Goal: Task Accomplishment & Management: Use online tool/utility

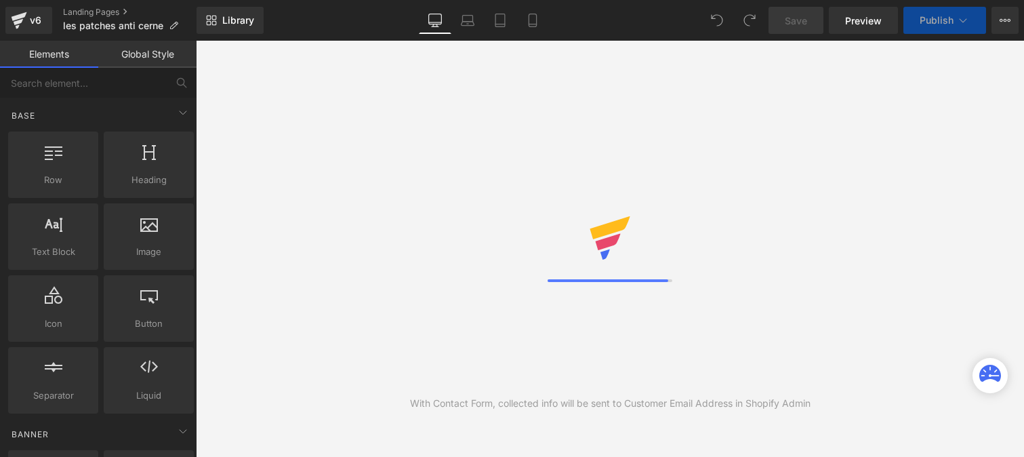
click at [160, 60] on link "Global Style" at bounding box center [147, 54] width 98 height 27
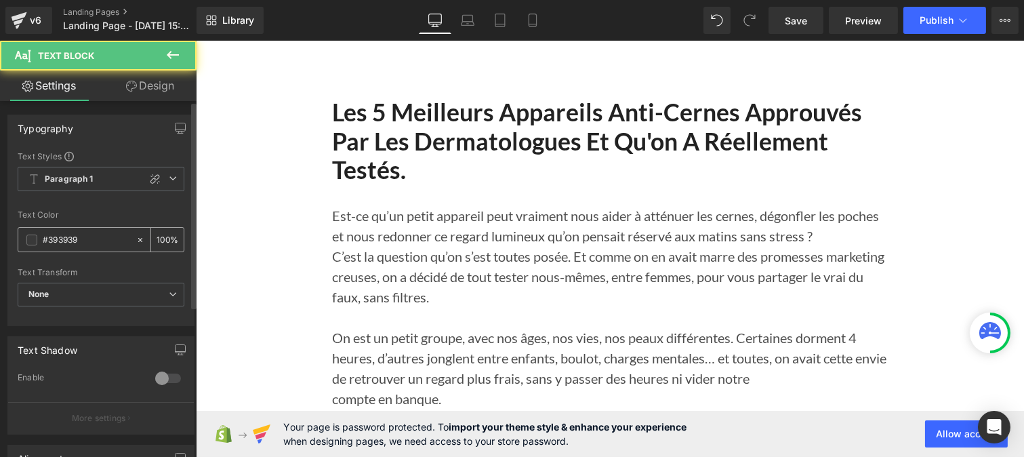
click at [88, 239] on input "#393939" at bounding box center [86, 240] width 87 height 15
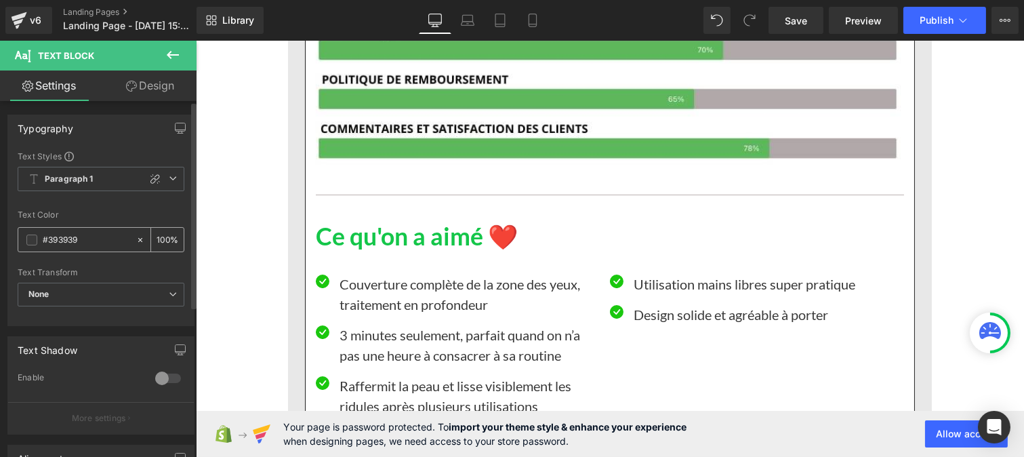
paste input "121212"
type input "#121212"
click at [163, 238] on input "100" at bounding box center [164, 239] width 14 height 15
type input "1"
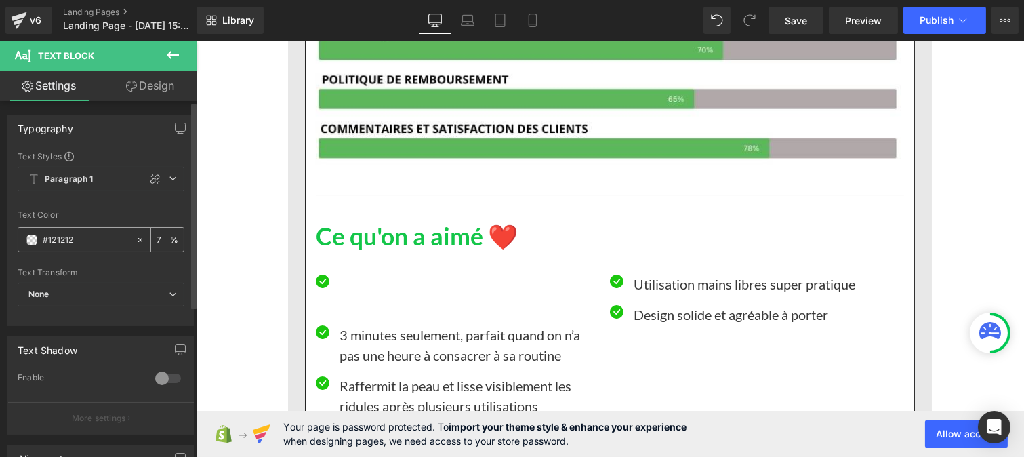
type input "75"
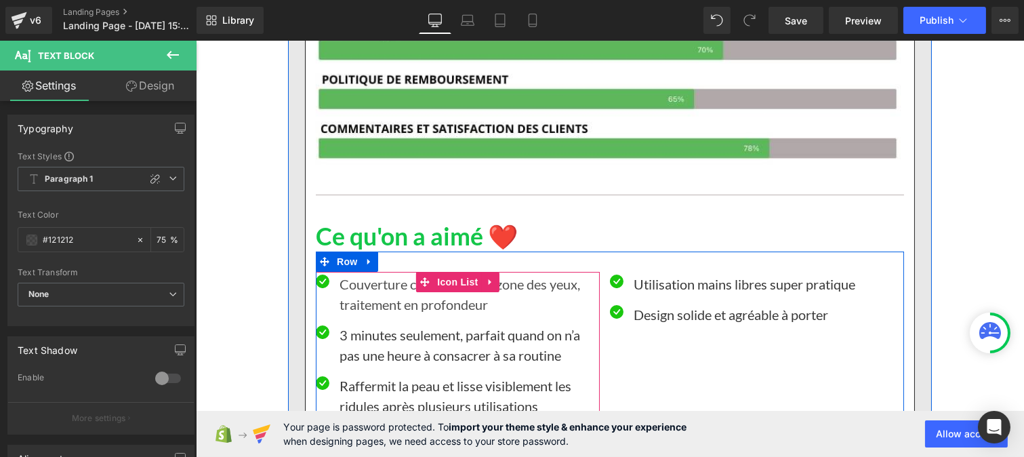
click at [362, 338] on p "3 minutes seulement, parfait quand on n’a pas une heure à consacrer à sa routine" at bounding box center [469, 345] width 260 height 41
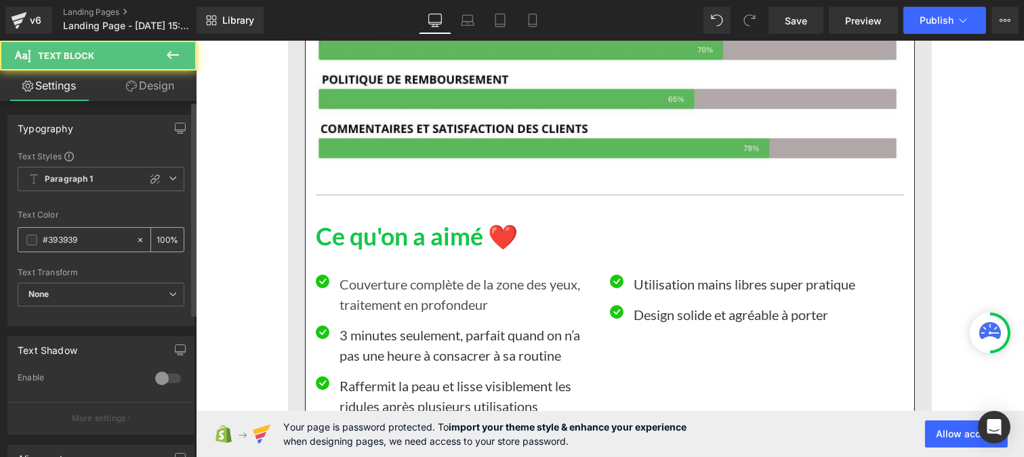
click at [96, 239] on input "#393939" at bounding box center [86, 240] width 87 height 15
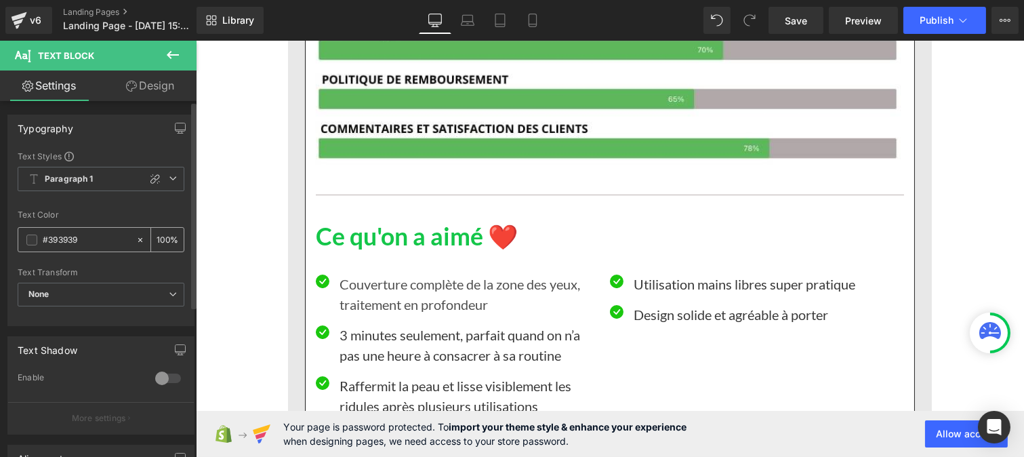
paste input "121212"
type input "#121212"
click at [167, 237] on div "100 %" at bounding box center [167, 240] width 33 height 24
click at [161, 239] on input "100" at bounding box center [164, 239] width 14 height 15
type input "0"
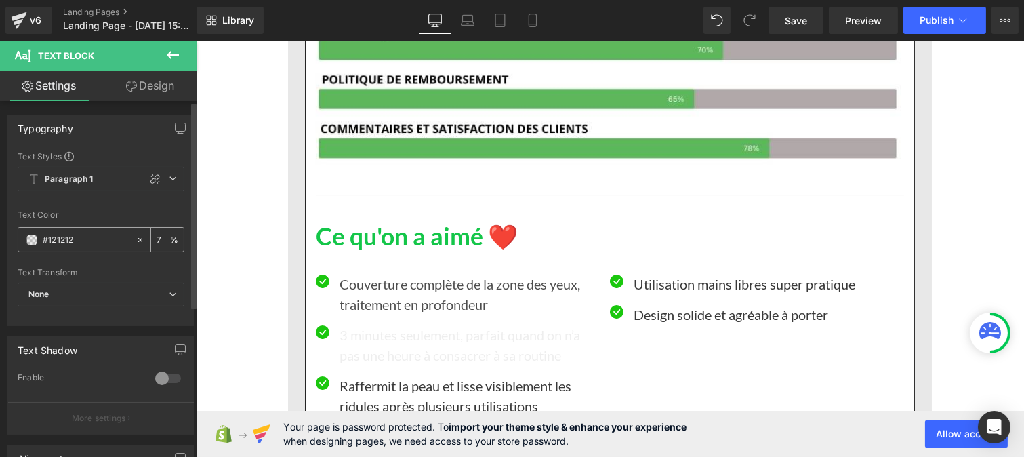
type input "75"
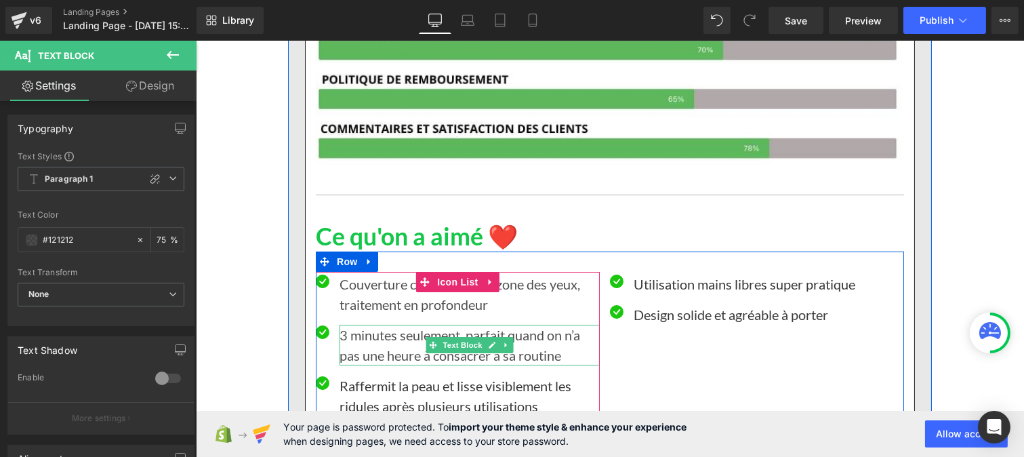
click at [365, 391] on p "Raffermit la peau et lisse visiblement les ridules après plusieurs utilisations" at bounding box center [469, 396] width 260 height 41
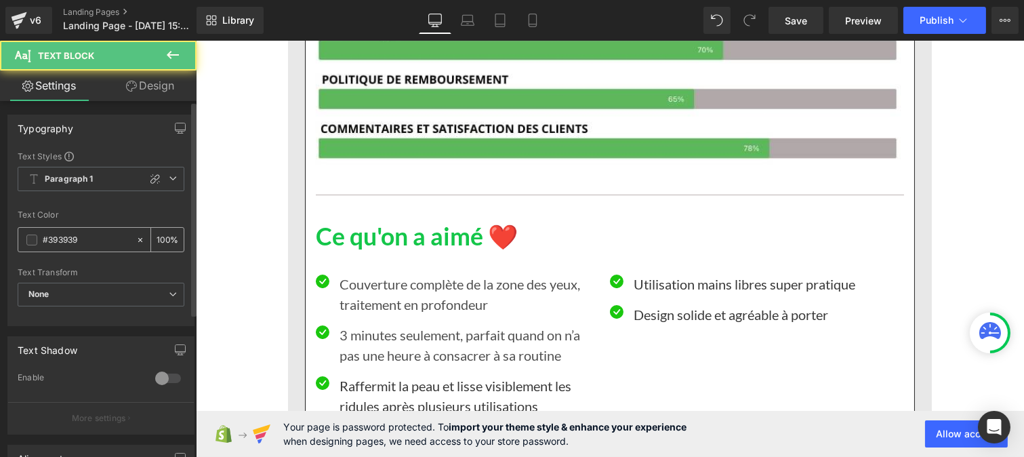
click at [94, 239] on input "#393939" at bounding box center [86, 240] width 87 height 15
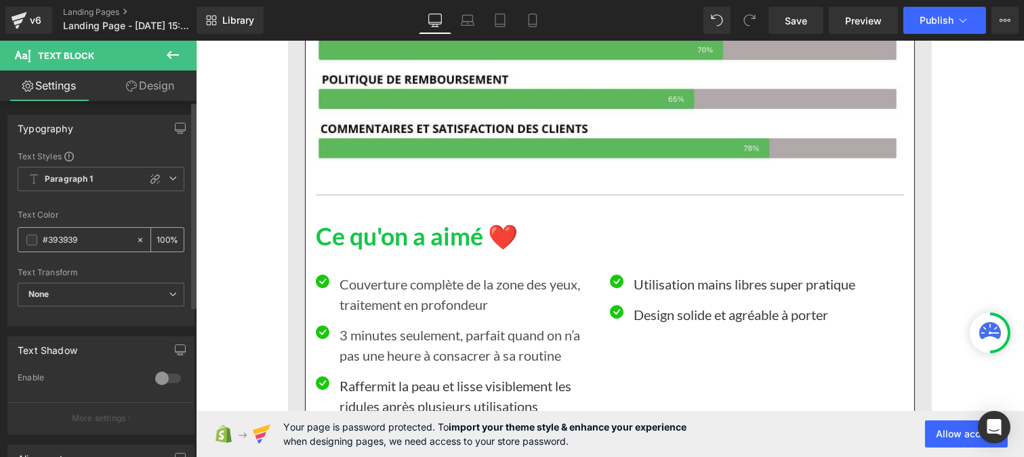
type input "v"
type input "0"
paste input "#121212"
type input "#121212"
type input "100"
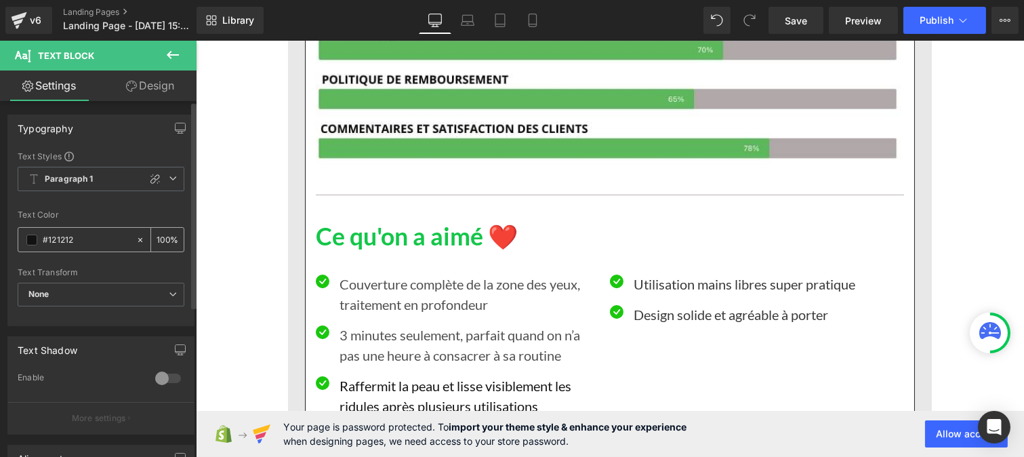
type input "#121212"
click at [165, 235] on div "100 %" at bounding box center [167, 240] width 33 height 24
click at [161, 232] on input "100" at bounding box center [164, 239] width 14 height 15
type input "0"
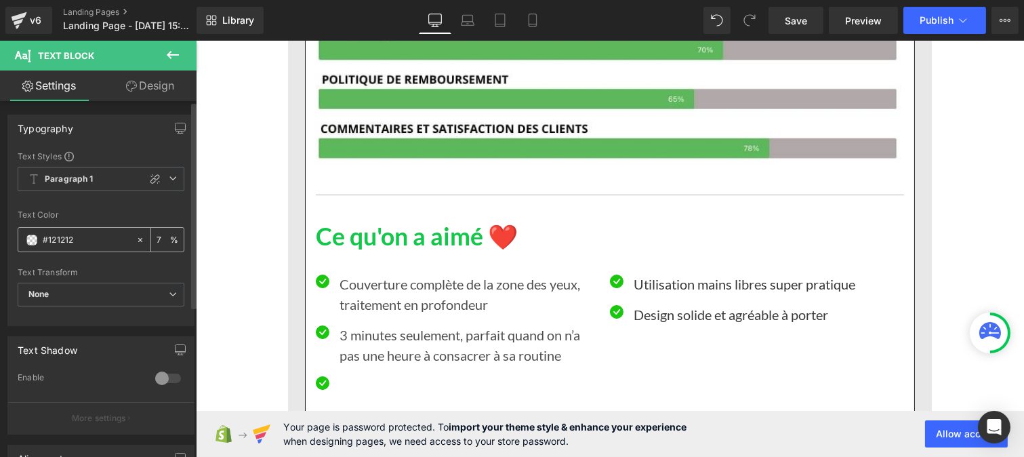
type input "75"
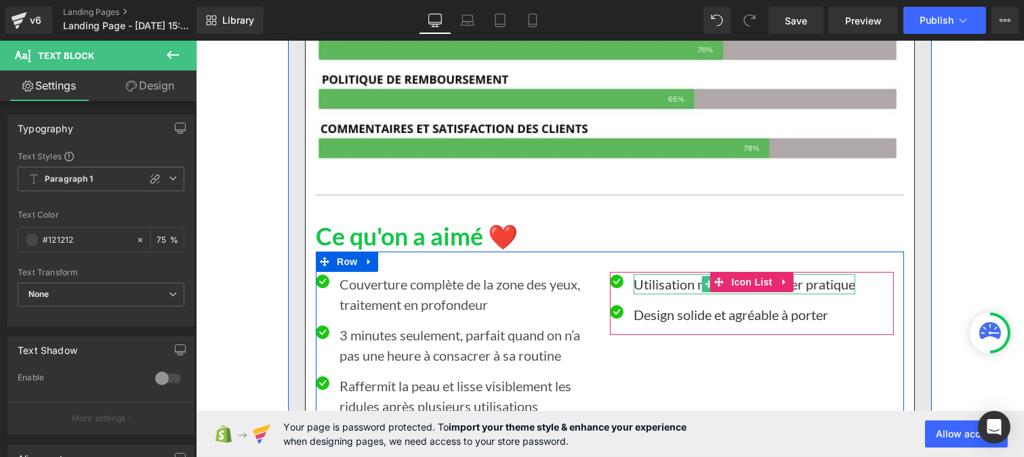
click at [639, 281] on p "Utilisation mains libres super pratique" at bounding box center [744, 284] width 222 height 20
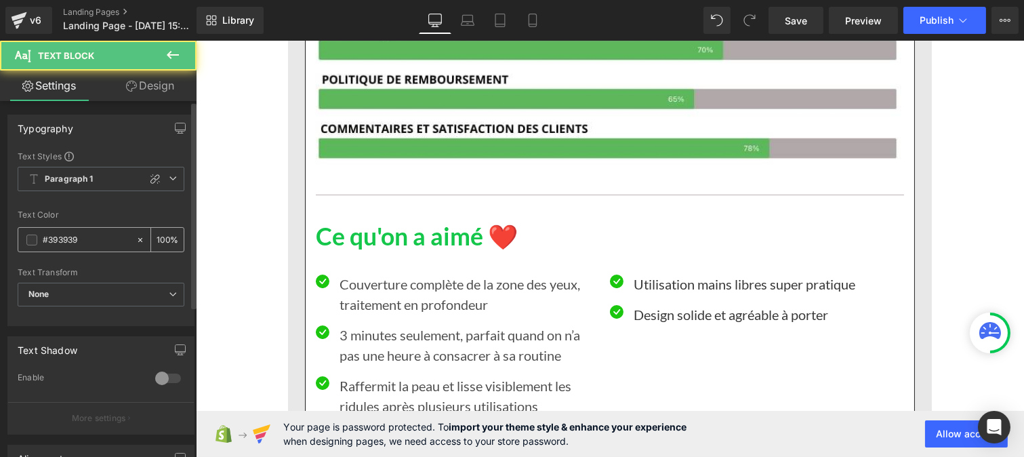
click at [102, 231] on div "#393939" at bounding box center [76, 240] width 117 height 24
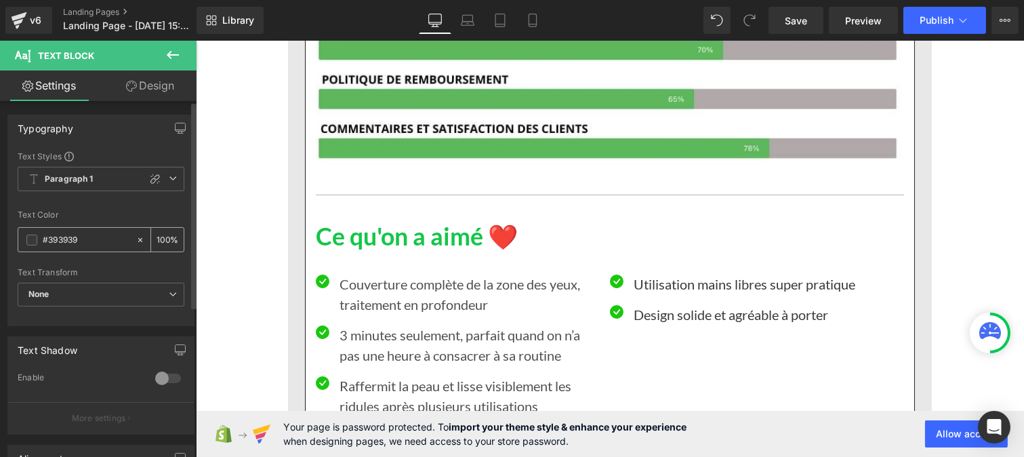
click at [87, 241] on input "#393939" at bounding box center [86, 240] width 87 height 15
paste input "121212"
type input "#121212"
click at [164, 236] on div "100 %" at bounding box center [167, 240] width 33 height 24
click at [163, 234] on input "100" at bounding box center [164, 239] width 14 height 15
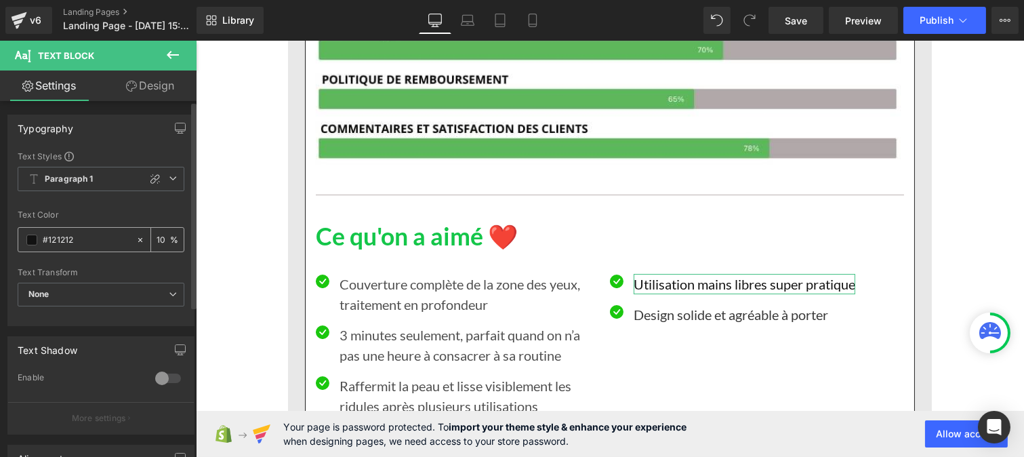
type input "1"
type input "75"
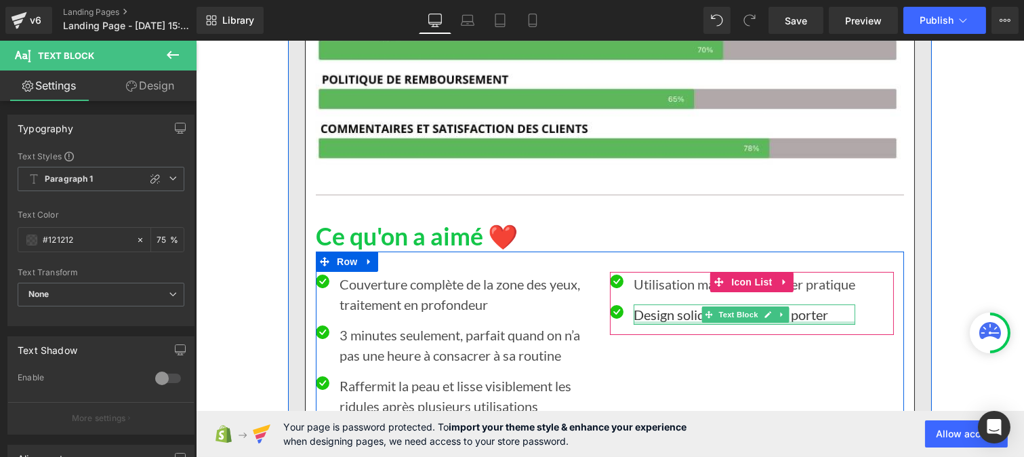
click at [666, 319] on p "Design solide et agréable à porter" at bounding box center [744, 314] width 222 height 20
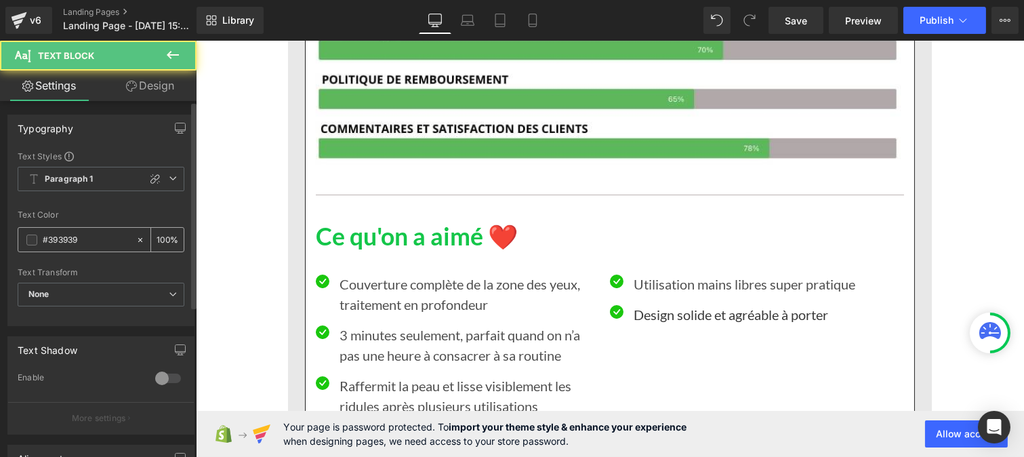
click at [87, 239] on input "#393939" at bounding box center [86, 240] width 87 height 15
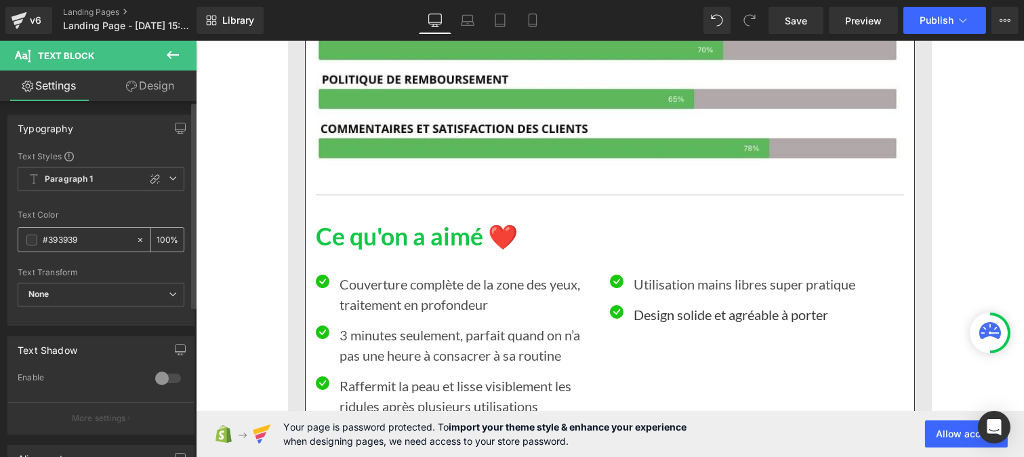
paste input "121212"
type input "#121212"
click at [161, 238] on input "100" at bounding box center [164, 239] width 14 height 15
type input "0"
type input "75"
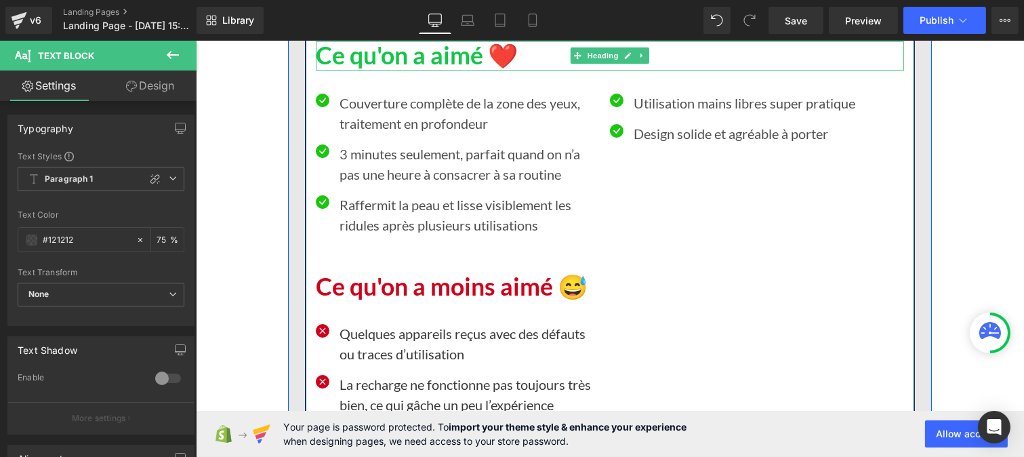
scroll to position [8871, 0]
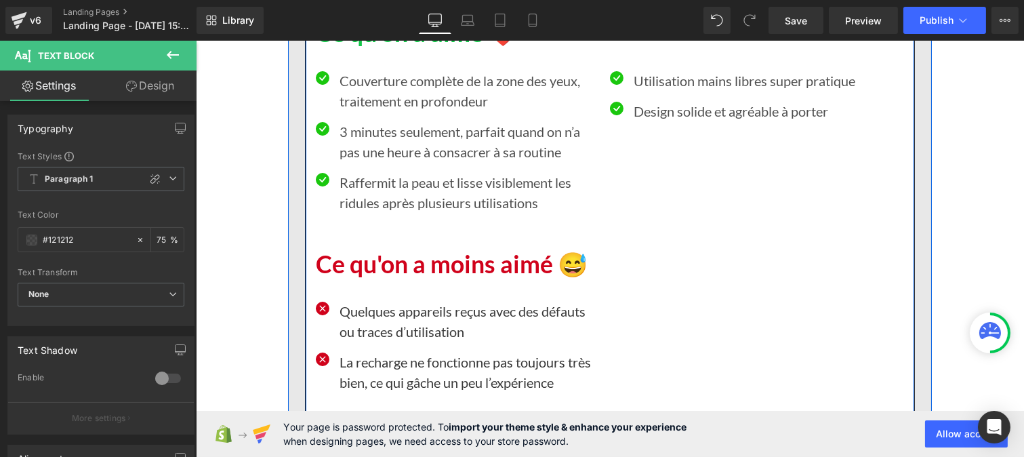
click at [401, 329] on p "Quelques appareils reçus avec des défauts ou traces d’utilisation" at bounding box center [469, 321] width 260 height 41
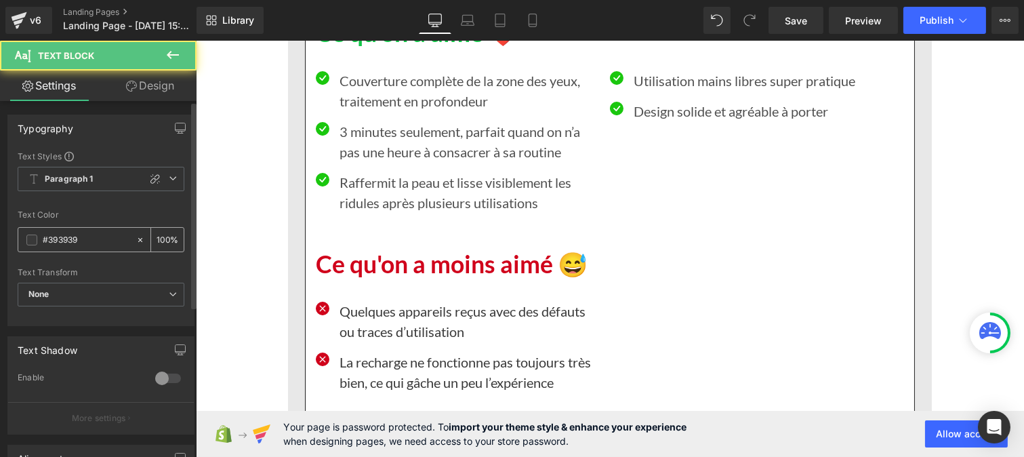
click at [83, 237] on input "#393939" at bounding box center [86, 240] width 87 height 15
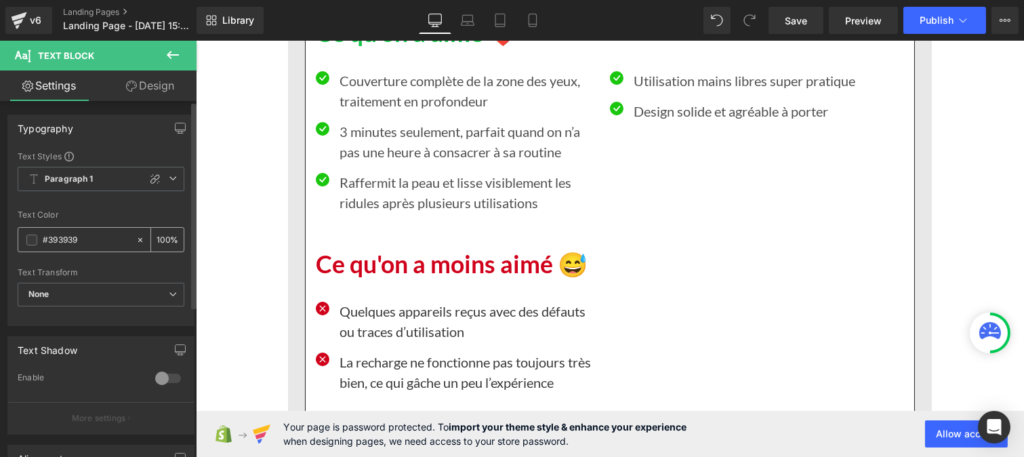
paste input "121212"
type input "#121212"
click at [161, 234] on input "100" at bounding box center [164, 239] width 14 height 15
type input "0"
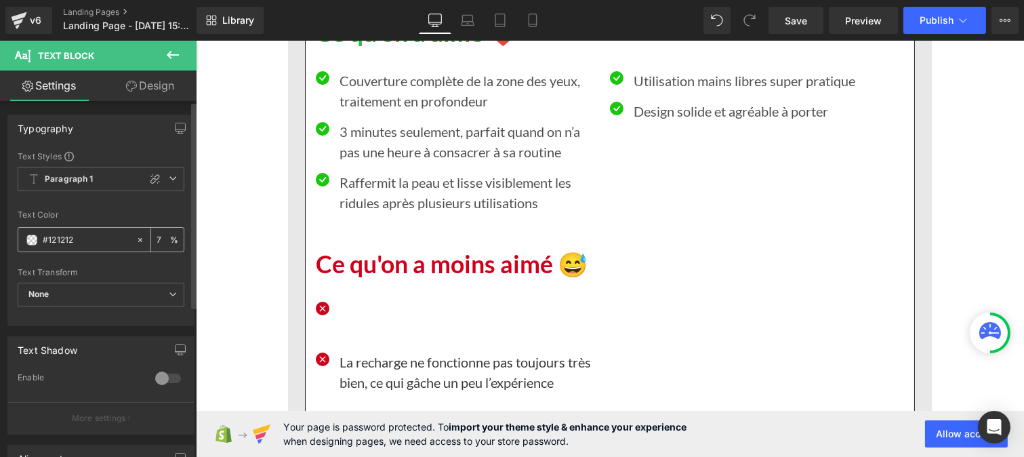
type input "75"
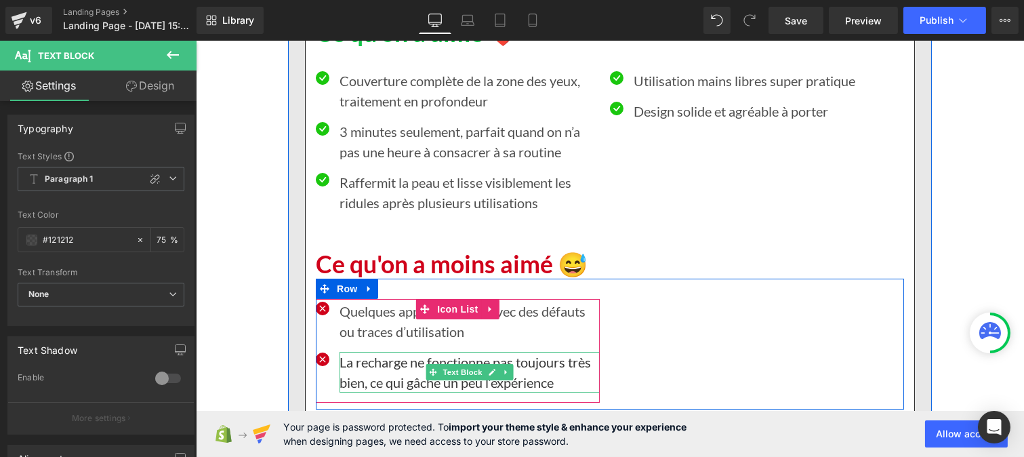
click at [381, 367] on p "La recharge ne fonctionne pas toujours très bien, ce qui gâche un peu l’expérie…" at bounding box center [469, 372] width 260 height 41
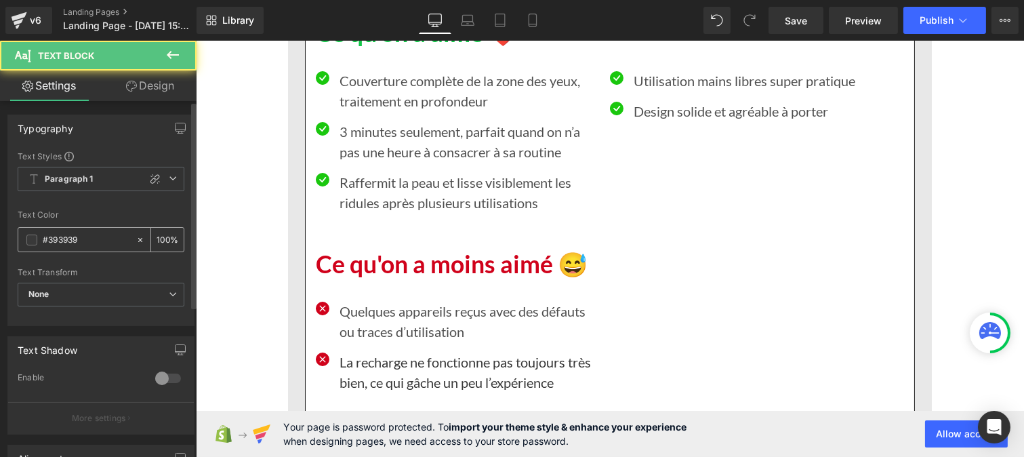
click at [89, 241] on input "#393939" at bounding box center [86, 240] width 87 height 15
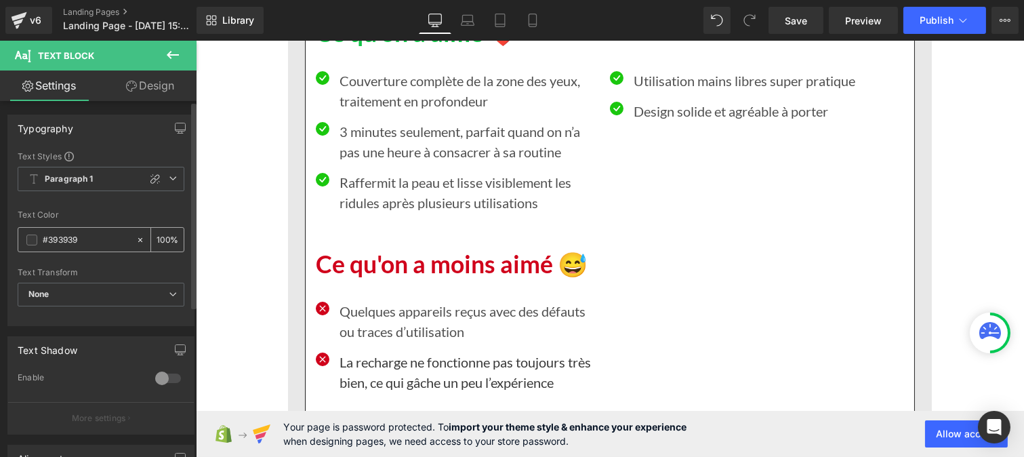
paste input "121212"
type input "#121212"
click at [164, 236] on div "100 %" at bounding box center [167, 240] width 33 height 24
click at [164, 234] on input "100" at bounding box center [164, 239] width 14 height 15
type input "1"
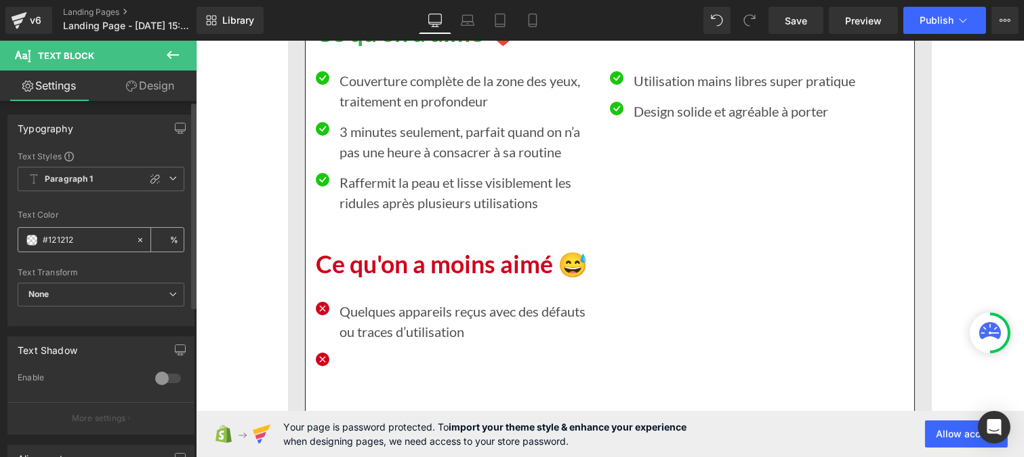
click at [164, 234] on input "number" at bounding box center [164, 239] width 14 height 15
type input "75"
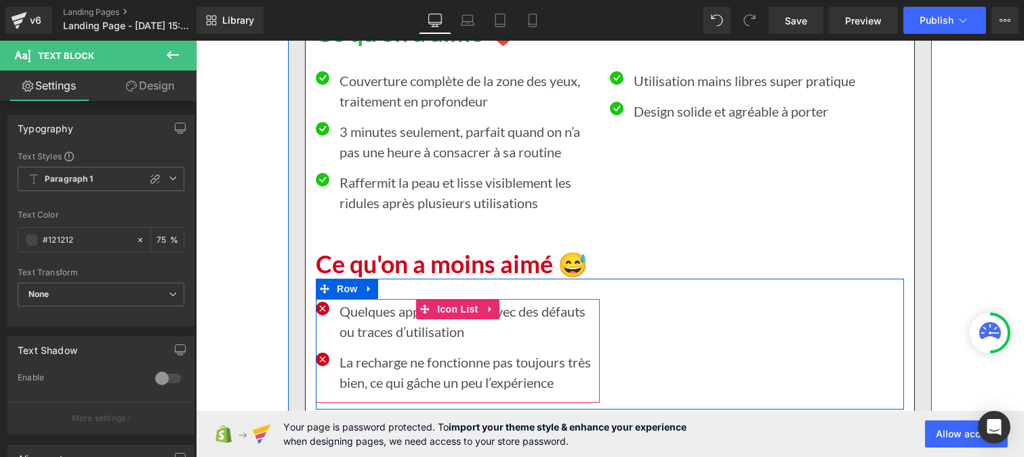
click at [460, 315] on span "Icon List" at bounding box center [456, 309] width 47 height 20
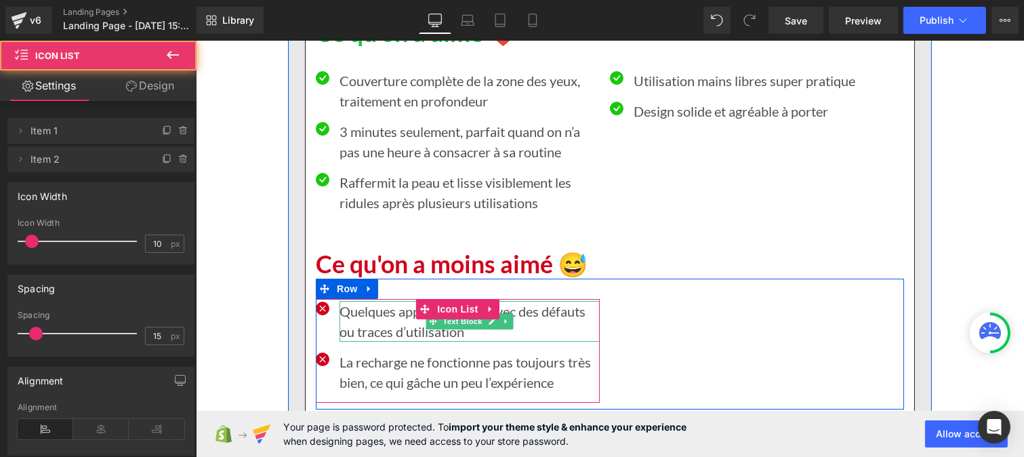
click at [385, 328] on p "Quelques appareils reçus avec des défauts ou traces d’utilisation" at bounding box center [469, 321] width 260 height 41
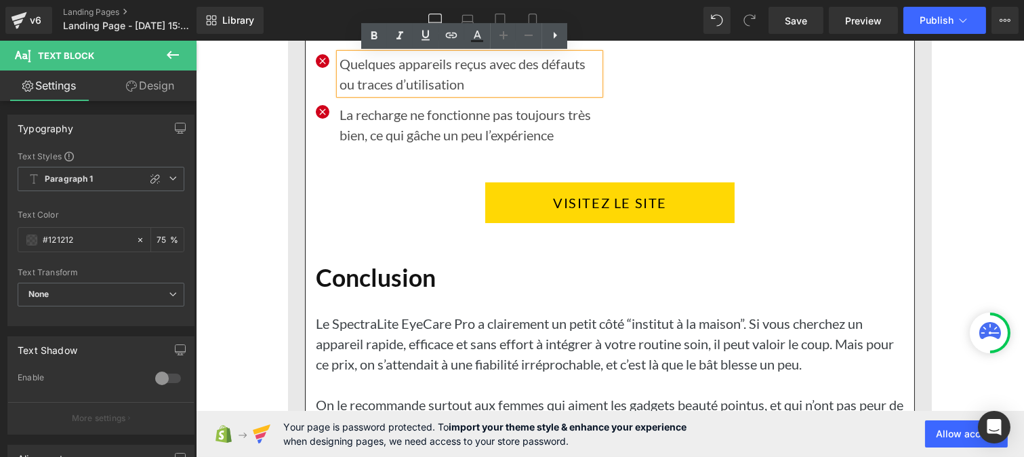
scroll to position [9120, 0]
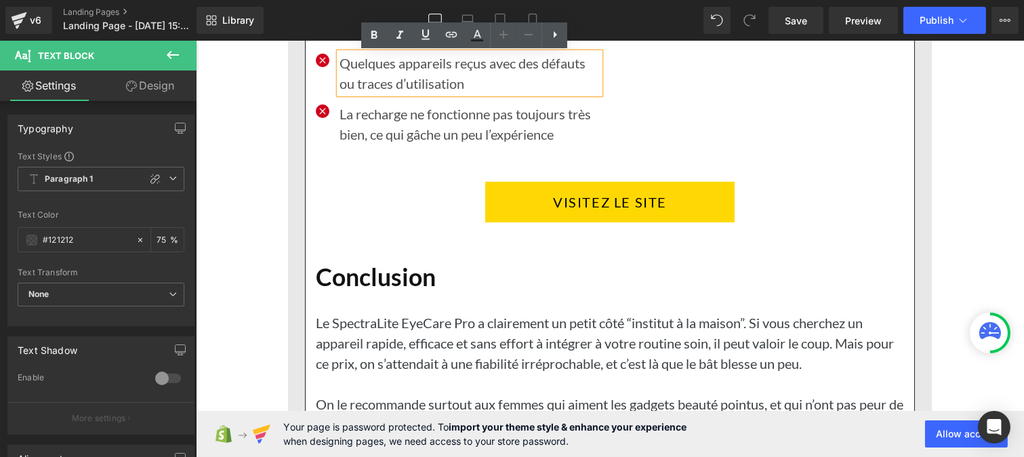
click at [321, 334] on p "Le SpectraLite EyeCare Pro a clairement un petit côté “institut à la maison”. S…" at bounding box center [609, 343] width 588 height 61
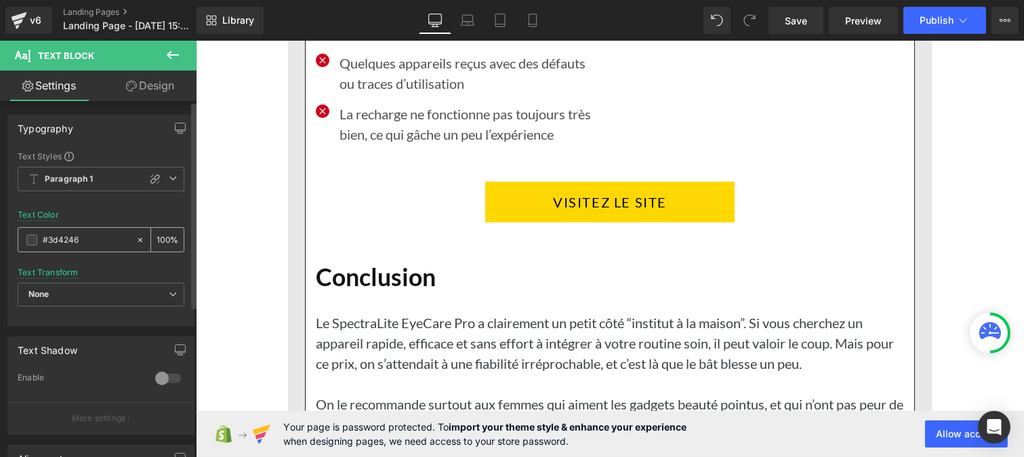
click at [89, 243] on input "#3d4246" at bounding box center [86, 240] width 87 height 15
paste input "121212"
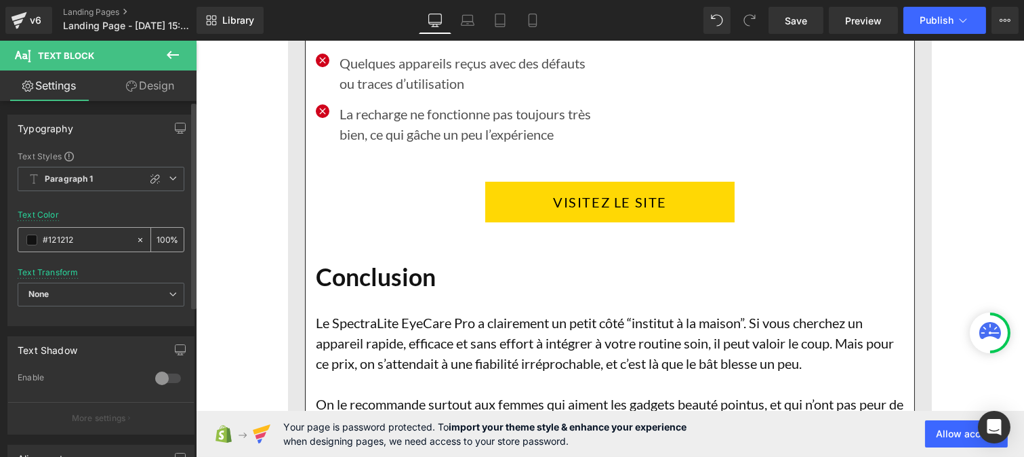
type input "#121212"
click at [163, 235] on input "100" at bounding box center [164, 239] width 14 height 15
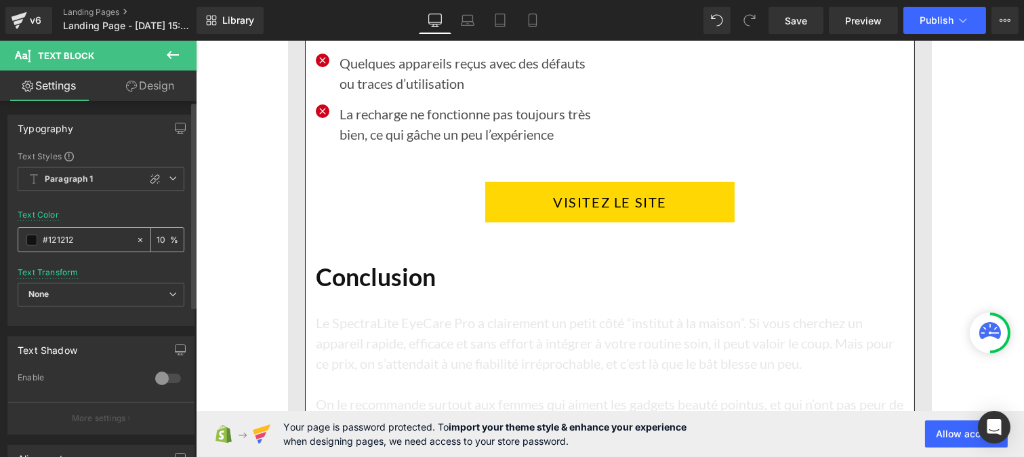
type input "1"
type input "75"
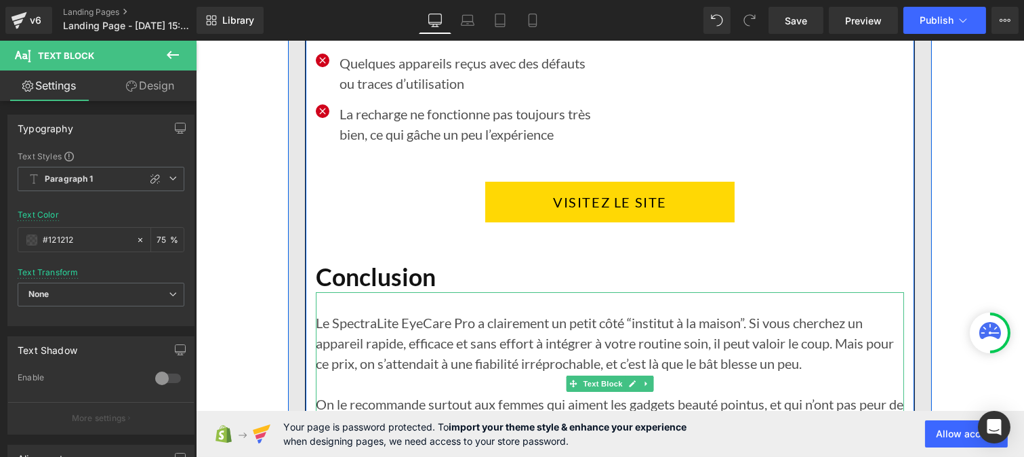
scroll to position [9418, 0]
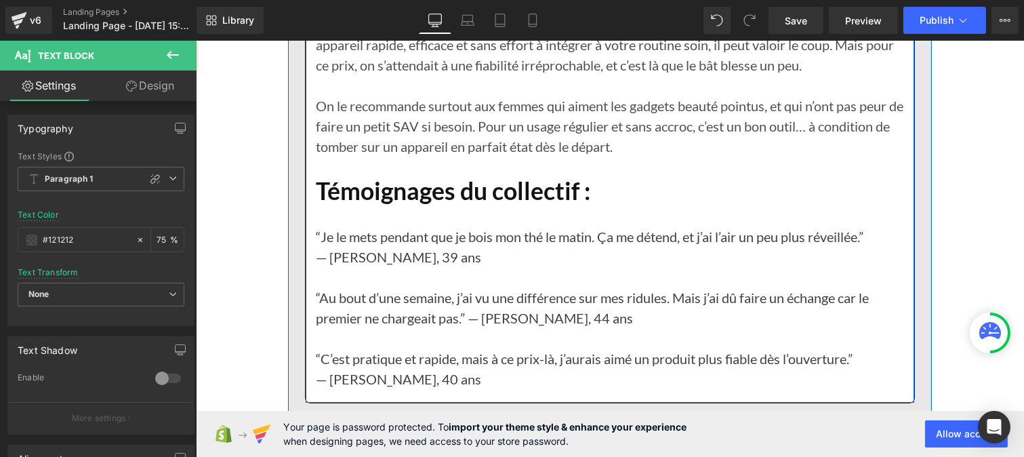
click at [413, 268] on p at bounding box center [609, 277] width 588 height 20
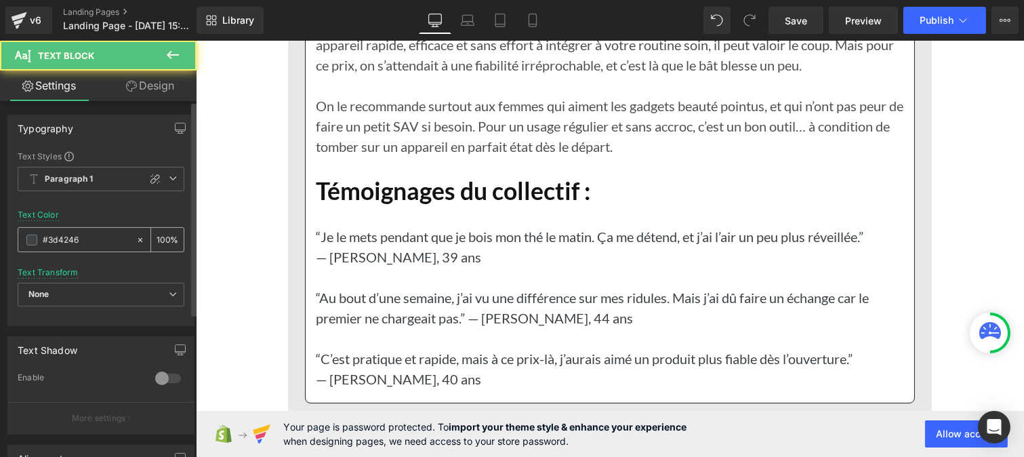
click at [96, 238] on input "#3d4246" at bounding box center [86, 240] width 87 height 15
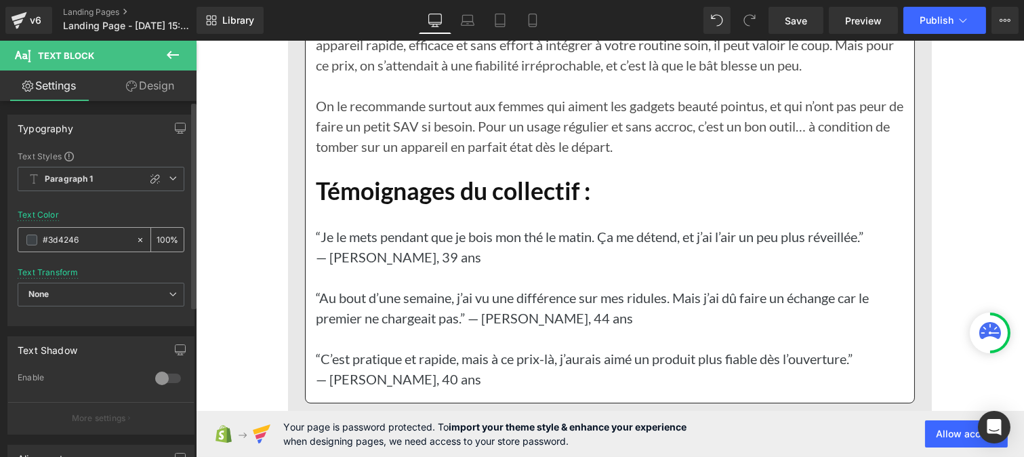
paste input "121212"
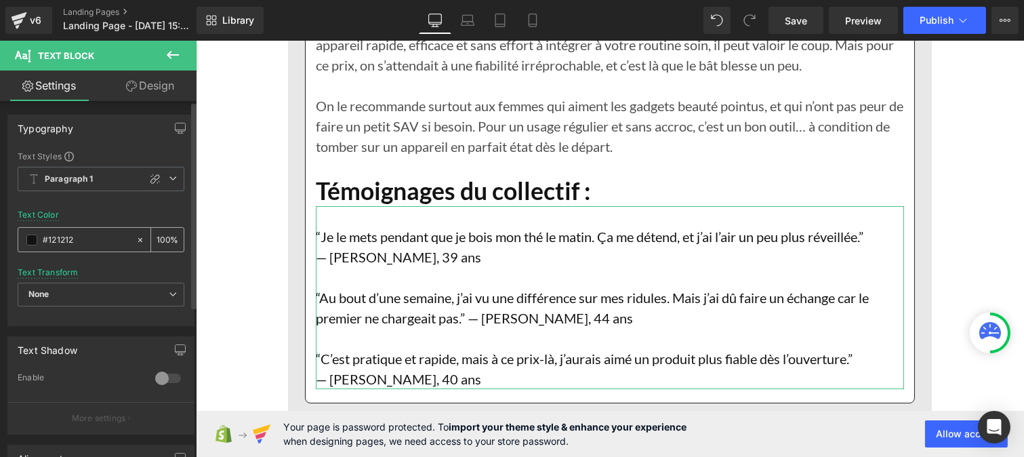
type input "#121212"
click at [165, 239] on div "100 %" at bounding box center [167, 240] width 33 height 24
click at [163, 236] on input "100" at bounding box center [164, 239] width 14 height 15
type input "1"
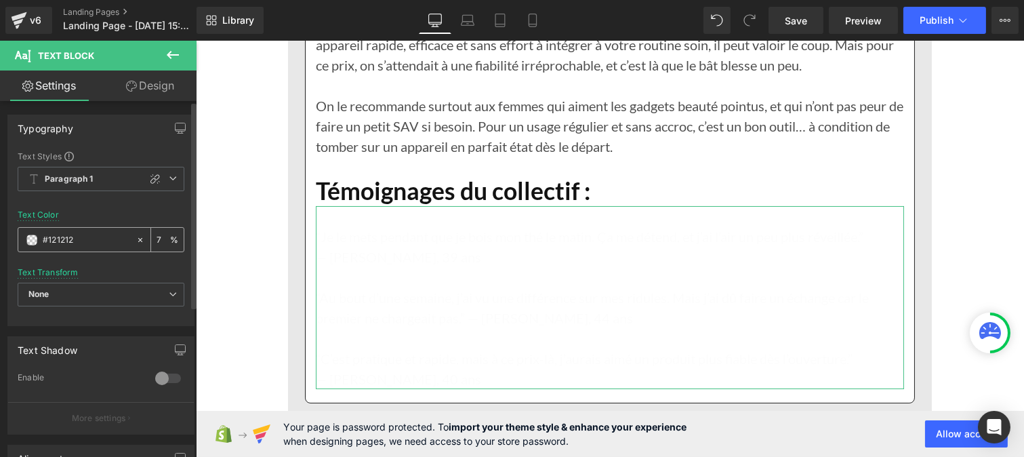
type input "75"
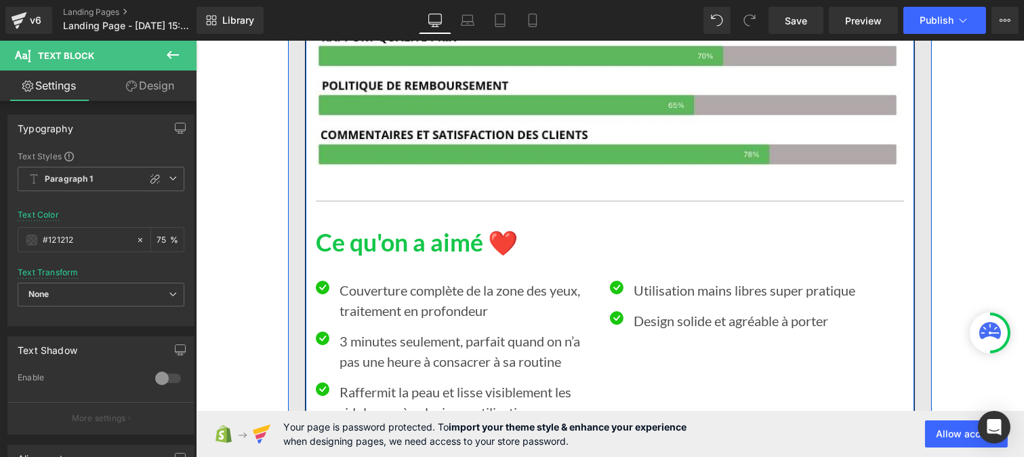
scroll to position [8661, 0]
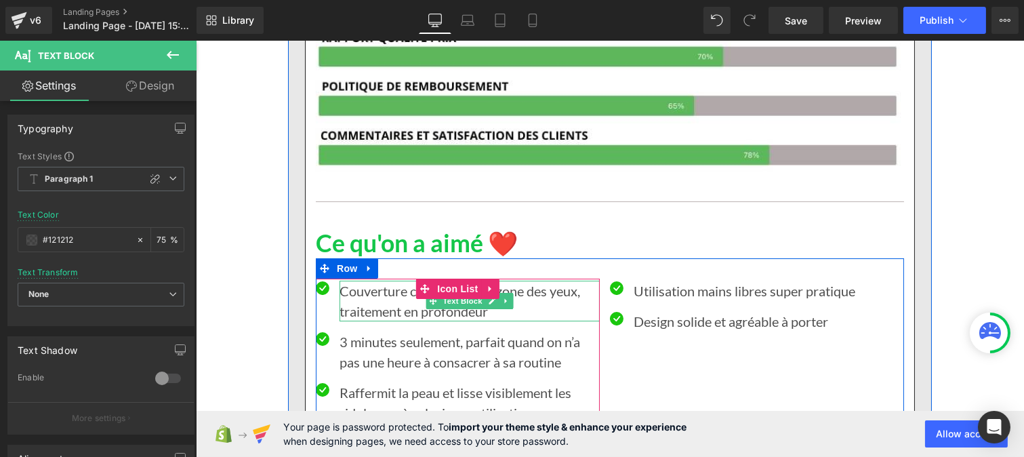
click at [367, 294] on p "Couverture complète de la zone des yeux, traitement en profondeur" at bounding box center [469, 301] width 260 height 41
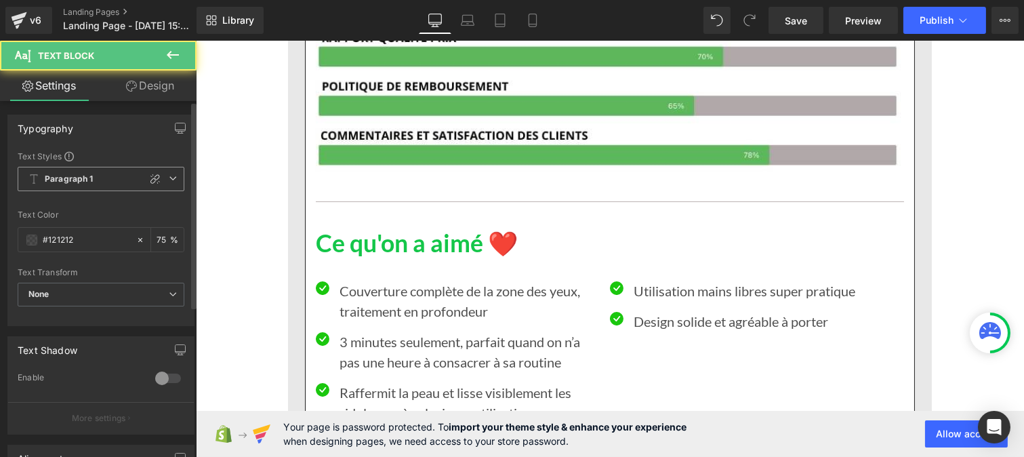
click at [79, 174] on b "Paragraph 1" at bounding box center [69, 180] width 49 height 12
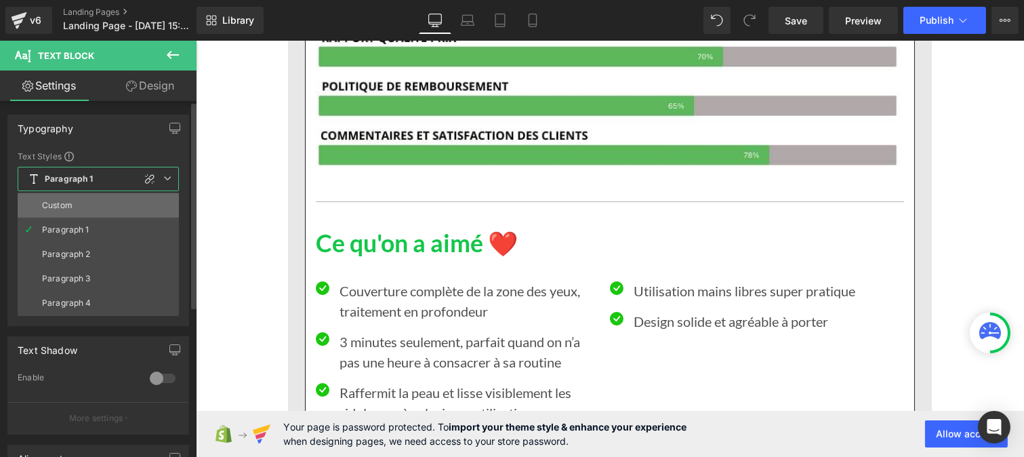
click at [73, 200] on li "Custom" at bounding box center [98, 205] width 161 height 24
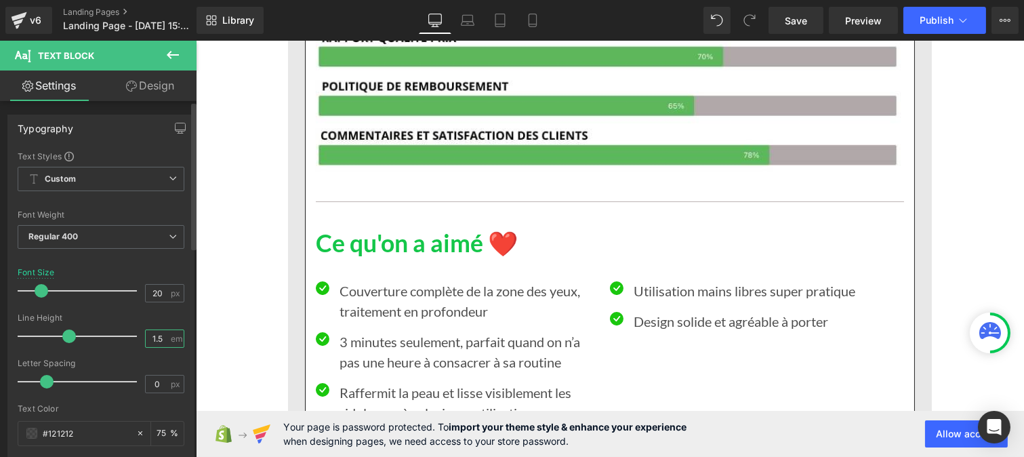
click at [157, 338] on input "1.5" at bounding box center [158, 338] width 24 height 17
type input "1"
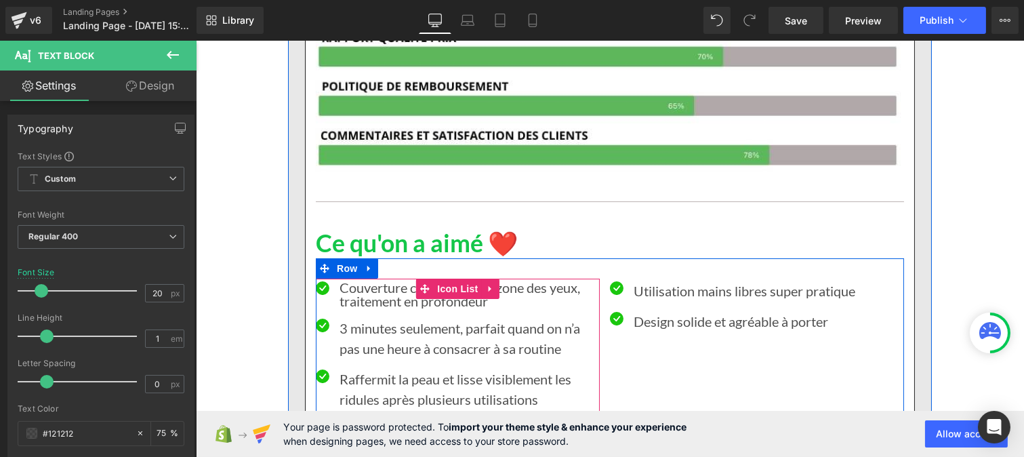
click at [384, 353] on p "3 minutes seulement, parfait quand on n’a pas une heure à consacrer à sa routine" at bounding box center [469, 338] width 260 height 41
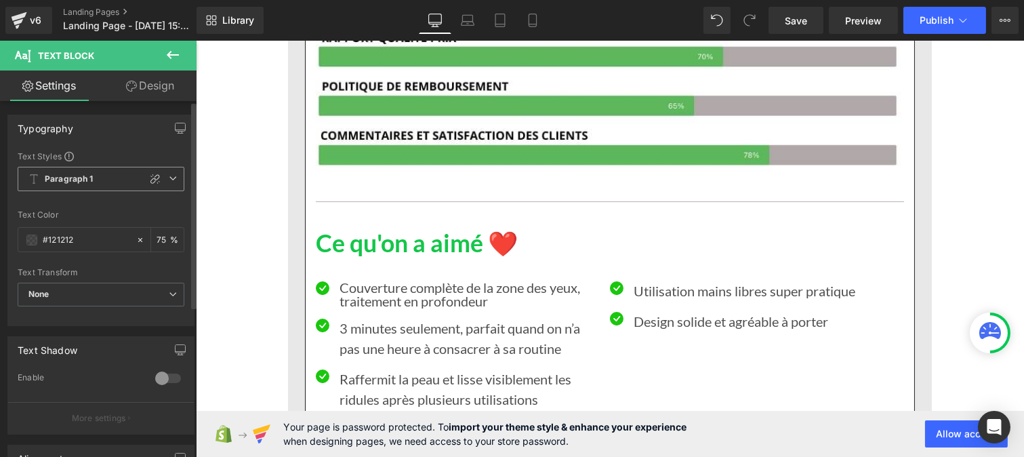
click at [64, 177] on b "Paragraph 1" at bounding box center [69, 180] width 49 height 12
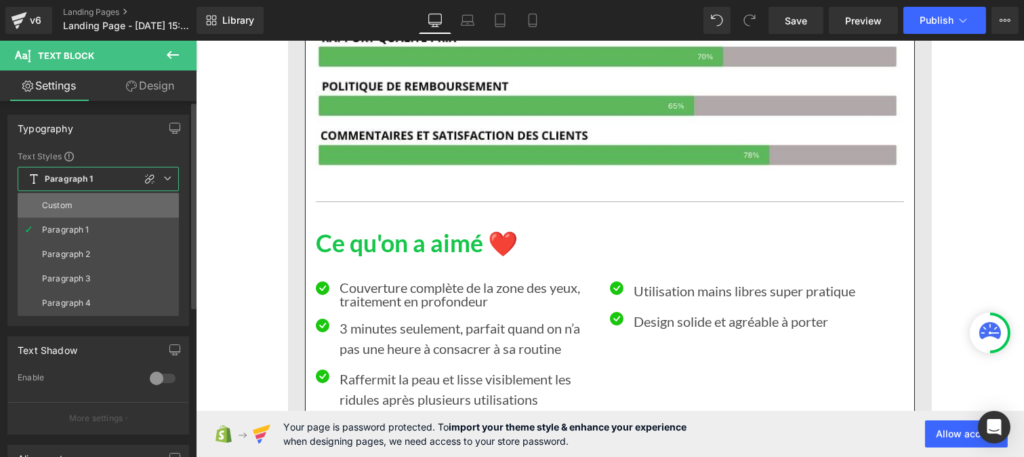
click at [63, 193] on li "Custom" at bounding box center [98, 205] width 161 height 24
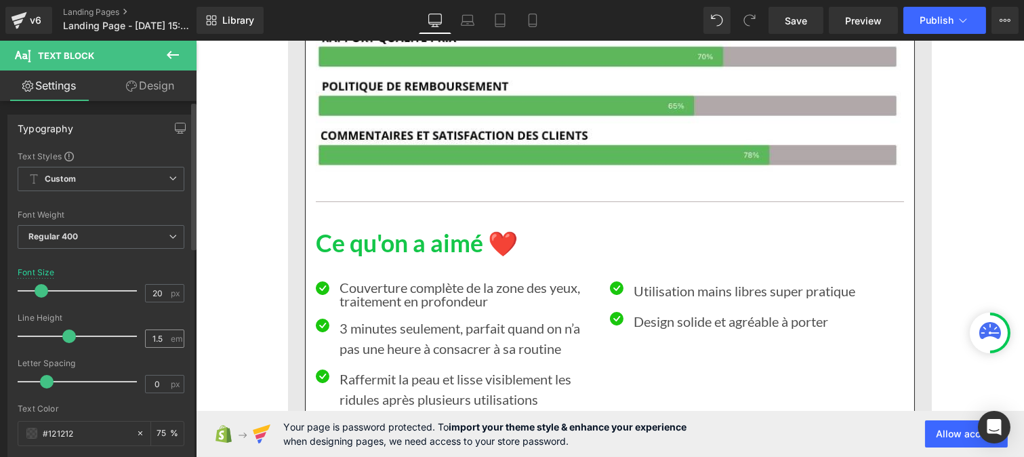
click at [170, 340] on div "1.5 em" at bounding box center [164, 338] width 39 height 18
click at [163, 337] on input "1.5" at bounding box center [158, 338] width 24 height 17
type input "1"
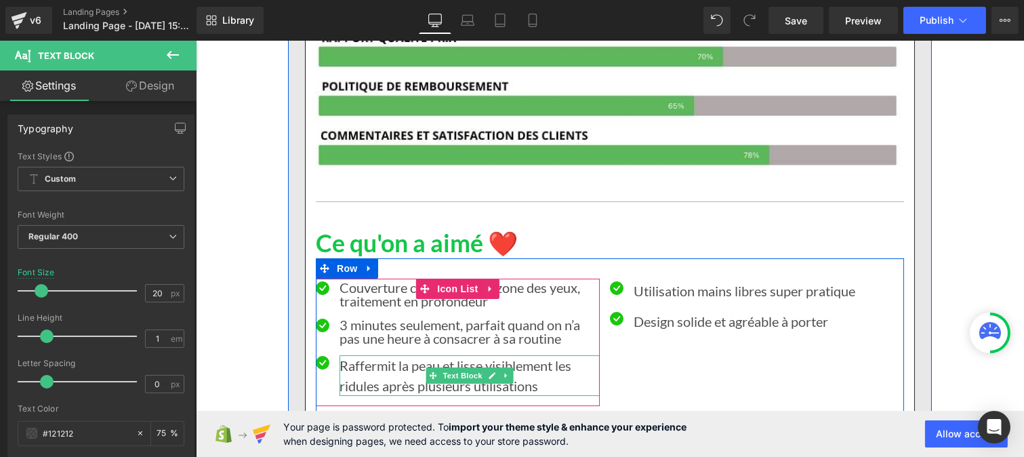
click at [361, 371] on p "Raffermit la peau et lisse visiblement les ridules après plusieurs utilisations" at bounding box center [469, 375] width 260 height 41
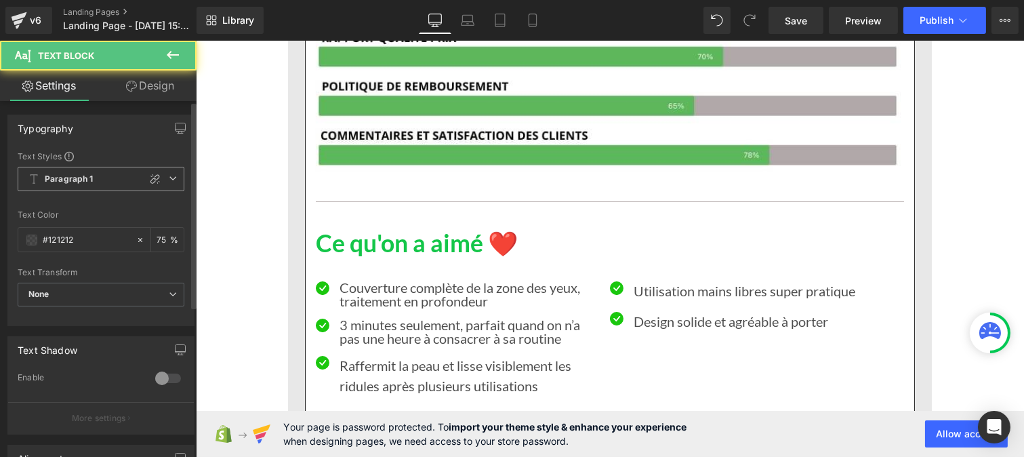
click at [79, 168] on span "Paragraph 1" at bounding box center [101, 179] width 167 height 24
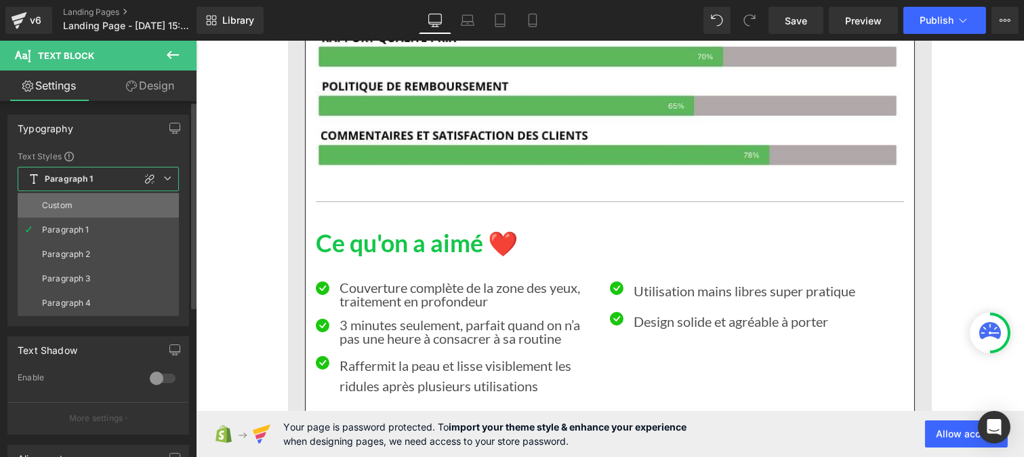
click at [73, 195] on li "Custom" at bounding box center [98, 205] width 161 height 24
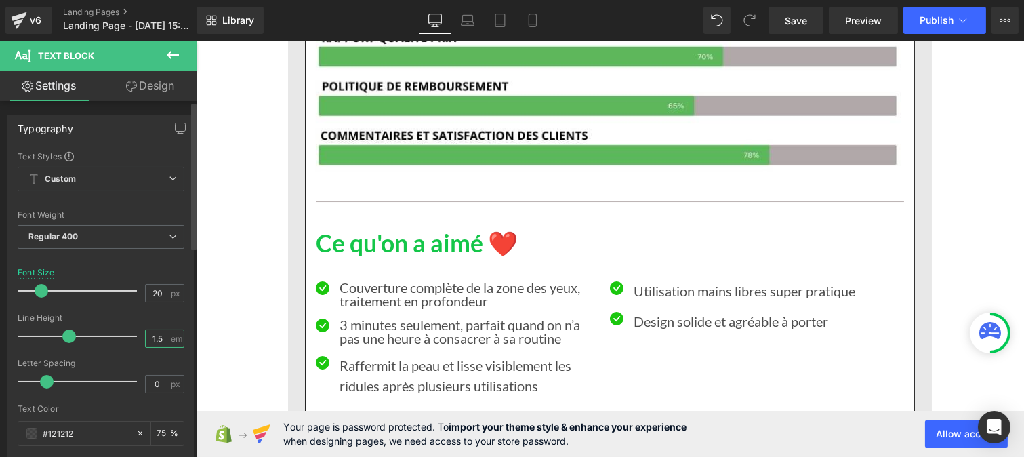
click at [163, 340] on input "1.5" at bounding box center [158, 338] width 24 height 17
type input "1"
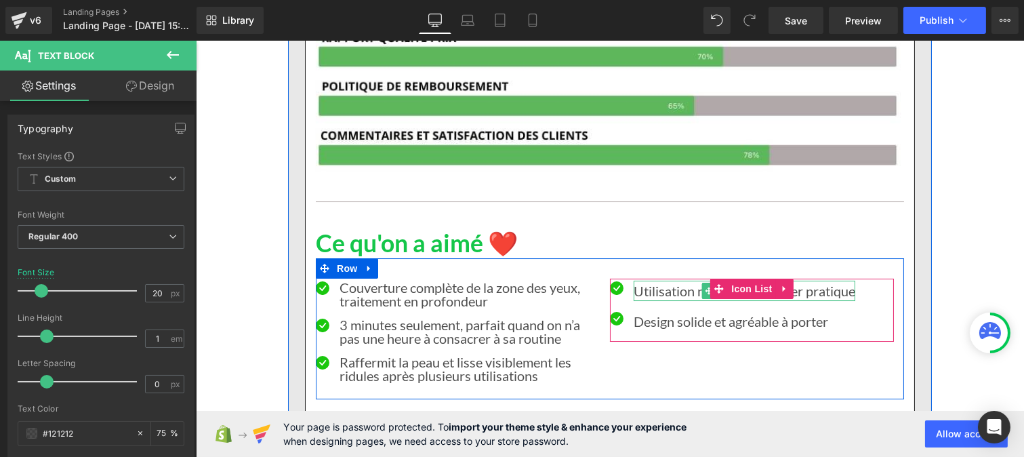
drag, startPoint x: 633, startPoint y: 286, endPoint x: 344, endPoint y: 226, distance: 295.6
click at [633, 285] on p "Utilisation mains libres super pratique" at bounding box center [744, 291] width 222 height 20
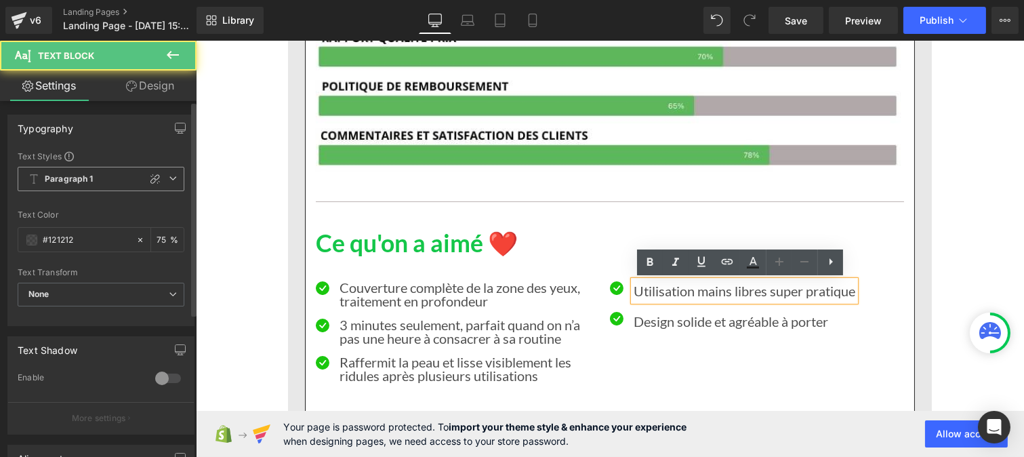
click at [97, 178] on span "Paragraph 1" at bounding box center [101, 179] width 167 height 24
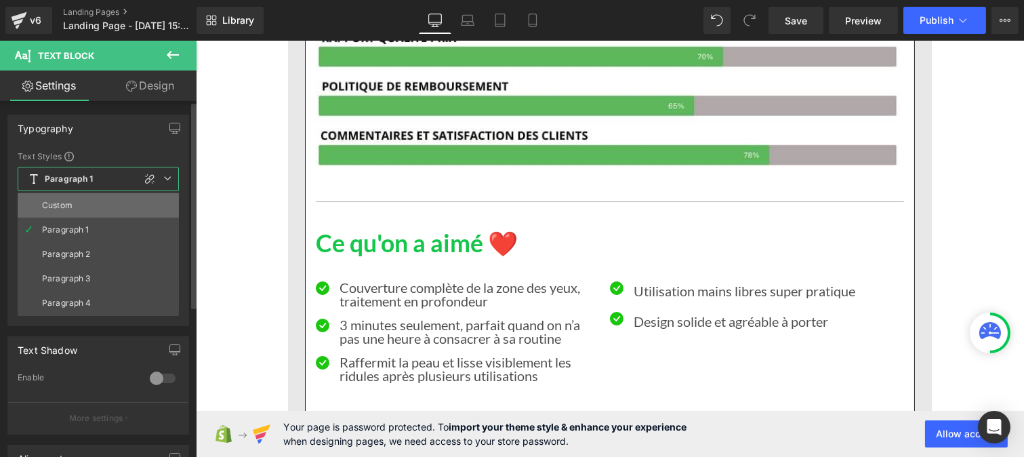
click at [89, 211] on li "Custom" at bounding box center [98, 205] width 161 height 24
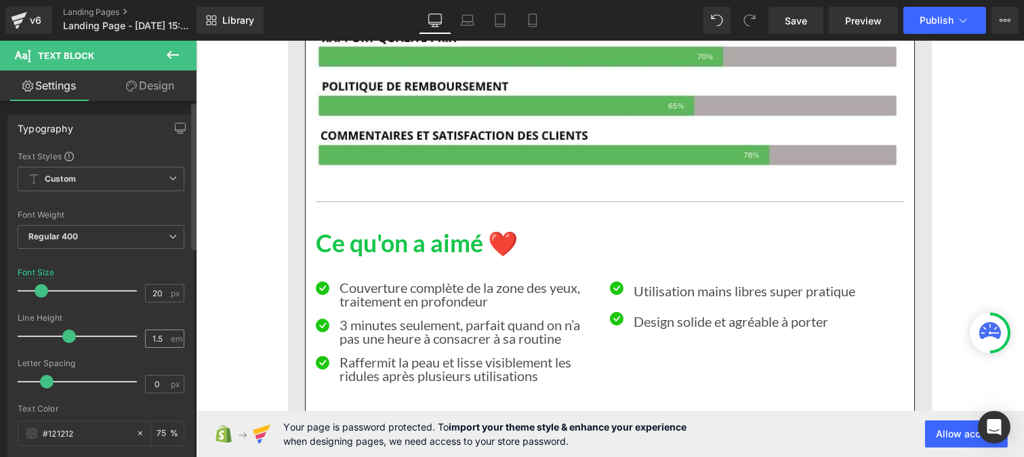
click at [169, 337] on div "1.5 em" at bounding box center [164, 338] width 39 height 18
click at [160, 337] on input "1.5" at bounding box center [158, 338] width 24 height 17
type input "1"
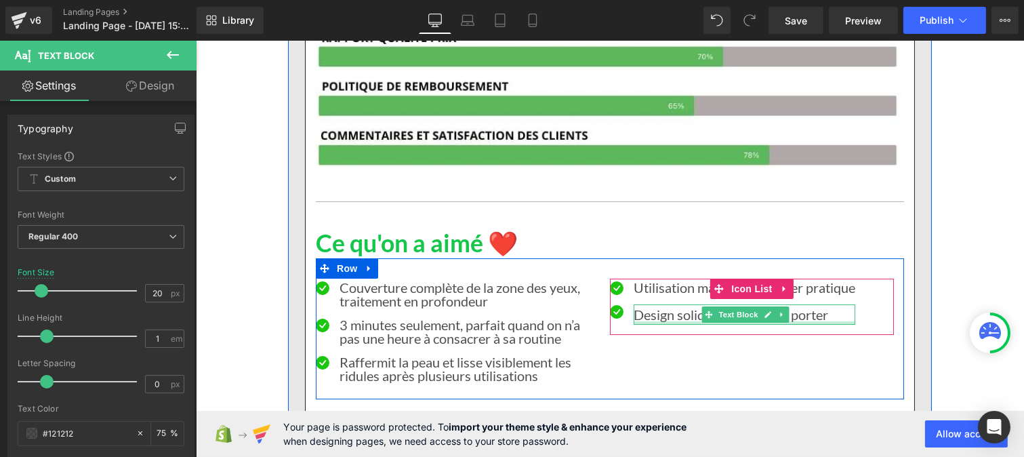
click at [652, 319] on p "Design solide et agréable à porter" at bounding box center [744, 314] width 222 height 20
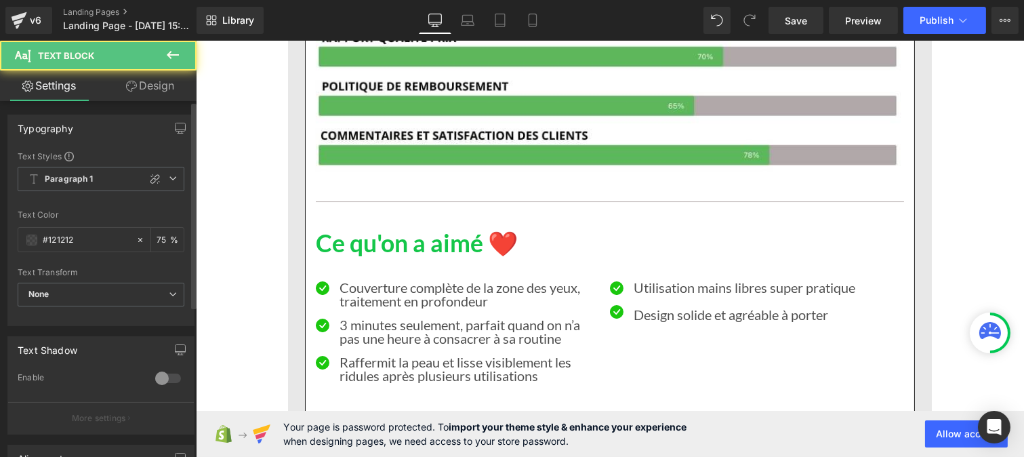
click at [68, 200] on div at bounding box center [101, 202] width 167 height 9
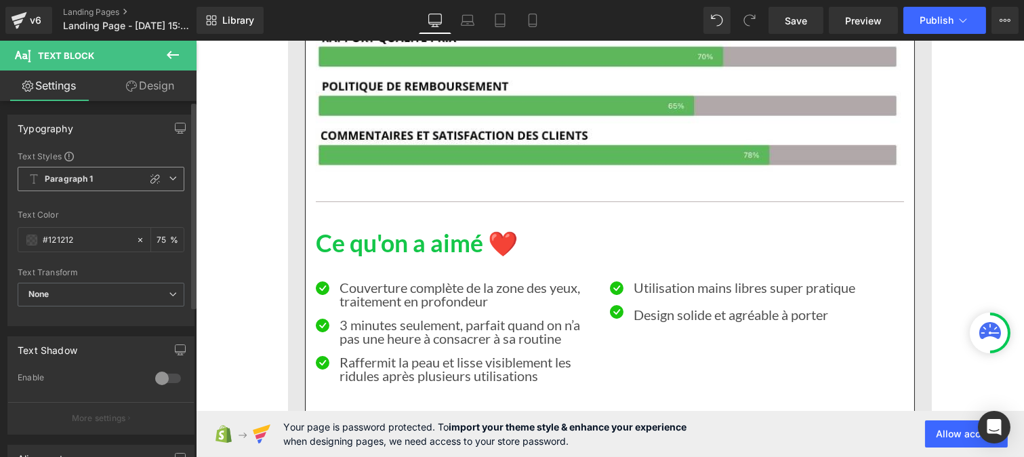
click at [62, 188] on span "Paragraph 1" at bounding box center [101, 179] width 167 height 24
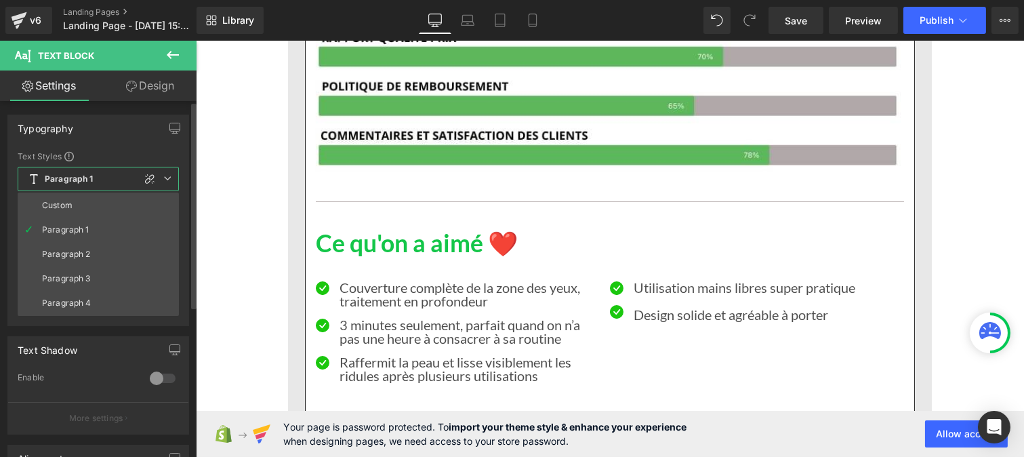
drag, startPoint x: 66, startPoint y: 207, endPoint x: 62, endPoint y: 188, distance: 20.0
click at [62, 188] on span "Paragraph 1" at bounding box center [98, 179] width 161 height 24
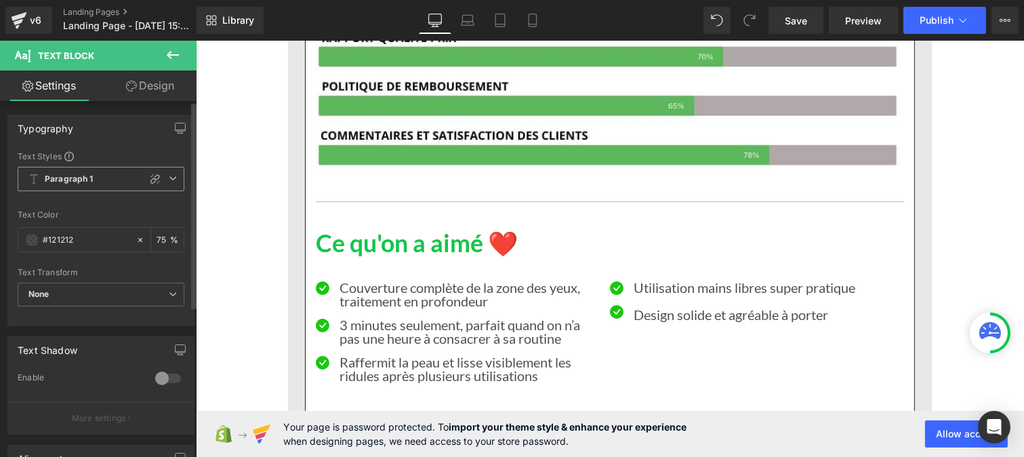
click at [84, 178] on b "Paragraph 1" at bounding box center [69, 180] width 49 height 12
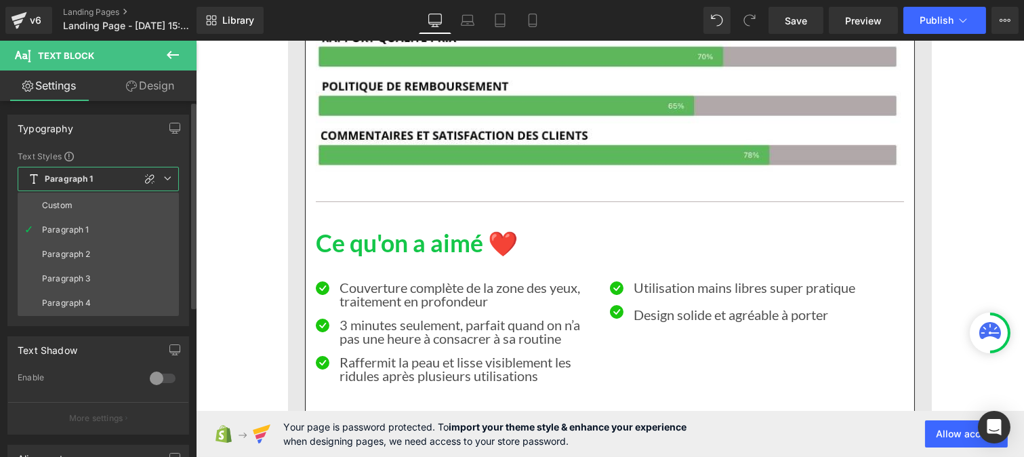
click at [79, 202] on li "Custom" at bounding box center [98, 205] width 161 height 24
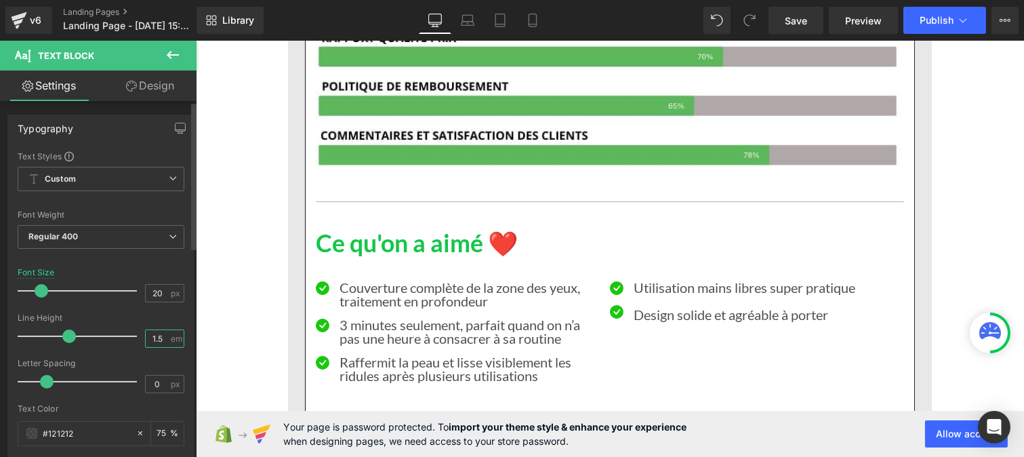
click at [163, 332] on input "1.5" at bounding box center [158, 338] width 24 height 17
type input "1"
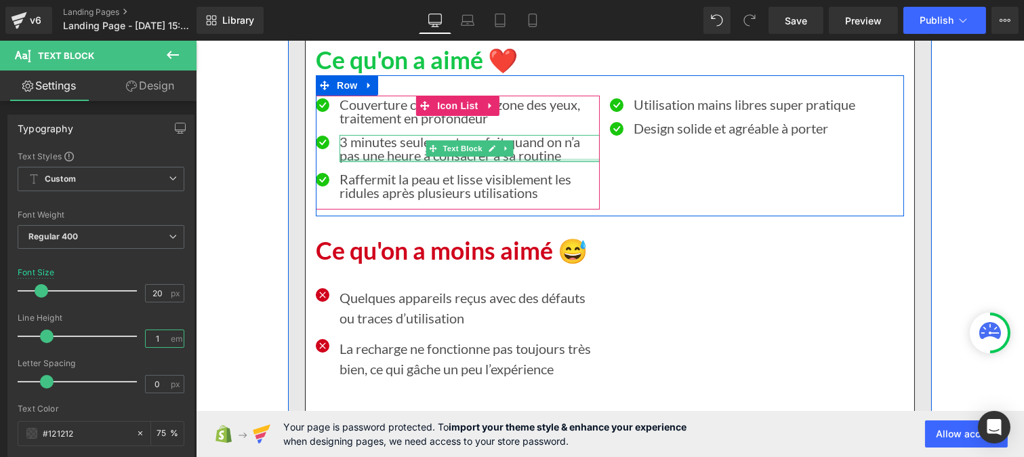
scroll to position [8846, 0]
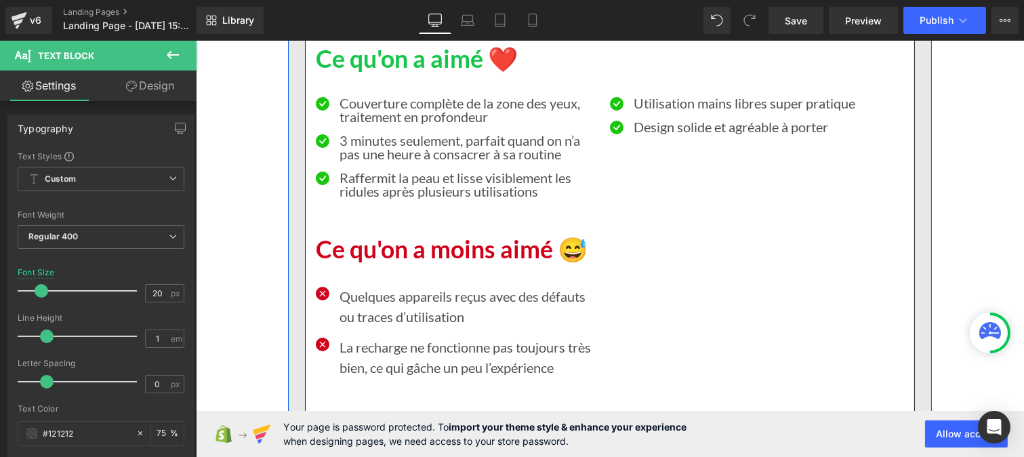
click at [376, 306] on p "Quelques appareils reçus avec des défauts ou traces d’utilisation" at bounding box center [469, 306] width 260 height 41
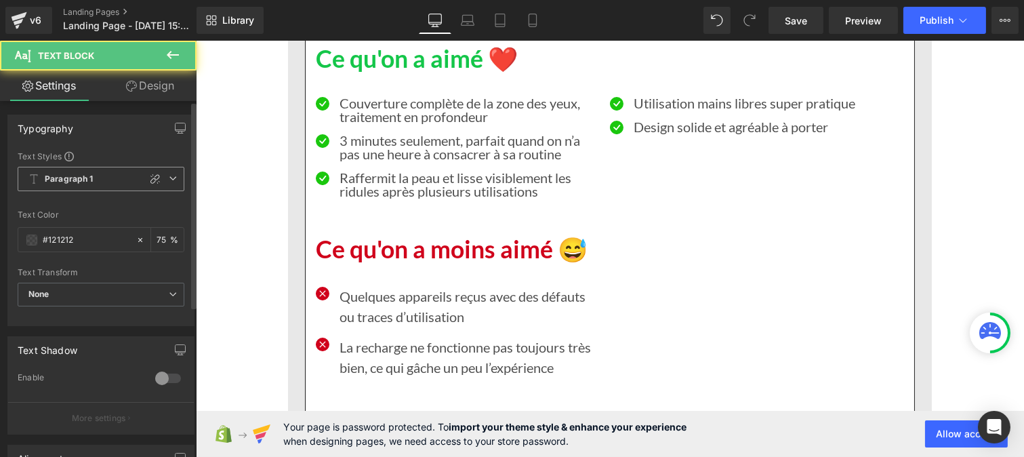
click at [62, 182] on b "Paragraph 1" at bounding box center [69, 180] width 49 height 12
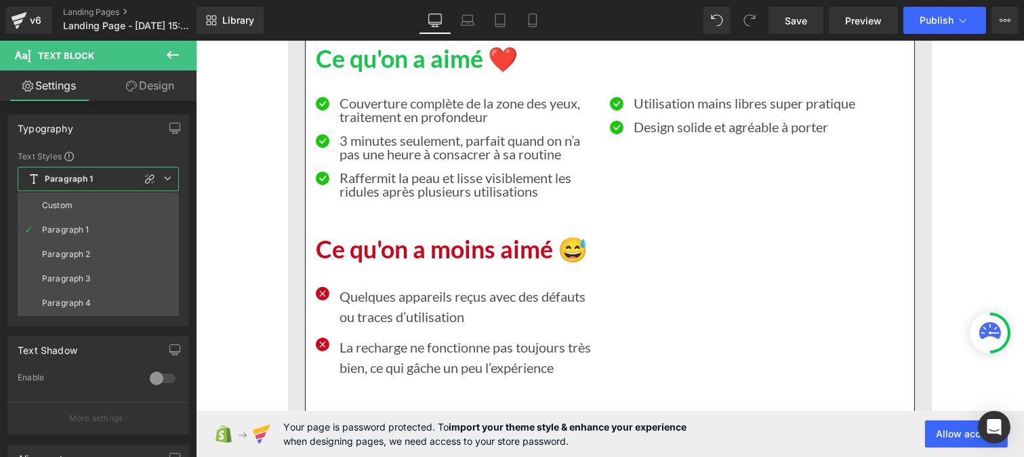
click at [58, 206] on div "Custom" at bounding box center [57, 205] width 31 height 9
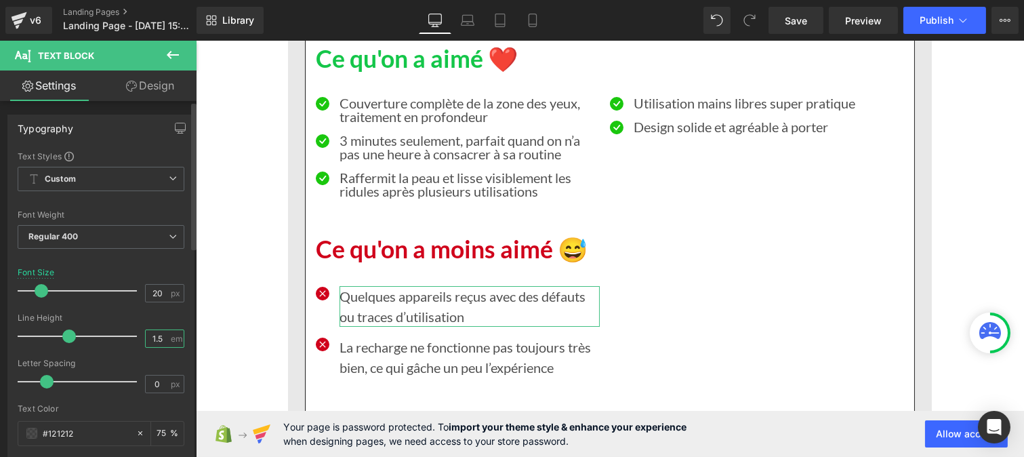
click at [161, 337] on input "1.5" at bounding box center [158, 338] width 24 height 17
type input "1"
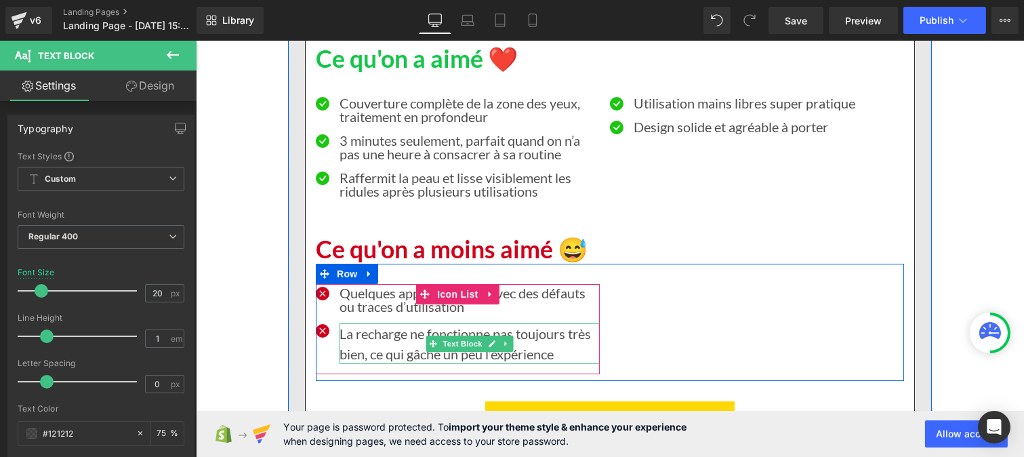
click at [367, 334] on p "La recharge ne fonctionne pas toujours très bien, ce qui gâche un peu l’expérie…" at bounding box center [469, 343] width 260 height 41
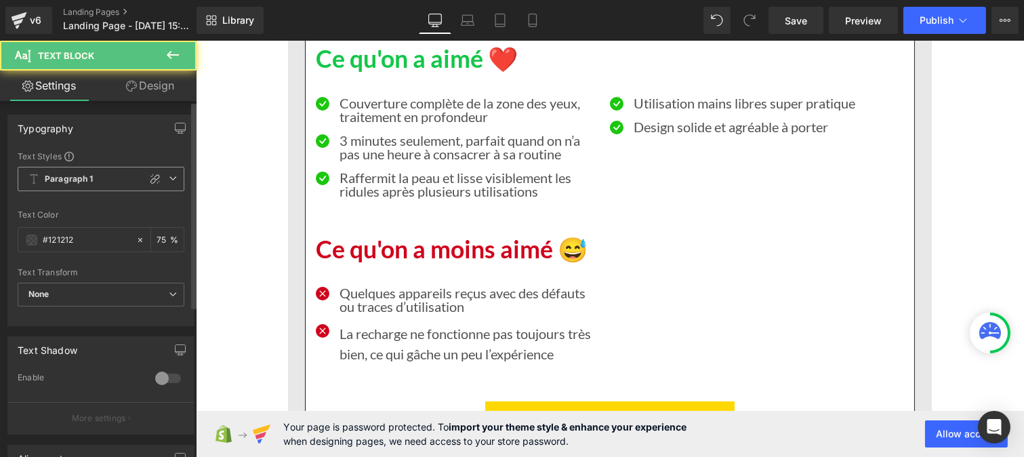
click at [62, 176] on b "Paragraph 1" at bounding box center [69, 180] width 49 height 12
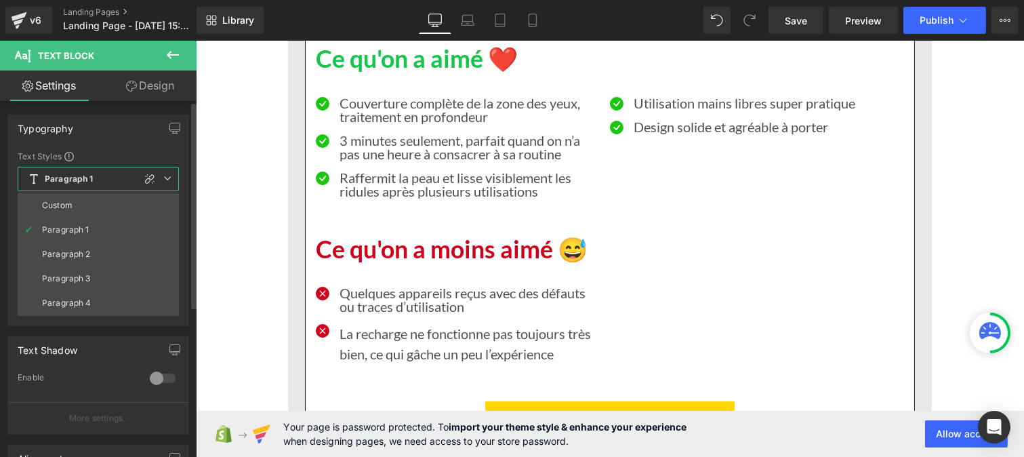
click at [62, 205] on div "Custom" at bounding box center [57, 205] width 31 height 9
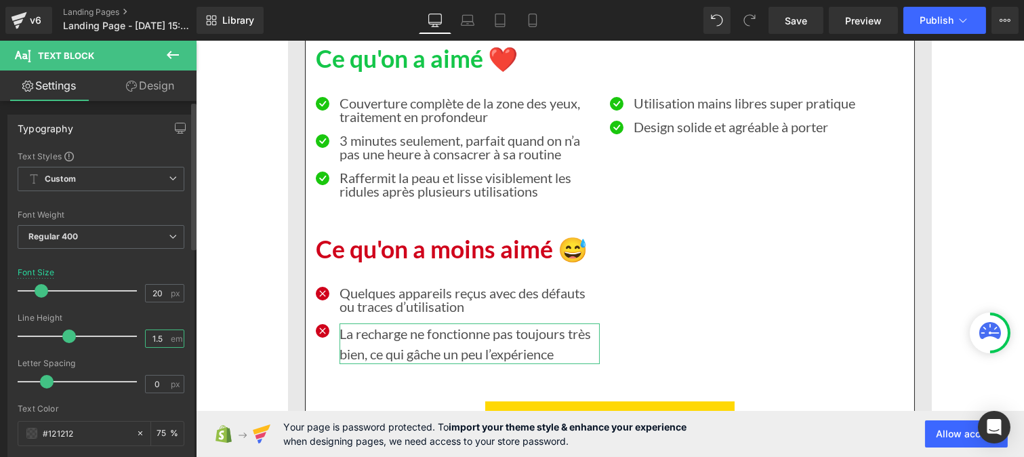
click at [163, 340] on input "1.5" at bounding box center [158, 338] width 24 height 17
type input "1"
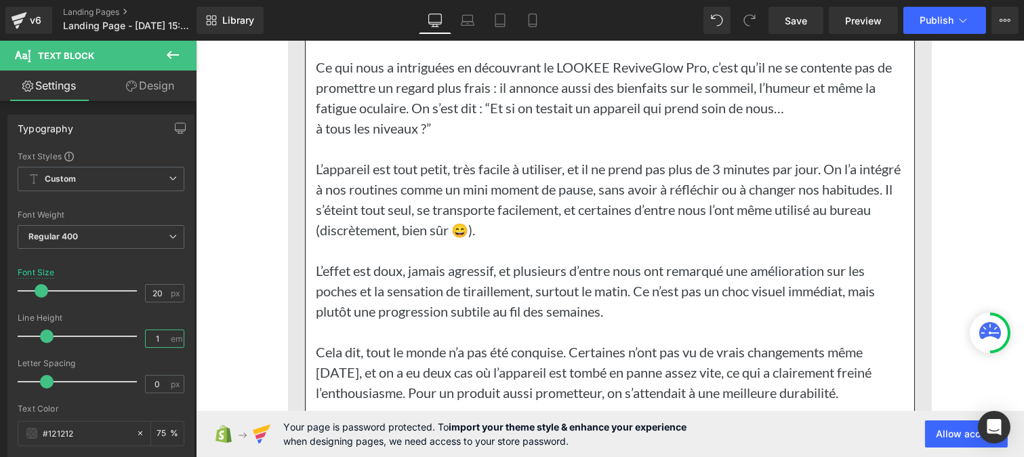
scroll to position [10104, 0]
click at [380, 159] on p "L’appareil est tout petit, très facile à utiliser, et il ne prend pas plus de 3…" at bounding box center [609, 198] width 588 height 81
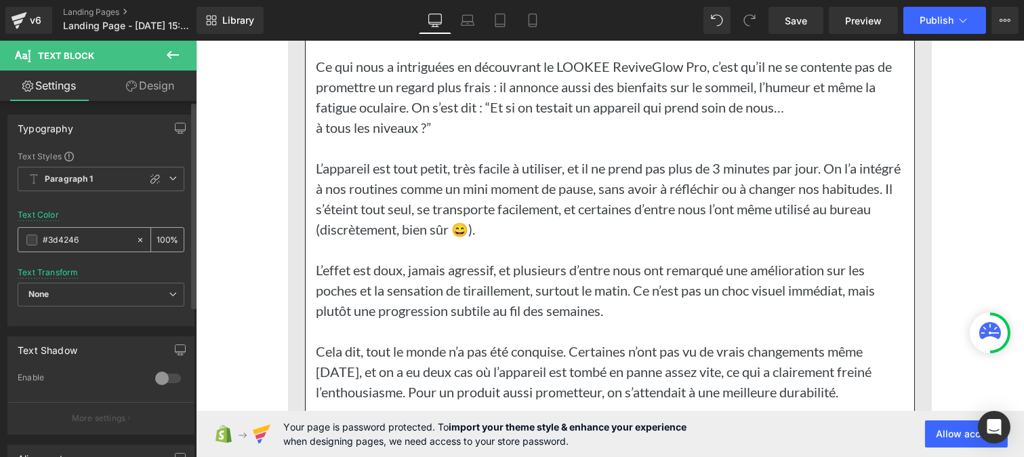
click at [85, 235] on input "#3d4246" at bounding box center [86, 240] width 87 height 15
paste input "121212"
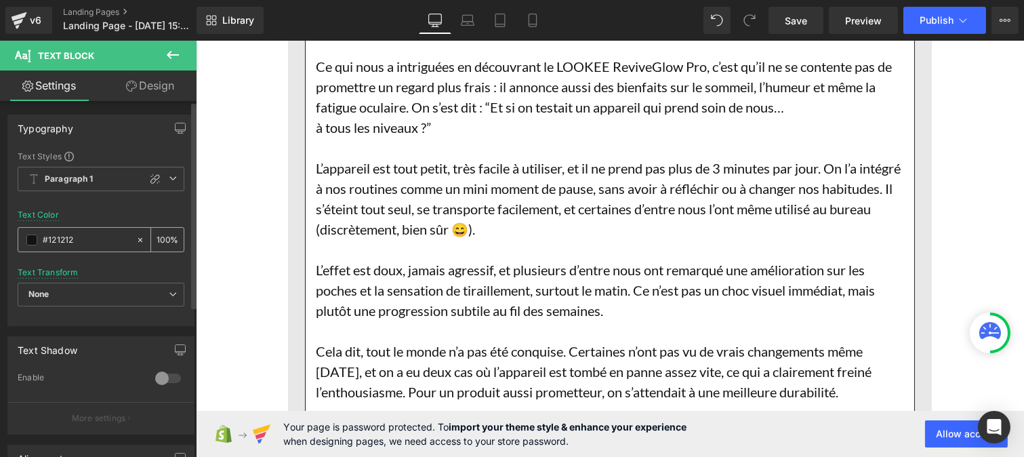
type input "#121212"
click at [165, 237] on div "100 %" at bounding box center [167, 240] width 33 height 24
click at [163, 234] on input "100" at bounding box center [164, 239] width 14 height 15
type input "1"
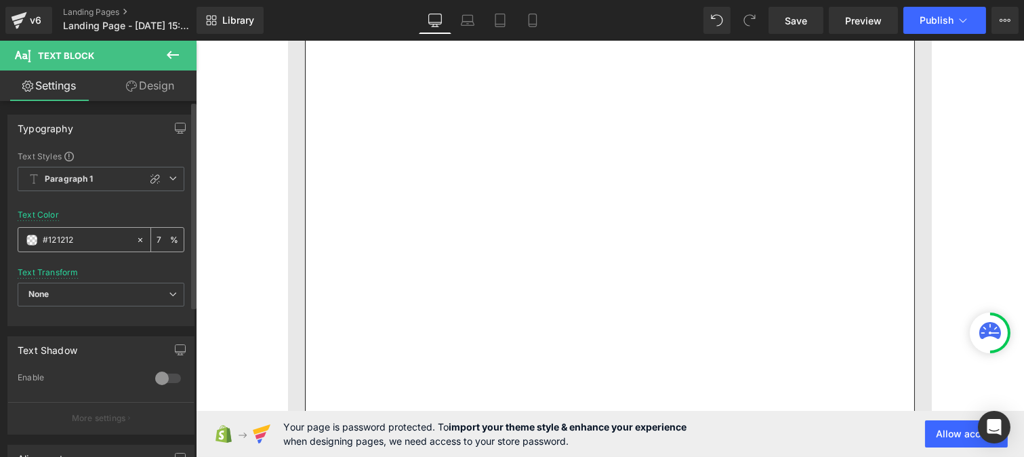
type input "75"
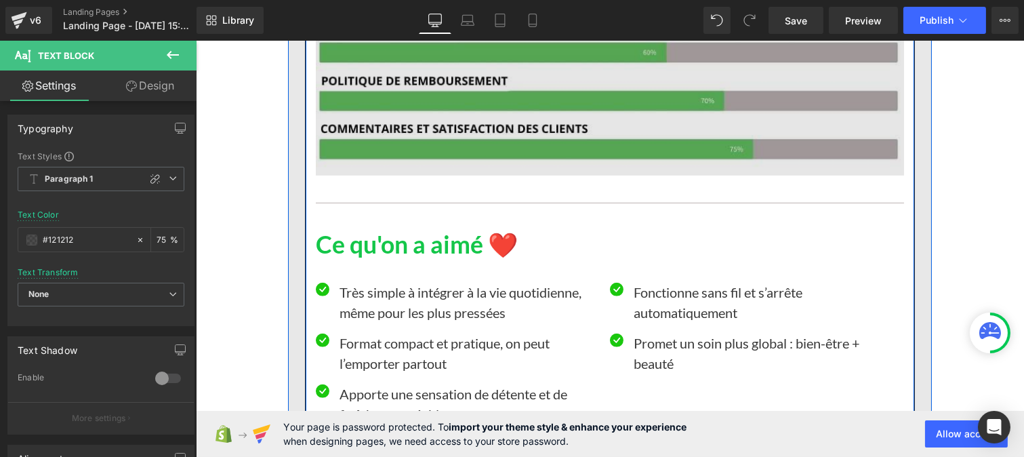
scroll to position [10656, 0]
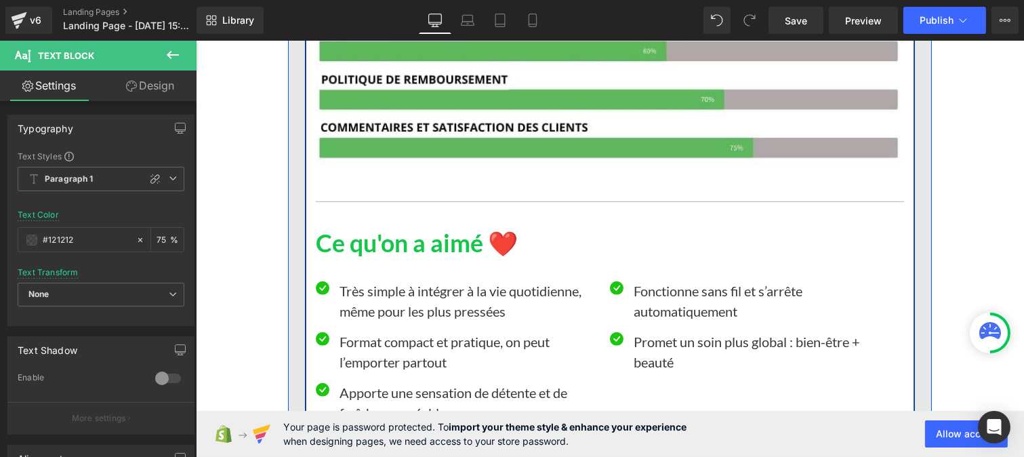
click at [391, 310] on p "Très simple à intégrer à la vie quotidienne, même pour les plus pressées" at bounding box center [469, 301] width 260 height 41
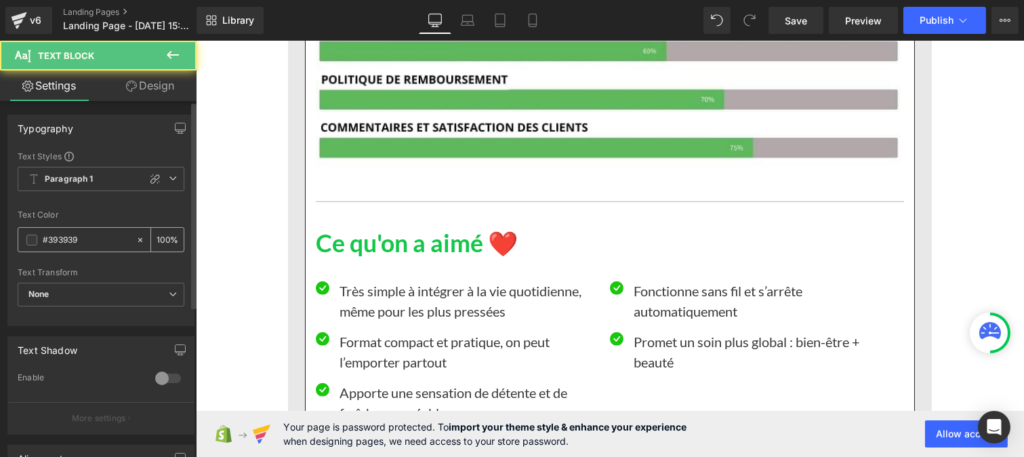
click at [92, 245] on input "#393939" at bounding box center [86, 240] width 87 height 15
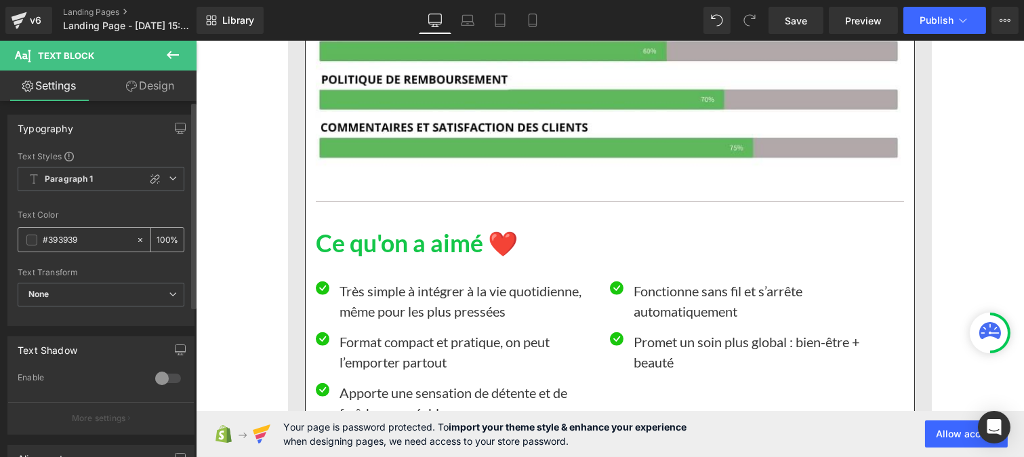
paste input "121212"
type input "#121212"
click at [165, 235] on div "100 %" at bounding box center [167, 240] width 33 height 24
click at [163, 234] on input "100" at bounding box center [164, 239] width 14 height 15
type input "1"
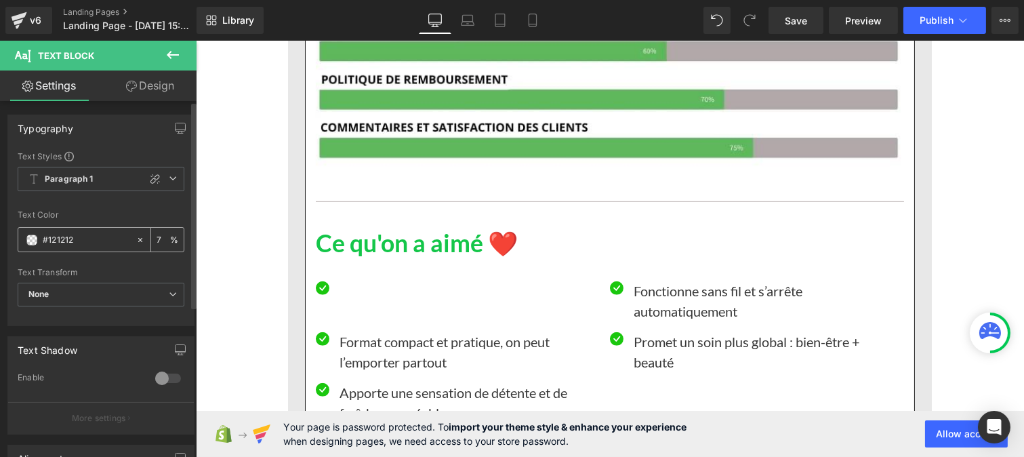
type input "75"
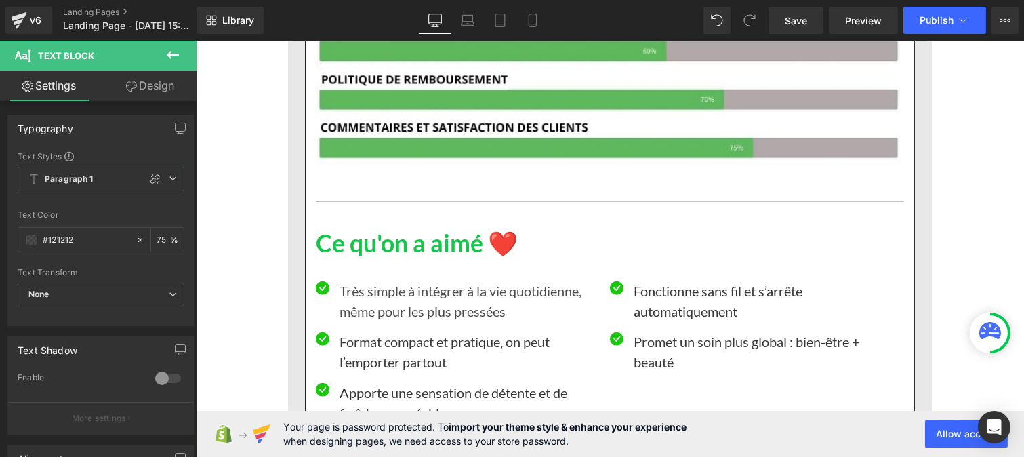
click at [399, 366] on p "Format compact et pratique, on peut l’emporter partout" at bounding box center [469, 352] width 260 height 41
click at [82, 237] on input "#393939" at bounding box center [86, 240] width 87 height 15
paste input "121212"
type input "#121212"
click at [165, 238] on div "100 %" at bounding box center [167, 240] width 33 height 24
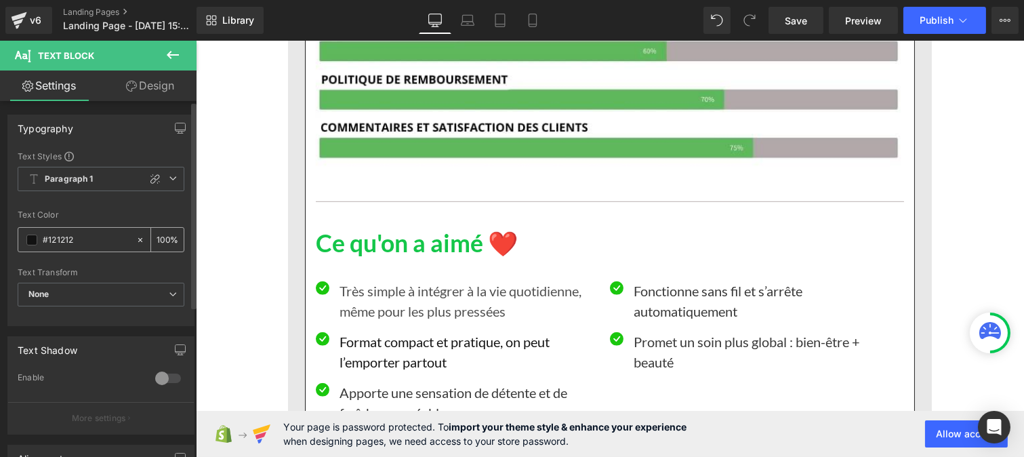
click at [163, 233] on input "100" at bounding box center [164, 239] width 14 height 15
type input "1"
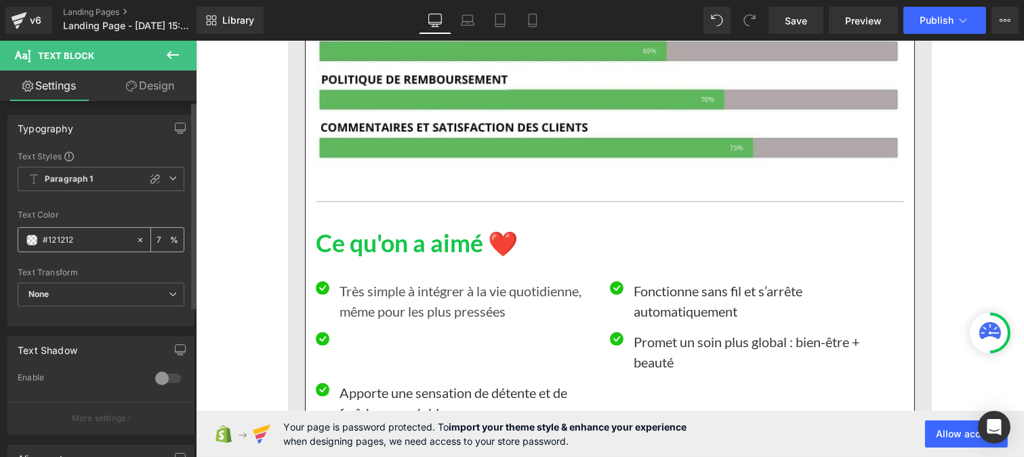
type input "75"
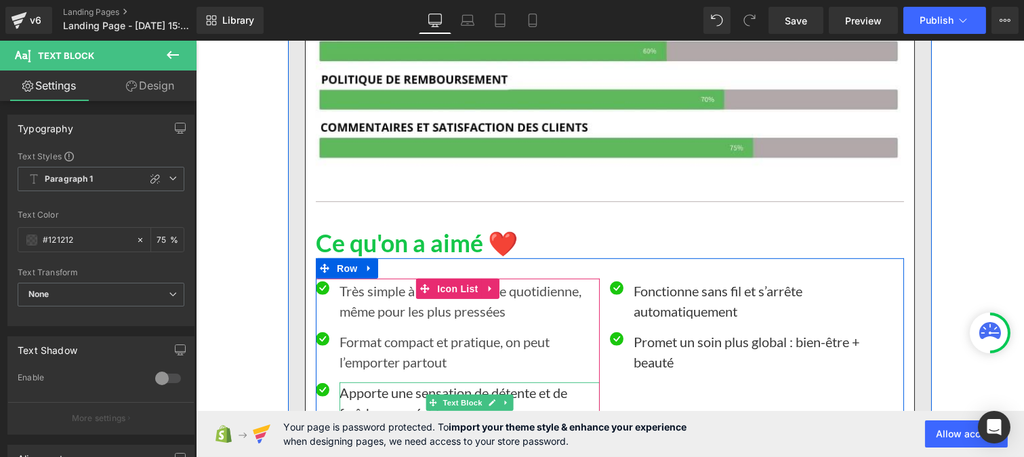
click at [376, 396] on p "Apporte une sensation de détente et de fraîcheur agréable" at bounding box center [469, 402] width 260 height 41
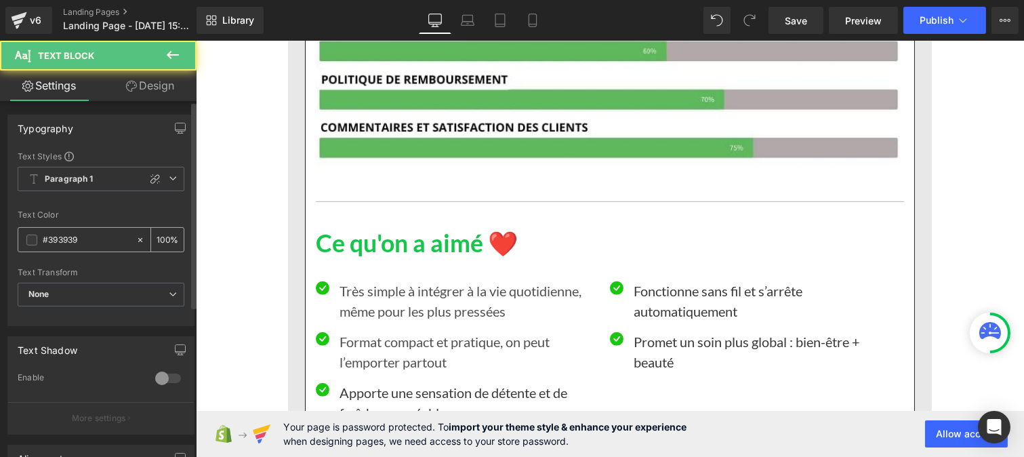
click at [85, 242] on input "#393939" at bounding box center [86, 240] width 87 height 15
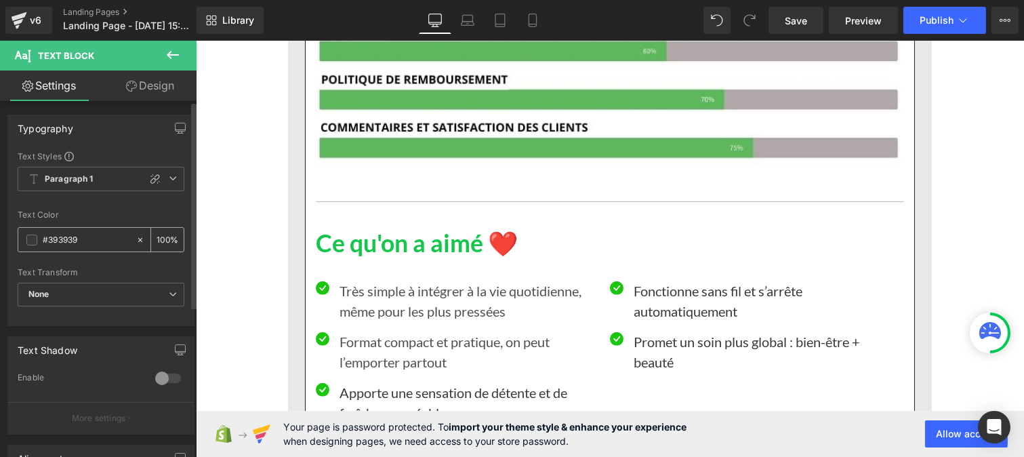
paste input "121212"
type input "#121212"
click at [161, 235] on input "100" at bounding box center [164, 239] width 14 height 15
type input "0"
type input "75"
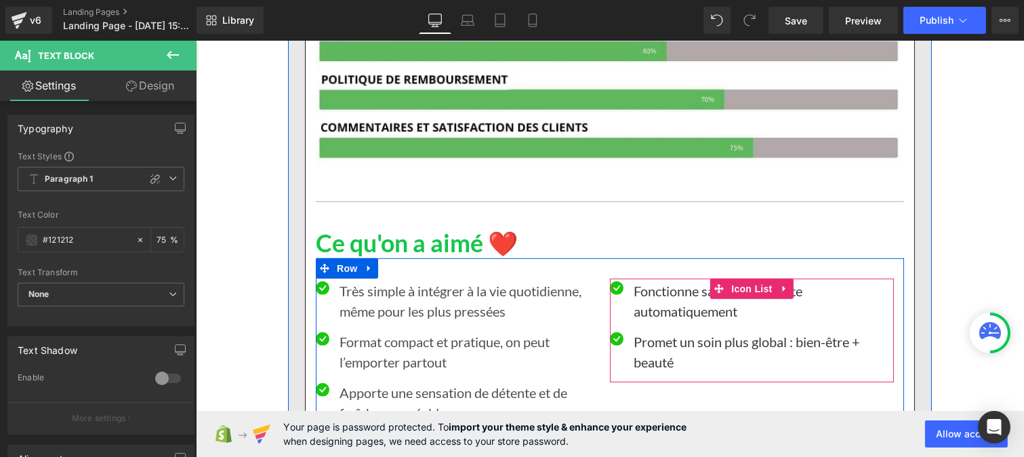
scroll to position [10793, 0]
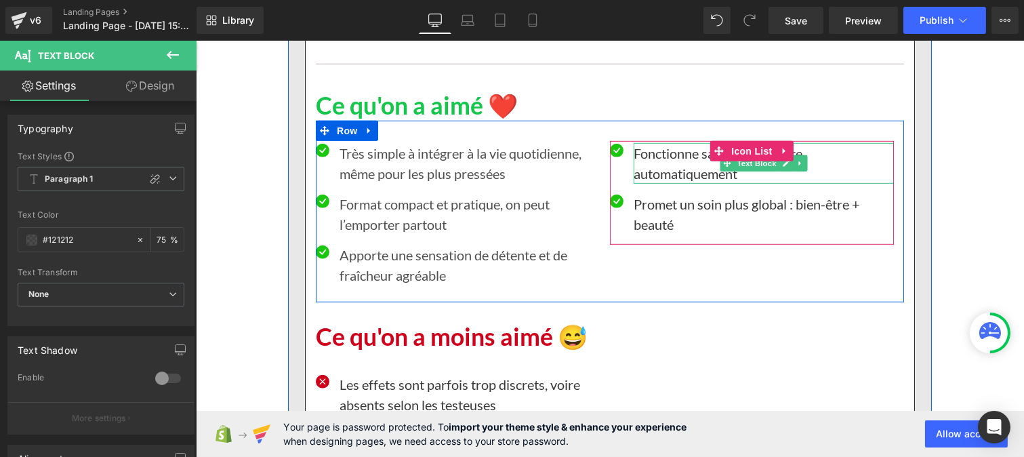
click at [645, 164] on p "Fonctionne sans fil et s’arrête automatiquement" at bounding box center [763, 163] width 260 height 41
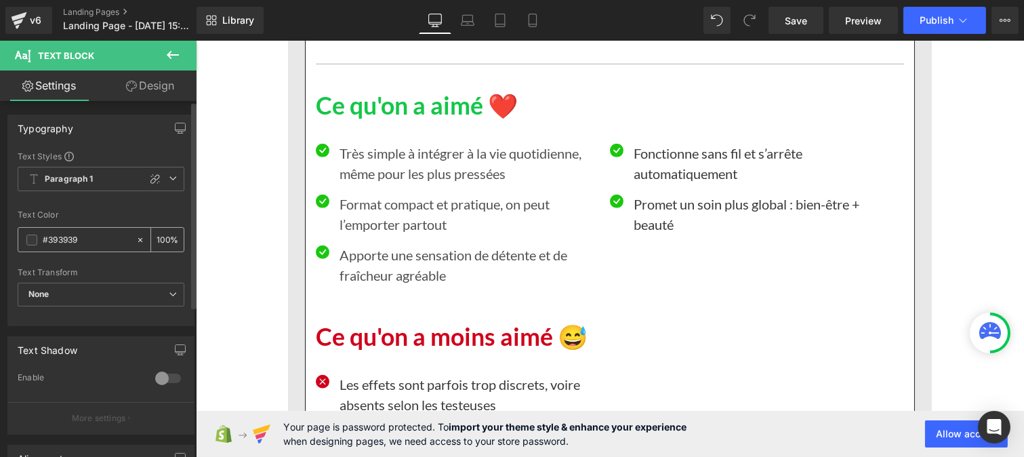
click at [93, 245] on input "#393939" at bounding box center [86, 240] width 87 height 15
paste input "121212"
type input "#121212"
click at [165, 236] on div "100 %" at bounding box center [167, 240] width 33 height 24
click at [161, 234] on input "100" at bounding box center [164, 239] width 14 height 15
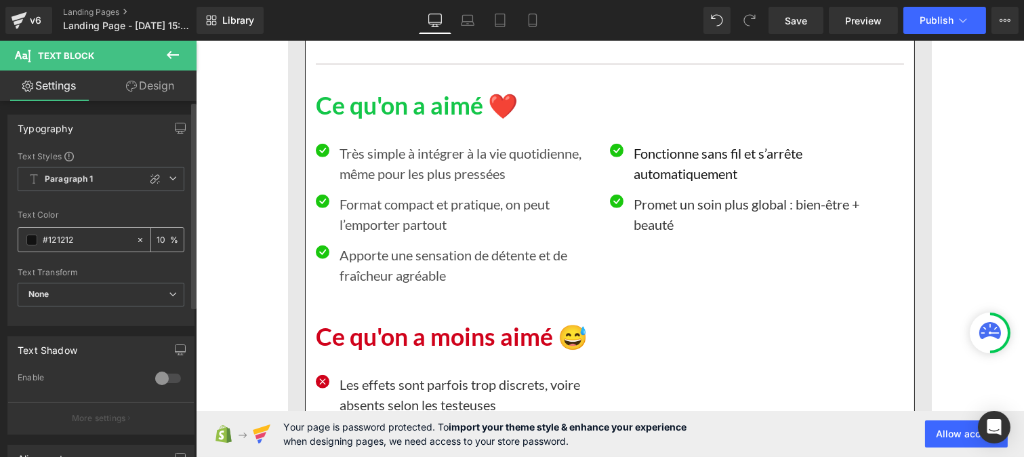
type input "0"
type input "75"
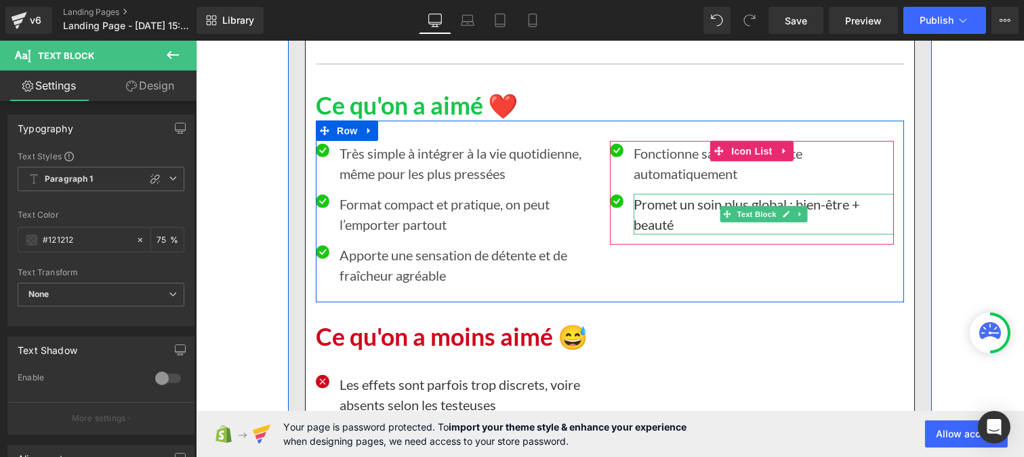
click at [664, 201] on p "Promet un soin plus global : bien-être + beauté" at bounding box center [763, 214] width 260 height 41
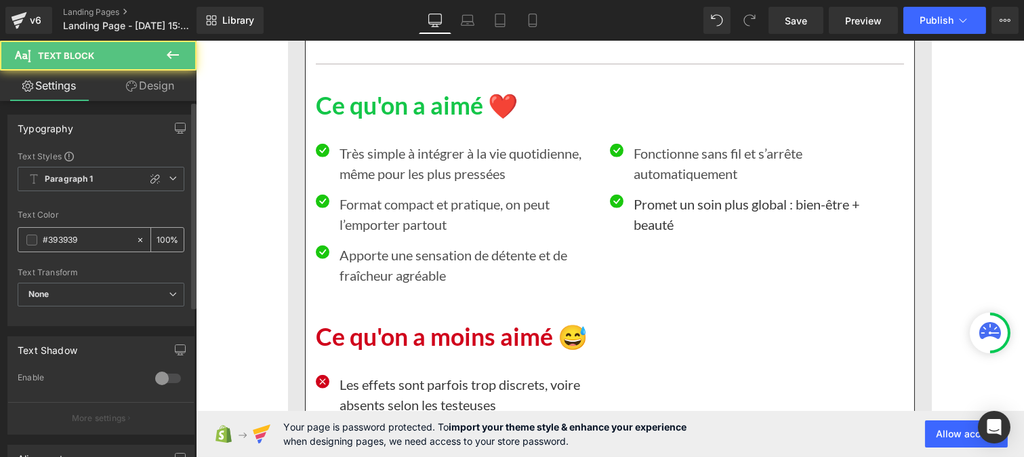
click at [88, 241] on input "#393939" at bounding box center [86, 240] width 87 height 15
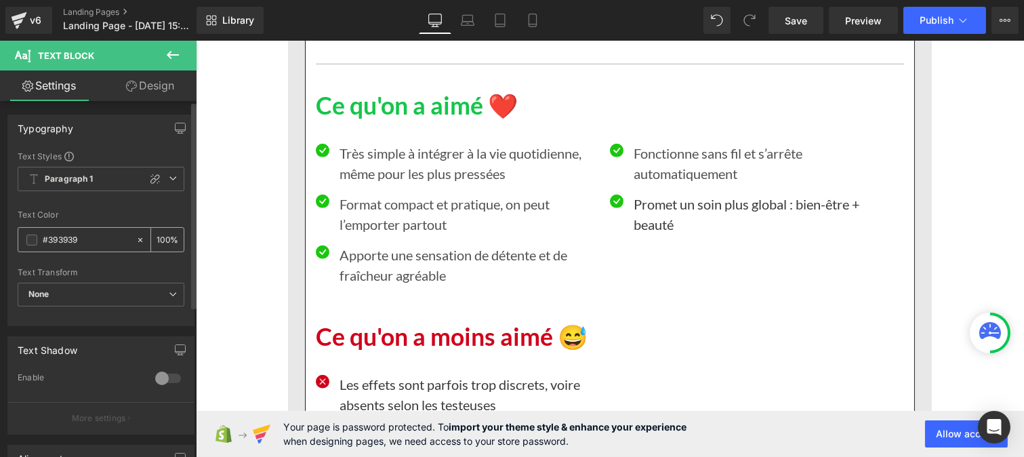
type input "v"
type input "0"
paste input "#121212"
type input "#121212"
type input "100"
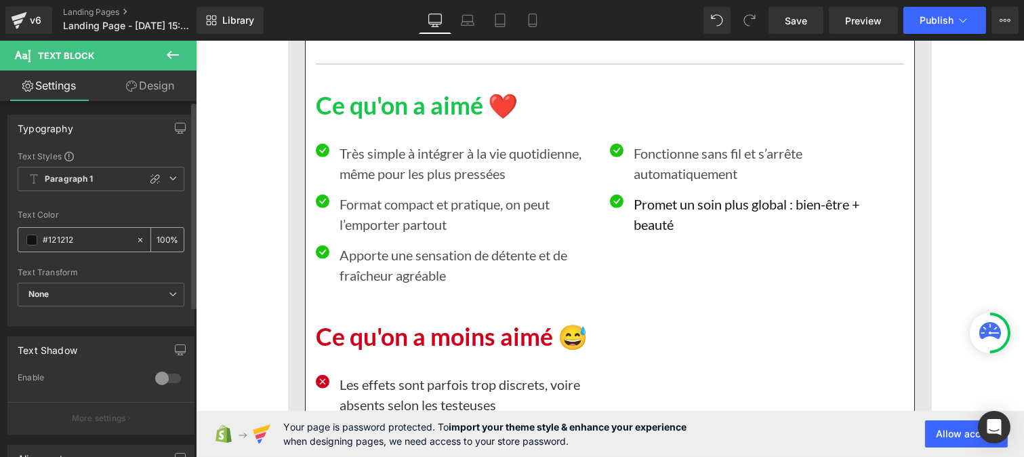
type input "#121212"
click at [161, 236] on input "100" at bounding box center [164, 239] width 14 height 15
type input "0"
type input "75"
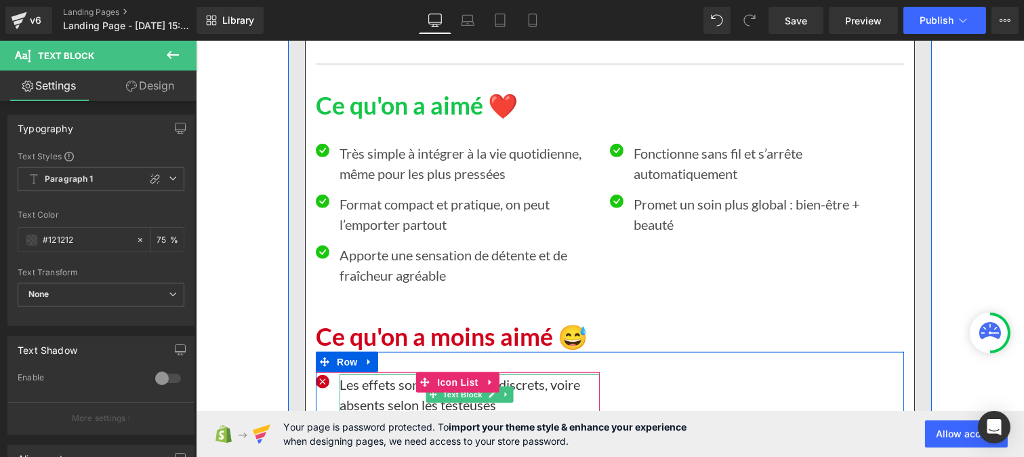
click at [383, 399] on p "Les effets sont parfois trop discrets, voire absents selon les testeuses" at bounding box center [469, 394] width 260 height 41
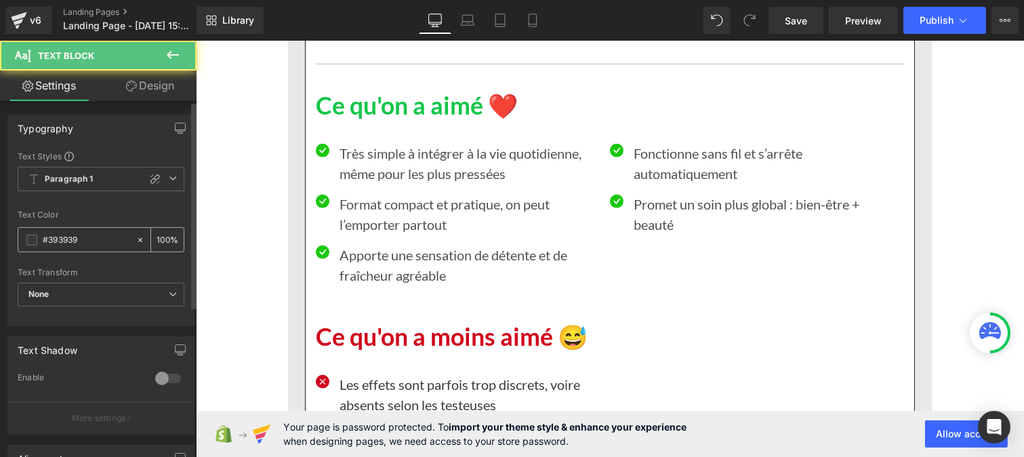
click at [89, 241] on input "#393939" at bounding box center [86, 240] width 87 height 15
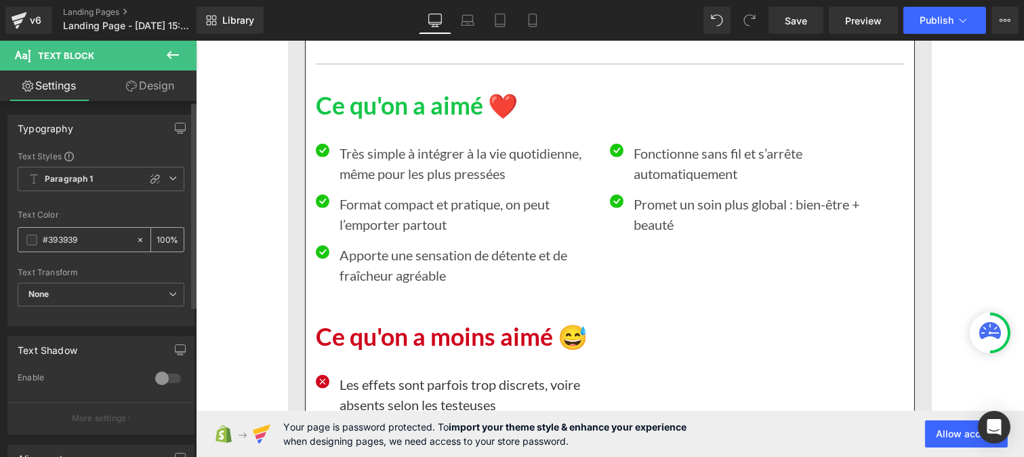
paste input "121212"
type input "#121212"
click at [163, 234] on input "100" at bounding box center [164, 239] width 14 height 15
type input "1"
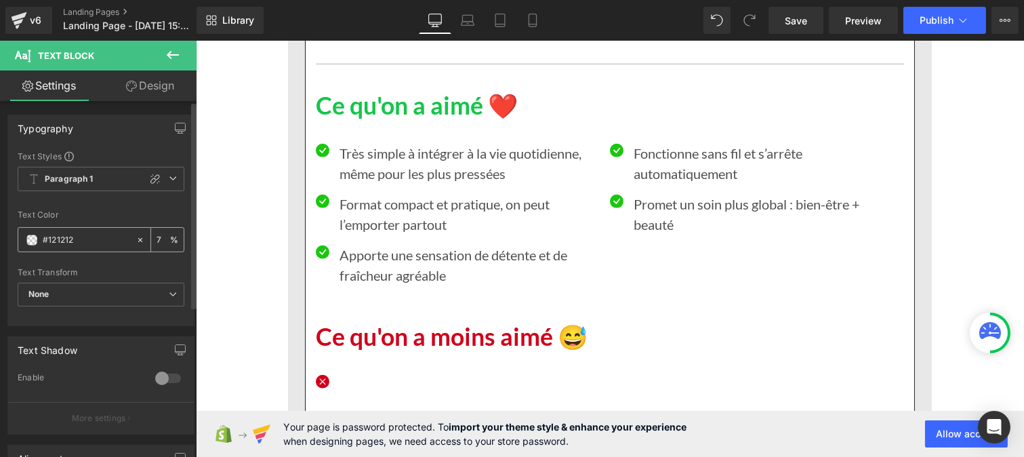
type input "75"
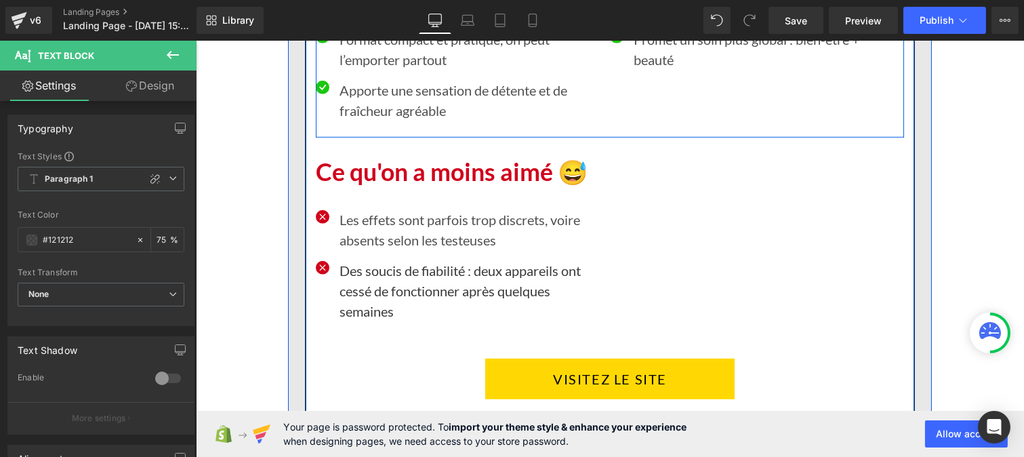
scroll to position [10959, 0]
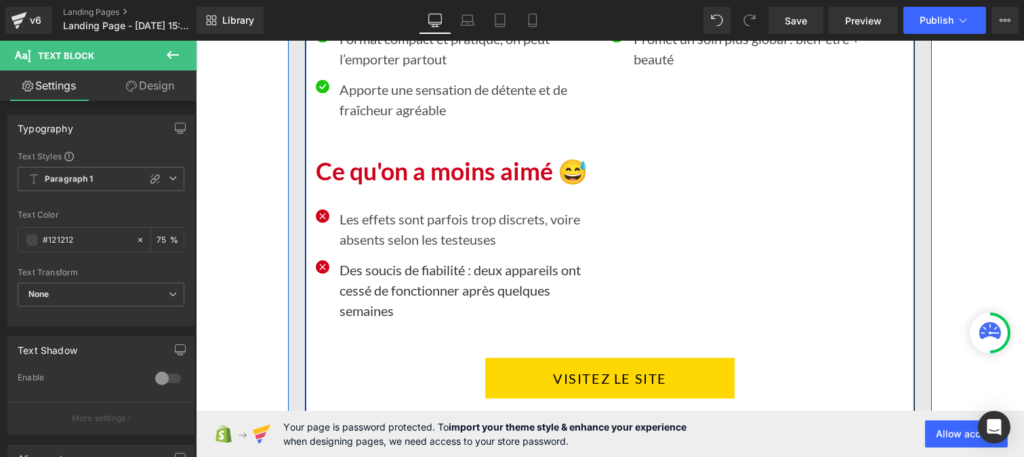
click at [405, 279] on p "Des soucis de fiabilité : deux appareils ont cessé de fonctionner après quelque…" at bounding box center [469, 290] width 260 height 61
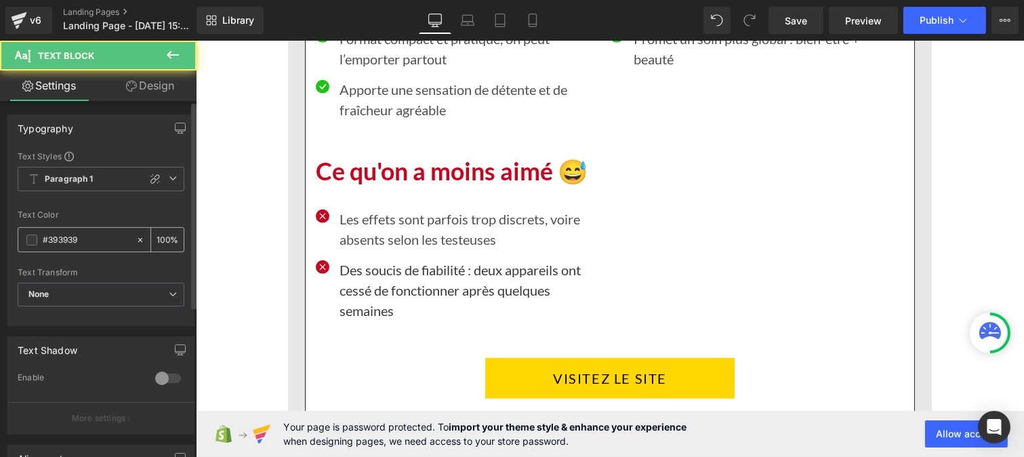
click at [87, 233] on input "#393939" at bounding box center [86, 240] width 87 height 15
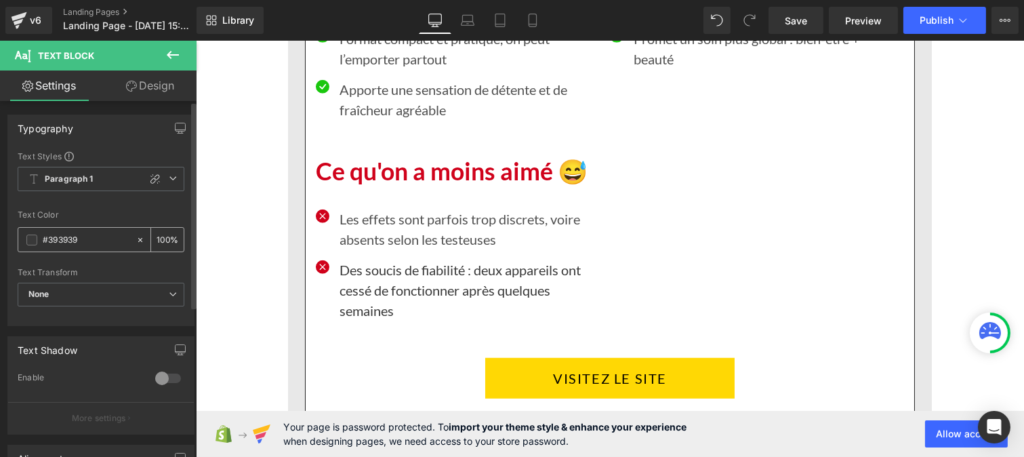
paste input "121212"
type input "#121212"
click at [164, 232] on input "100" at bounding box center [164, 239] width 14 height 15
type input "1"
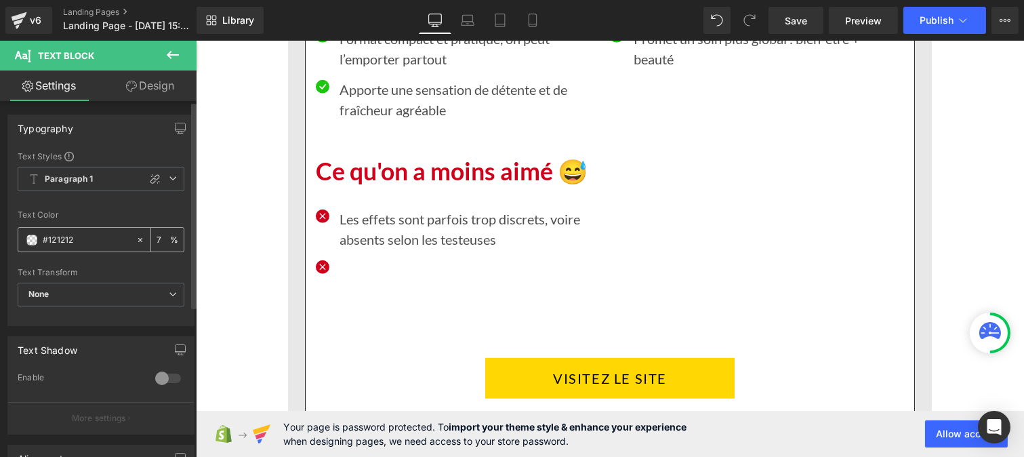
type input "75"
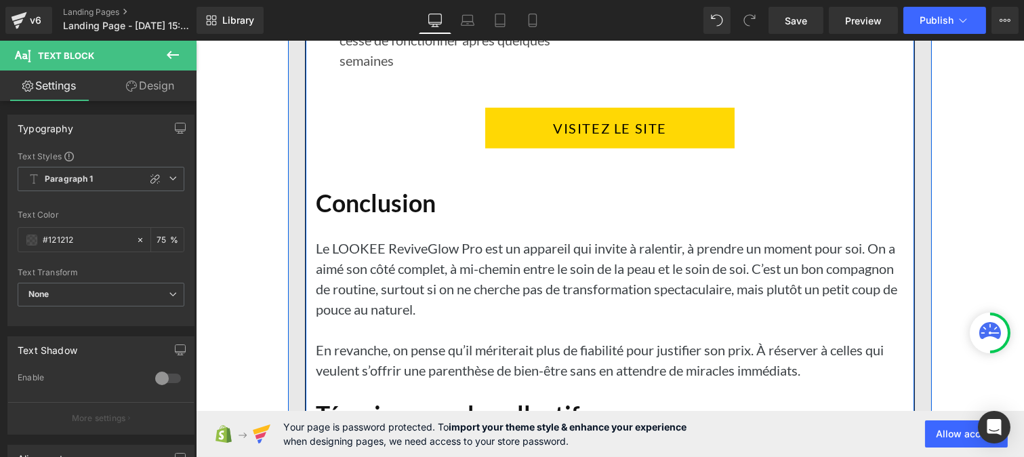
scroll to position [11210, 0]
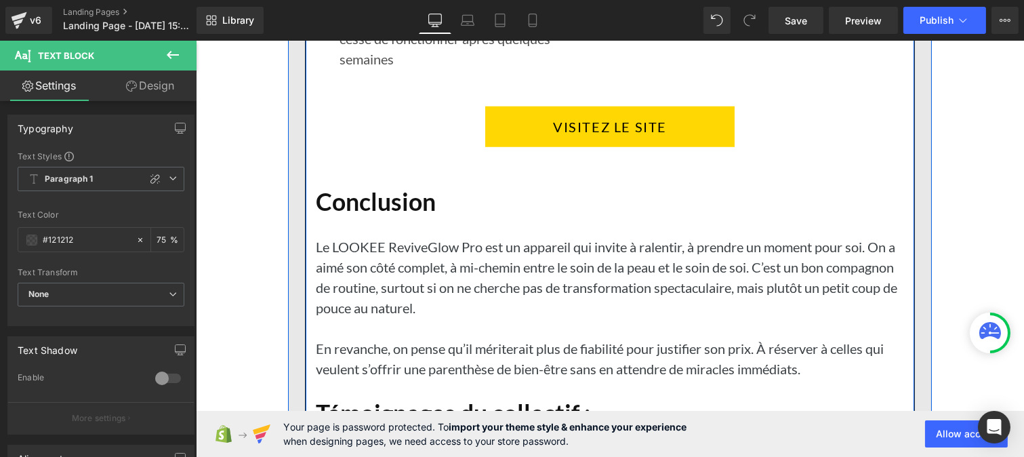
click at [442, 304] on p "Le LOOKEE ReviveGlow Pro est un appareil qui invite à ralentir, à prendre un mo…" at bounding box center [609, 277] width 588 height 81
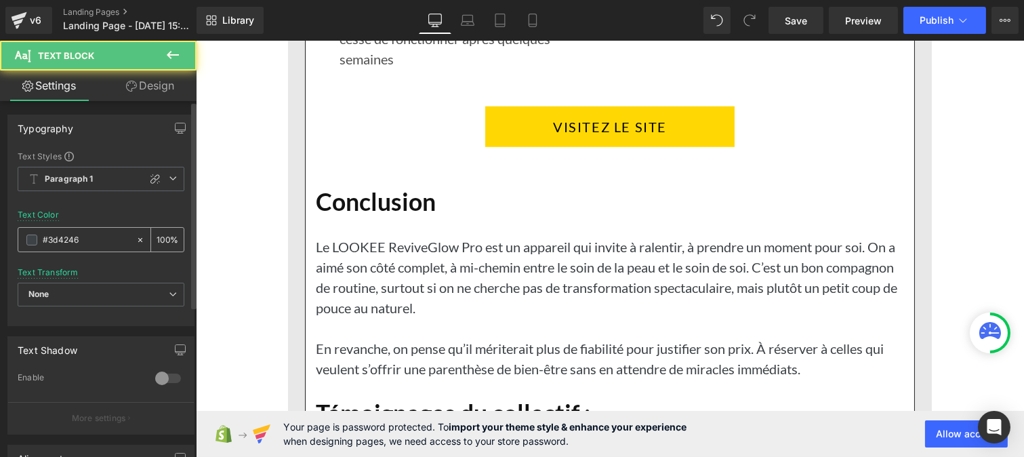
click at [102, 241] on input "#3d4246" at bounding box center [86, 240] width 87 height 15
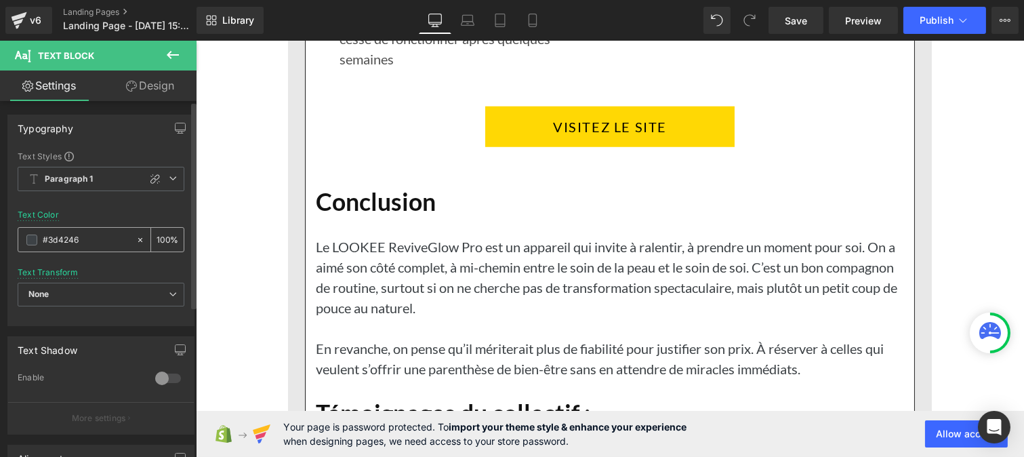
paste input "121212"
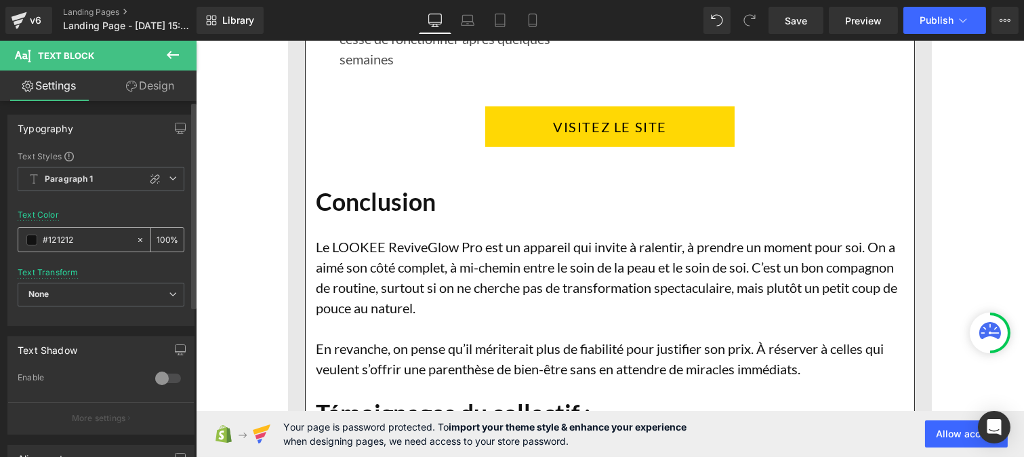
type input "#121212"
click at [163, 236] on input "100" at bounding box center [164, 239] width 14 height 15
type input "1"
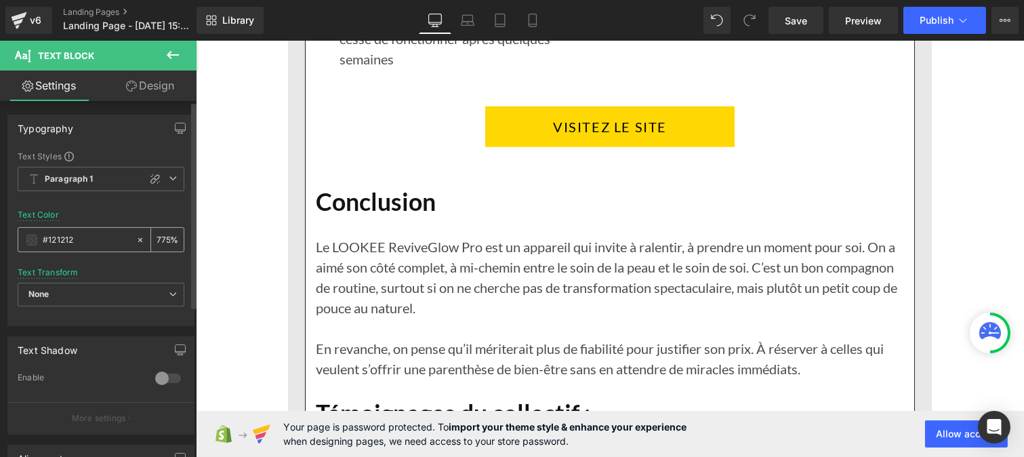
scroll to position [0, 1]
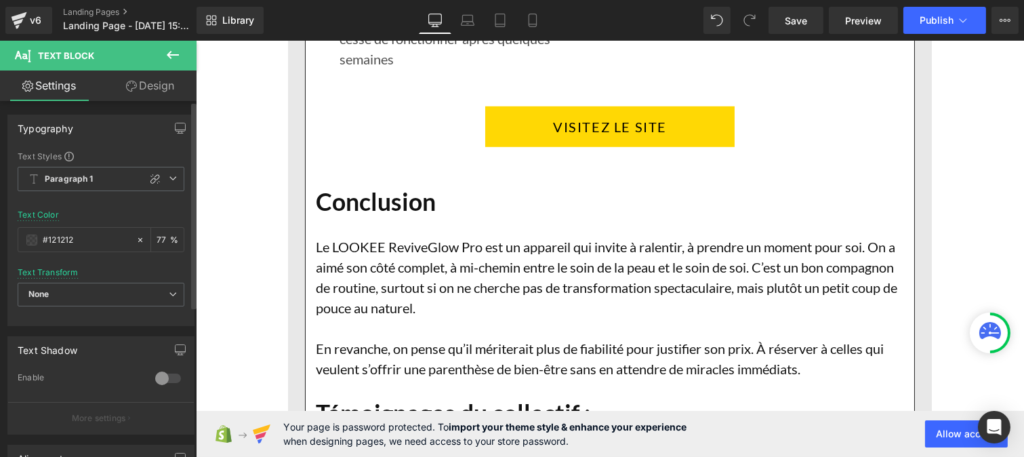
type input "7"
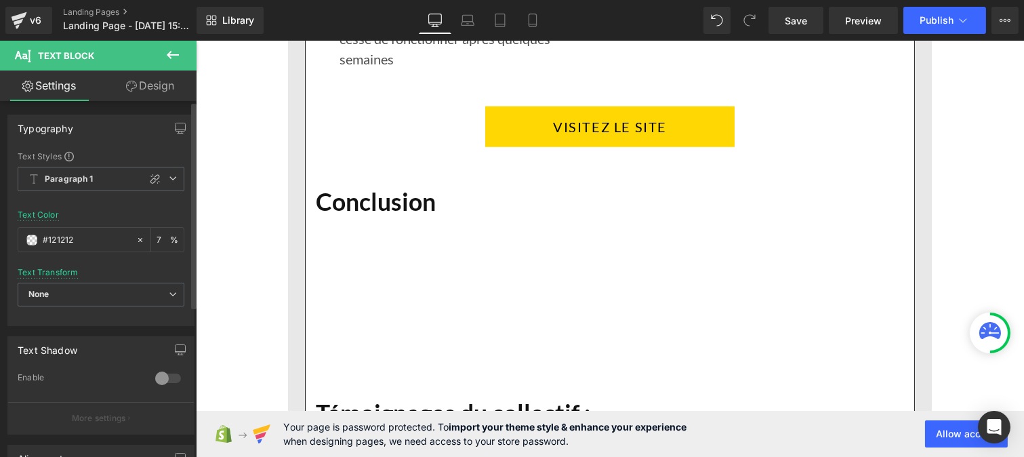
type input "75"
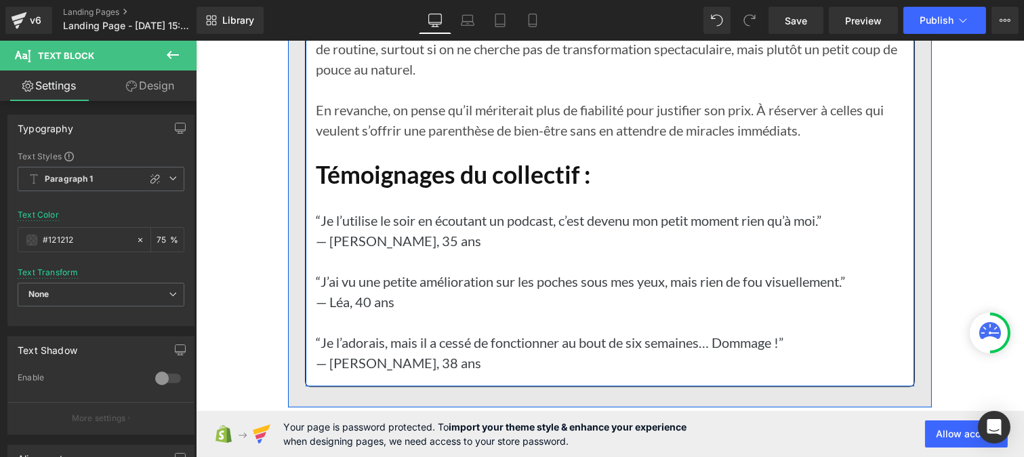
scroll to position [11451, 0]
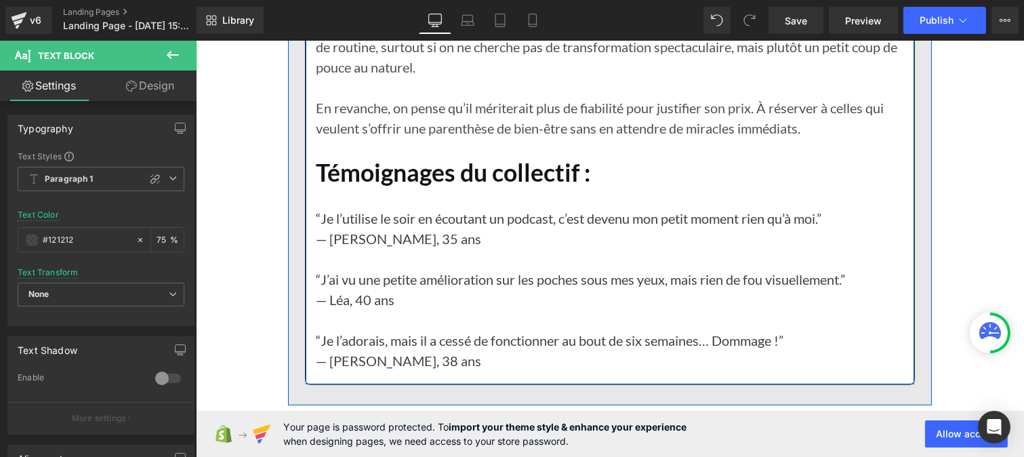
click at [408, 282] on p "“J’ai vu une petite amélioration sur les poches sous mes yeux, mais rien de fou…" at bounding box center [609, 279] width 588 height 20
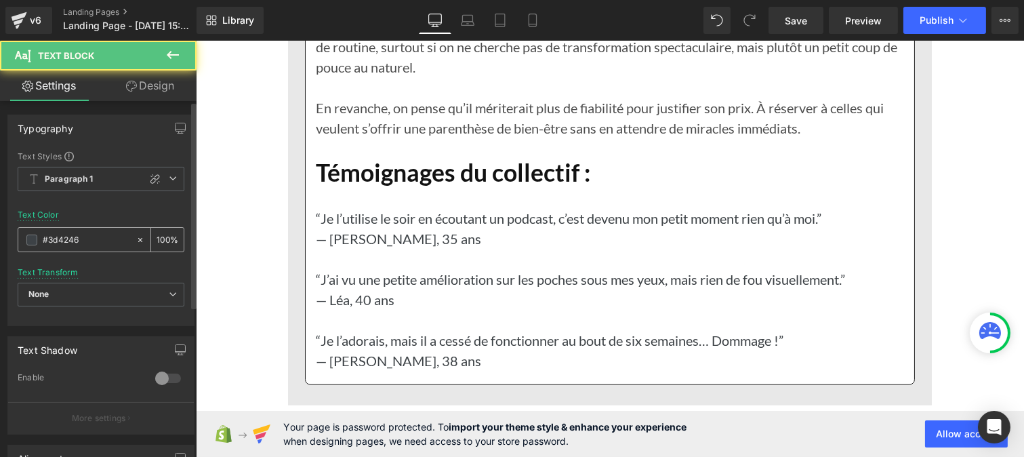
click at [98, 243] on input "#3d4246" at bounding box center [86, 240] width 87 height 15
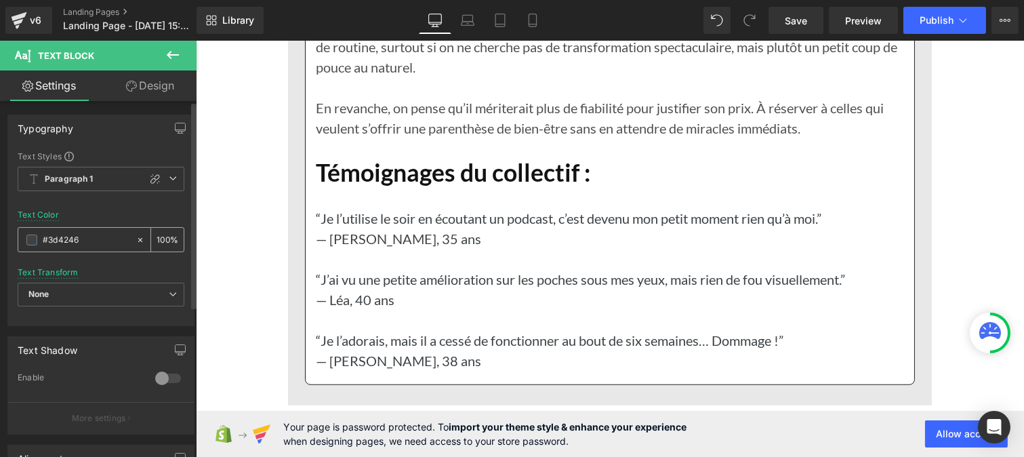
paste input "121212"
type input "#121212"
click at [161, 239] on input "100" at bounding box center [164, 239] width 14 height 15
type input "0"
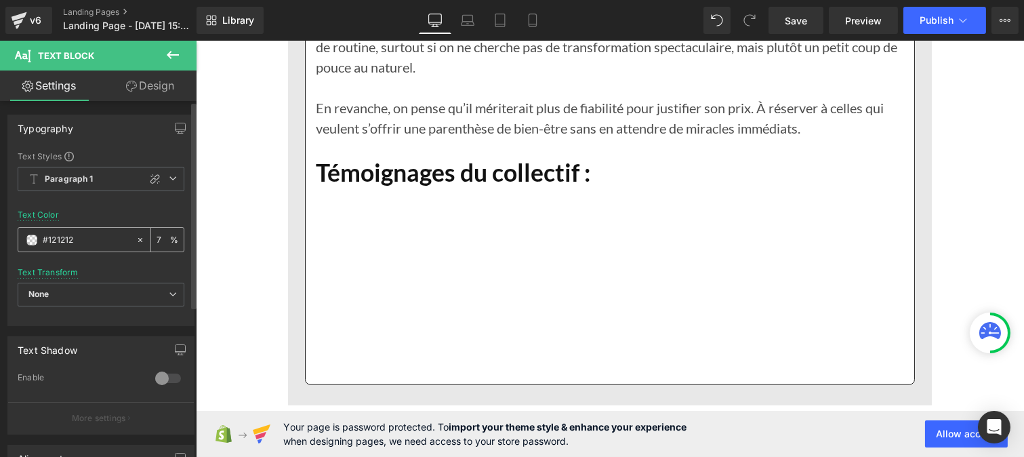
type input "75"
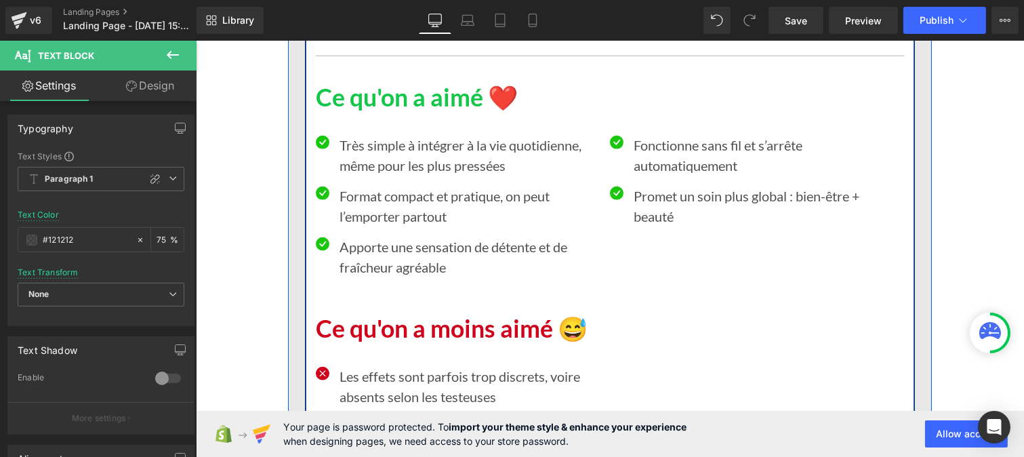
scroll to position [10801, 0]
click at [374, 161] on p "Très simple à intégrer à la vie quotidienne, même pour les plus pressées" at bounding box center [469, 156] width 260 height 41
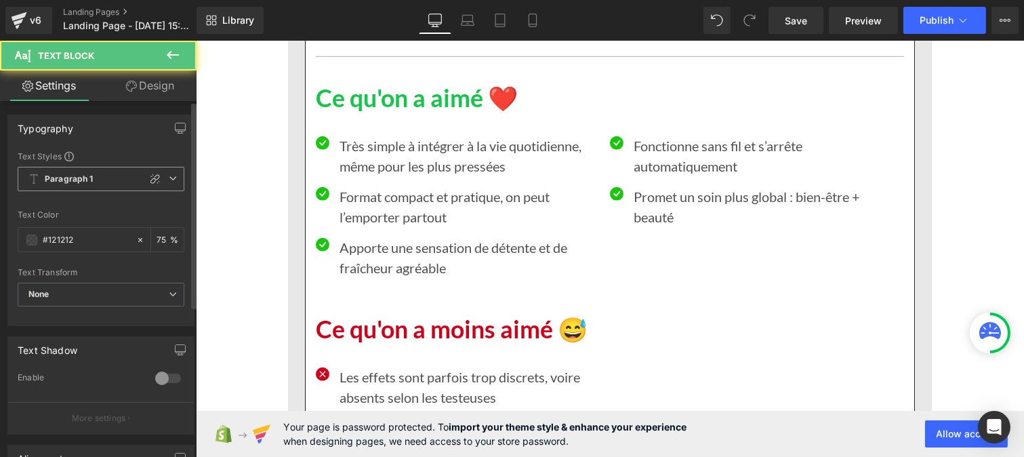
click at [84, 175] on b "Paragraph 1" at bounding box center [69, 180] width 49 height 12
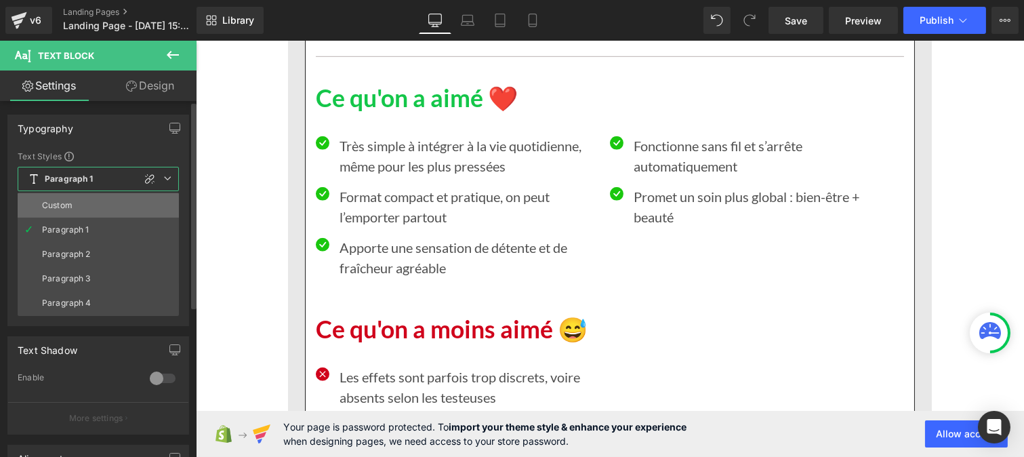
click at [77, 201] on li "Custom" at bounding box center [98, 205] width 161 height 24
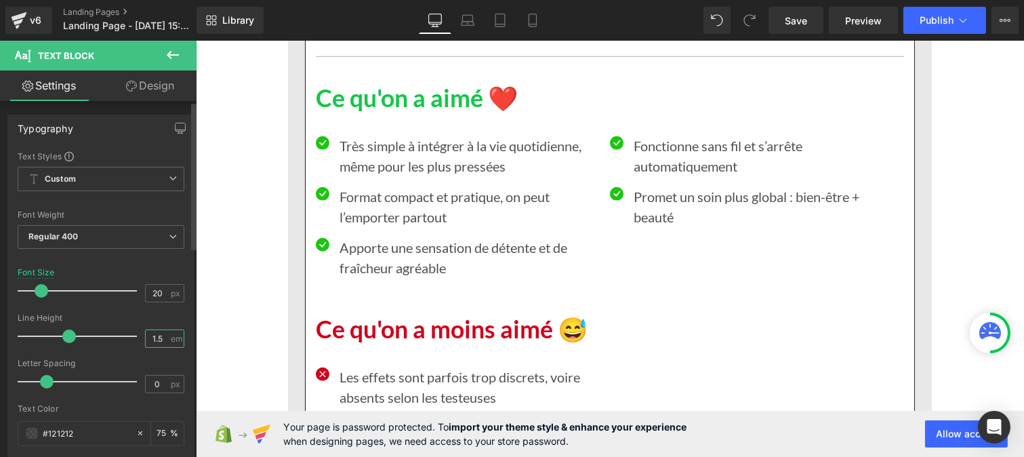
click at [163, 342] on input "1.5" at bounding box center [158, 338] width 24 height 17
type input "1"
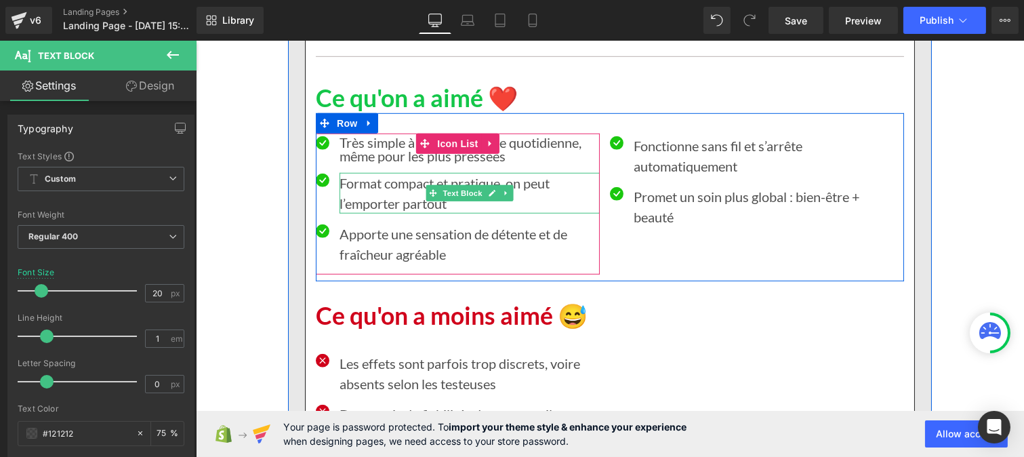
click at [363, 181] on p "Format compact et pratique, on peut l’emporter partout" at bounding box center [469, 193] width 260 height 41
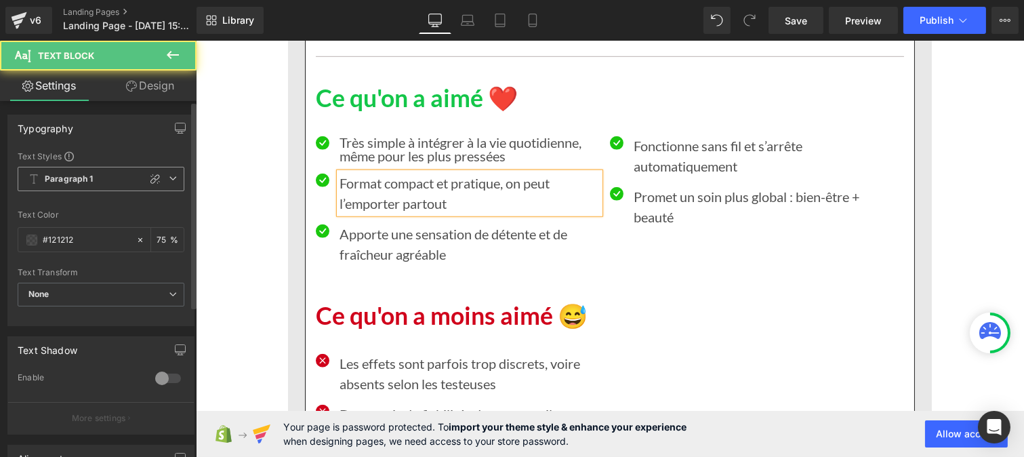
click at [87, 178] on b "Paragraph 1" at bounding box center [69, 180] width 49 height 12
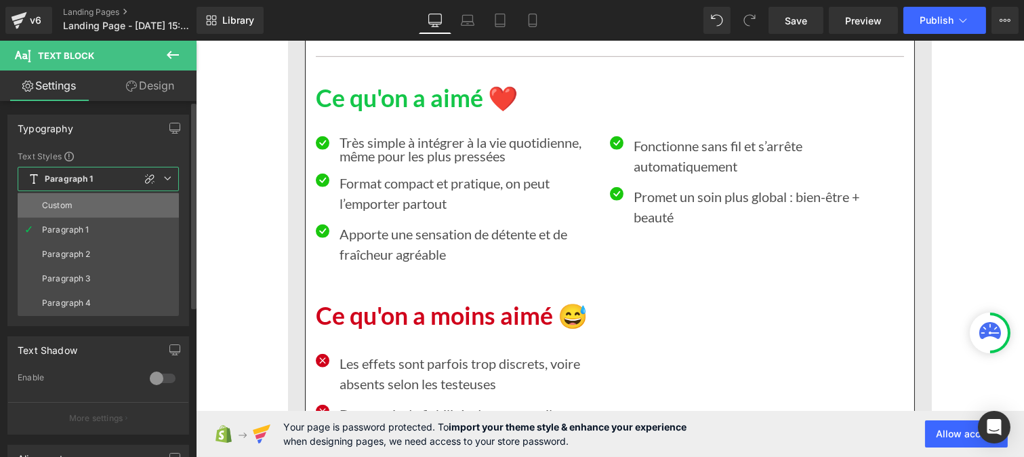
click at [86, 205] on li "Custom" at bounding box center [98, 205] width 161 height 24
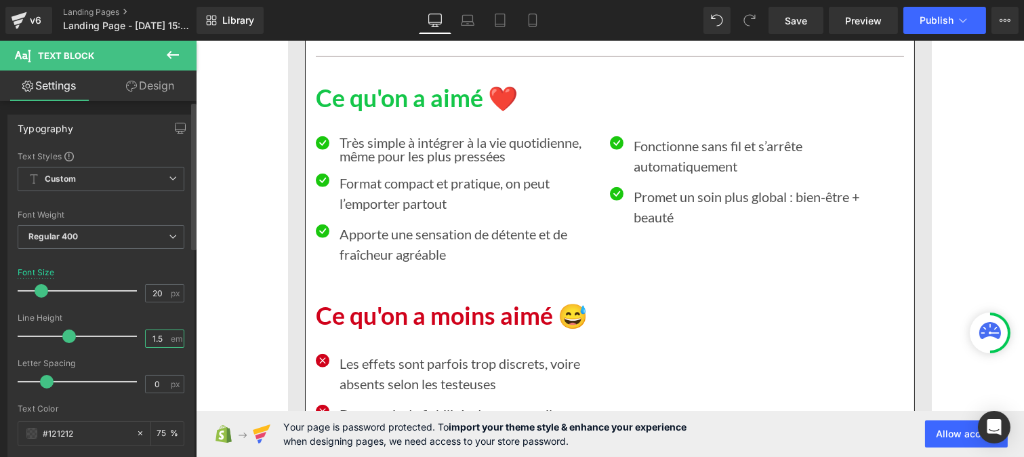
click at [161, 335] on input "1.5" at bounding box center [158, 338] width 24 height 17
type input "1"
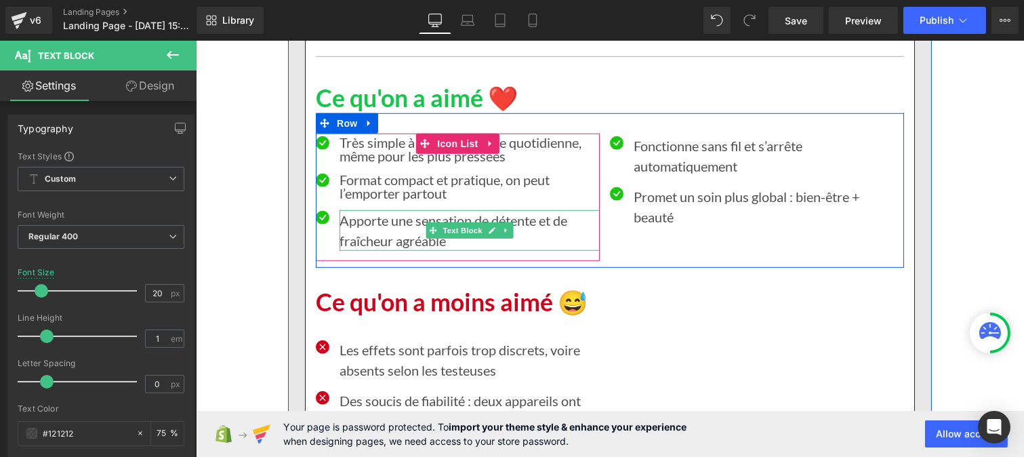
click at [372, 231] on p "Apporte une sensation de détente et de fraîcheur agréable" at bounding box center [469, 230] width 260 height 41
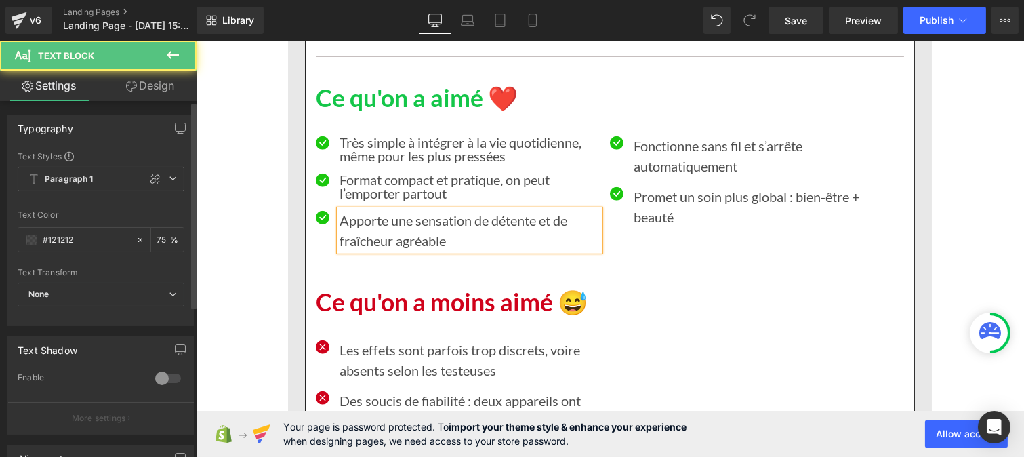
click at [66, 172] on span "Paragraph 1" at bounding box center [101, 179] width 167 height 24
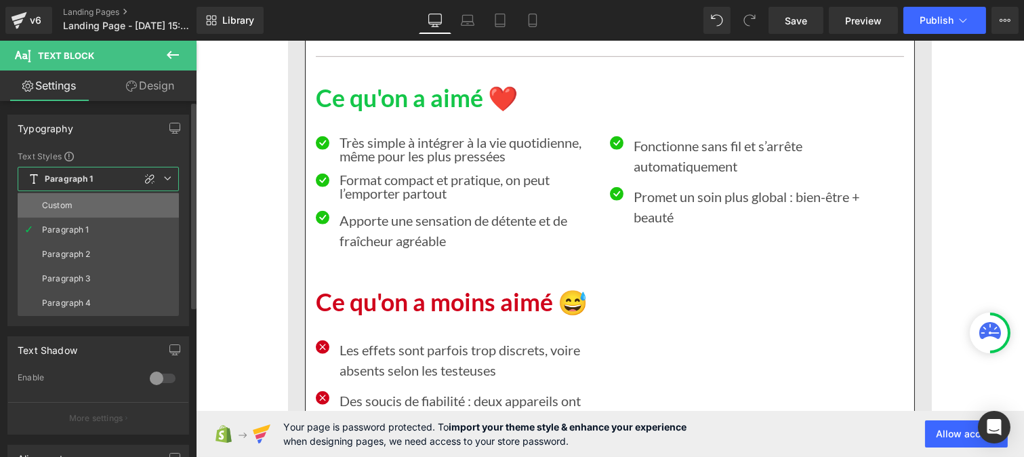
click at [66, 206] on div "Custom" at bounding box center [57, 205] width 31 height 9
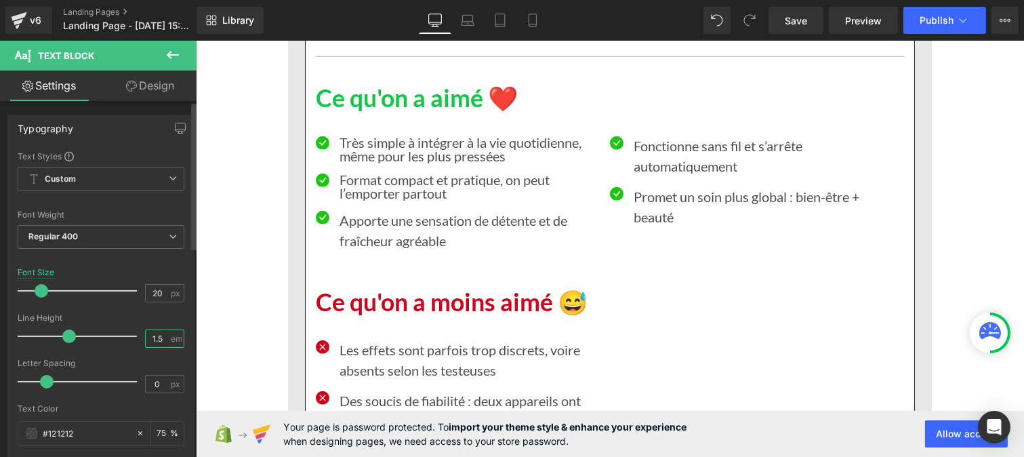
click at [161, 340] on input "1.5" at bounding box center [158, 338] width 24 height 17
type input "1"
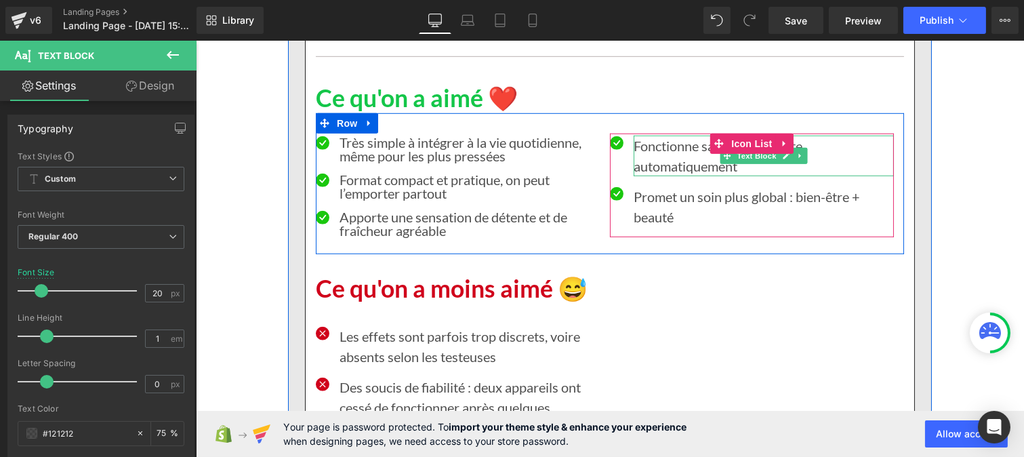
click at [660, 146] on p "Fonctionne sans fil et s’arrête automatiquement" at bounding box center [763, 156] width 260 height 41
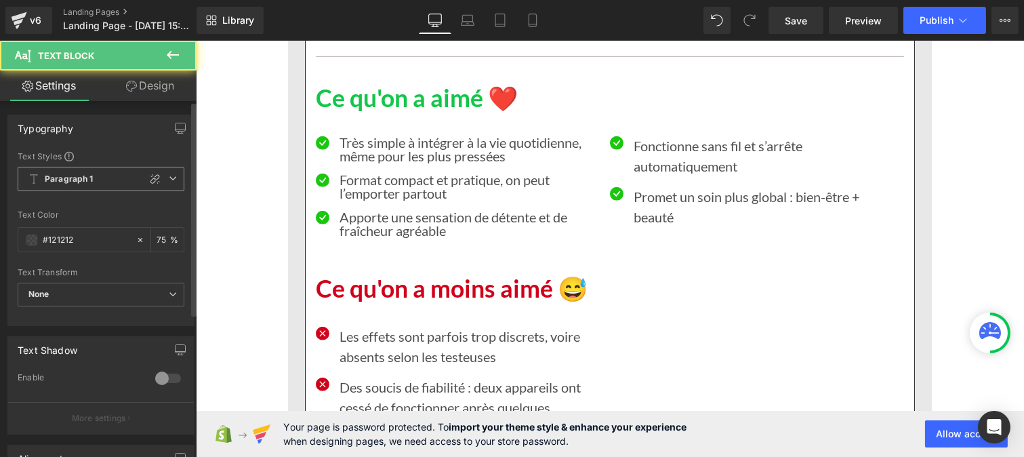
click at [82, 184] on b "Paragraph 1" at bounding box center [69, 180] width 49 height 12
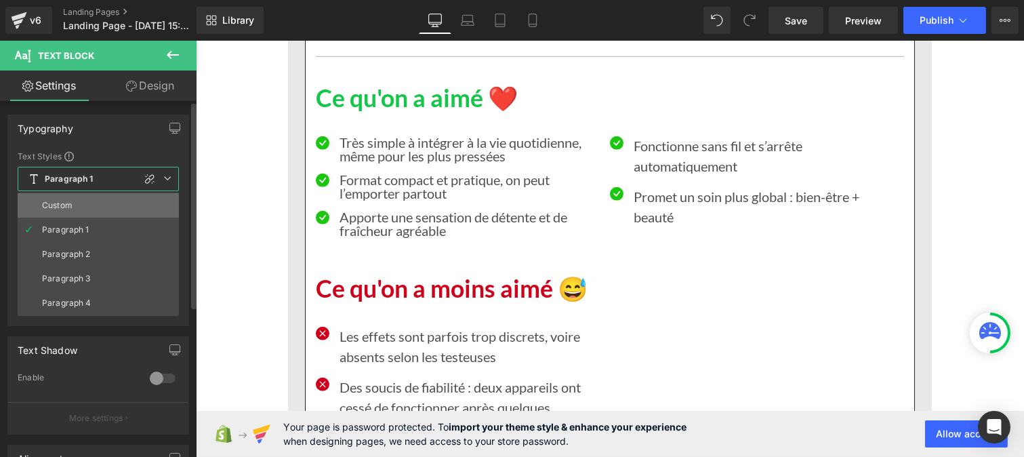
click at [82, 197] on li "Custom" at bounding box center [98, 205] width 161 height 24
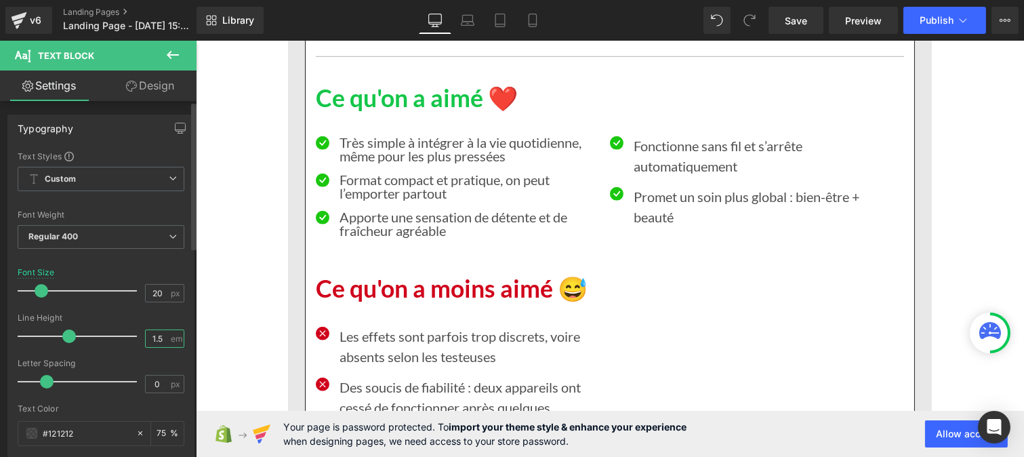
click at [160, 340] on input "1.5" at bounding box center [158, 338] width 24 height 17
type input "1"
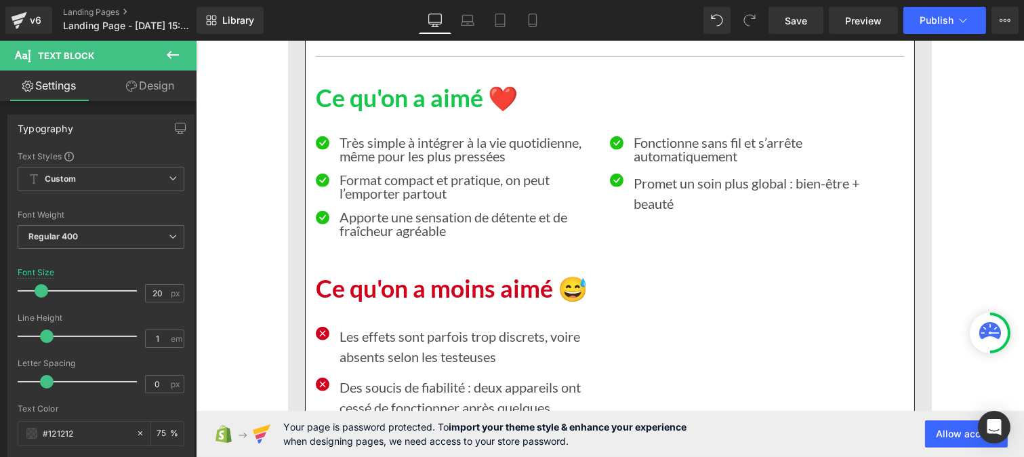
click at [648, 207] on p "Promet un soin plus global : bien-être + beauté" at bounding box center [763, 193] width 260 height 41
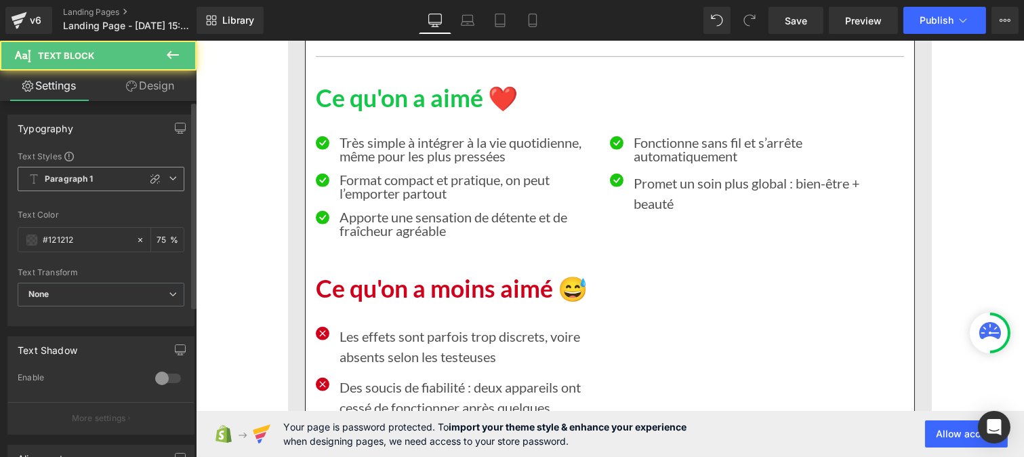
click at [87, 175] on b "Paragraph 1" at bounding box center [69, 180] width 49 height 12
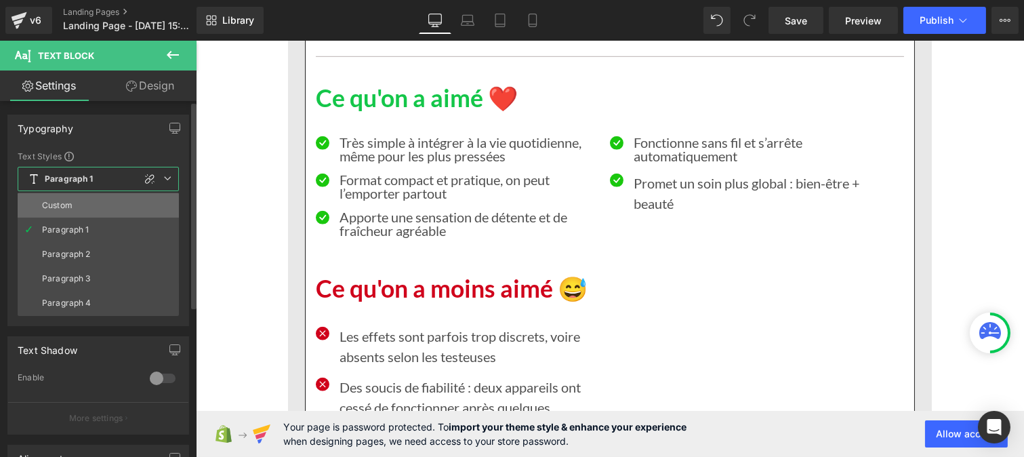
click at [85, 202] on li "Custom" at bounding box center [98, 205] width 161 height 24
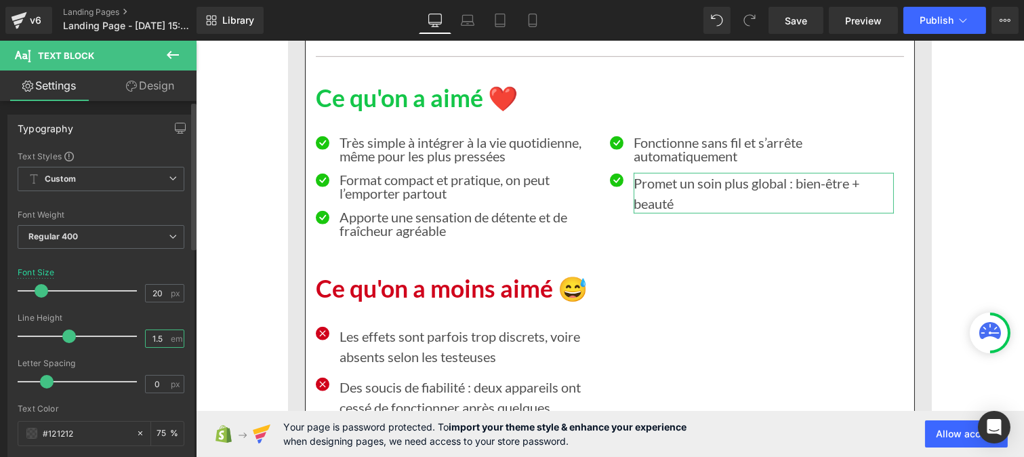
click at [155, 344] on input "1.5" at bounding box center [158, 338] width 24 height 17
type input "1"
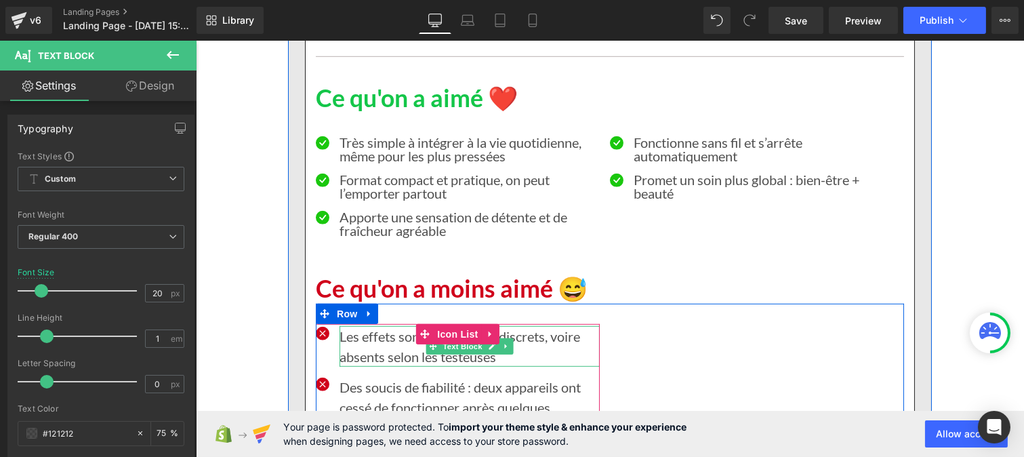
click at [378, 349] on p "Les effets sont parfois trop discrets, voire absents selon les testeuses" at bounding box center [469, 346] width 260 height 41
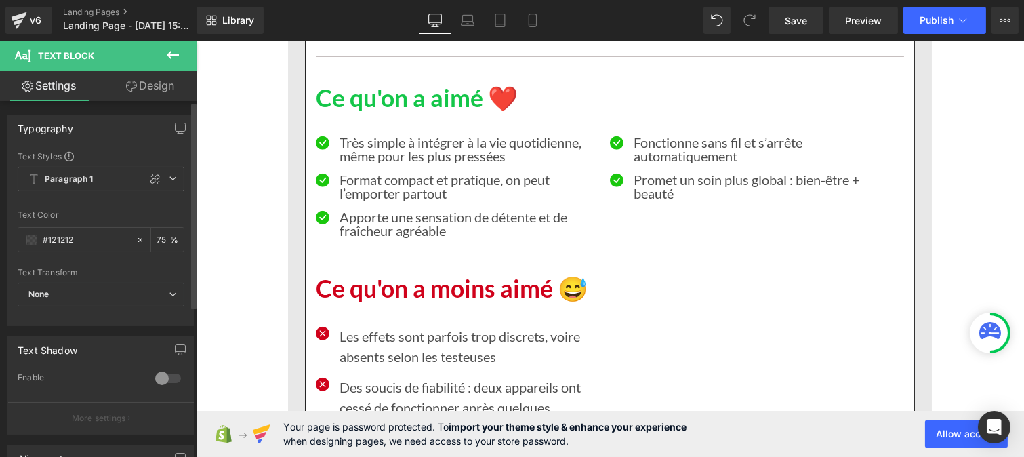
click at [59, 175] on b "Paragraph 1" at bounding box center [69, 180] width 49 height 12
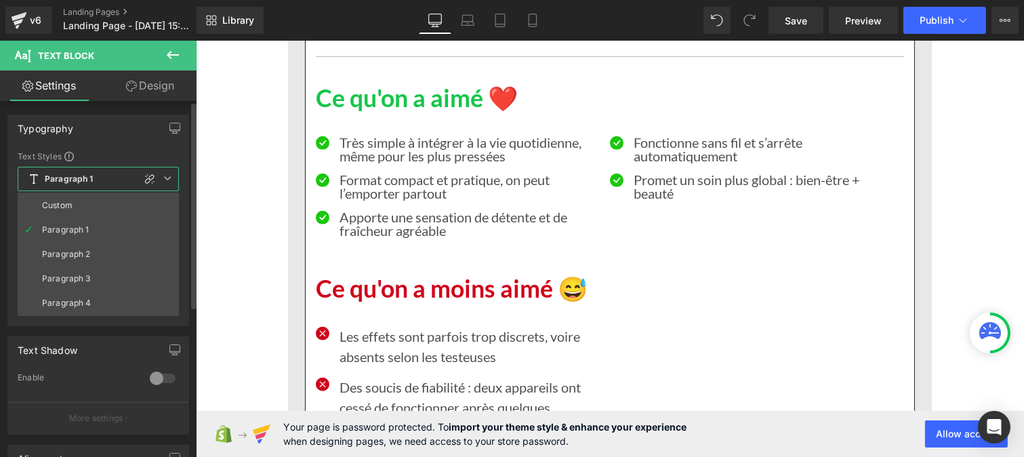
click at [57, 201] on div "Custom" at bounding box center [57, 205] width 31 height 9
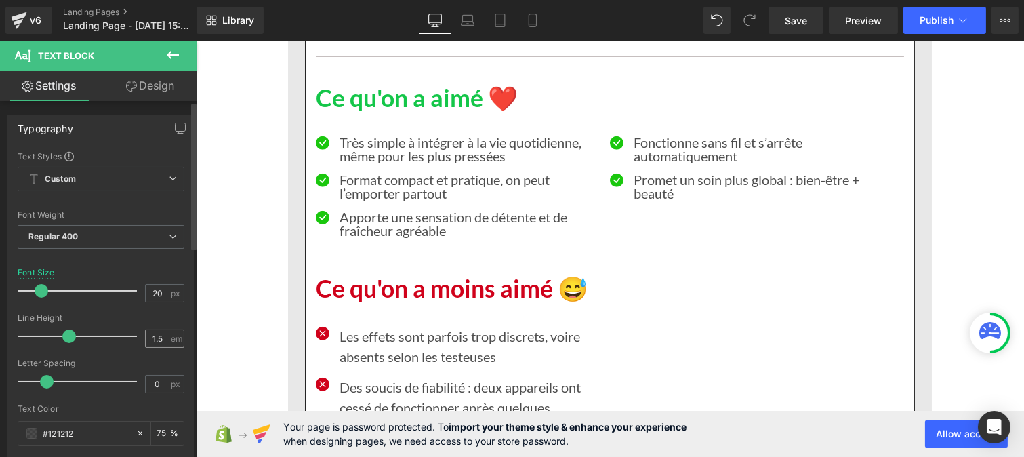
click at [165, 342] on div "1.5 em" at bounding box center [164, 338] width 39 height 18
click at [153, 341] on input "1.5" at bounding box center [158, 338] width 24 height 17
type input "1"
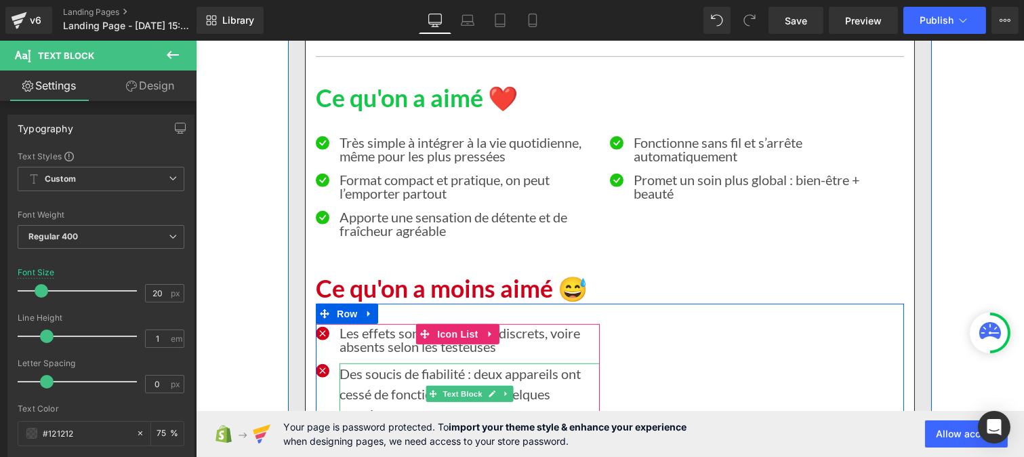
click at [389, 382] on p "Des soucis de fiabilité : deux appareils ont cessé de fonctionner après quelque…" at bounding box center [469, 393] width 260 height 61
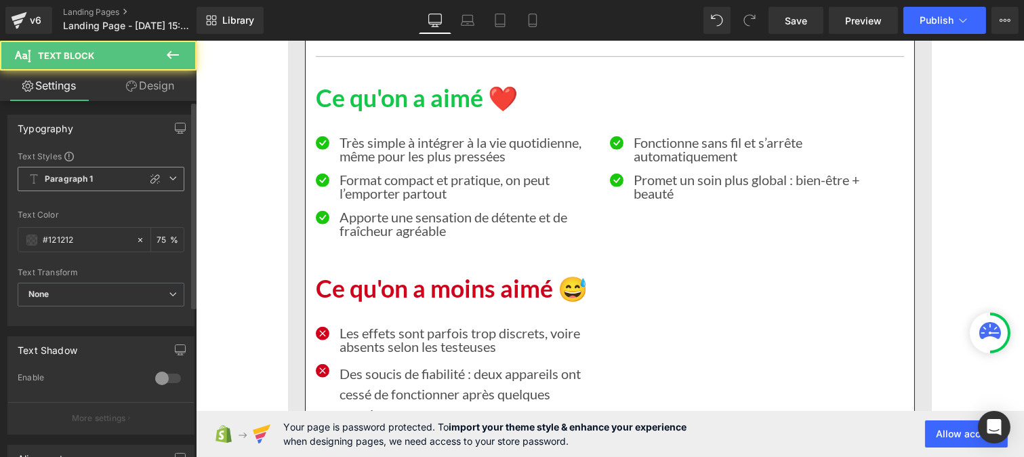
click at [59, 181] on b "Paragraph 1" at bounding box center [69, 180] width 49 height 12
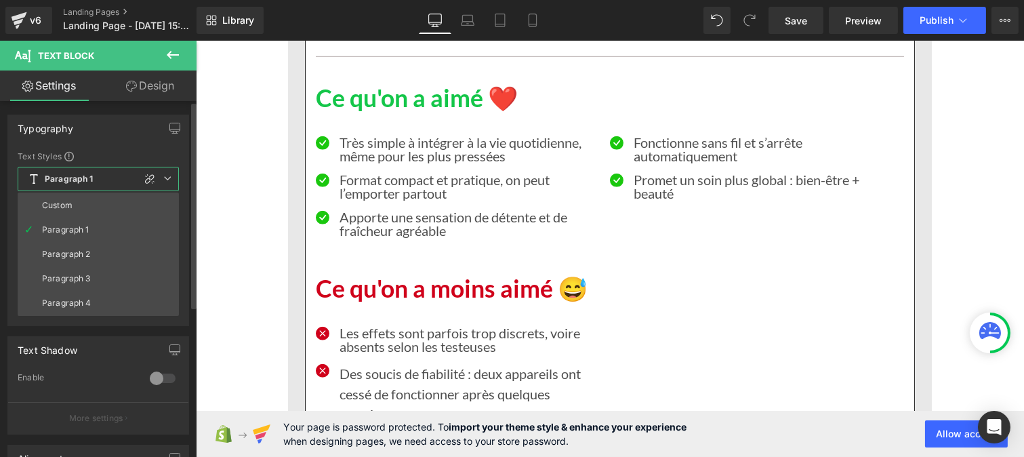
click at [59, 206] on div "Custom" at bounding box center [57, 205] width 31 height 9
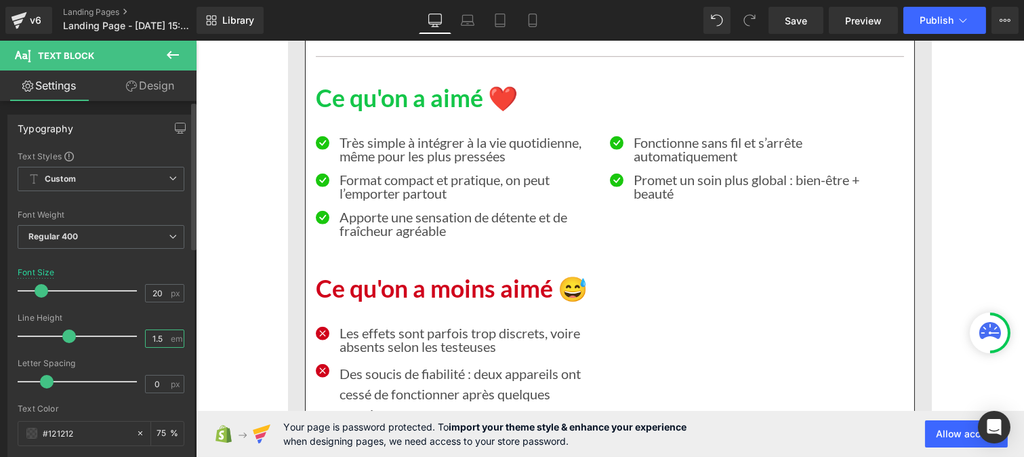
click at [157, 339] on input "1.5" at bounding box center [158, 338] width 24 height 17
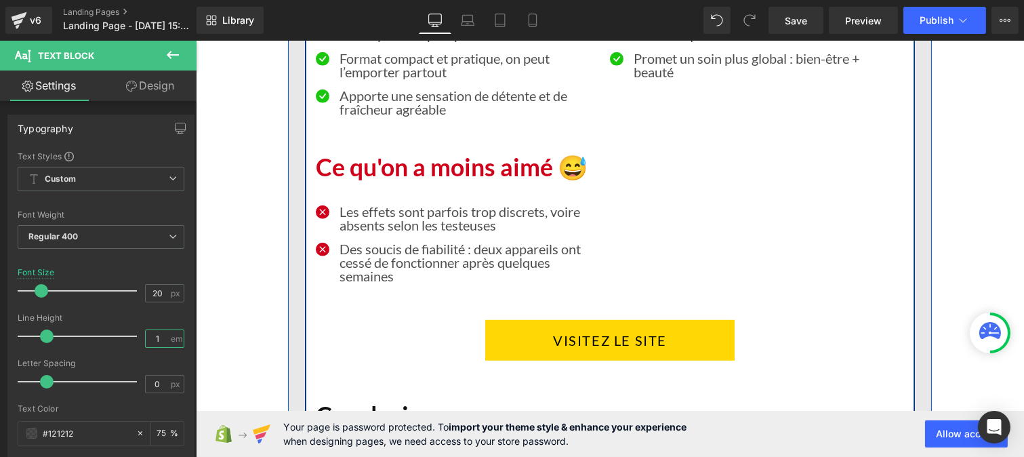
scroll to position [10936, 0]
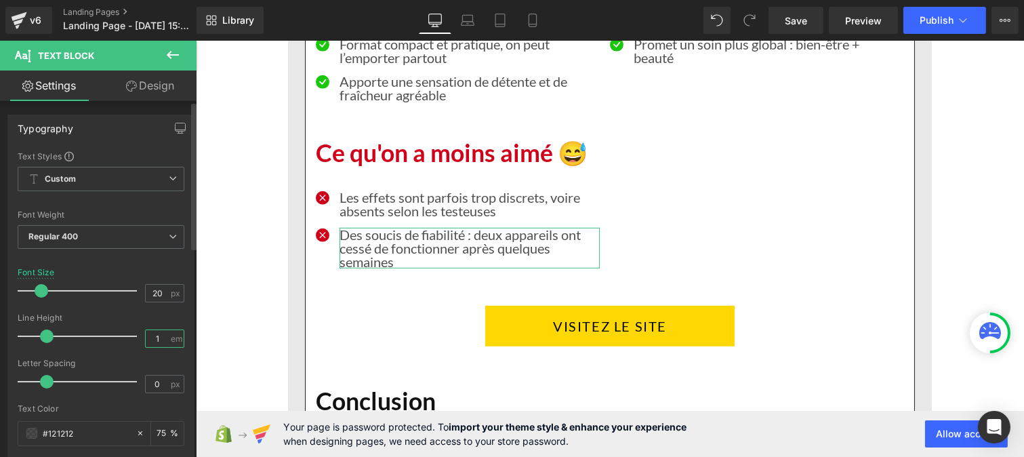
type input "1"
type input "0.2"
click at [49, 384] on span at bounding box center [52, 382] width 14 height 14
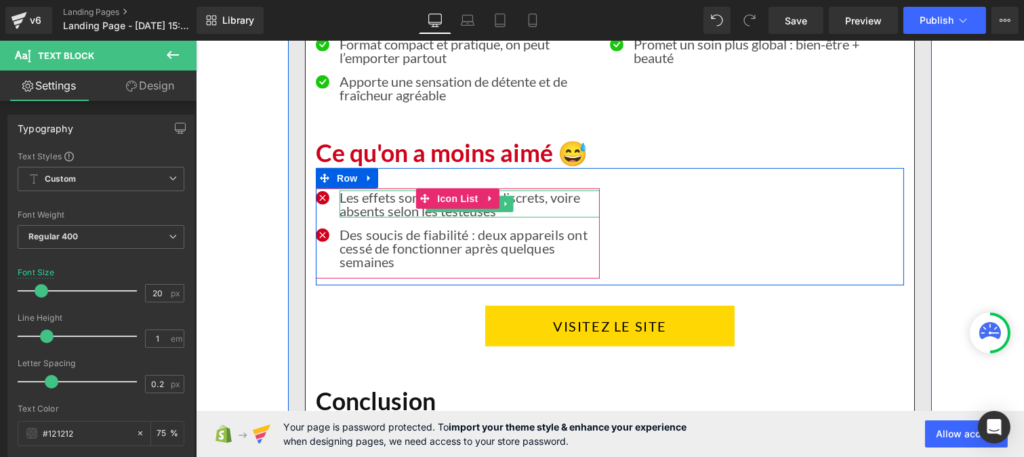
click at [378, 211] on p "Les effets sont parfois trop discrets, voire absents selon les testeuses" at bounding box center [469, 204] width 260 height 27
click at [379, 243] on p "Des soucis de fiabilité : deux appareils ont cessé de fonctionner après quelque…" at bounding box center [469, 248] width 260 height 41
click at [367, 214] on p "Les effets sont parfois trop discrets, voire absents selon les testeuses" at bounding box center [469, 204] width 260 height 27
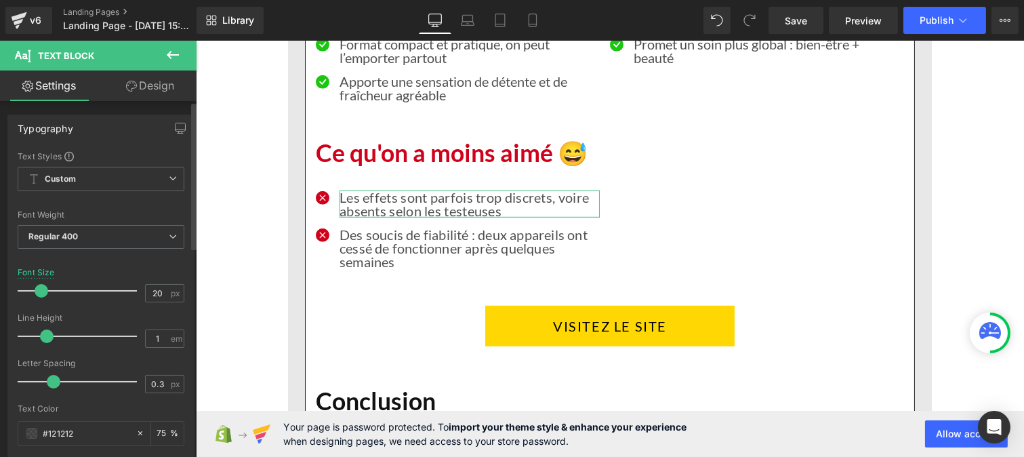
type input "0.2"
click at [51, 382] on span at bounding box center [52, 382] width 14 height 14
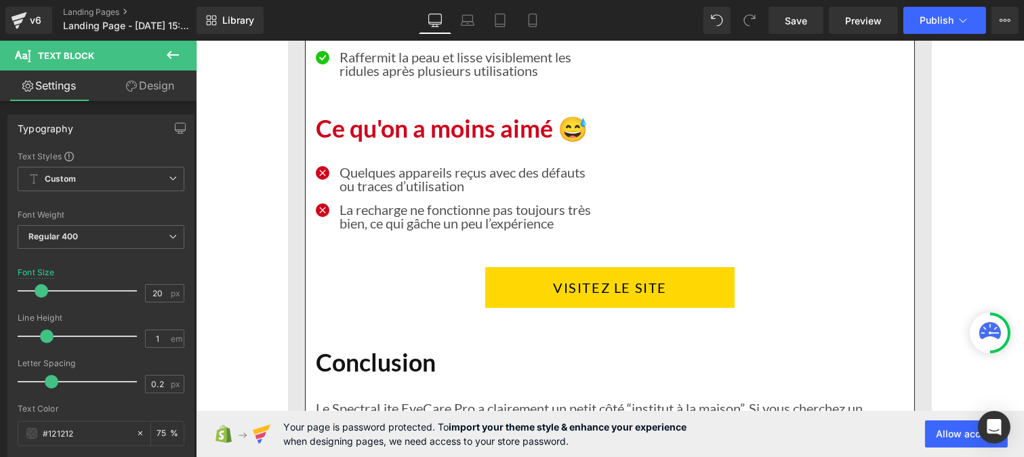
scroll to position [8966, 0]
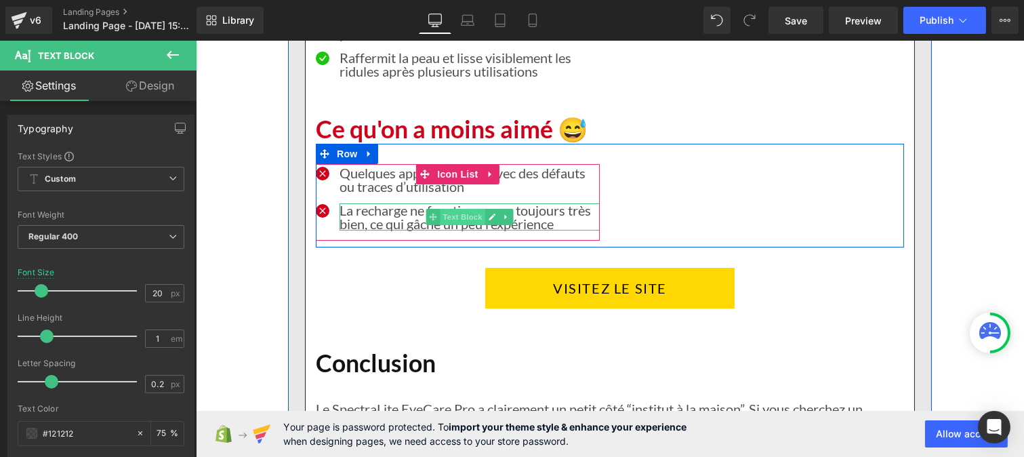
click at [447, 225] on span "Text Block" at bounding box center [461, 217] width 45 height 16
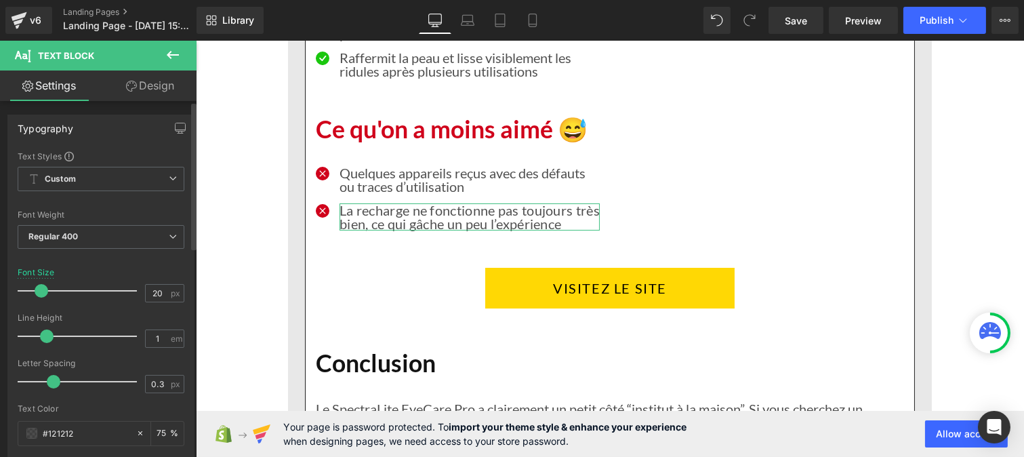
type input "0.2"
click at [49, 383] on span at bounding box center [52, 382] width 14 height 14
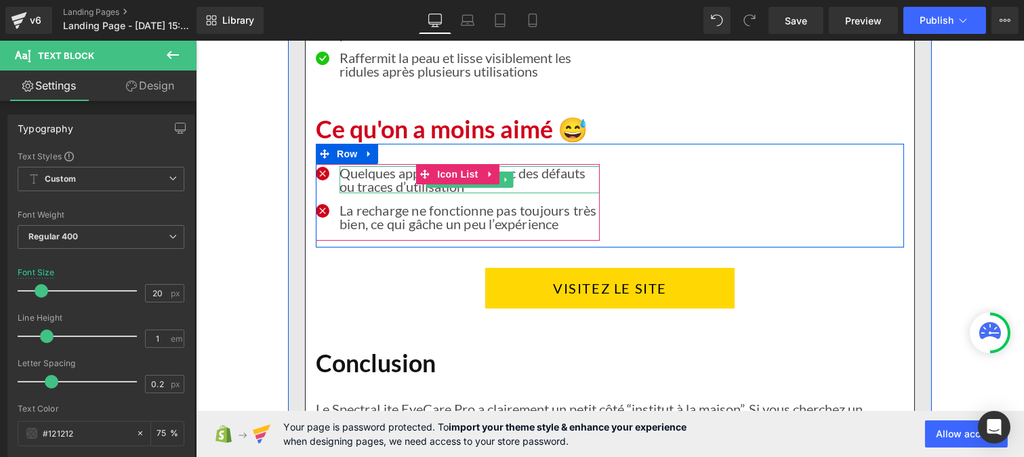
click at [379, 186] on p "Quelques appareils reçus avec des défauts ou traces d’utilisation" at bounding box center [469, 179] width 260 height 27
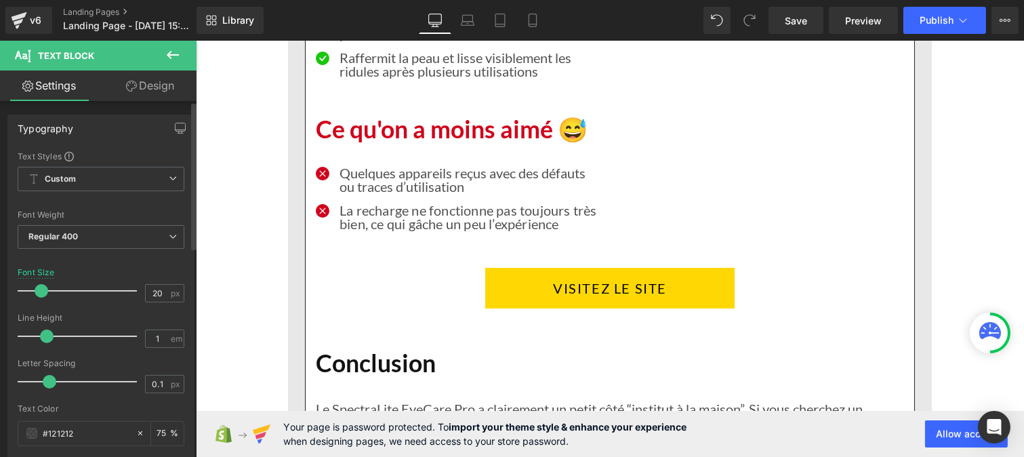
type input "0.2"
click at [49, 381] on span at bounding box center [52, 382] width 14 height 14
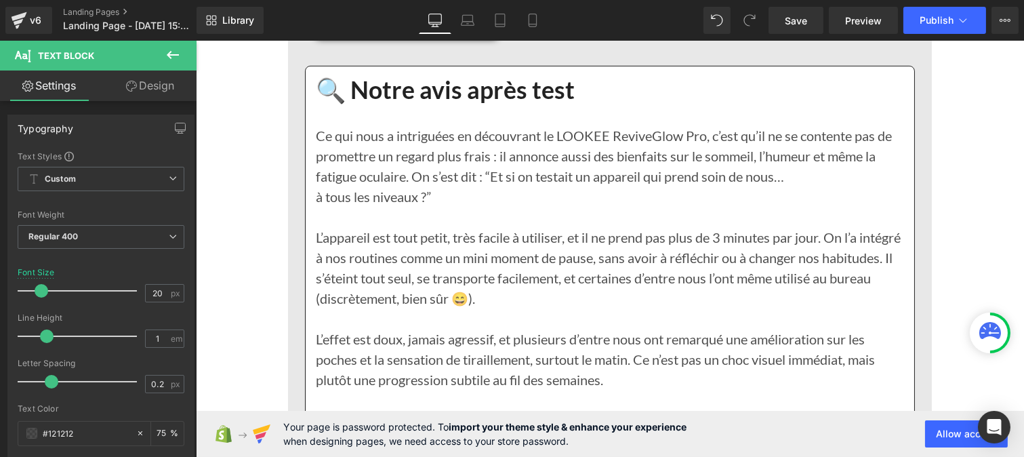
scroll to position [10036, 0]
click at [417, 300] on p "L’appareil est tout petit, très facile à utiliser, et il ne prend pas plus de 3…" at bounding box center [609, 266] width 588 height 81
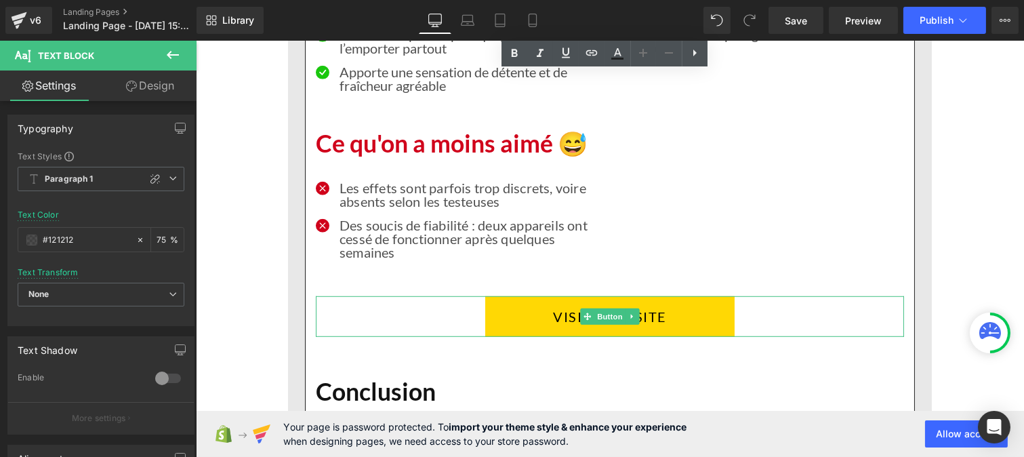
scroll to position [11188, 0]
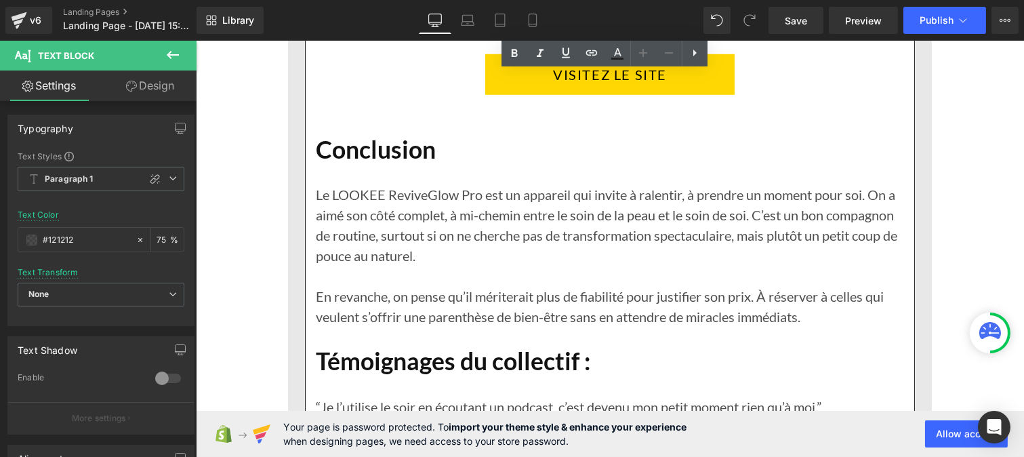
click at [349, 245] on p "Le LOOKEE ReviveGlow Pro est un appareil qui invite à ralentir, à prendre un mo…" at bounding box center [609, 224] width 588 height 81
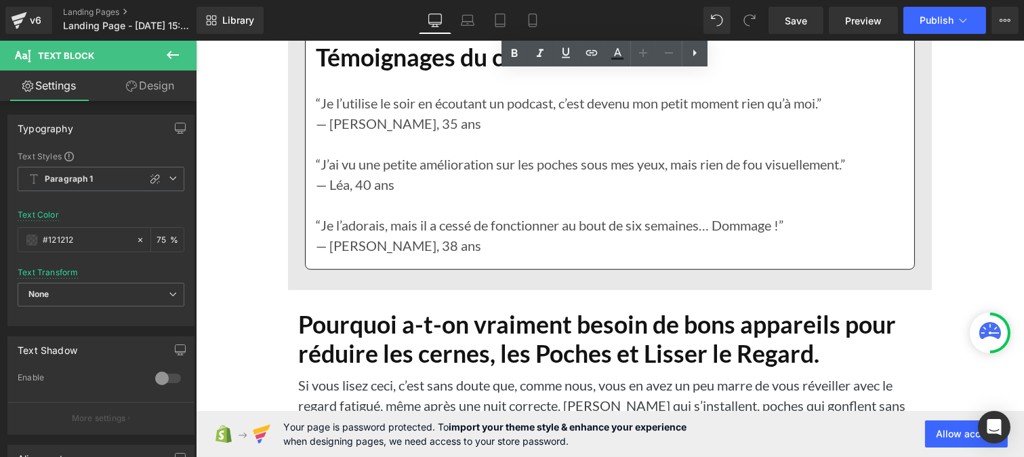
scroll to position [11492, 0]
click at [347, 156] on p "“J’ai vu une petite amélioration sur les poches sous mes yeux, mais rien de fou…" at bounding box center [609, 163] width 588 height 20
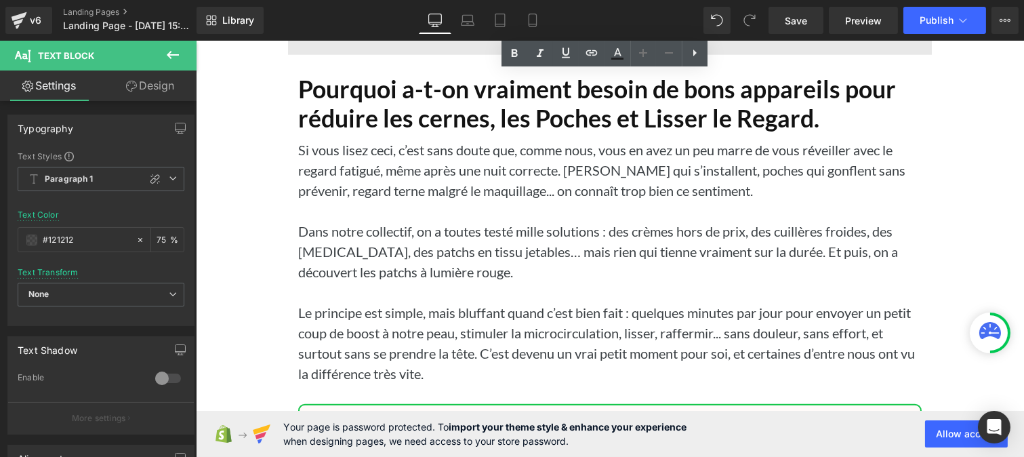
scroll to position [11736, 0]
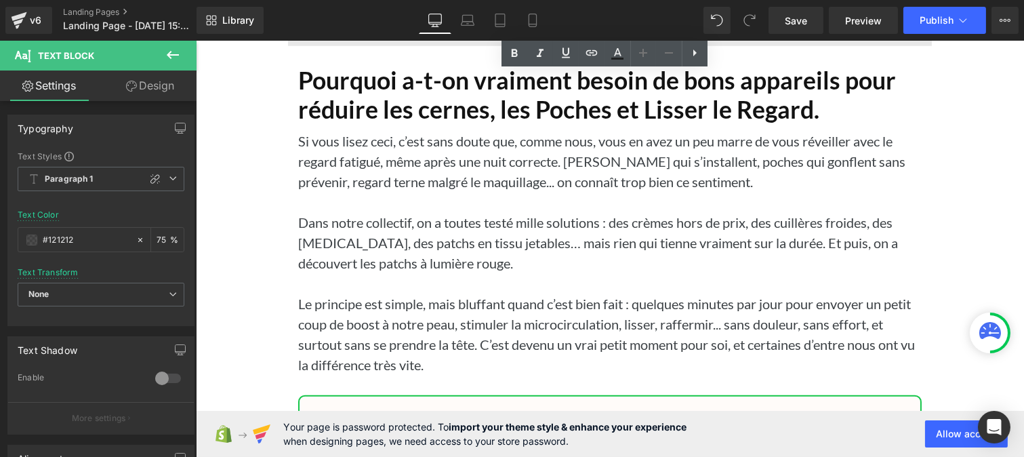
click at [341, 247] on p "Dans notre collectif, on a toutes testé mille solutions : des crèmes hors de pr…" at bounding box center [610, 242] width 624 height 61
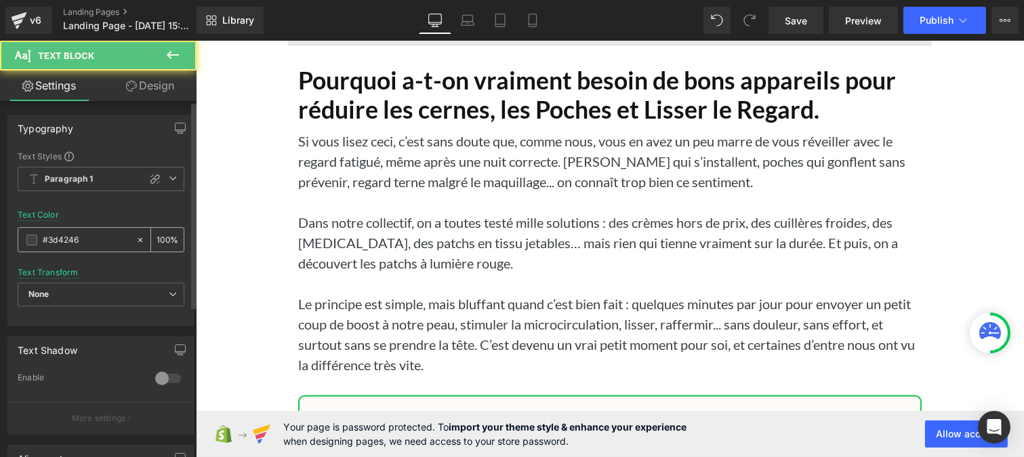
click at [87, 240] on input "#3d4246" at bounding box center [86, 240] width 87 height 15
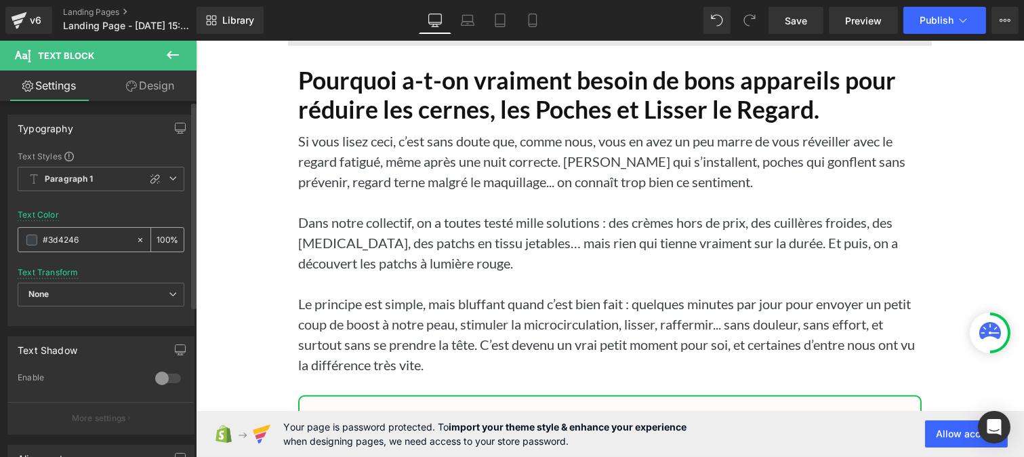
paste input "121212"
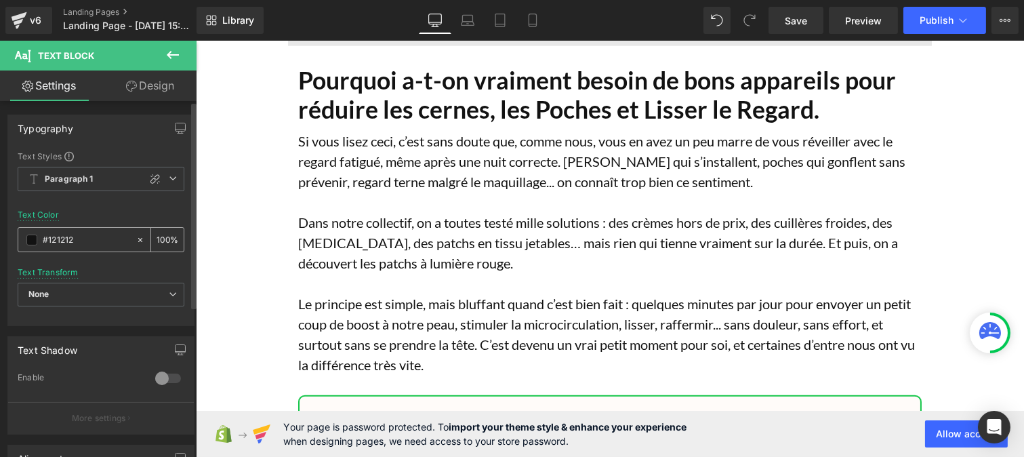
type input "#121212"
click at [164, 235] on div "100 %" at bounding box center [167, 240] width 33 height 24
click at [161, 233] on input "100" at bounding box center [164, 239] width 14 height 15
type input "0"
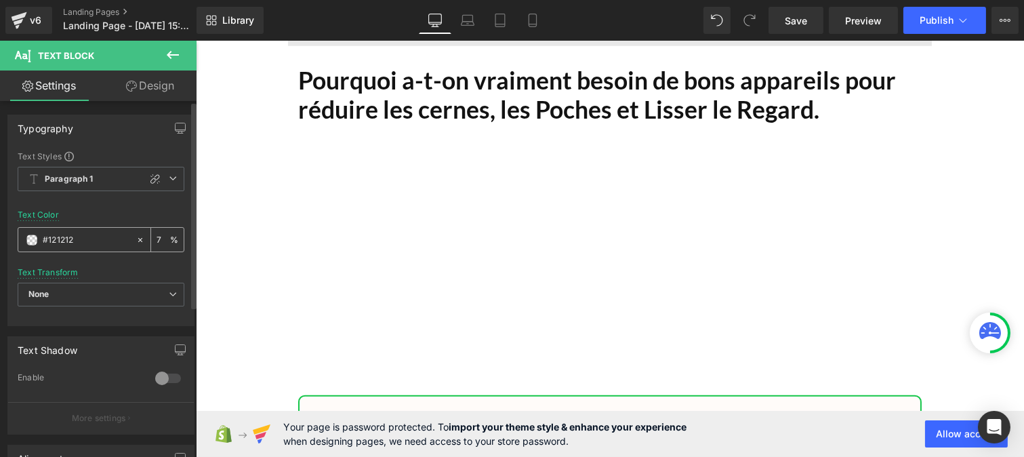
type input "75"
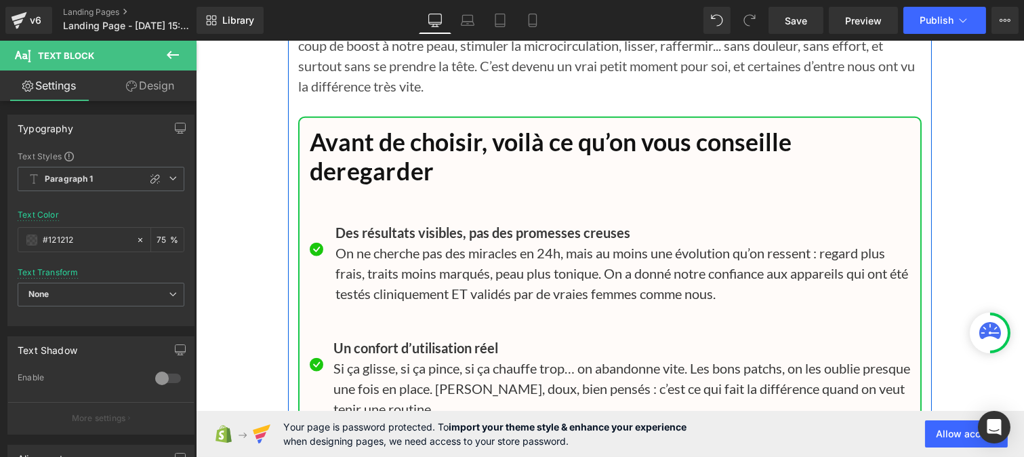
scroll to position [12015, 0]
click at [411, 274] on p "On ne cherche pas des miracles en 24h, mais au moins une évolution qu’on ressen…" at bounding box center [622, 272] width 575 height 61
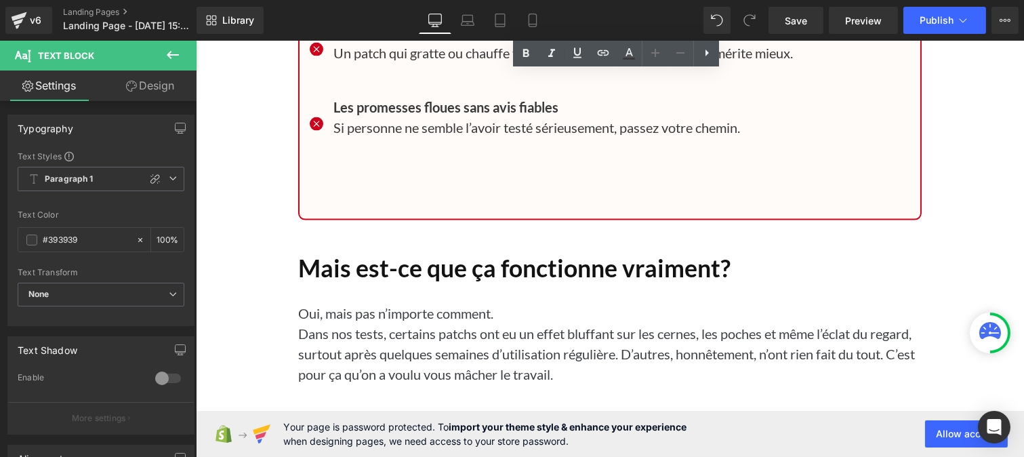
scroll to position [12951, 0]
click at [375, 330] on p "Dans nos tests, certains patchs ont eu un effet bluffant sur les cernes, les po…" at bounding box center [610, 353] width 624 height 61
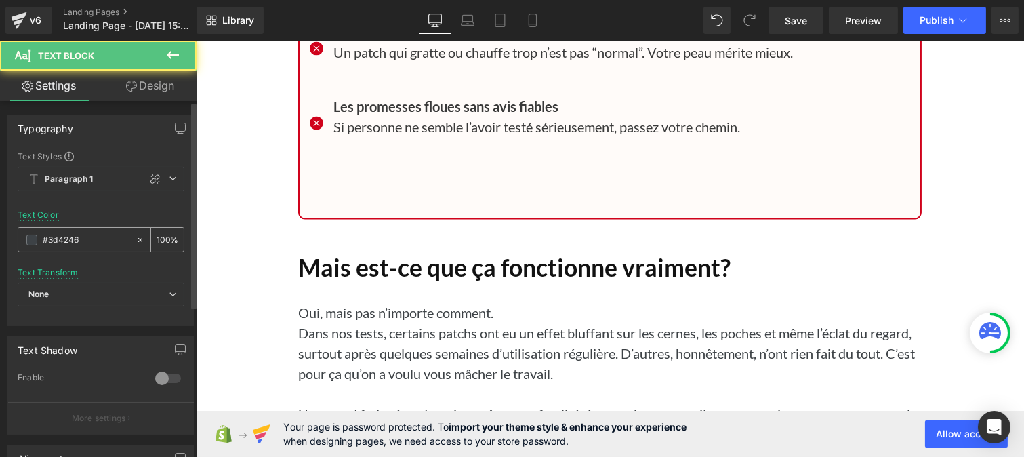
click at [98, 238] on input "#3d4246" at bounding box center [86, 240] width 87 height 15
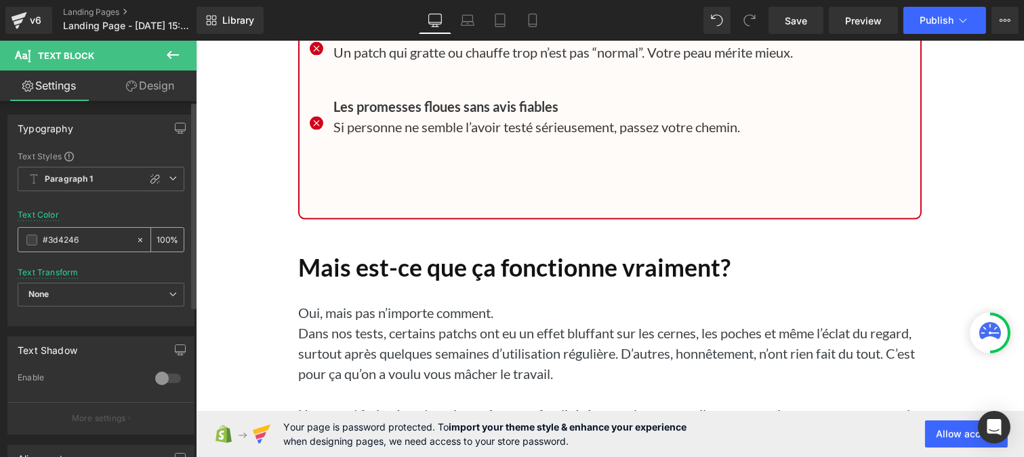
paste input "121212"
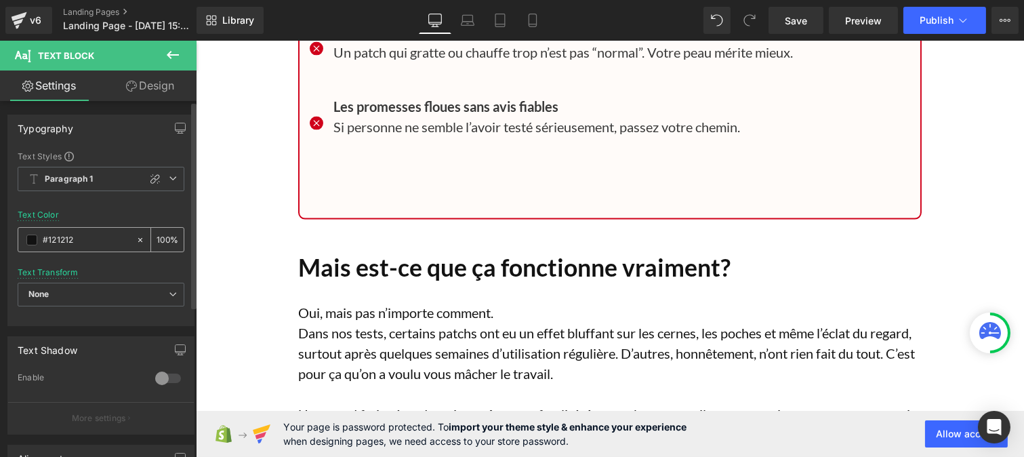
type input "#121212"
click at [165, 241] on div "100 %" at bounding box center [167, 240] width 33 height 24
click at [164, 234] on input "100" at bounding box center [164, 239] width 14 height 15
type input "1"
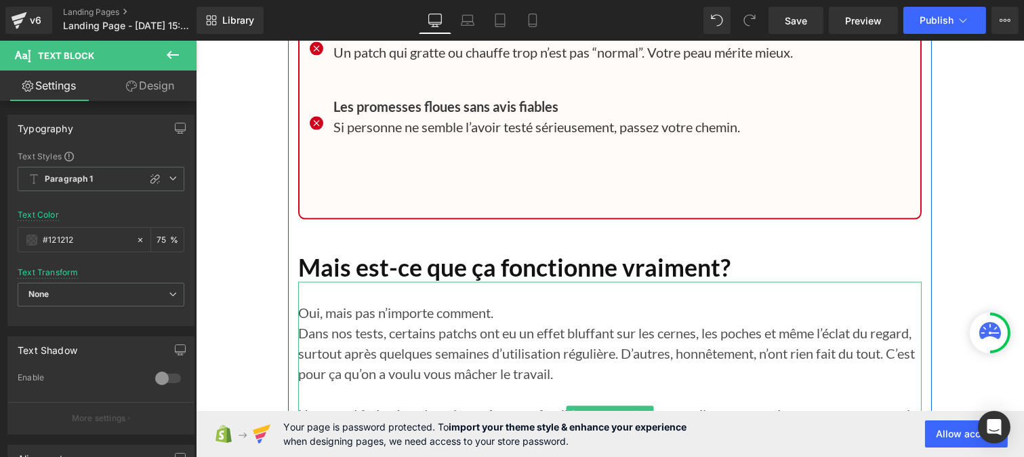
type input "75"
click at [499, 310] on p "Oui, mais pas n’importe comment." at bounding box center [610, 312] width 624 height 20
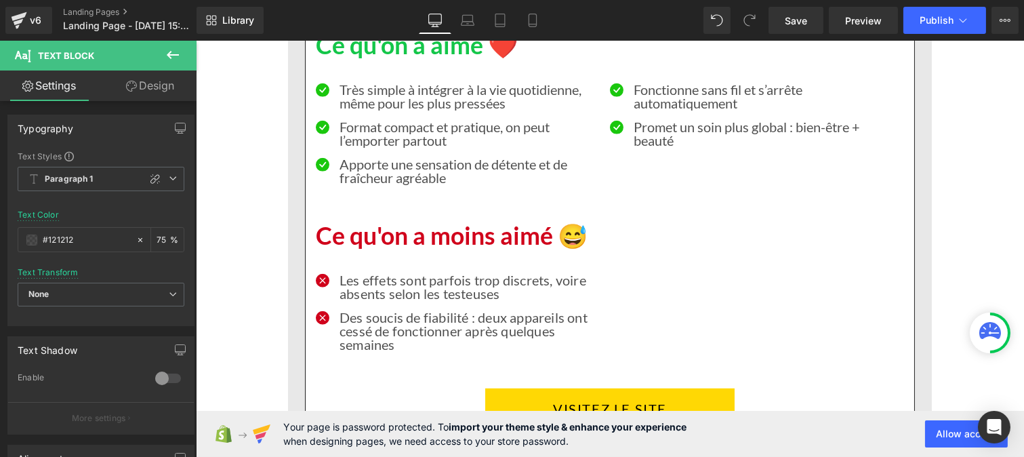
scroll to position [10859, 0]
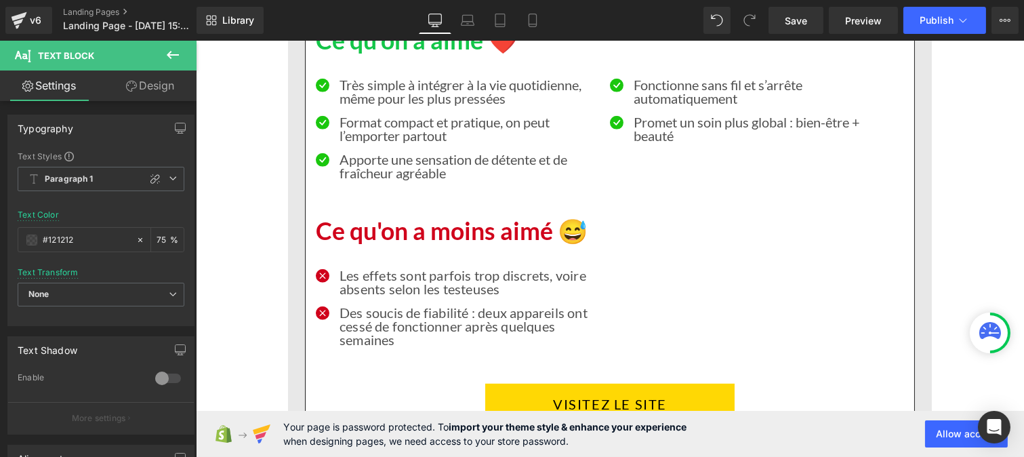
click at [372, 283] on p "Les effets sont parfois trop discrets, voire absents selon les testeuses" at bounding box center [469, 281] width 260 height 27
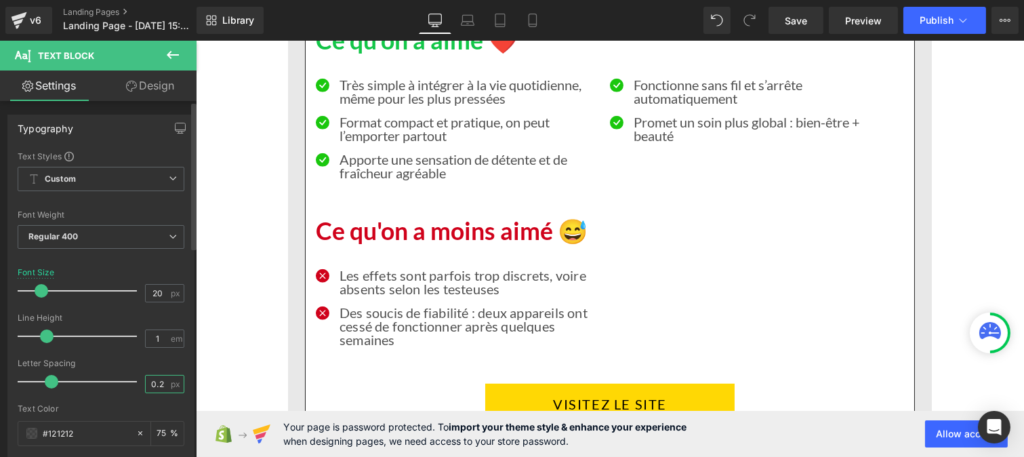
click at [163, 381] on input "0.2" at bounding box center [158, 384] width 24 height 17
type input "0"
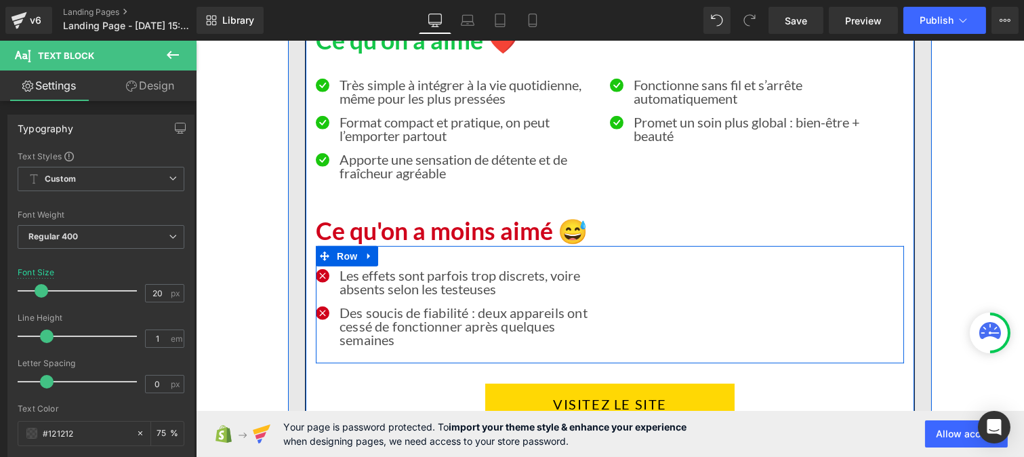
click at [376, 320] on p "Des soucis de fiabilité : deux appareils ont cessé de fonctionner après quelque…" at bounding box center [469, 326] width 260 height 41
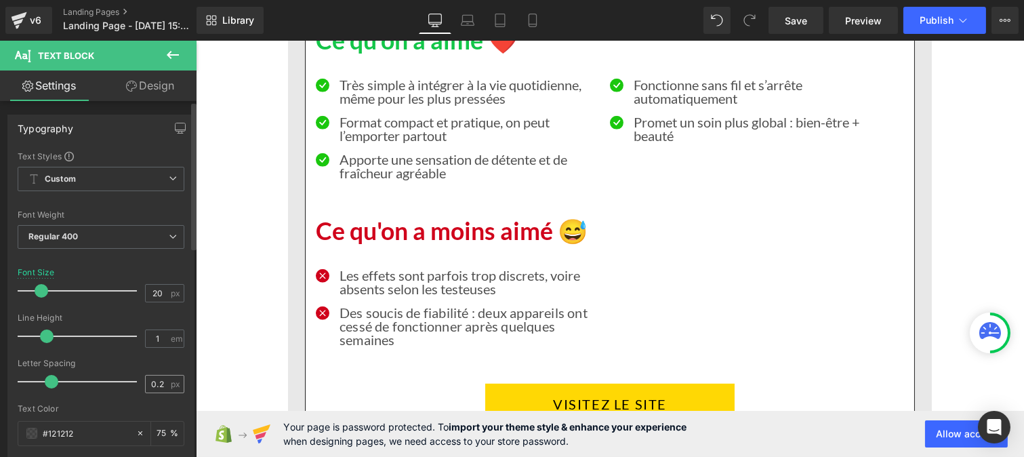
click at [167, 378] on div "0.2 px" at bounding box center [164, 384] width 39 height 18
click at [157, 381] on input "0.2" at bounding box center [158, 384] width 24 height 17
type input "0"
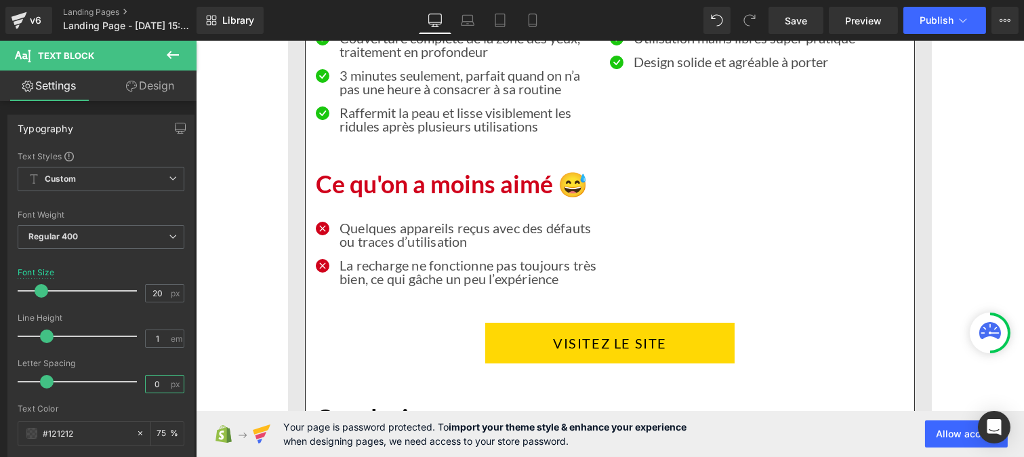
scroll to position [8909, 0]
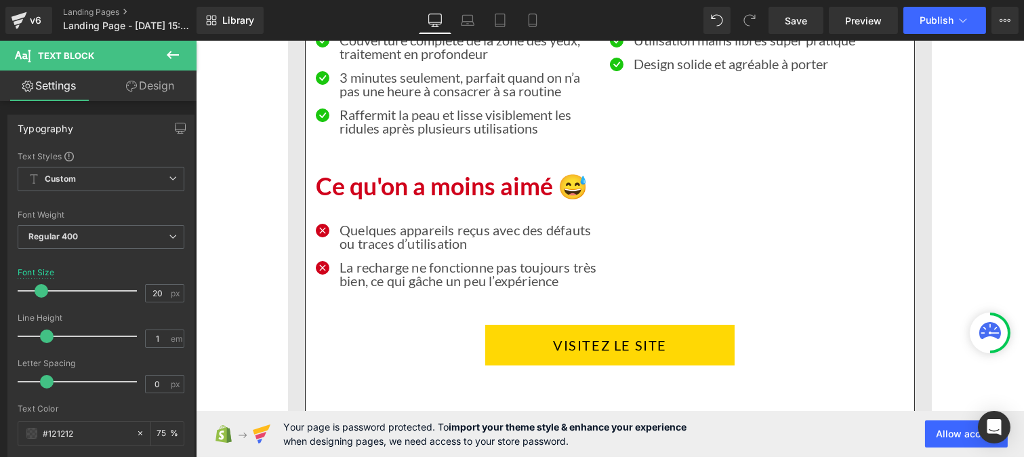
click at [357, 270] on p "La recharge ne fonctionne pas toujours très bien, ce qui gâche un peu l’expérie…" at bounding box center [469, 273] width 260 height 27
click at [164, 382] on input "0.2" at bounding box center [158, 384] width 24 height 17
type input "0"
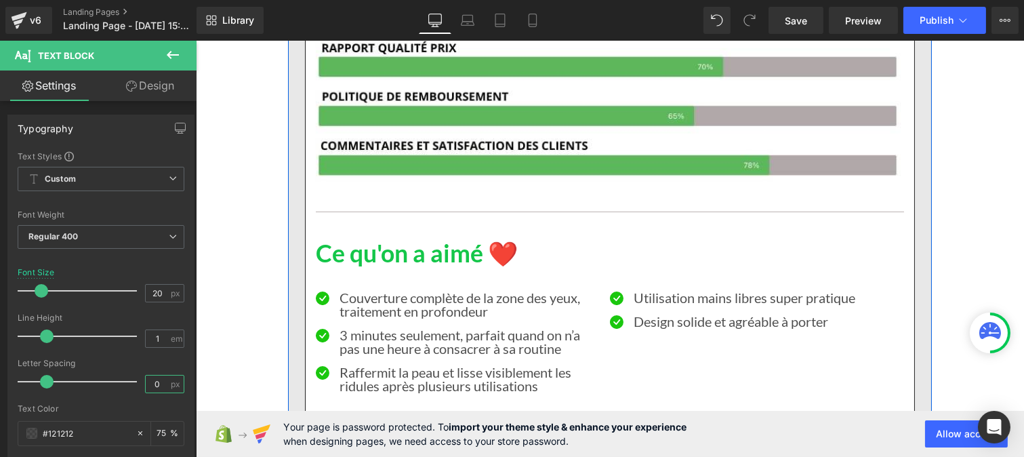
scroll to position [8650, 0]
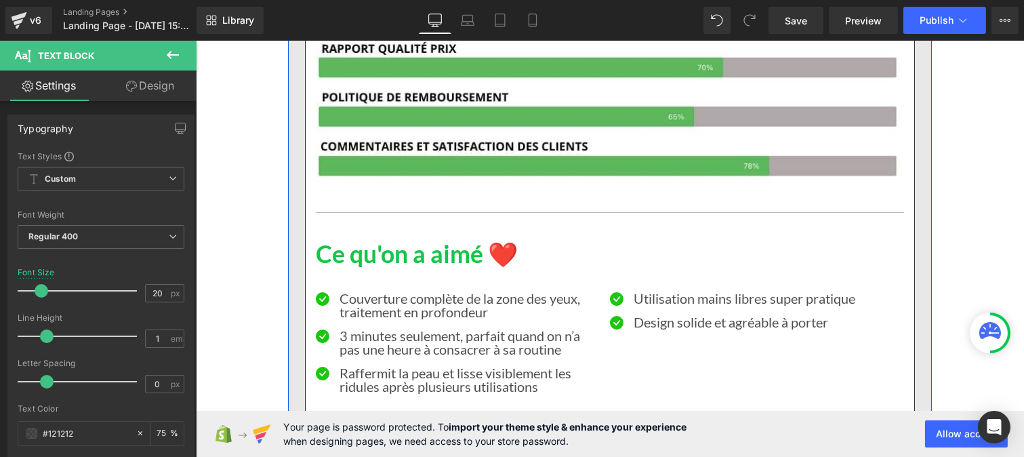
click at [376, 299] on p "Couverture complète de la zone des yeux, traitement en profondeur" at bounding box center [469, 305] width 260 height 27
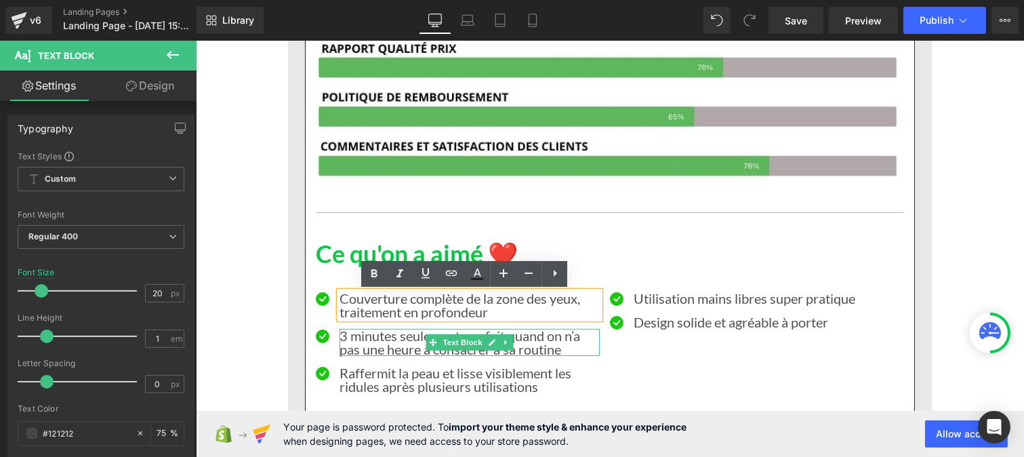
click at [369, 344] on p "3 minutes seulement, parfait quand on n’a pas une heure à consacrer à sa routine" at bounding box center [469, 342] width 260 height 27
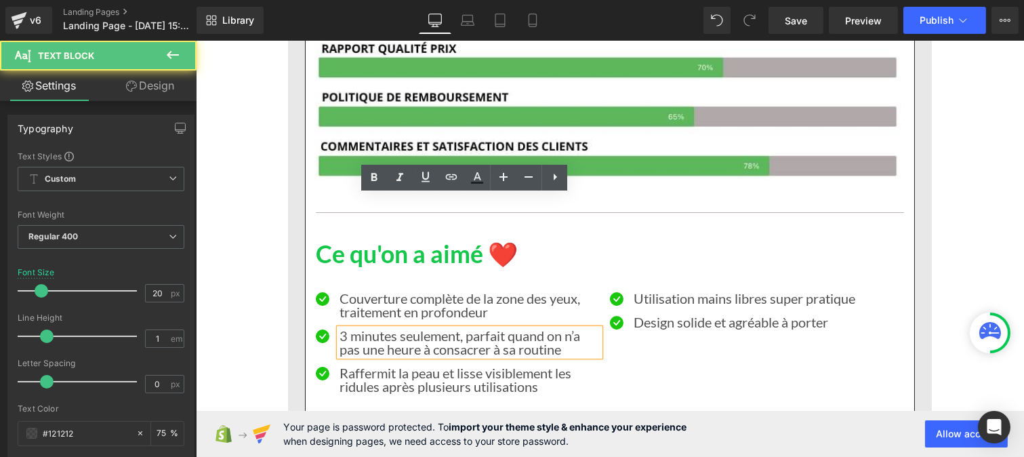
scroll to position [8814, 0]
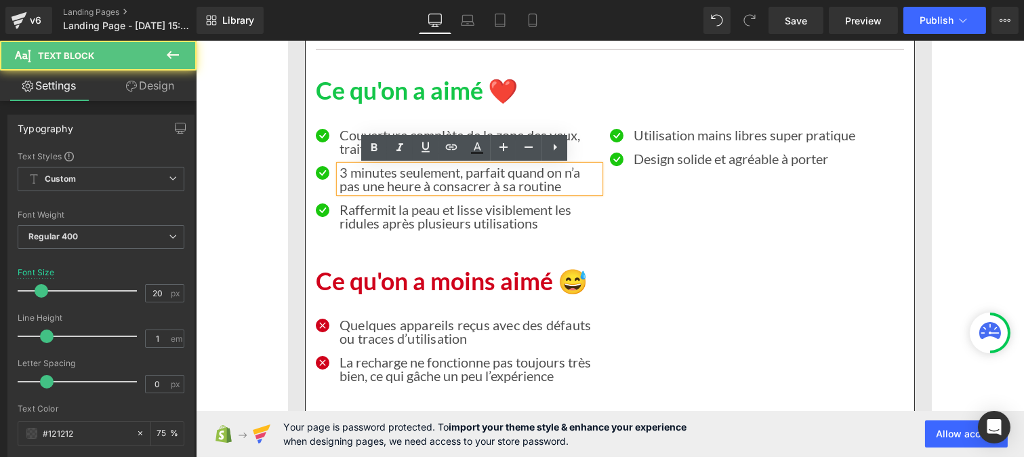
click at [368, 337] on p "Quelques appareils reçus avec des défauts ou traces d’utilisation" at bounding box center [469, 331] width 260 height 27
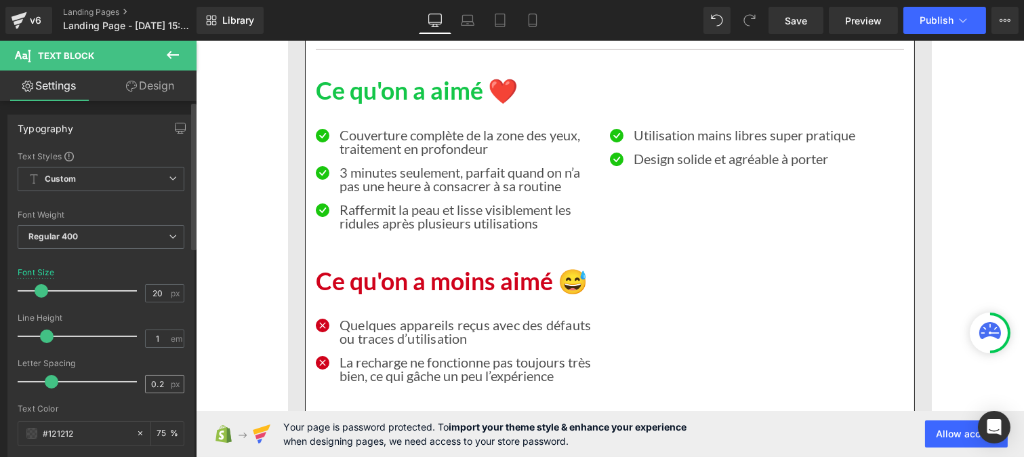
click at [160, 381] on input "0.2" at bounding box center [158, 384] width 24 height 17
type input "0"
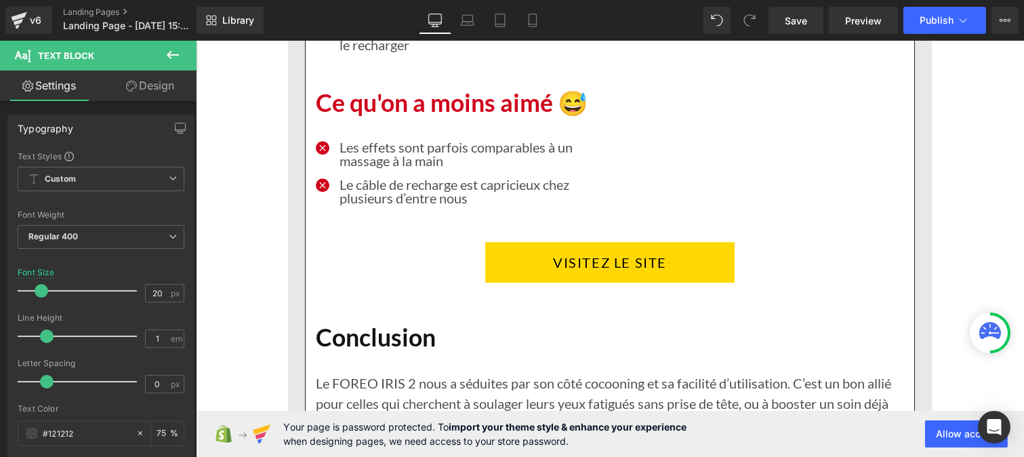
scroll to position [6996, 0]
click at [412, 205] on p "Le câble de recharge est capricieux chez plusieurs d’entre nous" at bounding box center [469, 191] width 260 height 27
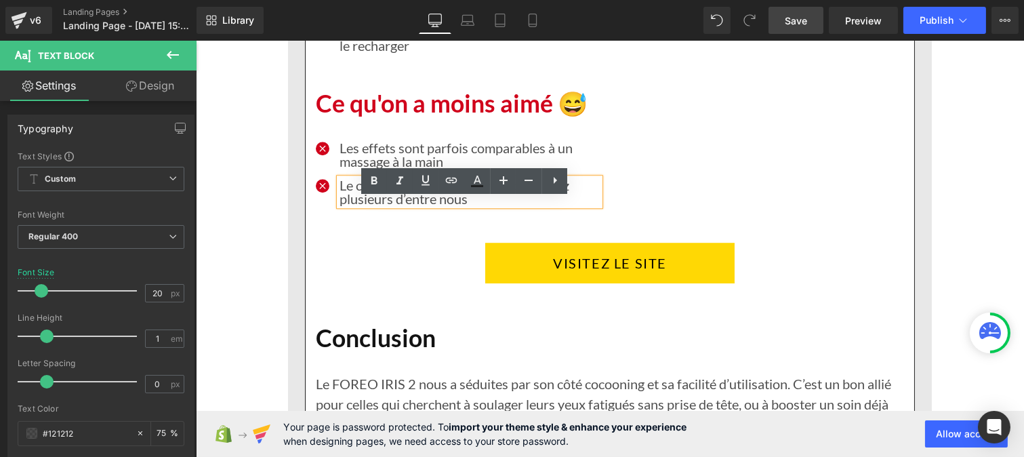
click at [797, 20] on span "Save" at bounding box center [796, 21] width 22 height 14
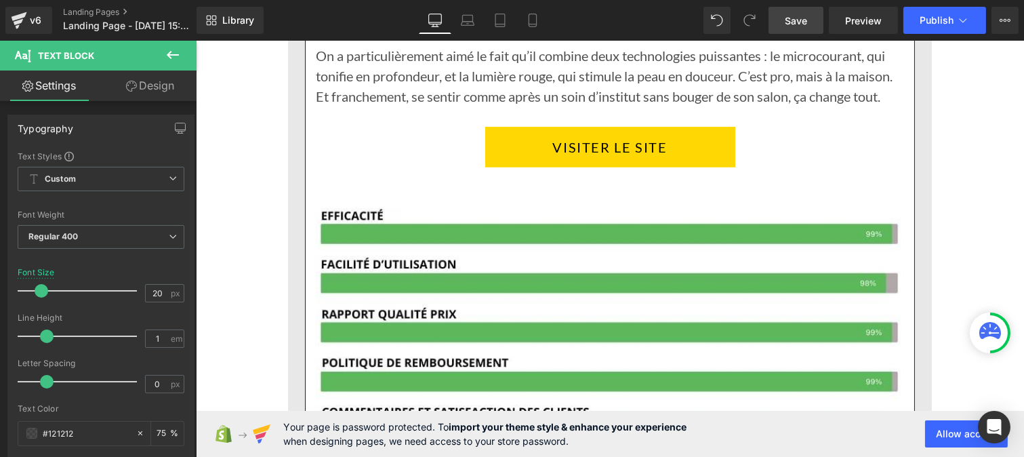
scroll to position [2168, 0]
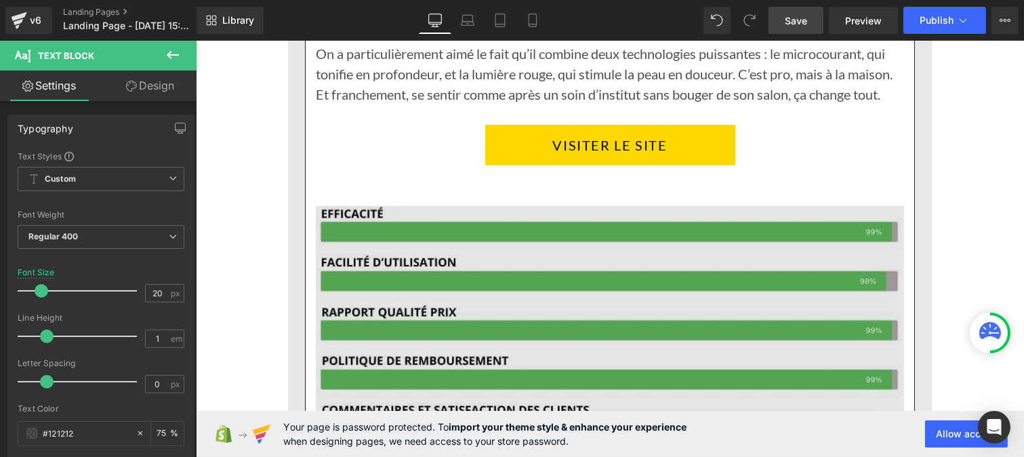
click at [547, 266] on img at bounding box center [609, 317] width 588 height 263
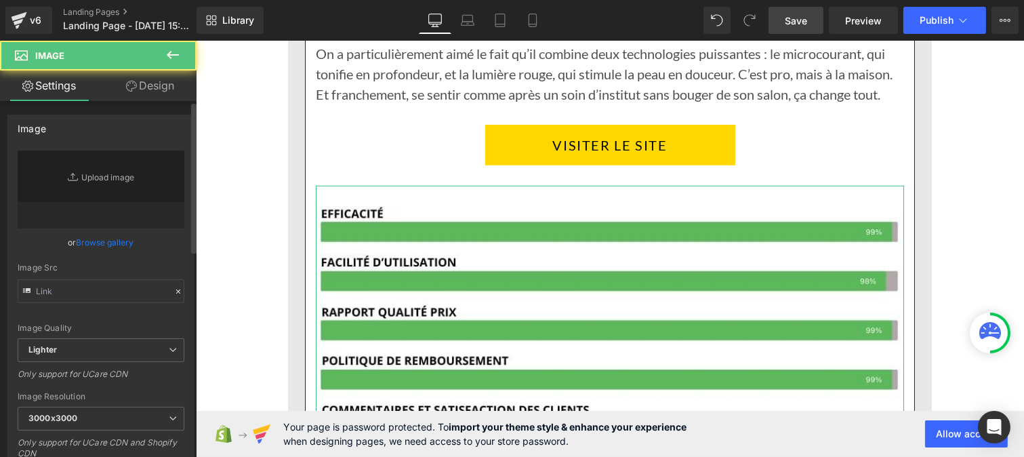
type input "https://ucarecdn.com/6c3eb680-cfd3-443f-8637-5609bd75173c/-/format/auto/-/previ…"
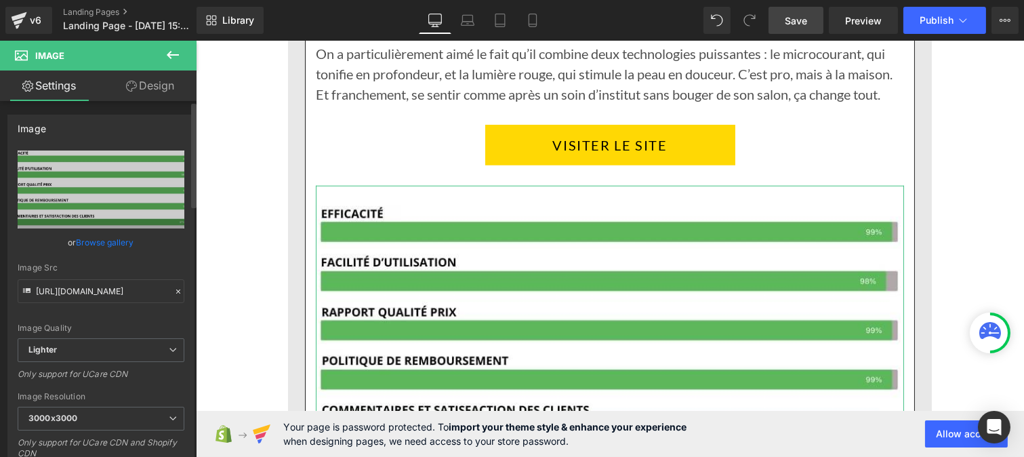
click at [174, 289] on icon at bounding box center [178, 291] width 9 height 9
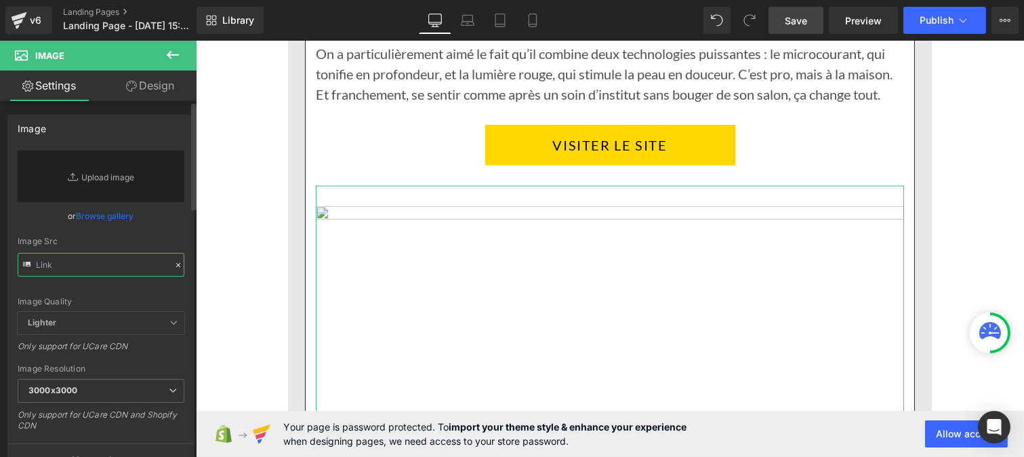
click at [98, 265] on input "text" at bounding box center [101, 265] width 167 height 24
paste input "https://cdn.shopify.com/s/files/1/0972/2111/6229/files/Pourcentage_produit_1.jp…"
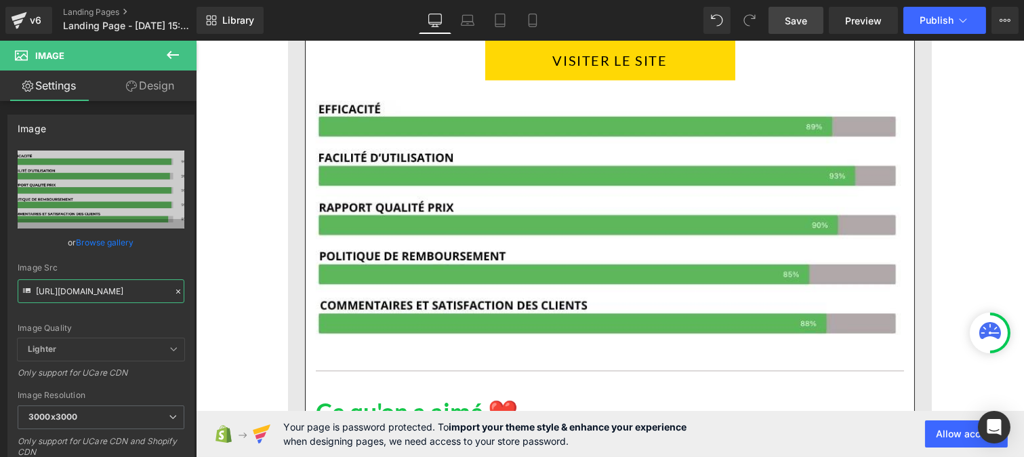
scroll to position [4472, 0]
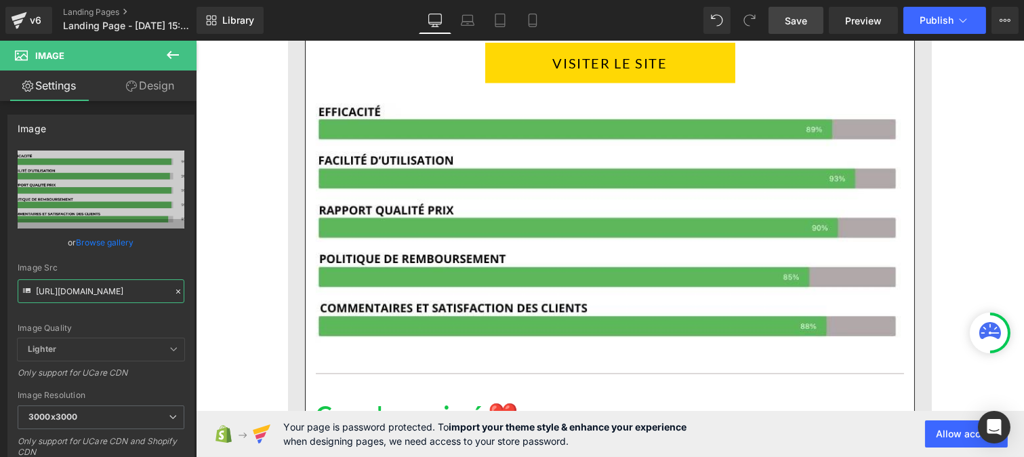
type input "https://cdn.shopify.com/s/files/1/0972/2111/6229/files/Pourcentage_produit_1_30…"
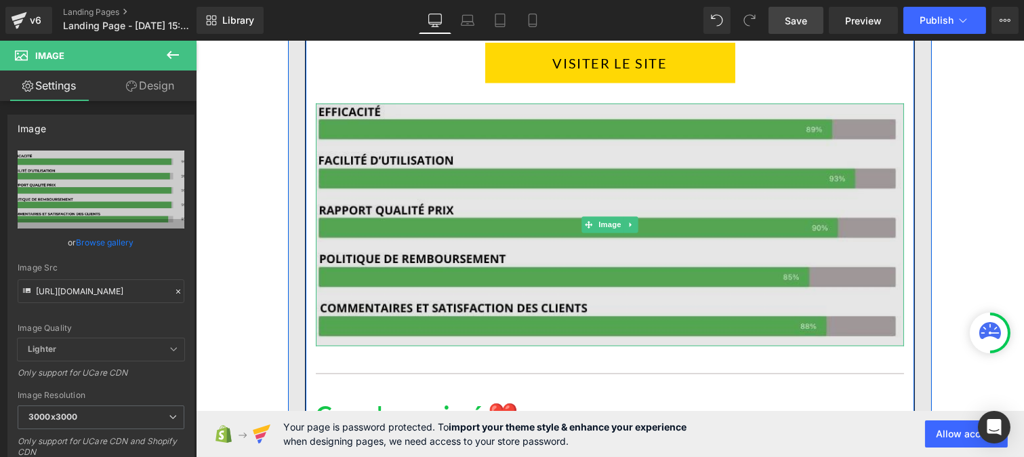
click at [599, 260] on img at bounding box center [609, 225] width 588 height 243
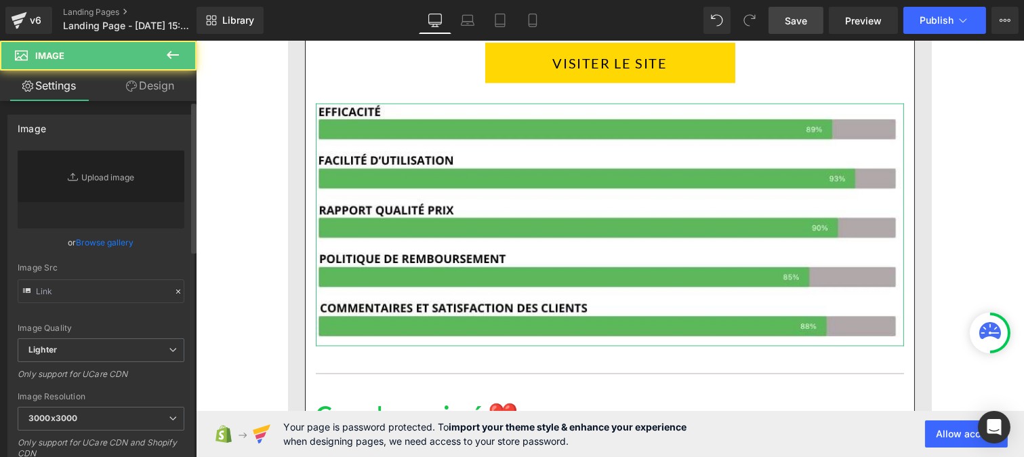
type input "https://ucarecdn.com/c1e0f7dc-cf48-4f4c-be35-bfc5a70b1208/-/format/auto/-/previ…"
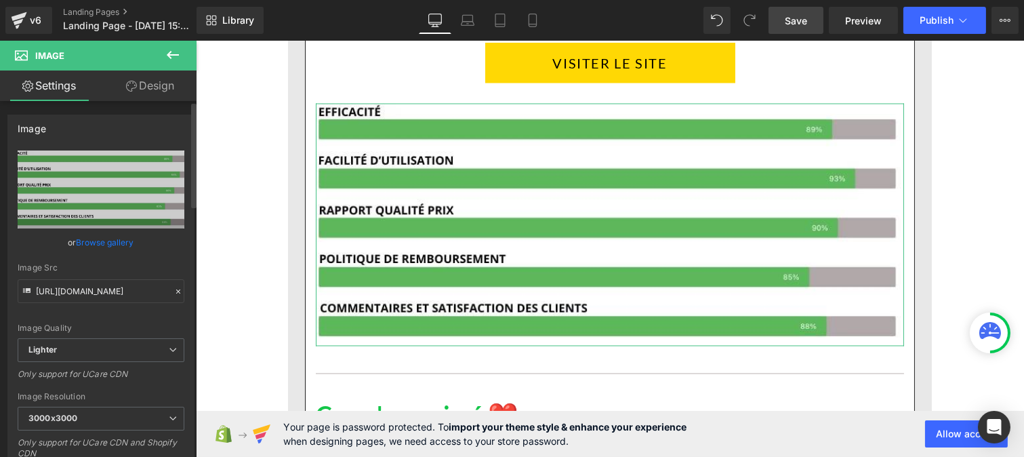
click at [174, 289] on icon at bounding box center [178, 291] width 9 height 9
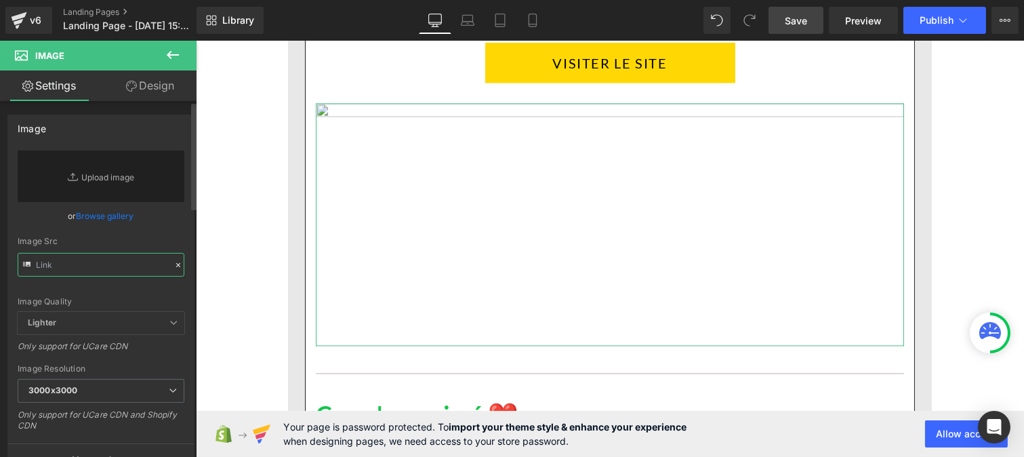
click at [92, 260] on input "text" at bounding box center [101, 265] width 167 height 24
paste input "https://cdn.shopify.com/s/files/1/0972/2111/6229/files/Pourcentage_produit_2.jp…"
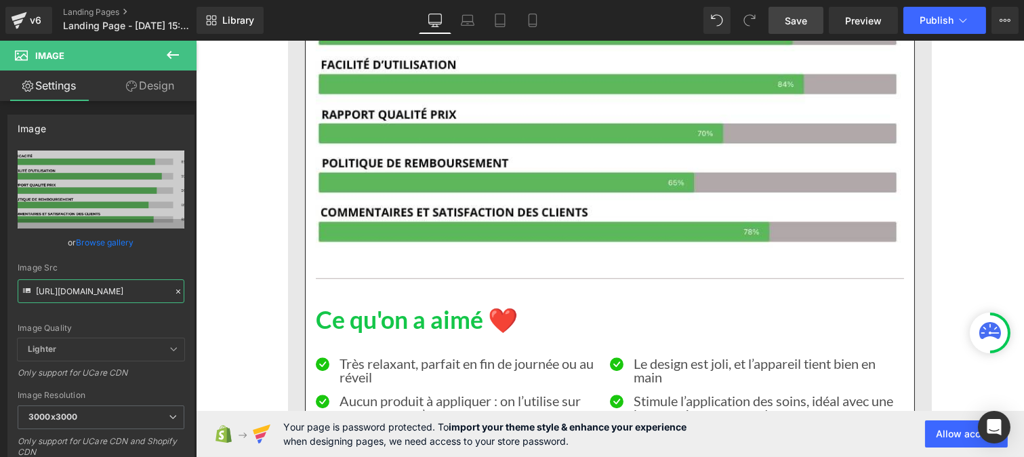
scroll to position [6485, 0]
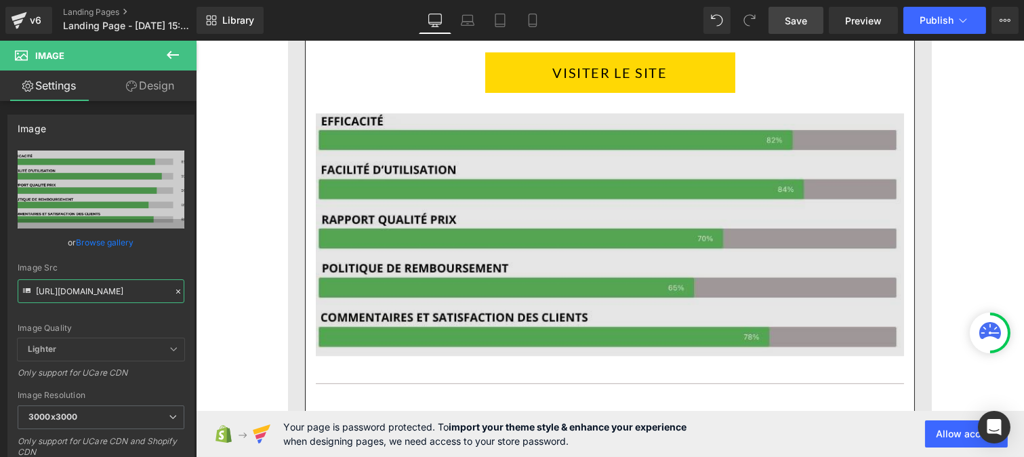
type input "https://cdn.shopify.com/s/files/1/0972/2111/6229/files/Pourcentage_produit_2_30…"
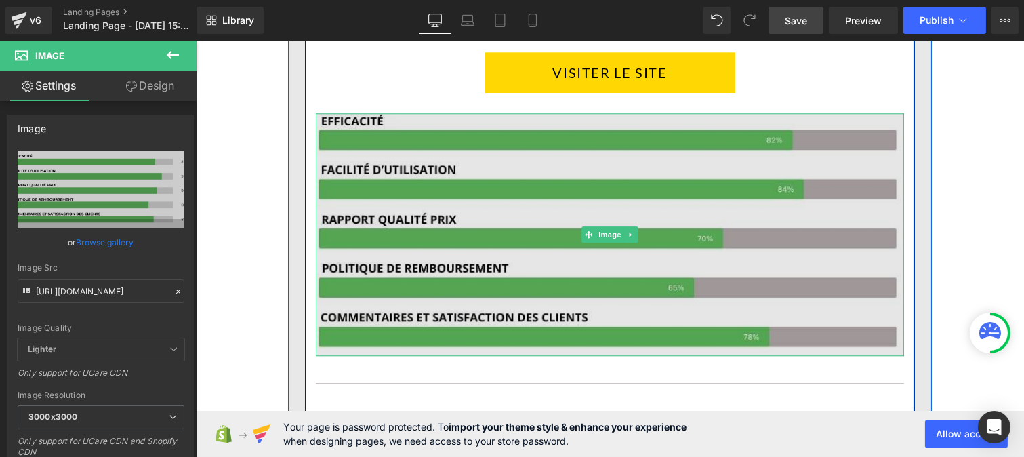
click at [423, 267] on img at bounding box center [609, 234] width 588 height 243
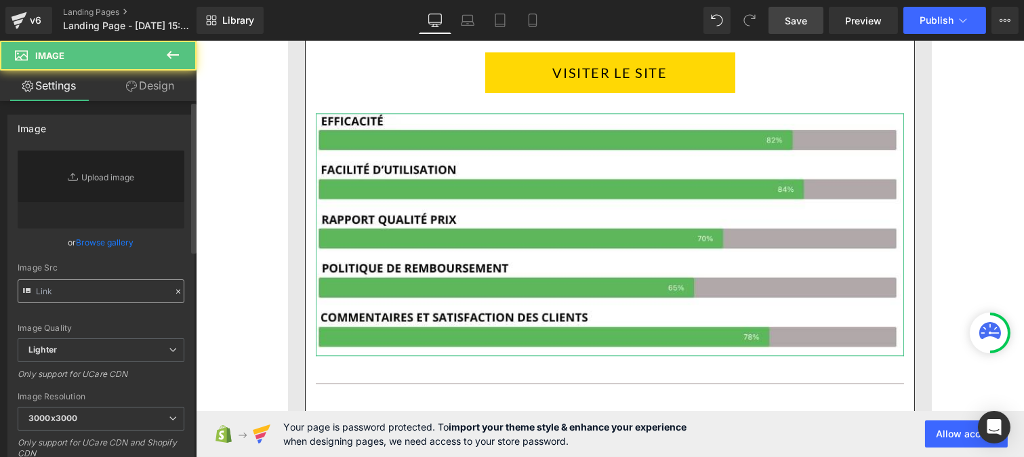
type input "https://ucarecdn.com/c3a305df-7b98-4db1-b77e-83546ad269be/-/format/auto/-/previ…"
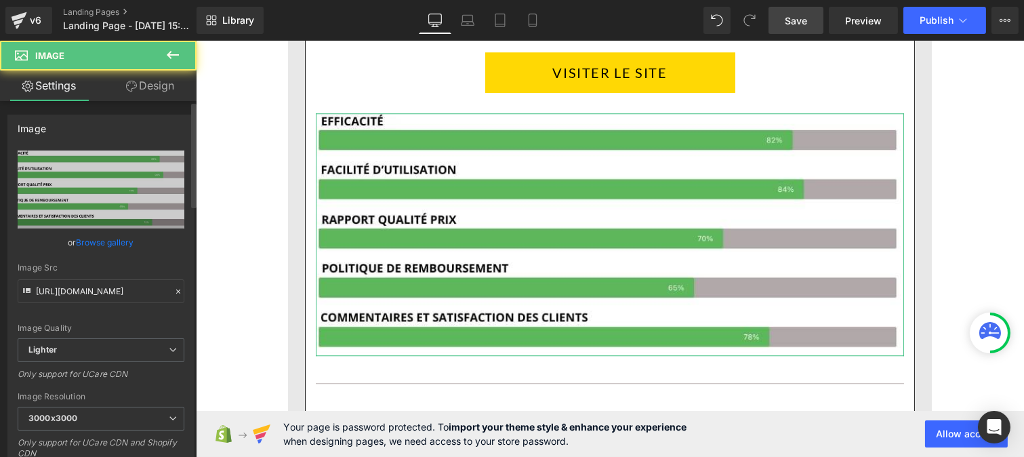
click at [174, 289] on icon at bounding box center [178, 291] width 9 height 9
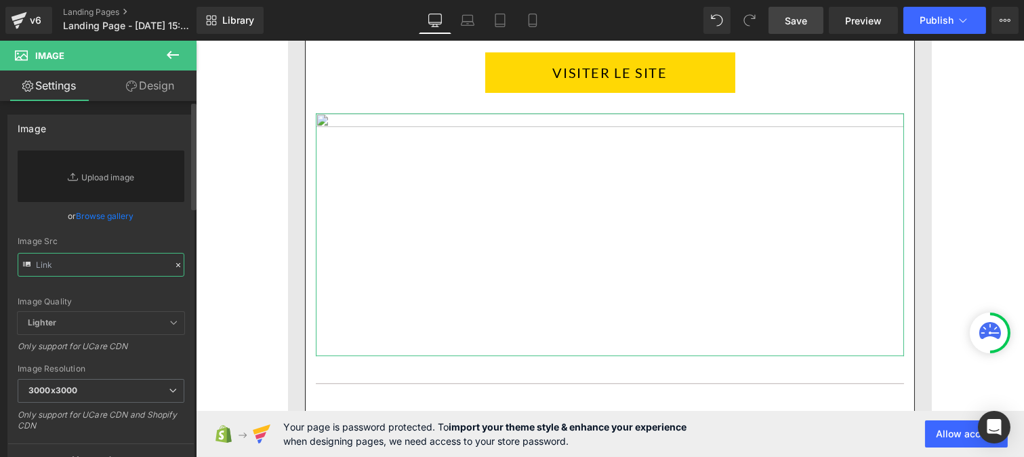
click at [99, 267] on input "text" at bounding box center [101, 265] width 167 height 24
paste input "https://cdn.shopify.com/s/files/1/0972/2111/6229/files/Pourcentage_produit_3.jp…"
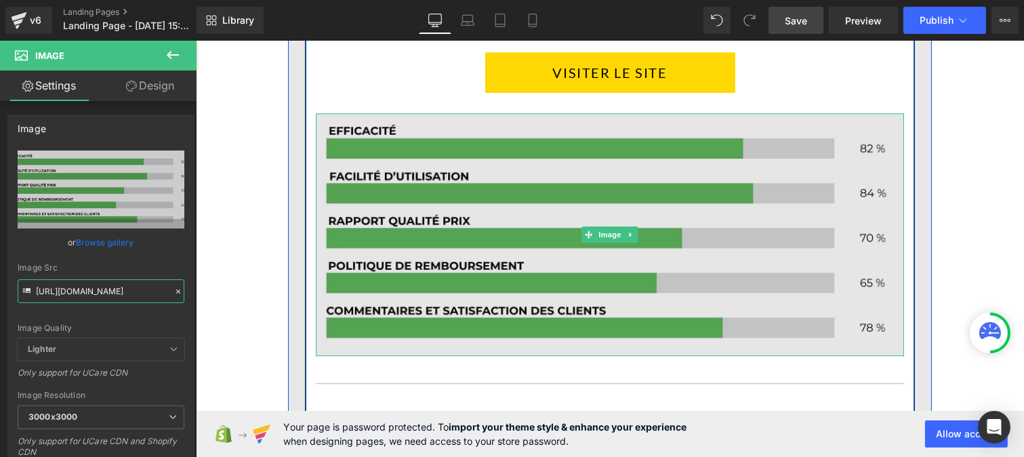
type input "https://cdn.shopify.com/s/files/1/0972/2111/6229/files/Pourcentage_produit_3_30…"
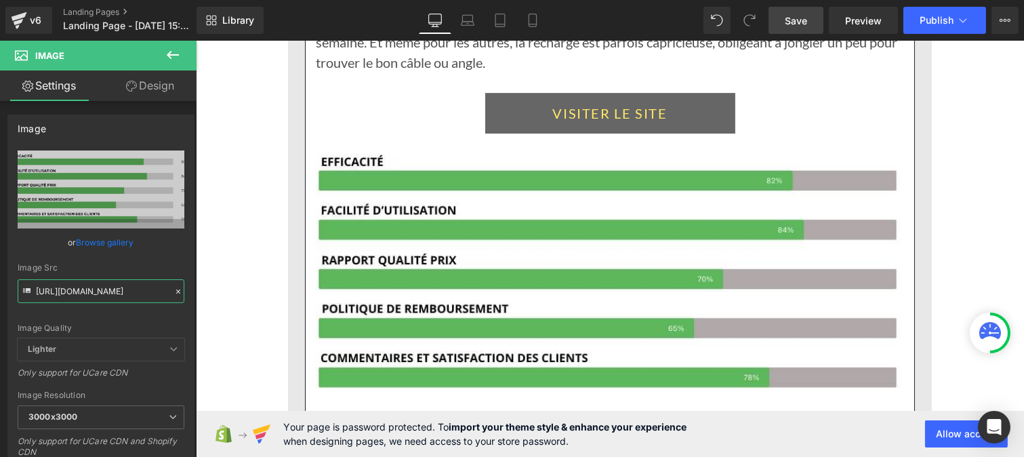
scroll to position [8438, 0]
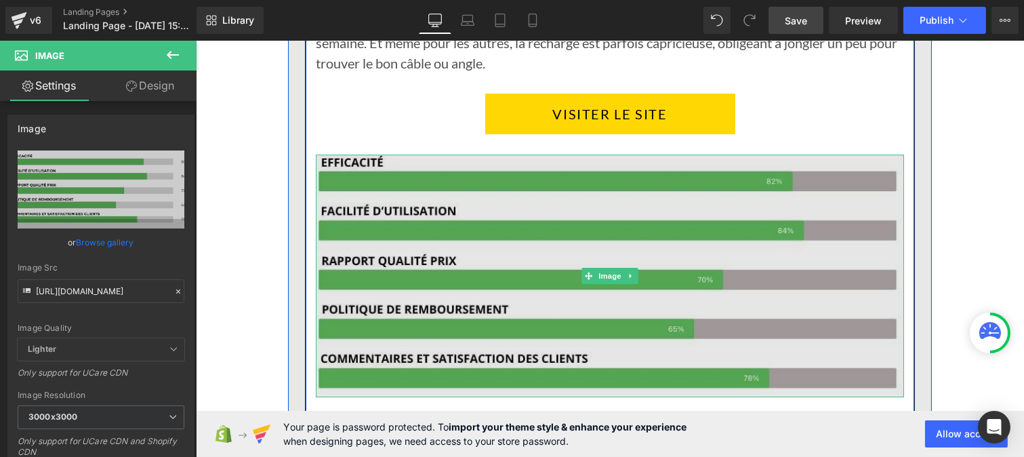
click at [550, 233] on img at bounding box center [609, 276] width 588 height 243
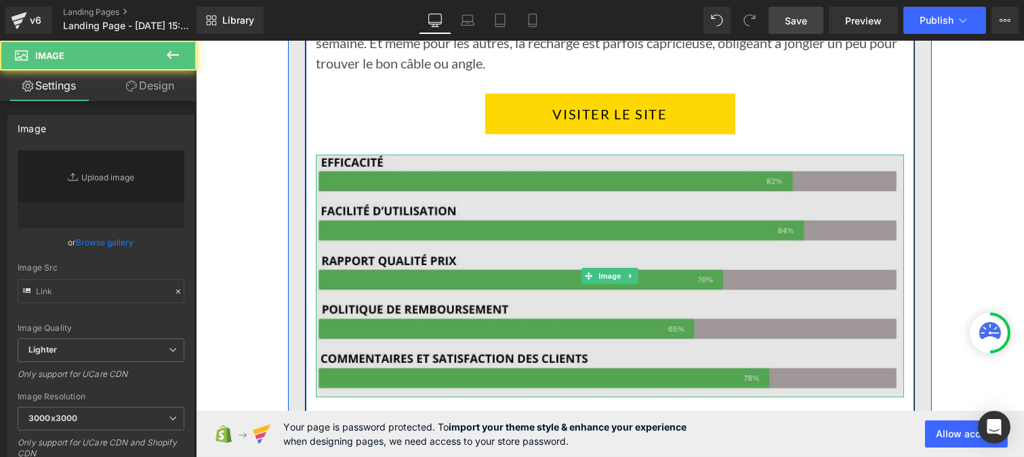
type input "https://ucarecdn.com/42720892-46ae-49d6-ac93-e2080f4c809e/-/format/auto/-/previ…"
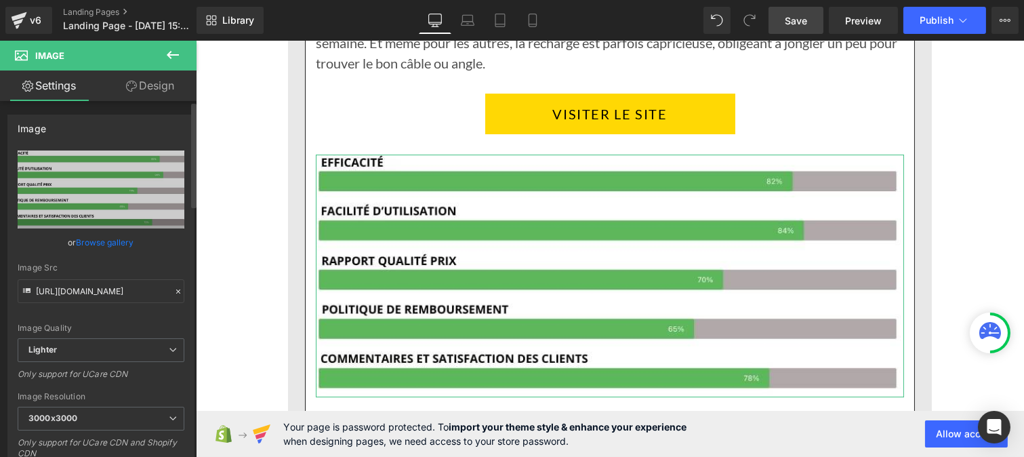
click at [174, 292] on icon at bounding box center [178, 291] width 9 height 9
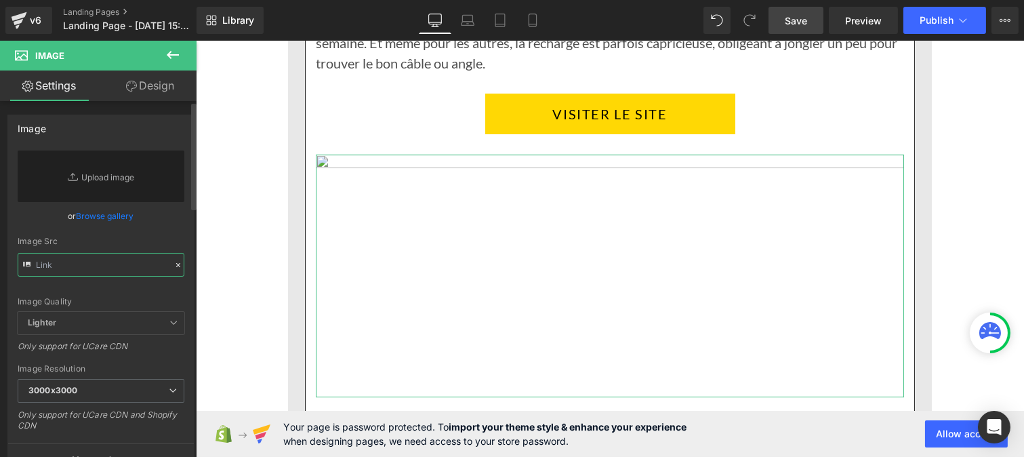
click at [131, 271] on input "text" at bounding box center [101, 265] width 167 height 24
paste input "https://cdn.shopify.com/s/files/1/0972/2111/6229/files/Pourcentage_produit_3.jp…"
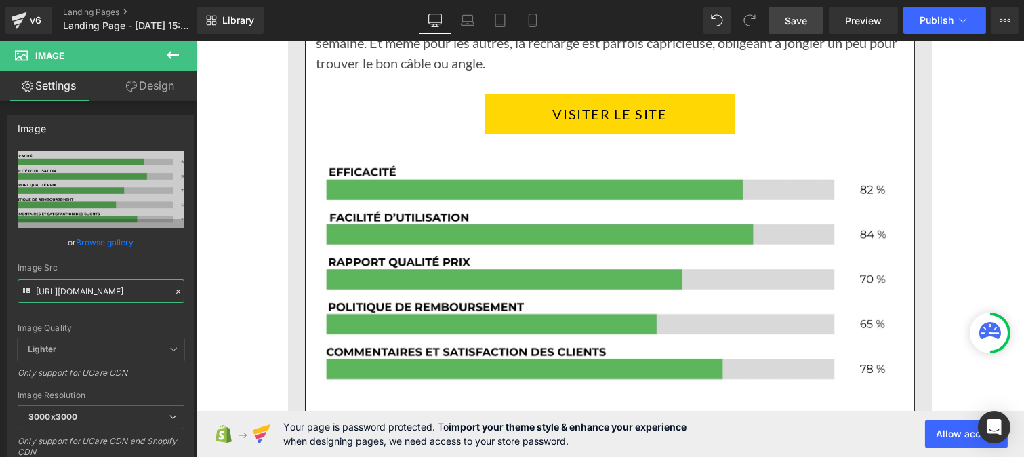
type input "https://cdn.shopify.com/s/files/1/0972/2111/6229/files/Pourcentage_produit_3_30…"
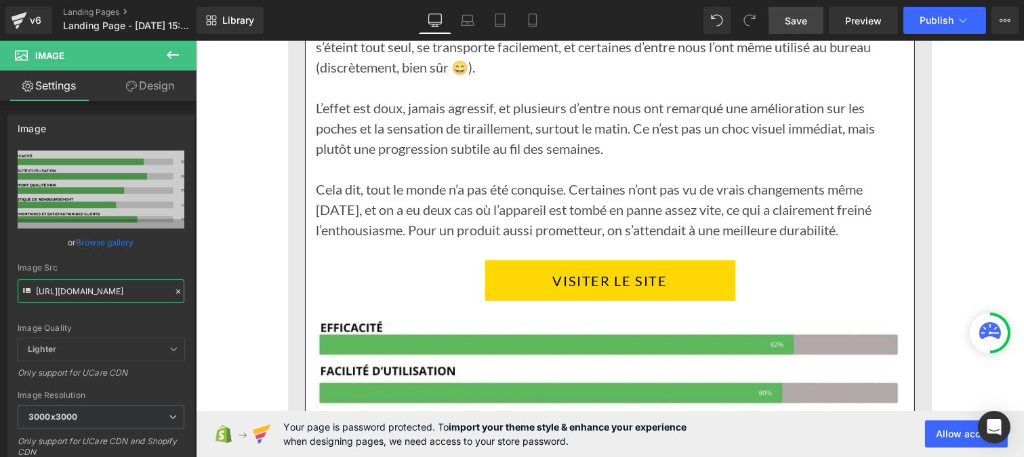
scroll to position [10268, 0]
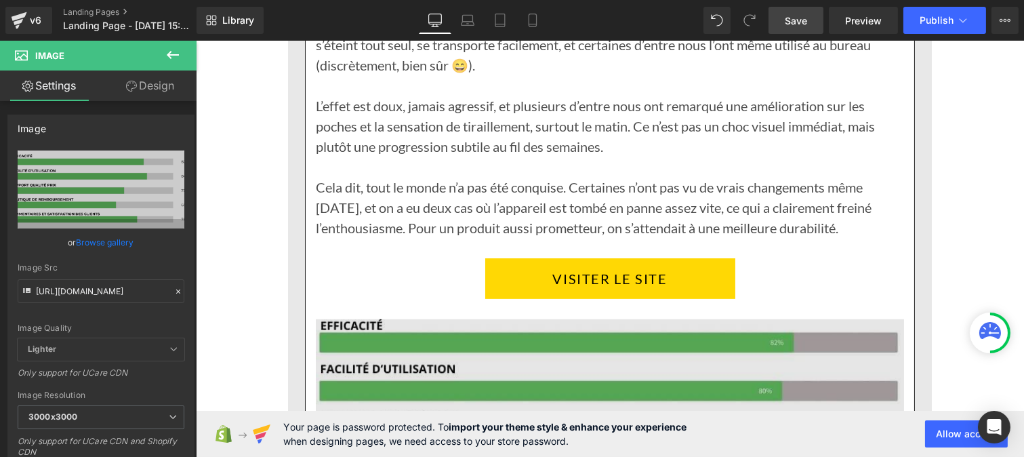
click at [595, 371] on img at bounding box center [609, 440] width 588 height 243
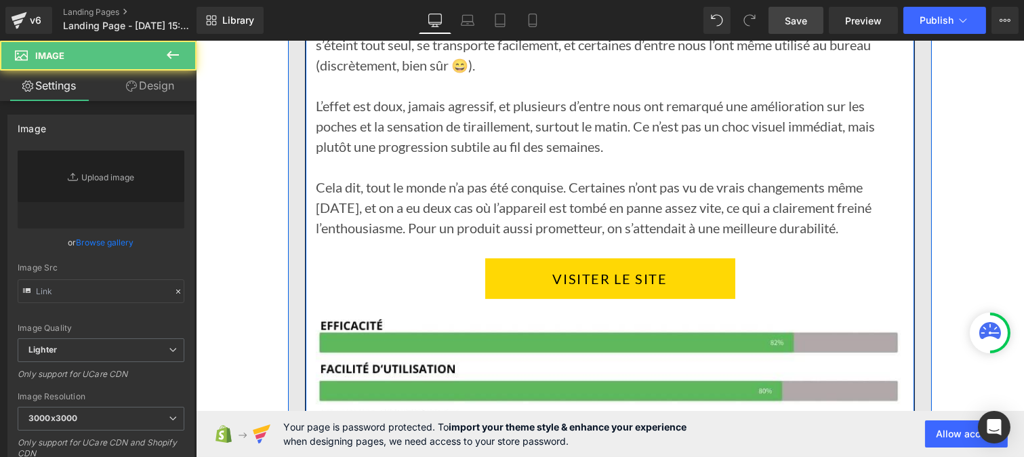
type input "https://ucarecdn.com/92d42ab8-f587-4f12-9c03-e1417827798c/-/format/auto/-/previ…"
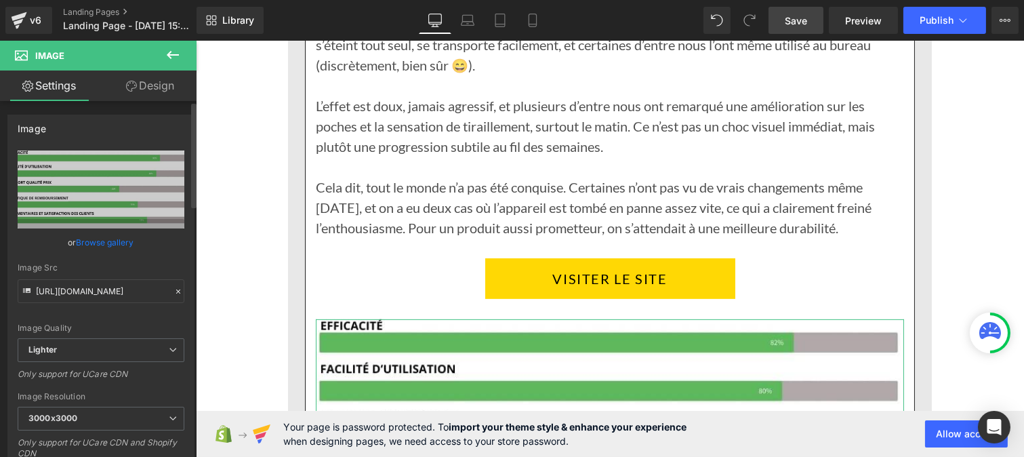
click at [174, 288] on icon at bounding box center [178, 291] width 9 height 9
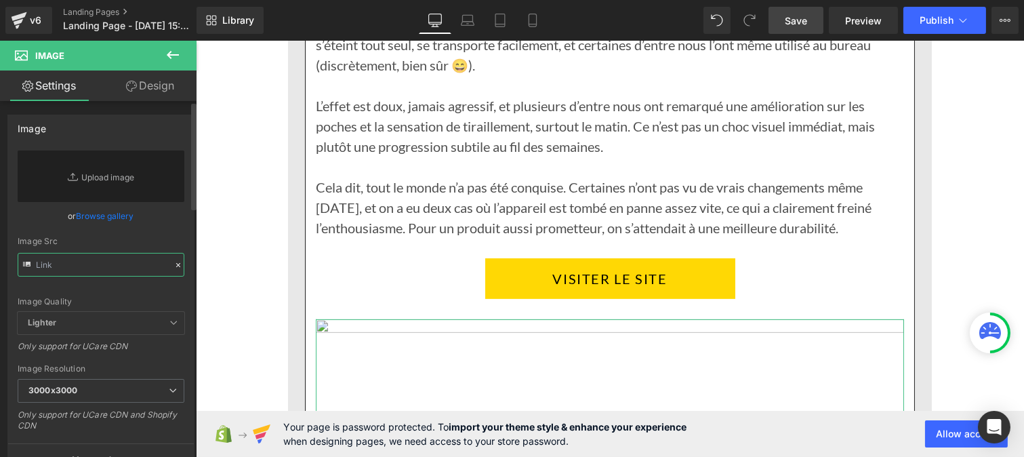
click at [123, 269] on input "text" at bounding box center [101, 265] width 167 height 24
paste input "https://cdn.shopify.com/s/files/1/0972/2111/6229/files/Pourcentage_produit_5.jp…"
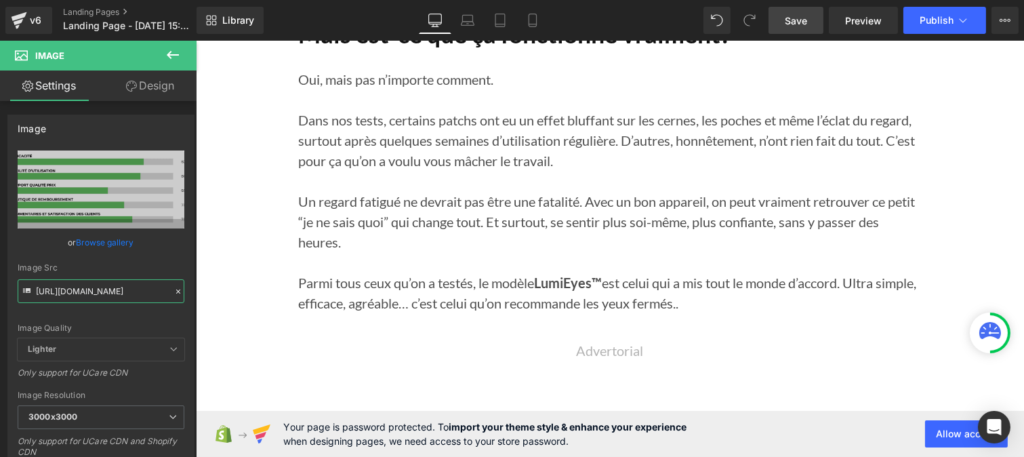
scroll to position [13185, 0]
type input "https://cdn.shopify.com/s/files/1/0972/2111/6229/files/Pourcentage_produit_5_30…"
click at [785, 27] on link "Save" at bounding box center [796, 20] width 55 height 27
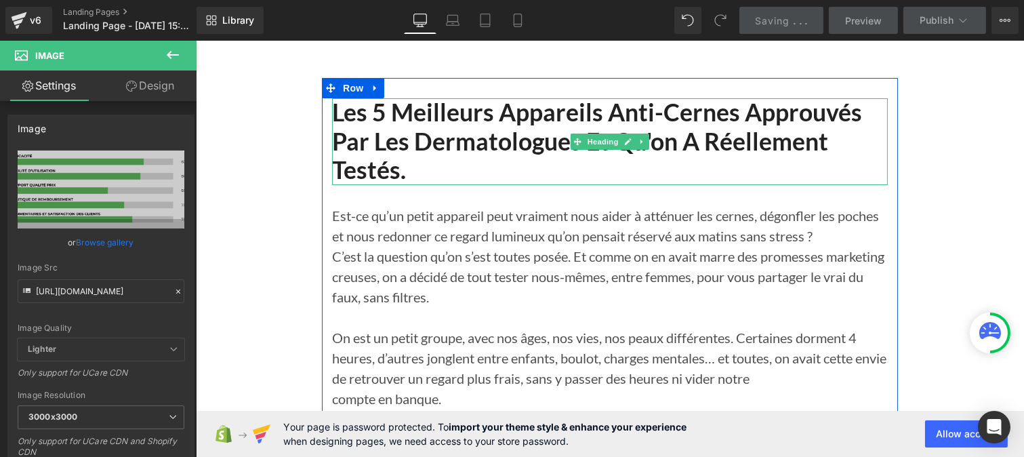
click at [474, 127] on h1 "Les 5 meilleurs appareils Anti-Cernes approuvés par les dermatologues et qu'on …" at bounding box center [610, 141] width 556 height 87
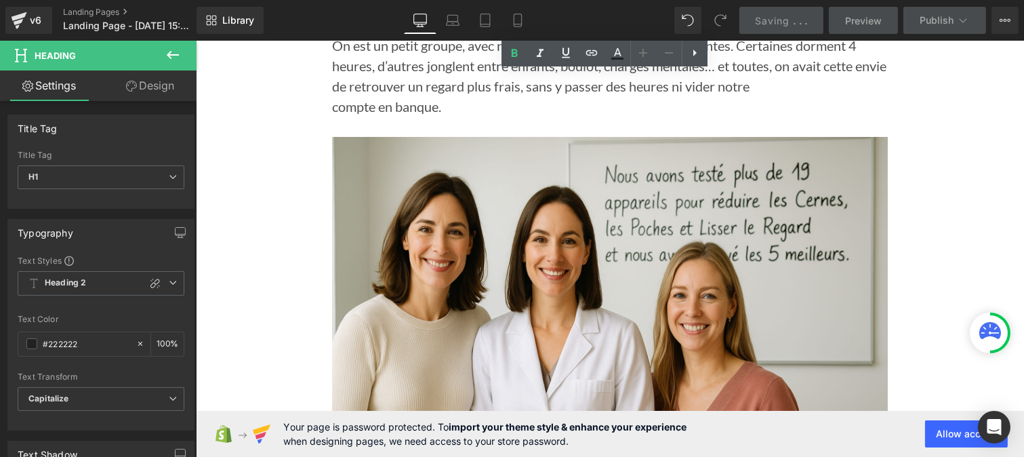
scroll to position [293, 0]
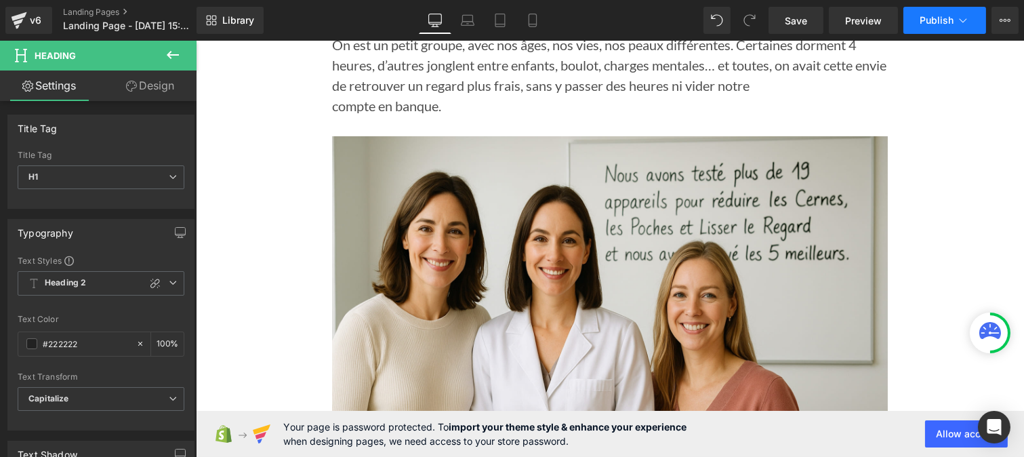
click at [919, 24] on button "Publish" at bounding box center [945, 20] width 83 height 27
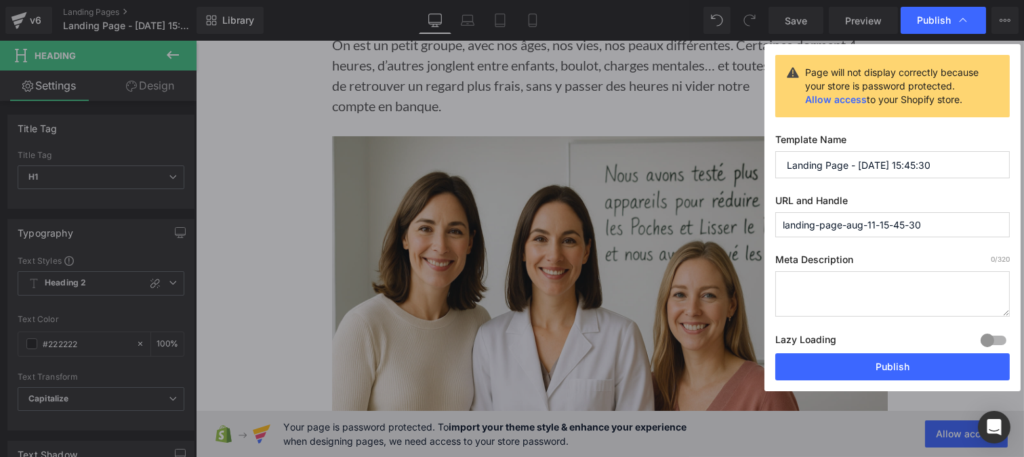
click at [885, 218] on input "landing-page-aug-11-15-45-30" at bounding box center [893, 224] width 235 height 25
paste input "https://cdn.shopify.com/s/files/1/0972/2111/6229/files/Pourcentage_produit_5.jp…"
type input "httpscdn.shopify.comsfiles1097221116229filespourcentage_produit_5.jpgv1754918303"
paste input "patch-anti-cernes"
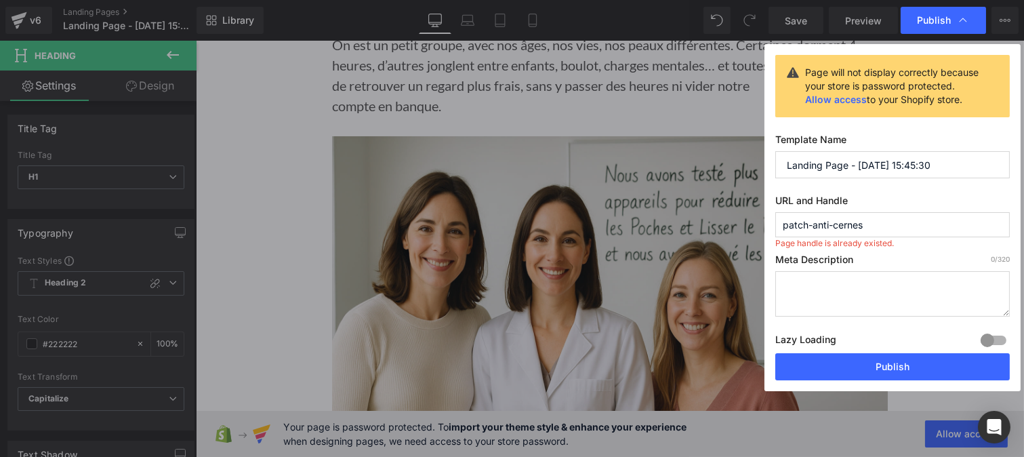
type input "patch-anti-cernes"
drag, startPoint x: 934, startPoint y: 161, endPoint x: 725, endPoint y: 142, distance: 209.0
click at [725, 142] on div "Publish Page will not display correctly because your store is password protecte…" at bounding box center [512, 228] width 1024 height 457
type input "les patches anti cerne"
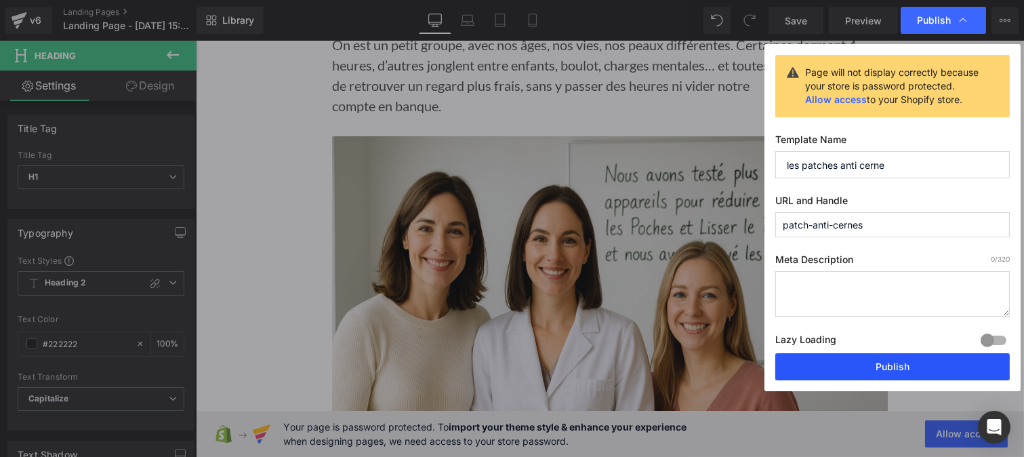
click at [878, 371] on button "Publish" at bounding box center [893, 366] width 235 height 27
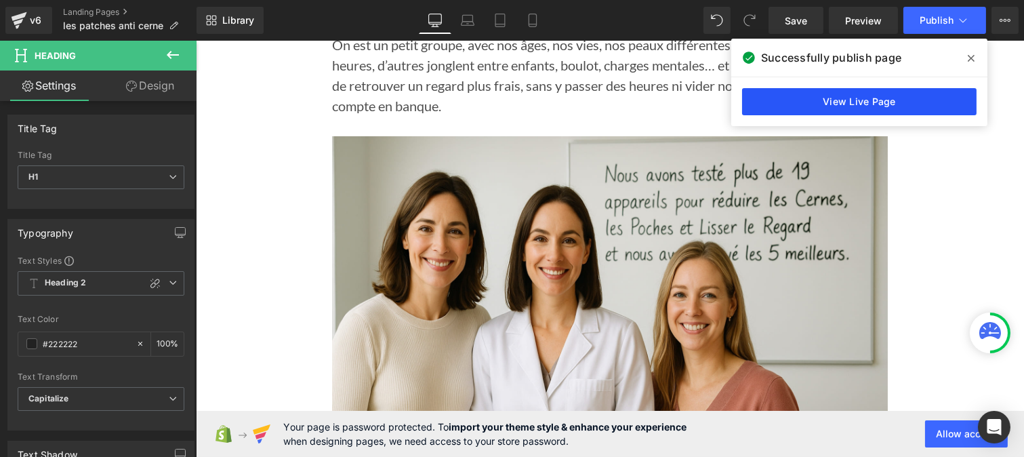
click at [776, 92] on link "View Live Page" at bounding box center [859, 101] width 235 height 27
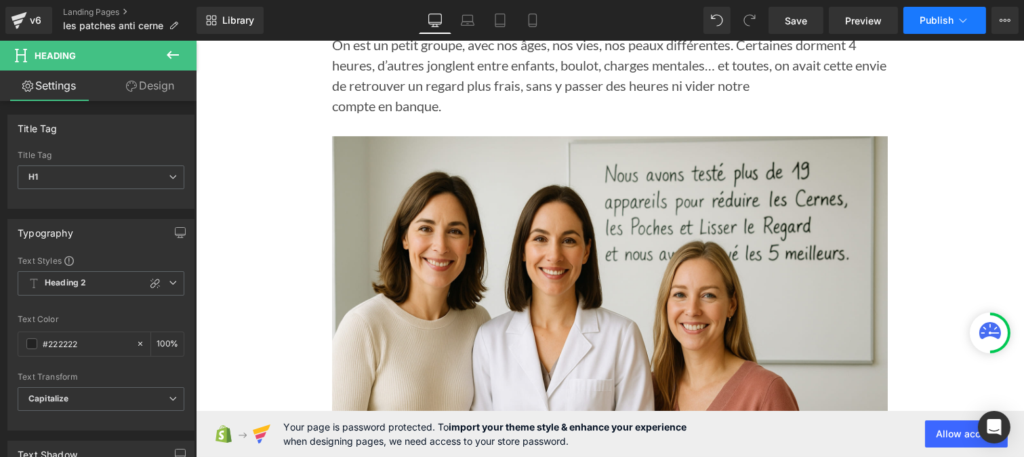
click at [957, 29] on button "Publish" at bounding box center [945, 20] width 83 height 27
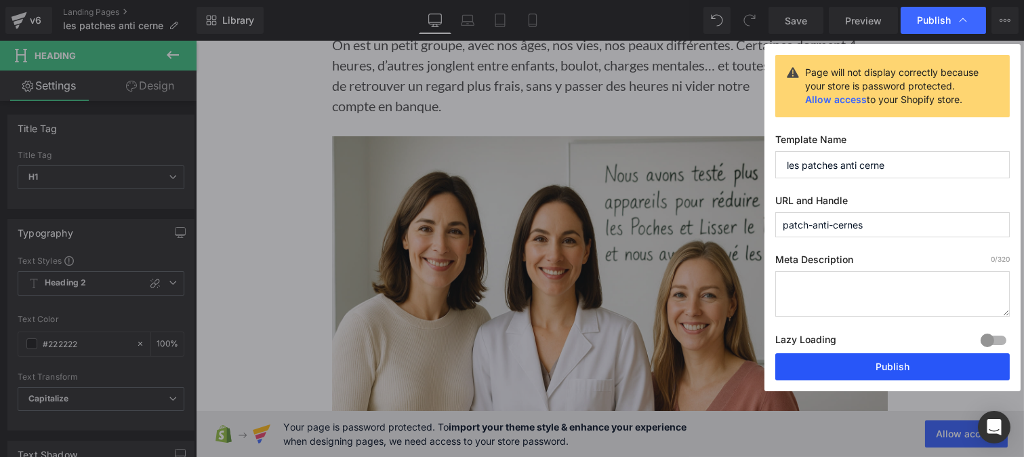
click at [856, 369] on button "Publish" at bounding box center [893, 366] width 235 height 27
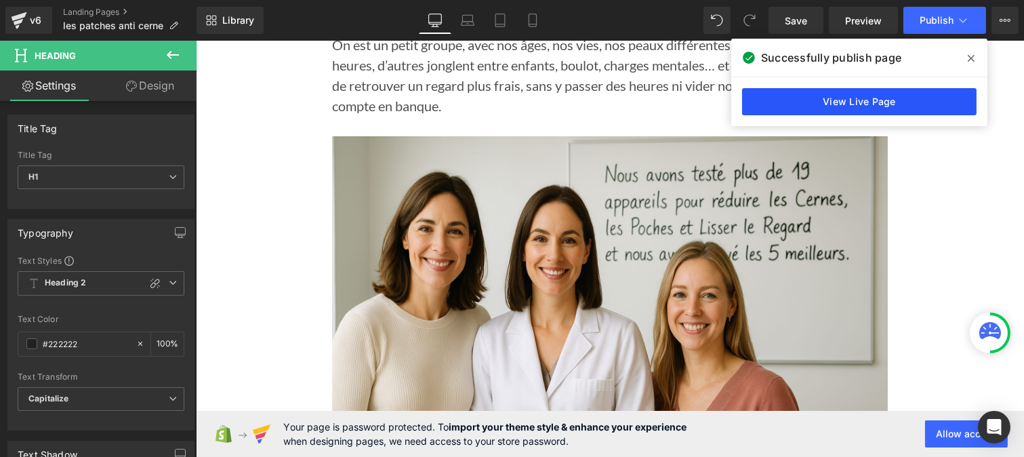
click at [816, 100] on link "View Live Page" at bounding box center [859, 101] width 235 height 27
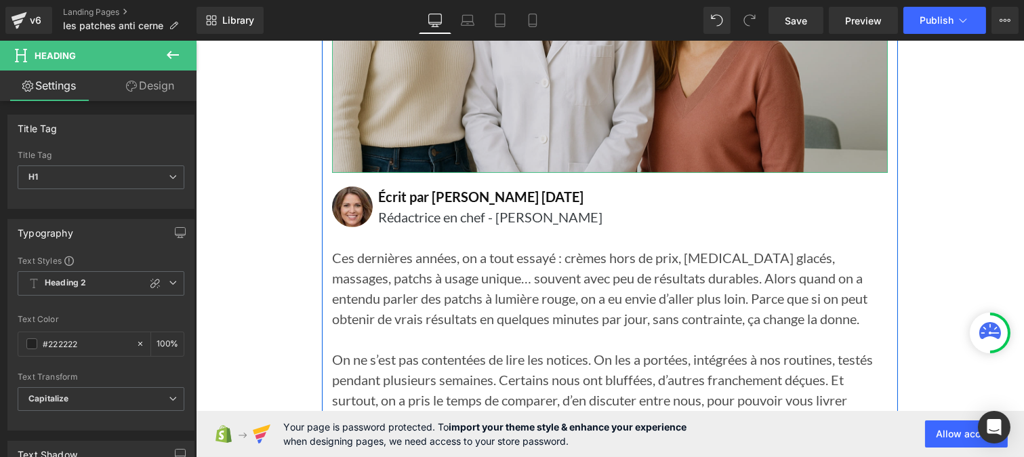
scroll to position [628, 0]
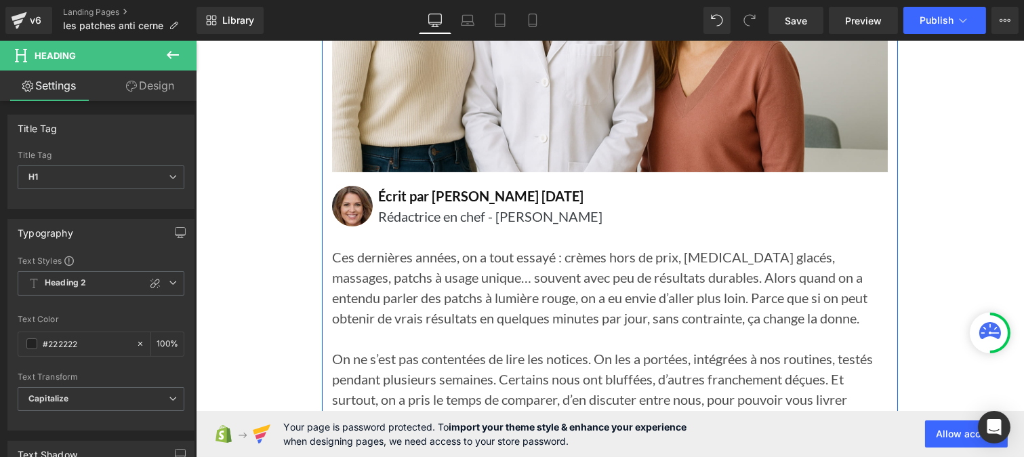
click at [402, 220] on p "Rédactrice en chef - Rubrique Beauté" at bounding box center [633, 216] width 510 height 20
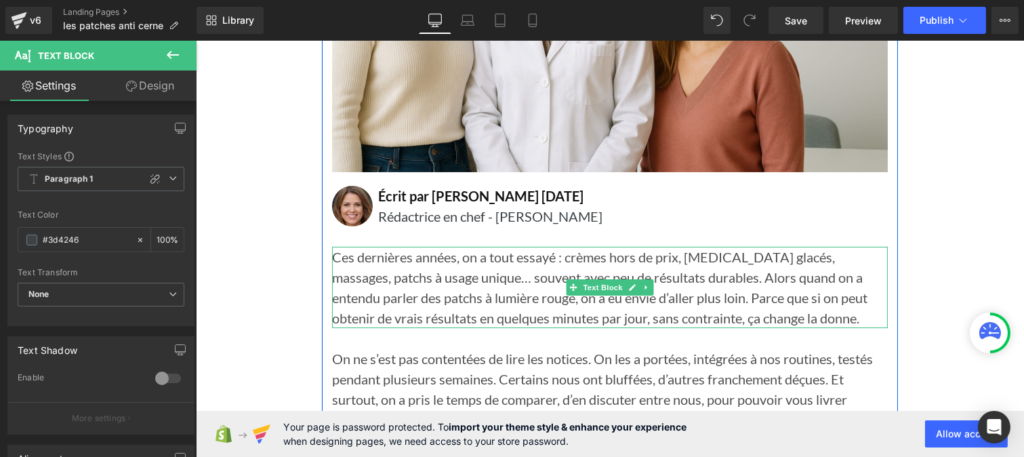
click at [462, 282] on p "Ces dernières années, on a tout essayé : crèmes hors de prix, rouleaux glacés, …" at bounding box center [610, 287] width 556 height 81
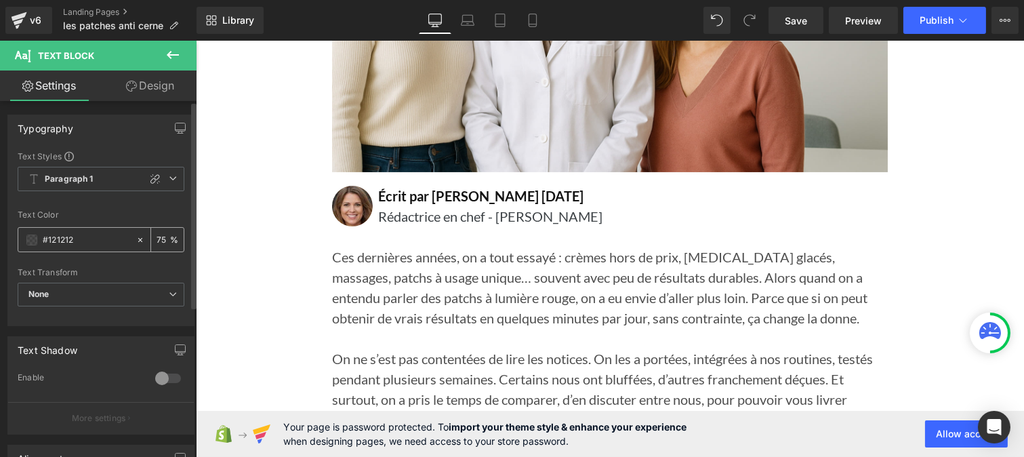
click at [85, 233] on input "#121212" at bounding box center [86, 240] width 87 height 15
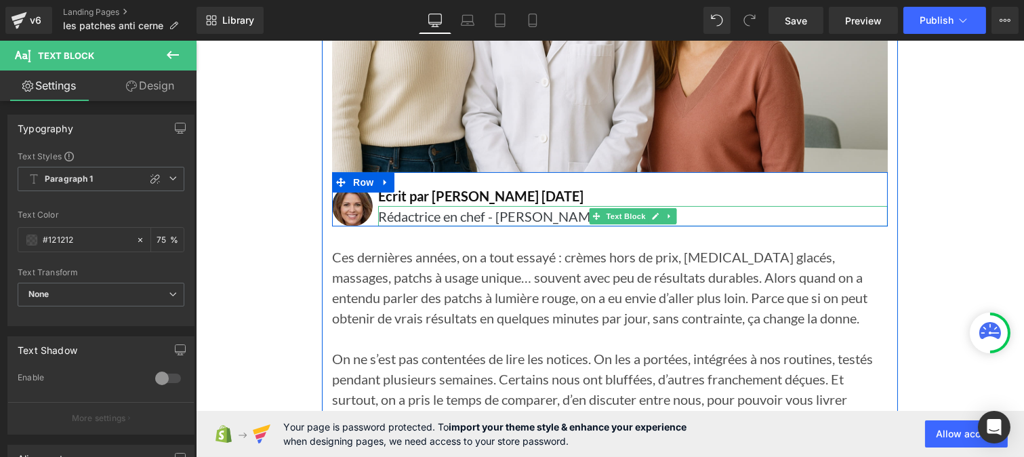
click at [417, 212] on p "Rédactrice en chef - Rubrique Beauté" at bounding box center [633, 216] width 510 height 20
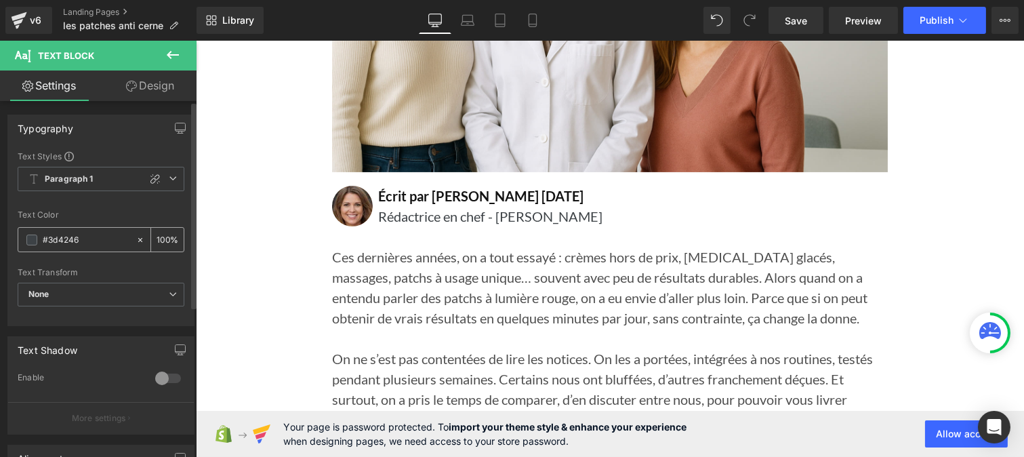
click at [90, 239] on input "#3d4246" at bounding box center [86, 240] width 87 height 15
type input "#121212"
click at [164, 234] on input "100" at bounding box center [164, 239] width 14 height 15
type input "1"
type input "75"
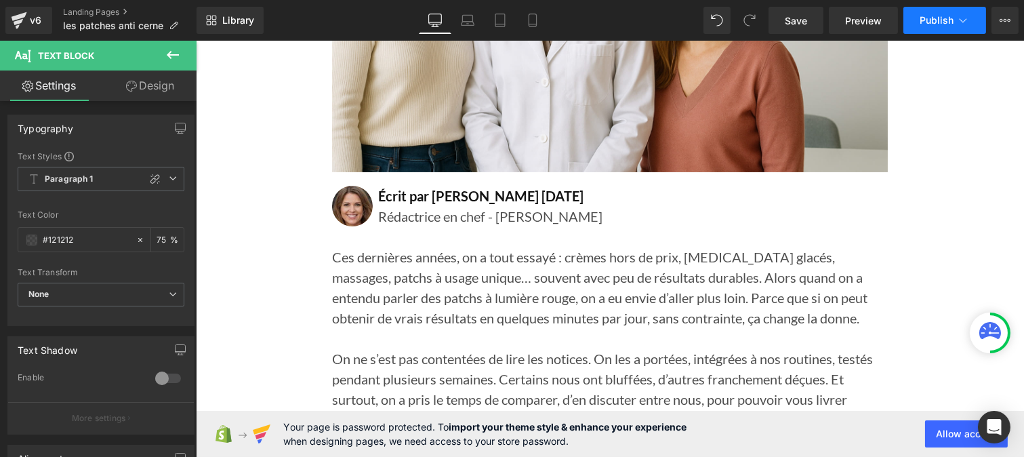
click at [929, 16] on span "Publish" at bounding box center [937, 20] width 34 height 11
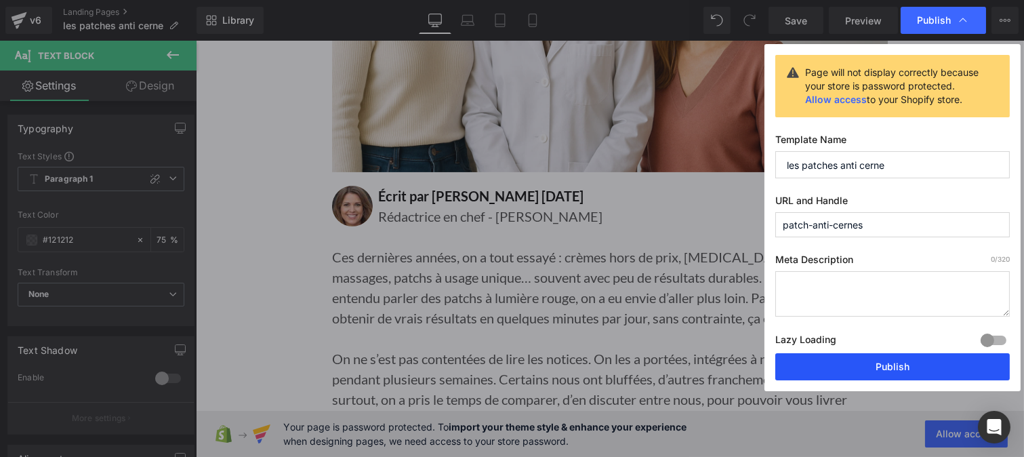
click at [845, 367] on button "Publish" at bounding box center [893, 366] width 235 height 27
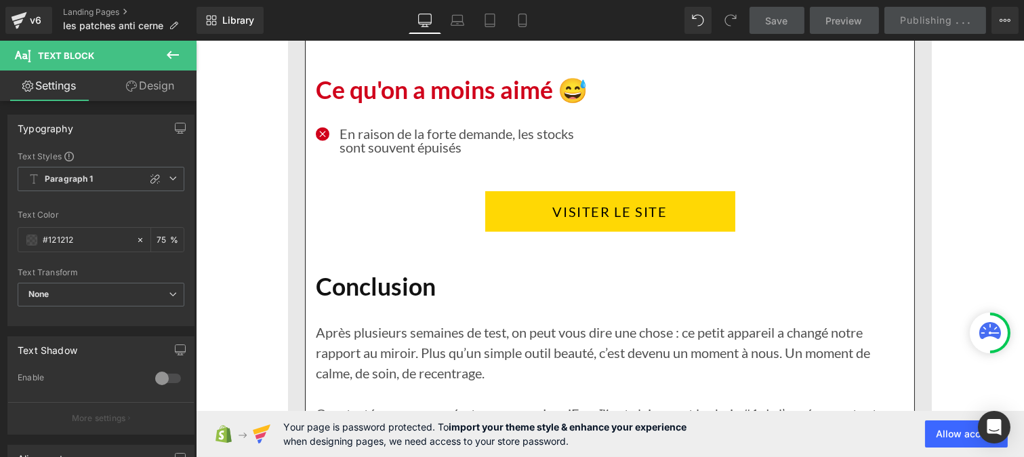
scroll to position [2848, 0]
click at [369, 140] on p "En raison de la forte demande, les stocks sont souvent épuisés" at bounding box center [469, 139] width 260 height 27
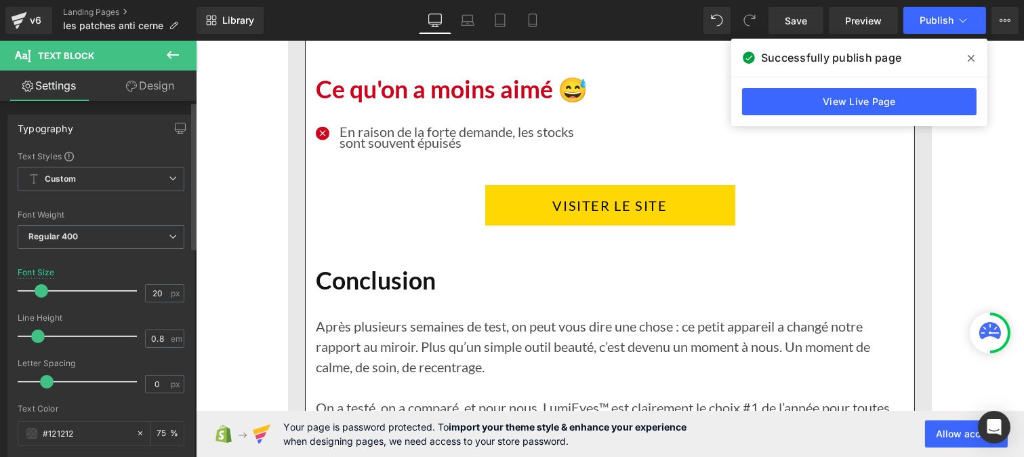
type input "0.9"
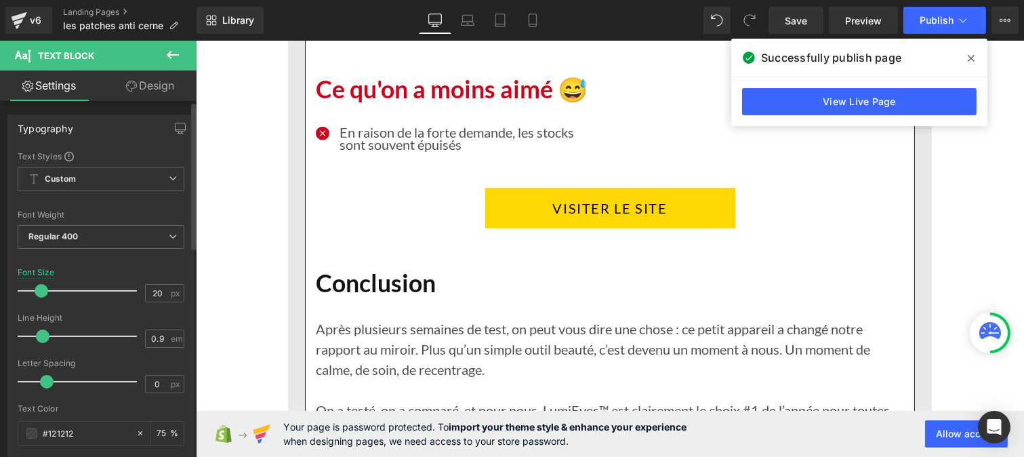
click at [43, 339] on span at bounding box center [43, 336] width 14 height 14
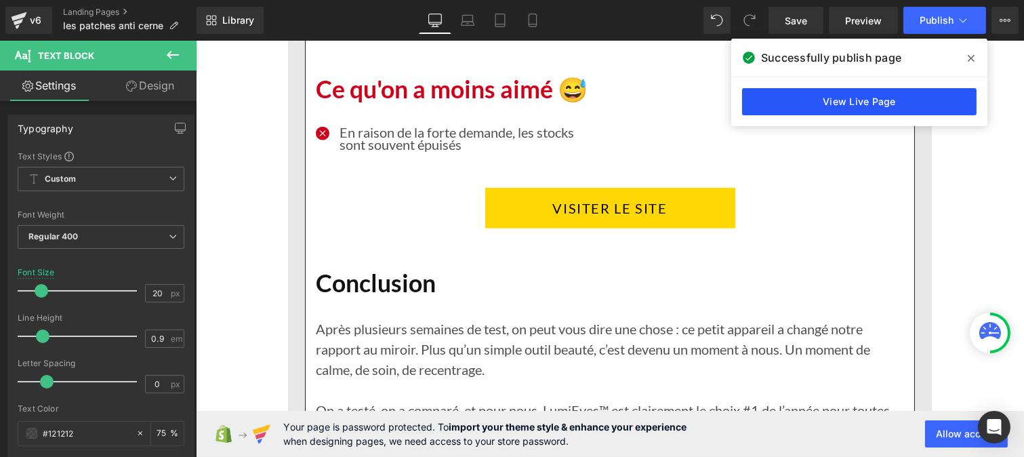
click at [856, 99] on link "View Live Page" at bounding box center [859, 101] width 235 height 27
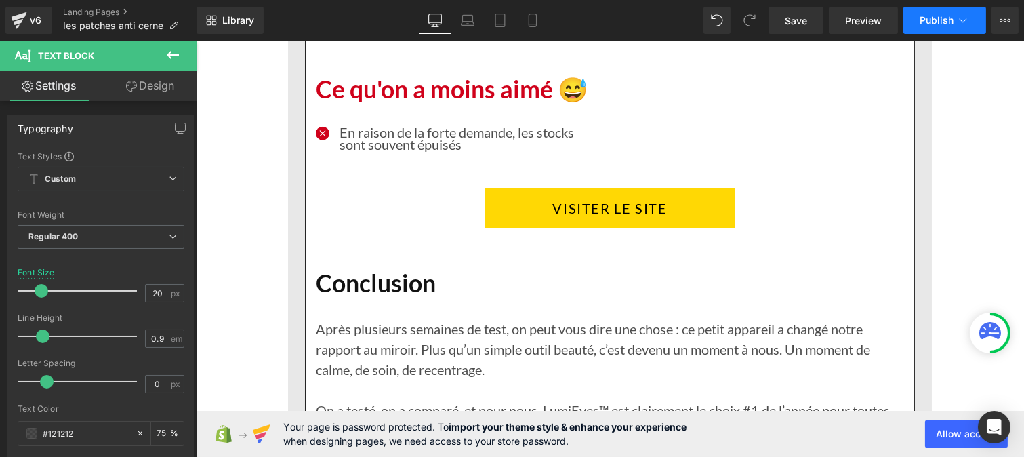
click at [940, 16] on span "Publish" at bounding box center [937, 20] width 34 height 11
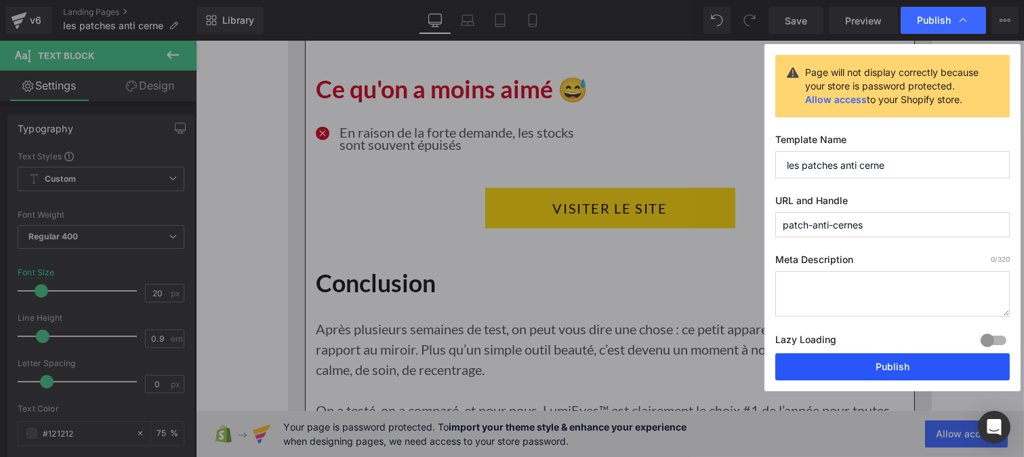
click at [856, 370] on button "Publish" at bounding box center [893, 366] width 235 height 27
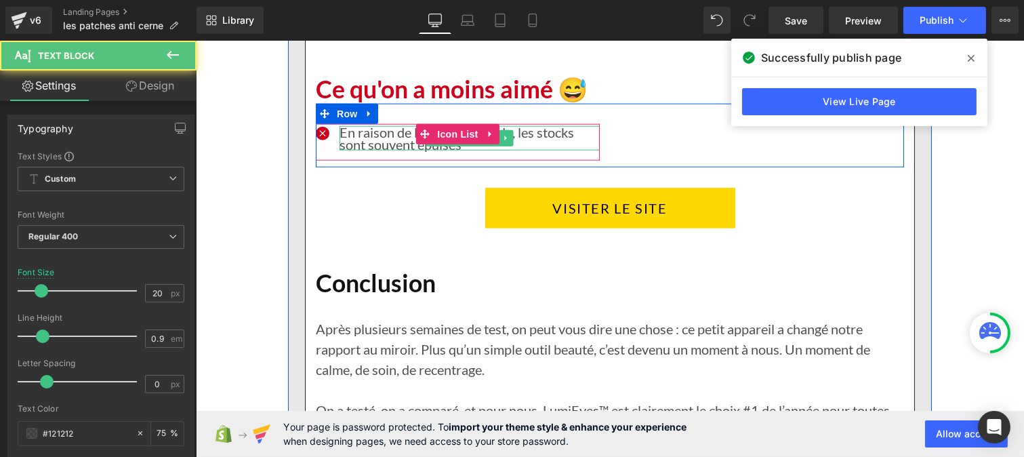
click at [365, 140] on p "En raison de la forte demande, les stocks sont souvent épuisés" at bounding box center [469, 138] width 260 height 24
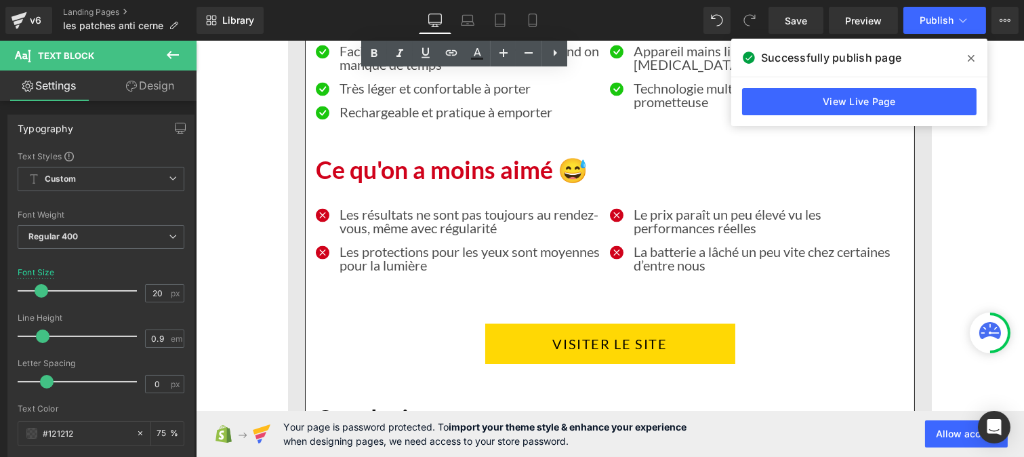
scroll to position [4878, 0]
click at [357, 234] on p "Les résultats ne sont pas toujours au rendez-vous, même avec régularité" at bounding box center [469, 220] width 260 height 27
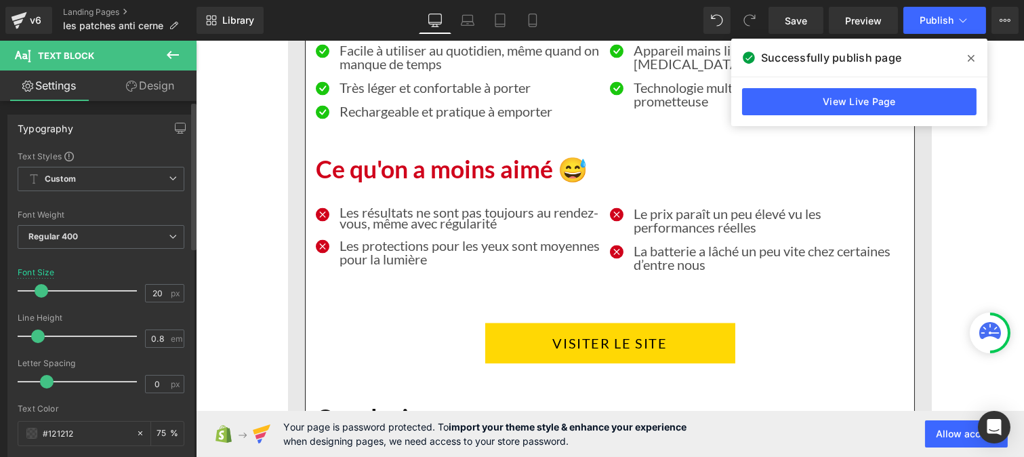
type input "0.9"
click at [39, 337] on span at bounding box center [43, 336] width 14 height 14
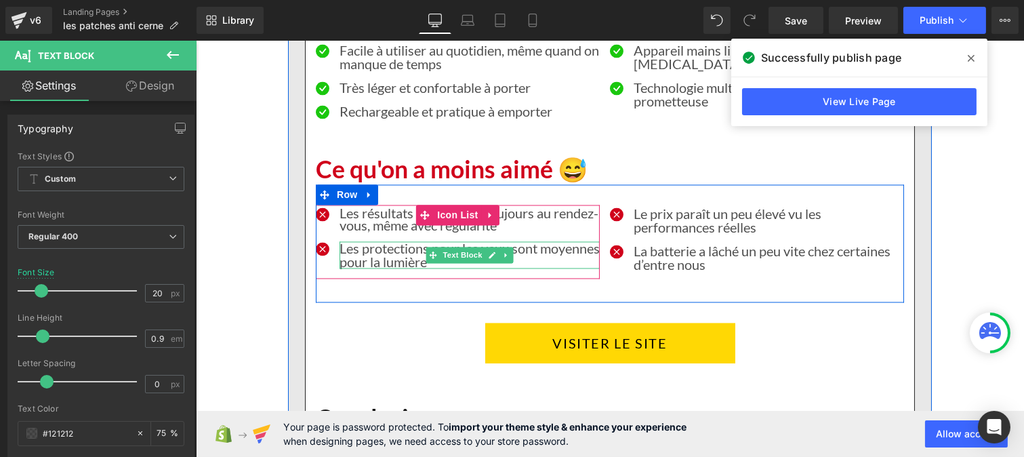
click at [376, 268] on p "Les protections pour les yeux sont moyennes pour la lumière" at bounding box center [469, 254] width 260 height 27
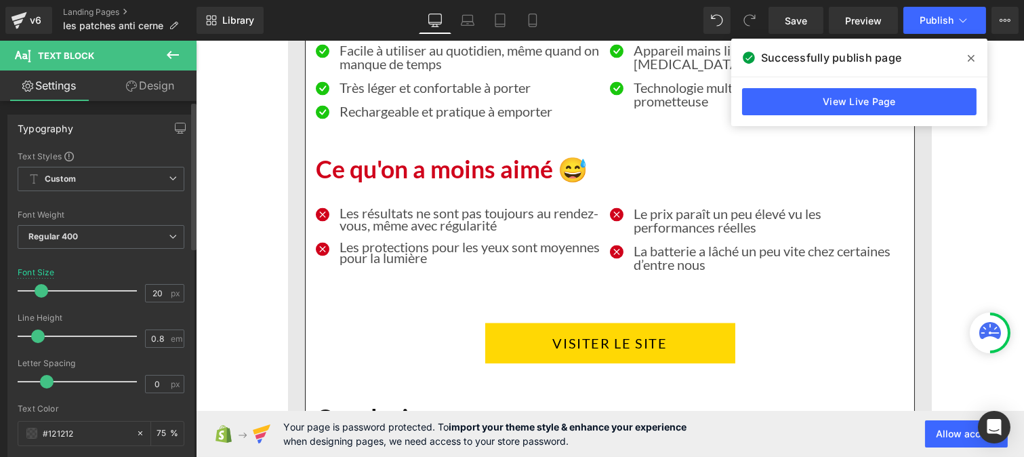
type input "0.9"
click at [39, 336] on span at bounding box center [43, 336] width 14 height 14
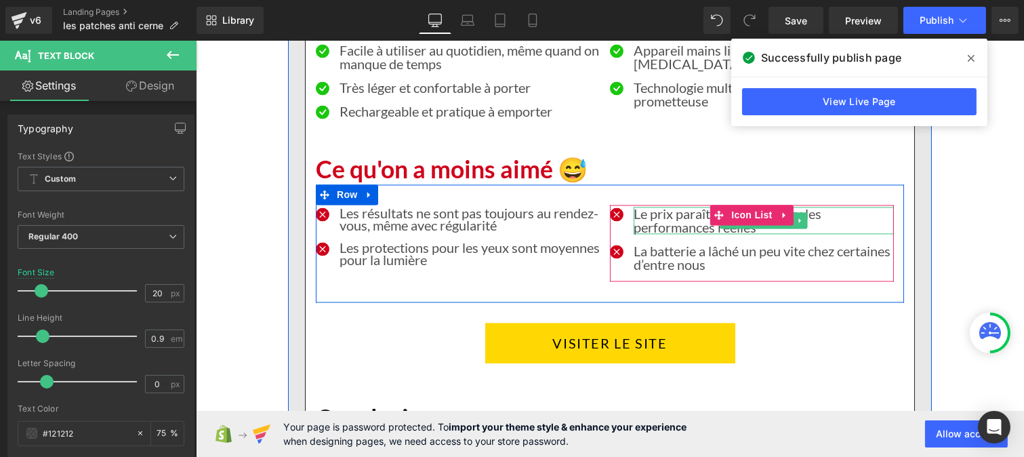
click at [647, 234] on p "Le prix paraît un peu élevé vu les performances réelles" at bounding box center [763, 220] width 260 height 27
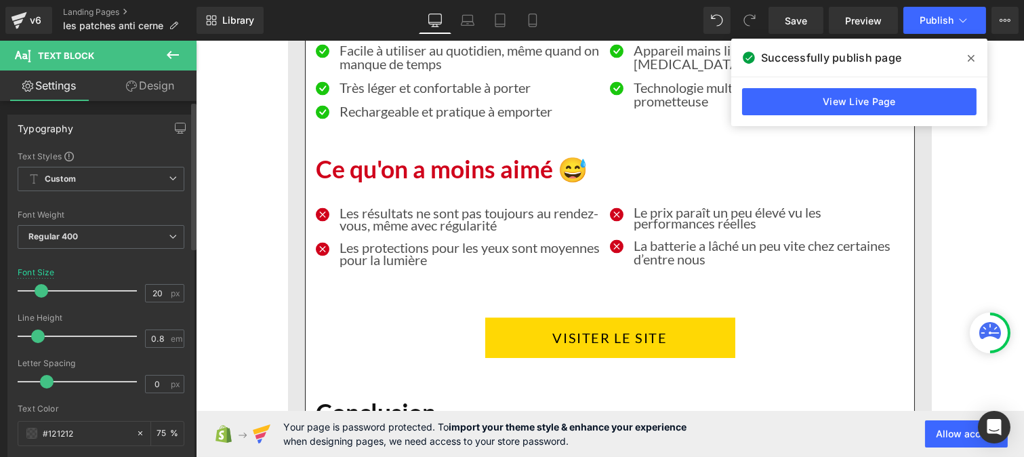
type input "0.9"
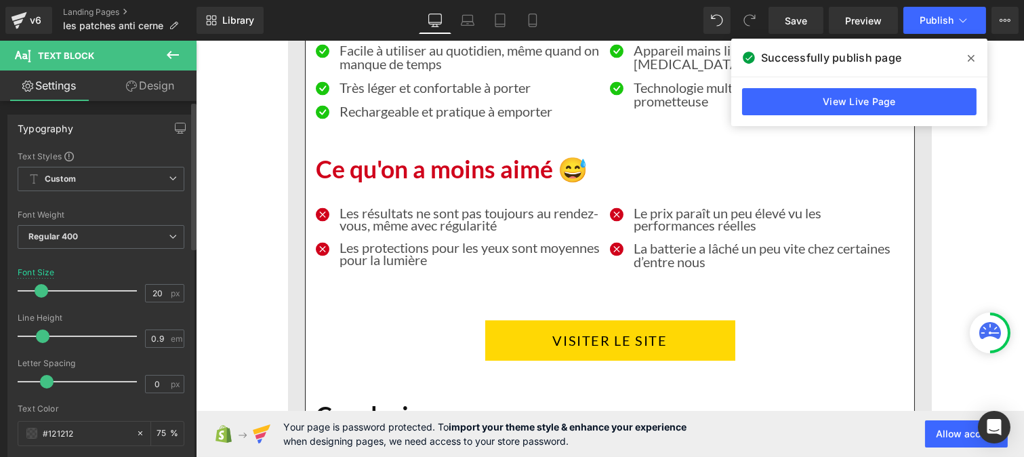
click at [41, 340] on span at bounding box center [43, 336] width 14 height 14
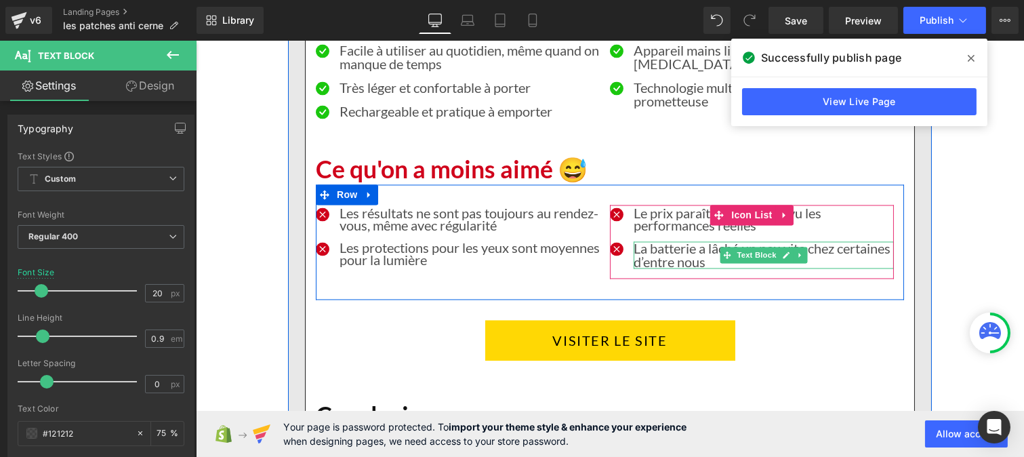
click at [640, 268] on p "La batterie a lâché un peu vite chez certaines d’entre nous" at bounding box center [763, 254] width 260 height 27
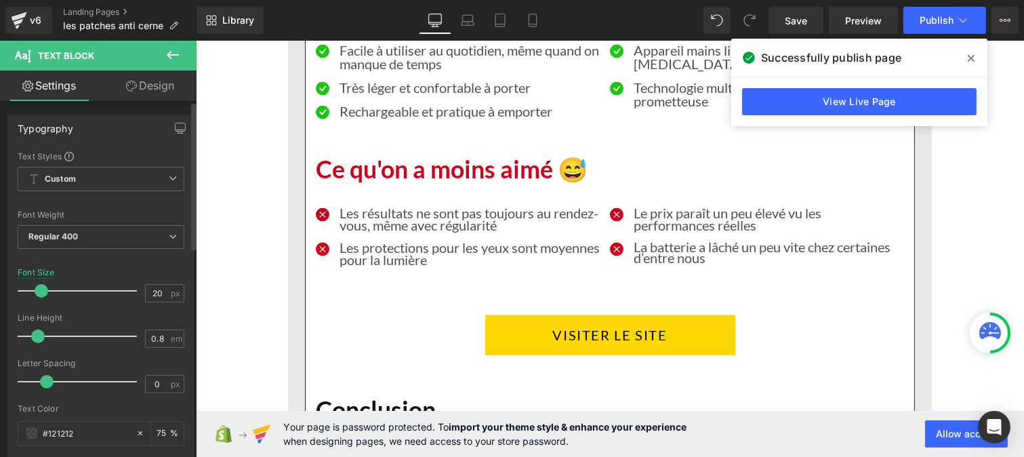
type input "0.9"
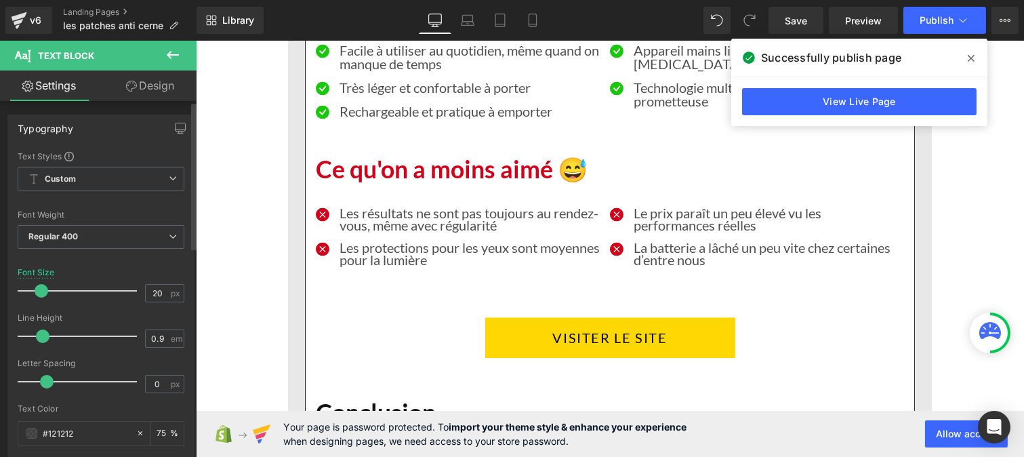
click at [42, 336] on span at bounding box center [43, 336] width 14 height 14
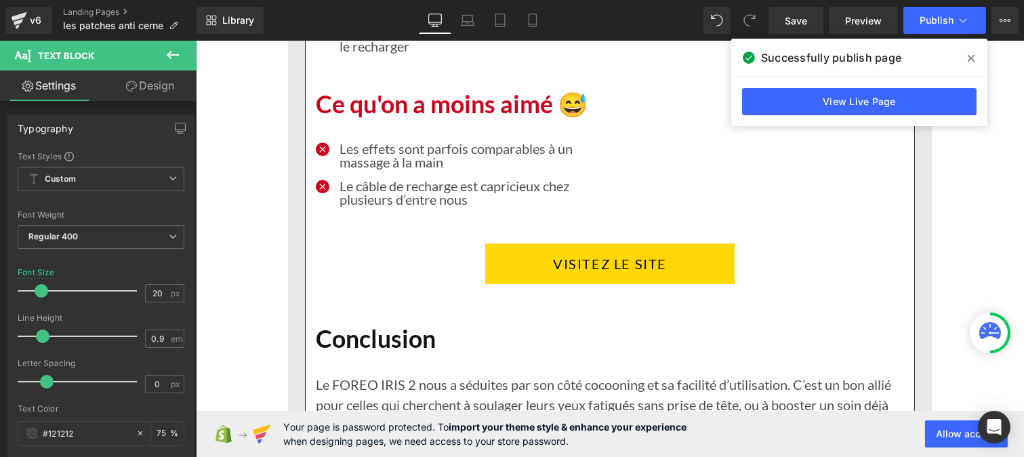
scroll to position [6995, 0]
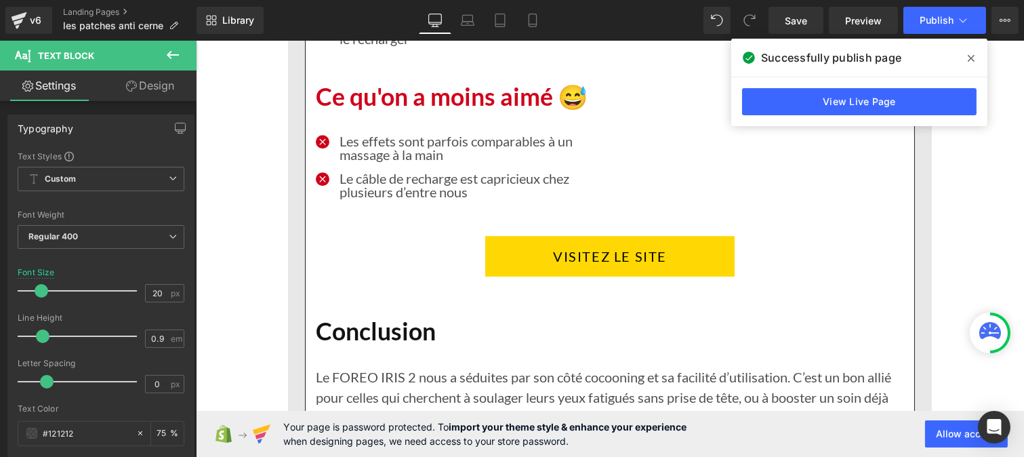
click at [388, 161] on p "Les effets sont parfois comparables à un massage à la main" at bounding box center [469, 147] width 260 height 27
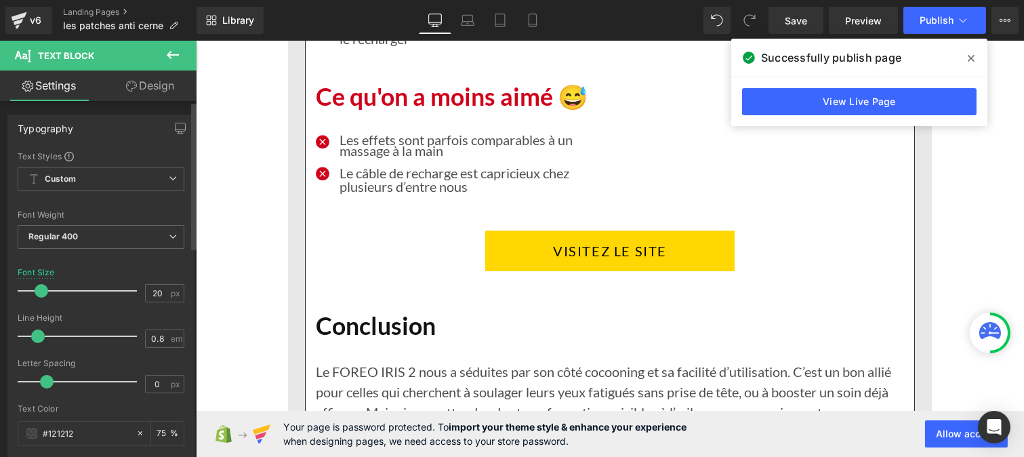
type input "0.9"
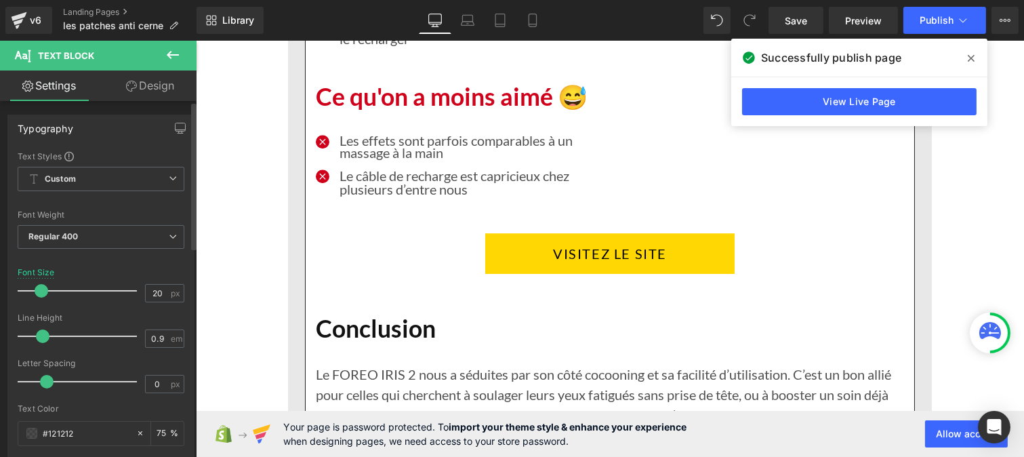
drag, startPoint x: 43, startPoint y: 335, endPoint x: 37, endPoint y: 340, distance: 8.2
click at [37, 340] on span at bounding box center [43, 336] width 14 height 14
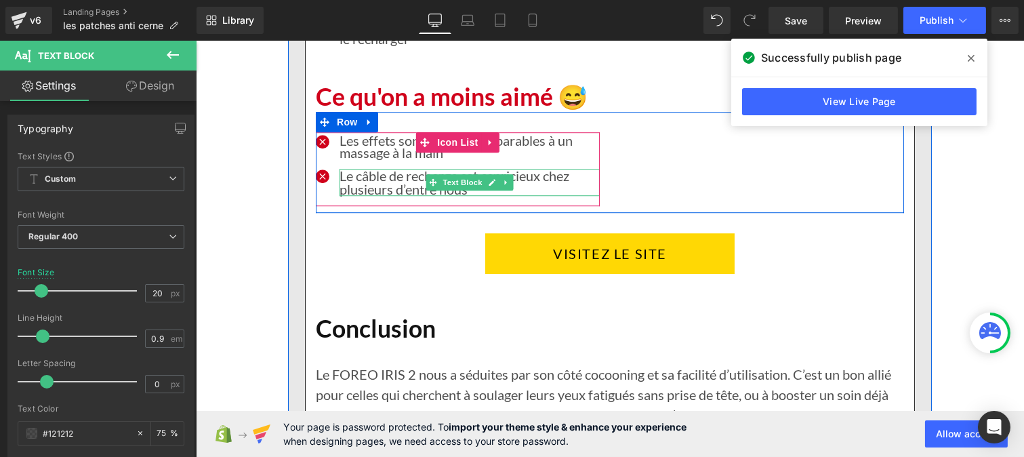
click at [386, 196] on p "Le câble de recharge est capricieux chez plusieurs d’entre nous" at bounding box center [469, 182] width 260 height 27
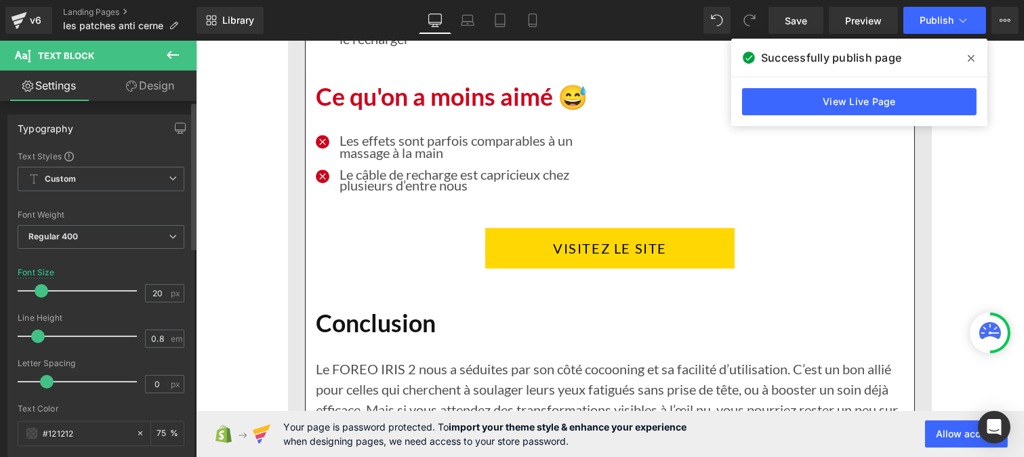
type input "0.9"
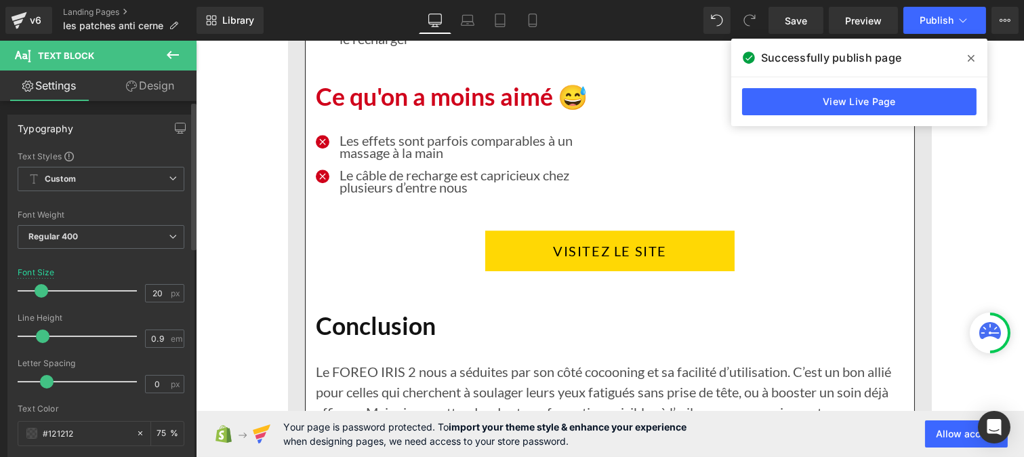
click at [39, 336] on span at bounding box center [43, 336] width 14 height 14
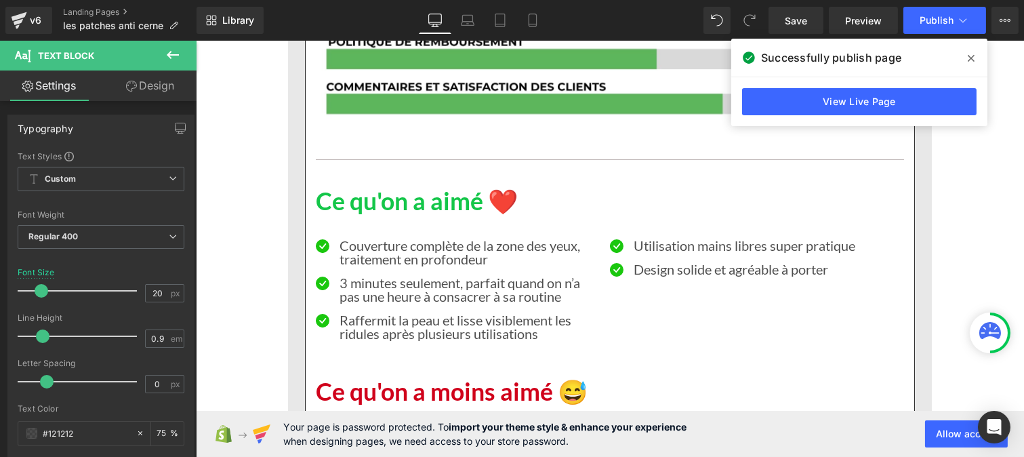
scroll to position [9044, 0]
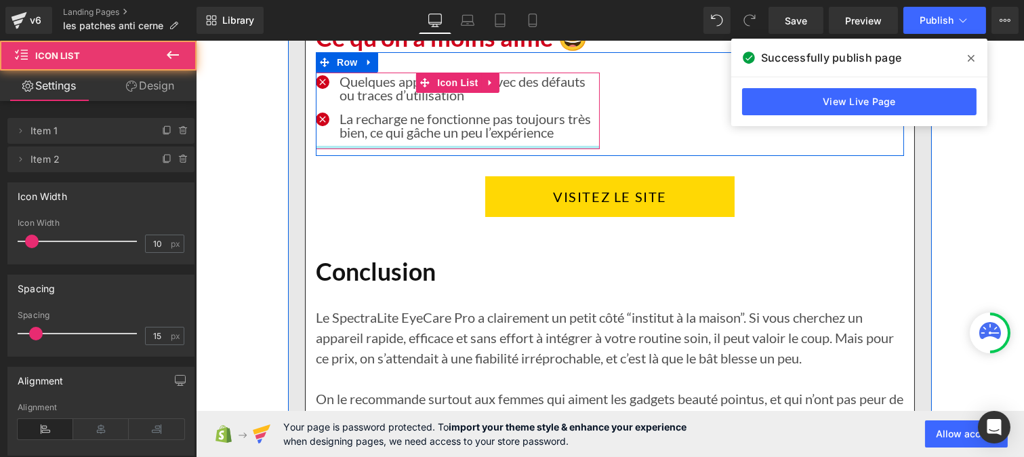
click at [383, 147] on div at bounding box center [457, 147] width 284 height 3
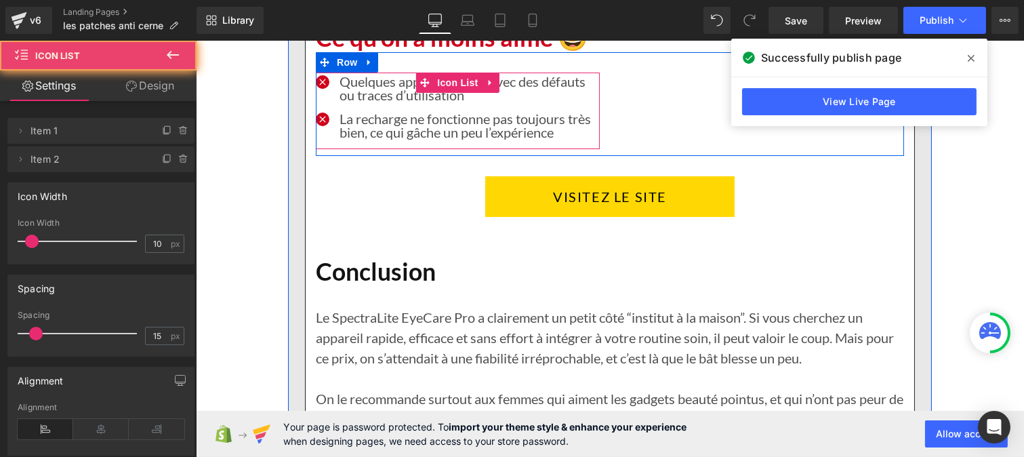
click at [374, 141] on ul "Icon Quelques appareils reçus avec des défauts ou traces d’utilisation Text Blo…" at bounding box center [457, 112] width 284 height 75
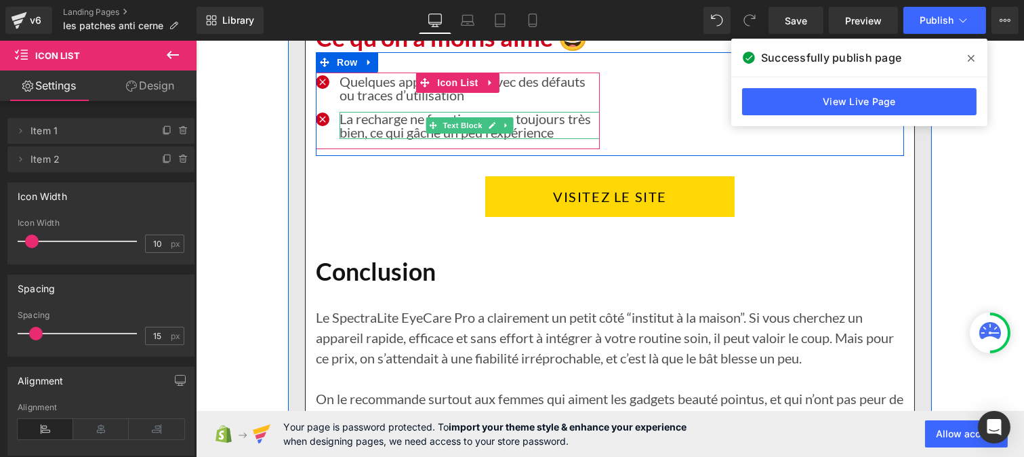
click at [363, 133] on p "La recharge ne fonctionne pas toujours très bien, ce qui gâche un peu l’expérie…" at bounding box center [469, 125] width 260 height 27
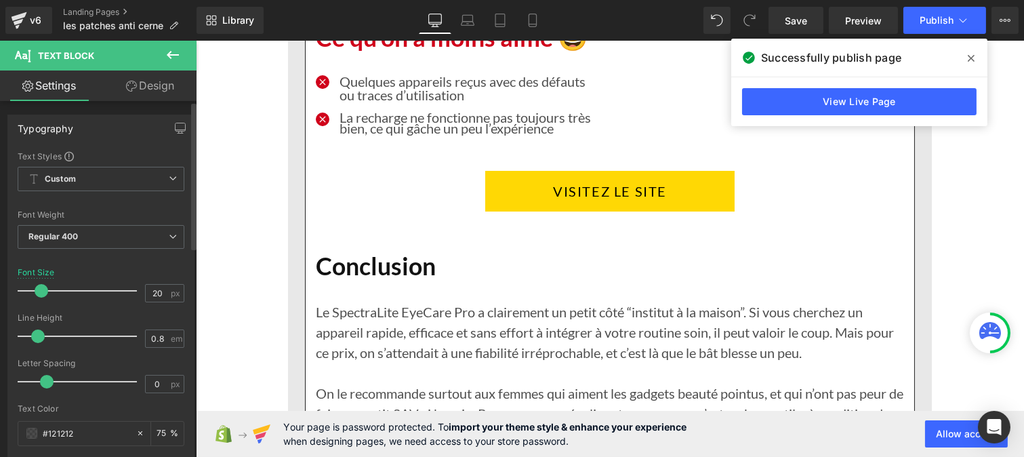
type input "0.9"
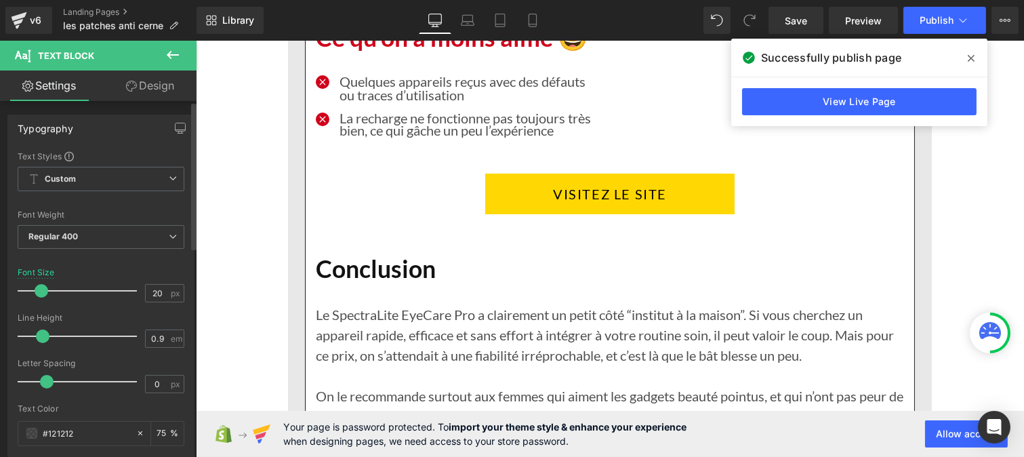
click at [43, 336] on span at bounding box center [43, 336] width 14 height 14
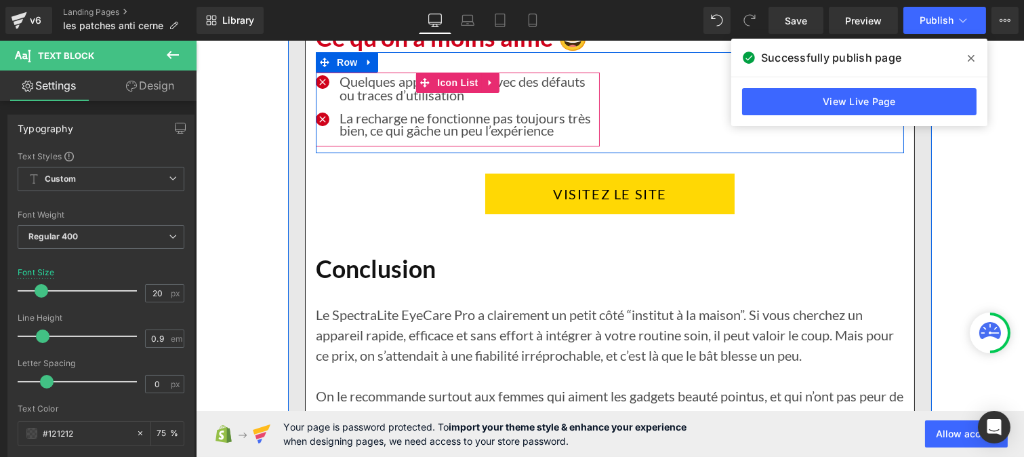
click at [195, 41] on div at bounding box center [195, 41] width 0 height 0
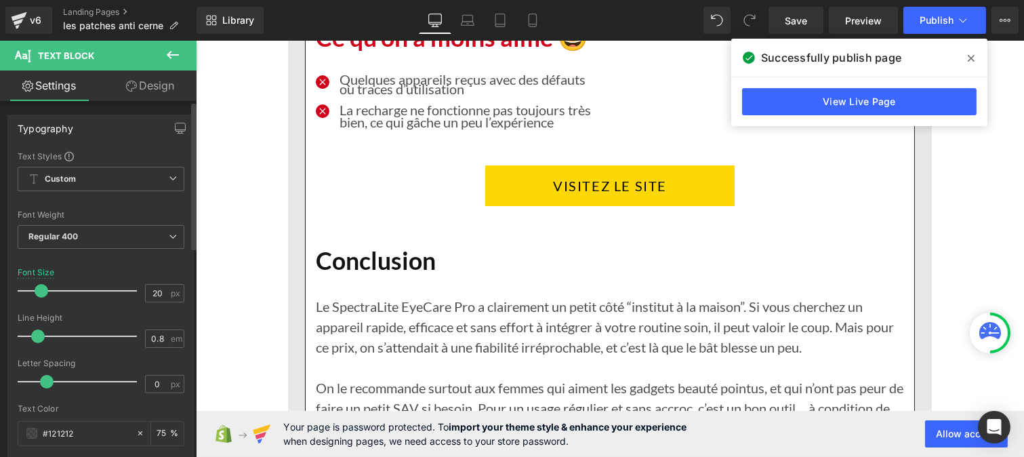
type input "0.9"
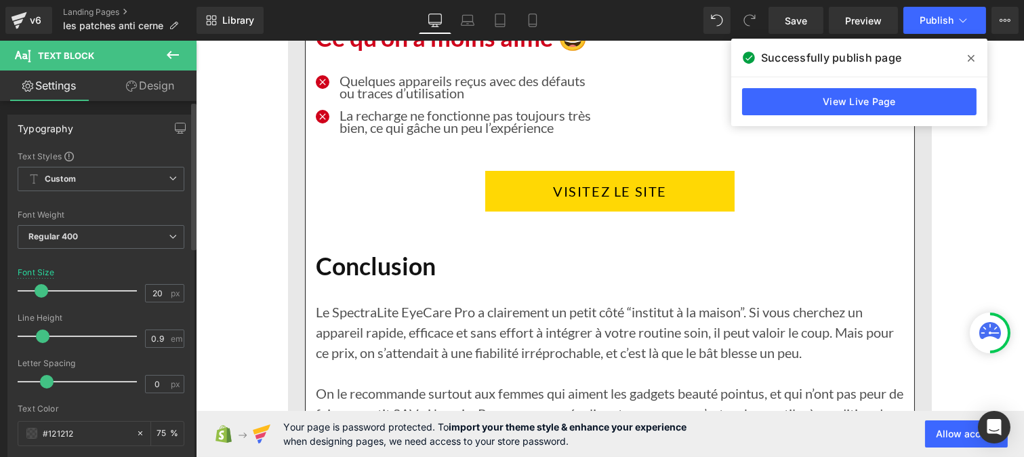
drag, startPoint x: 48, startPoint y: 333, endPoint x: 44, endPoint y: 342, distance: 10.3
click at [44, 342] on span at bounding box center [43, 336] width 14 height 14
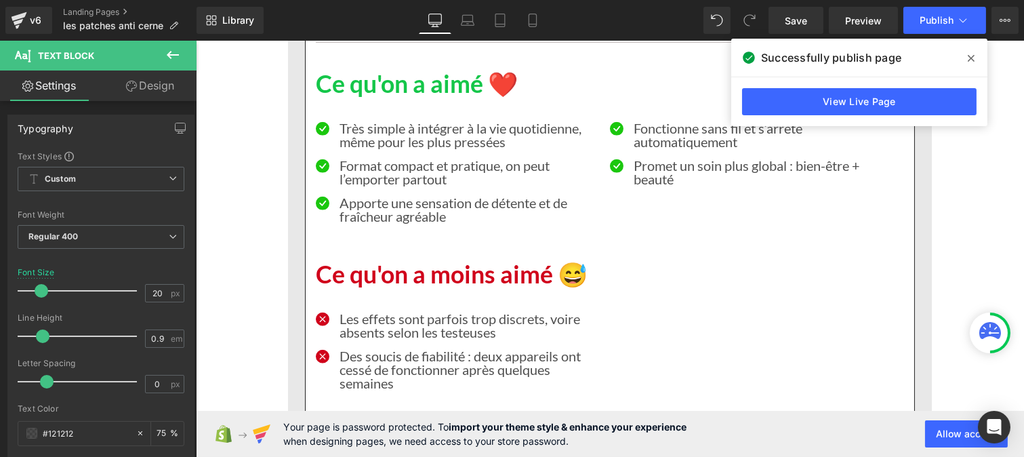
scroll to position [10885, 0]
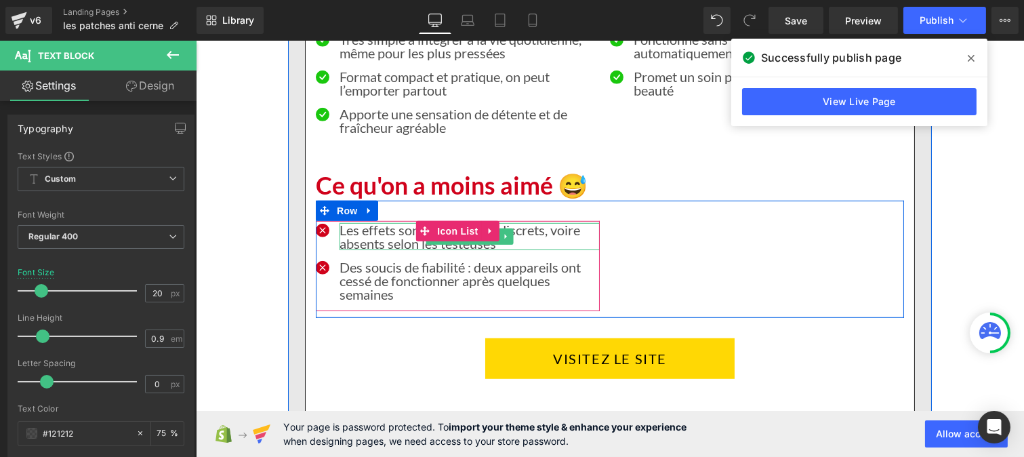
click at [377, 245] on p "Les effets sont parfois trop discrets, voire absents selon les testeuses" at bounding box center [469, 236] width 260 height 27
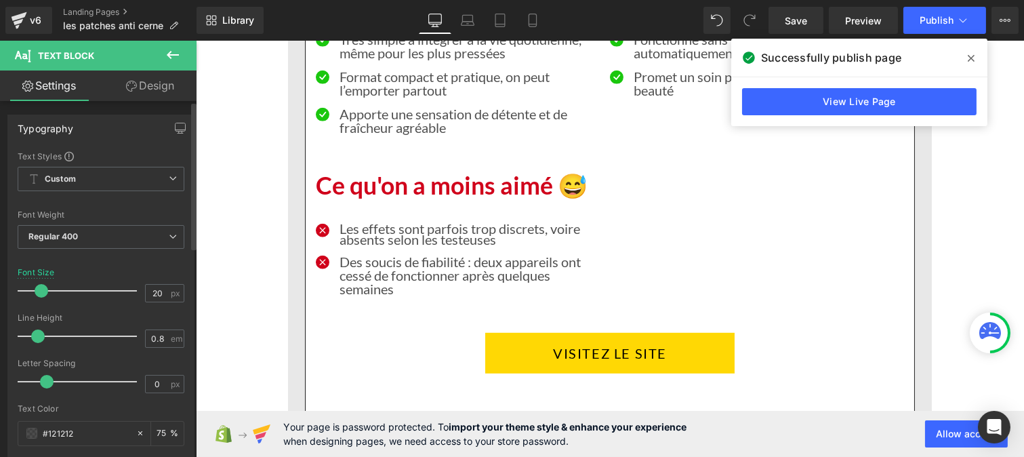
type input "0.9"
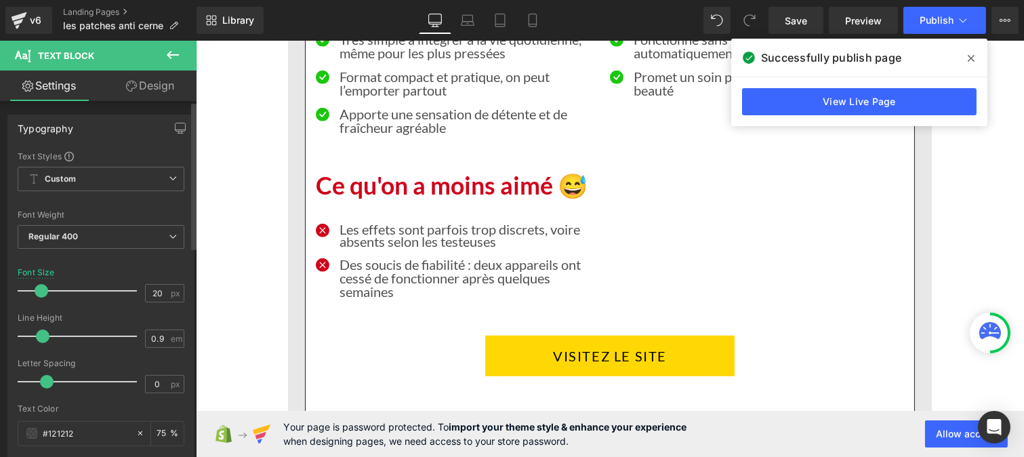
click at [43, 340] on span at bounding box center [43, 336] width 14 height 14
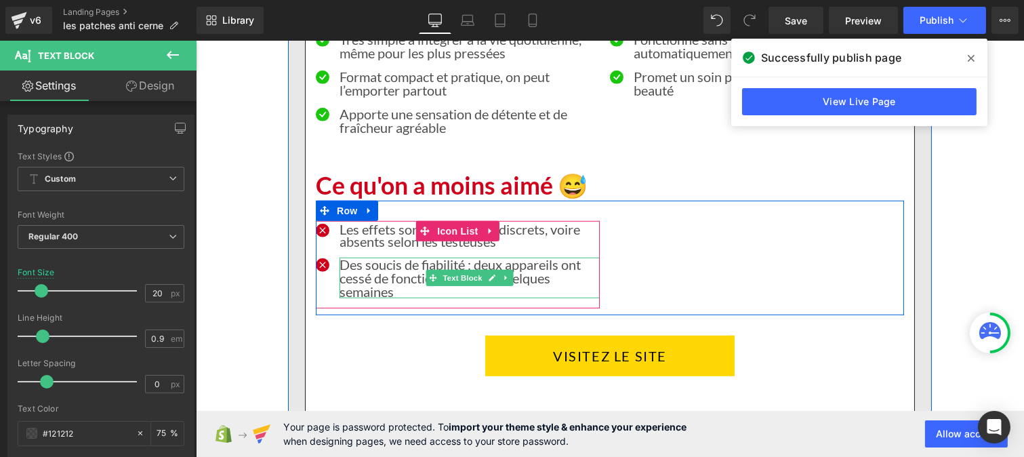
click at [379, 274] on p "Des soucis de fiabilité : deux appareils ont cessé de fonctionner après quelque…" at bounding box center [469, 278] width 260 height 41
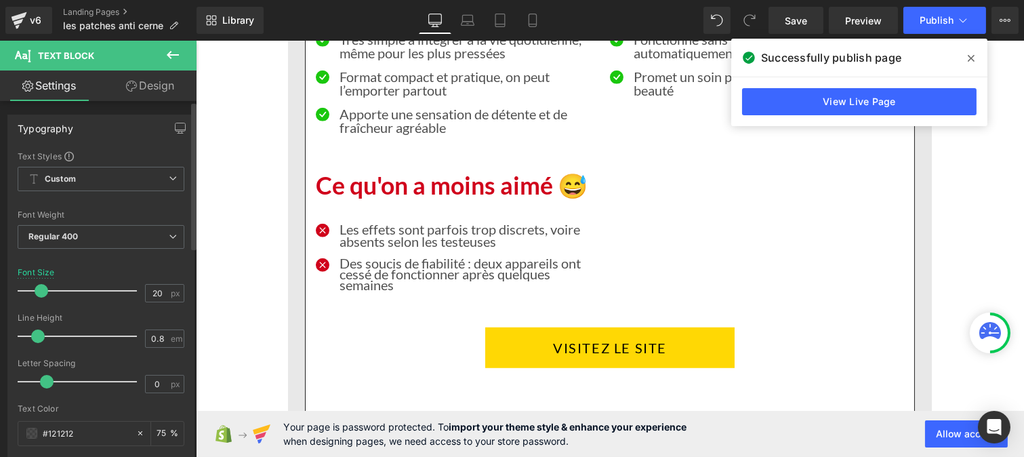
type input "0.9"
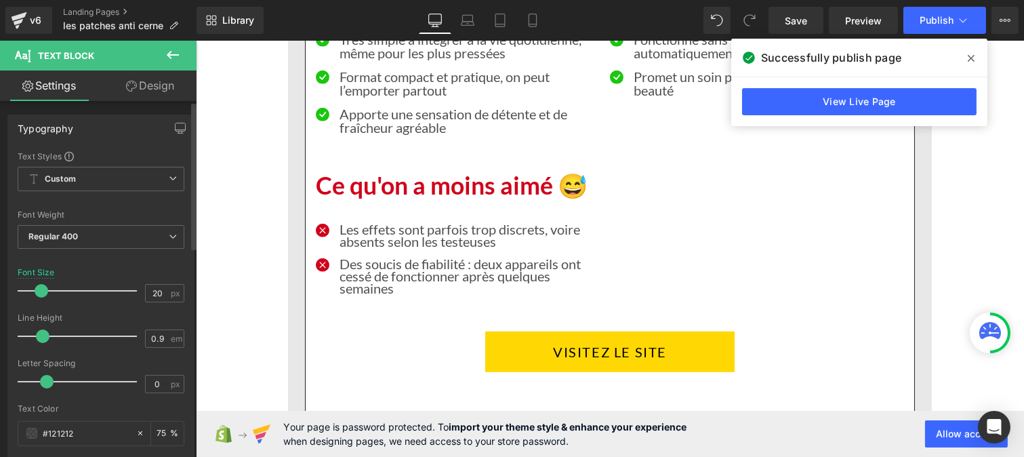
click at [43, 336] on span at bounding box center [43, 336] width 14 height 14
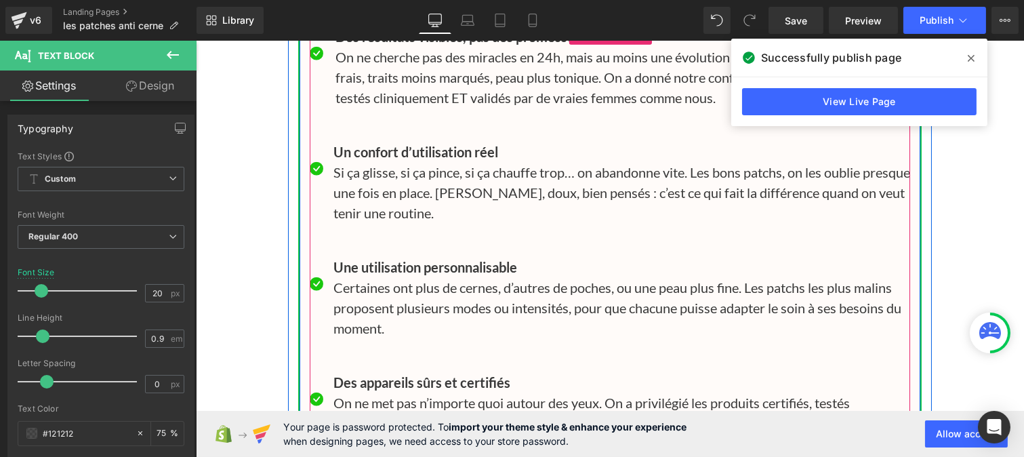
scroll to position [12186, 0]
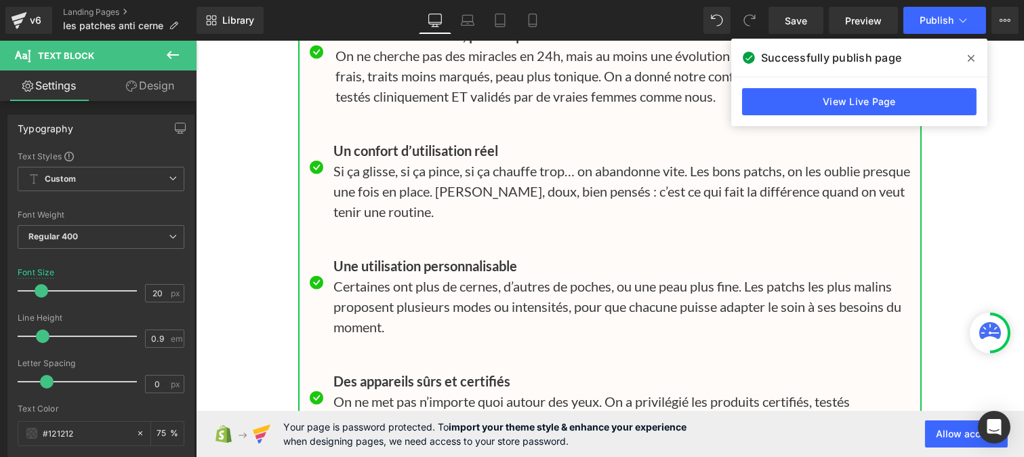
click at [971, 59] on icon at bounding box center [971, 58] width 7 height 7
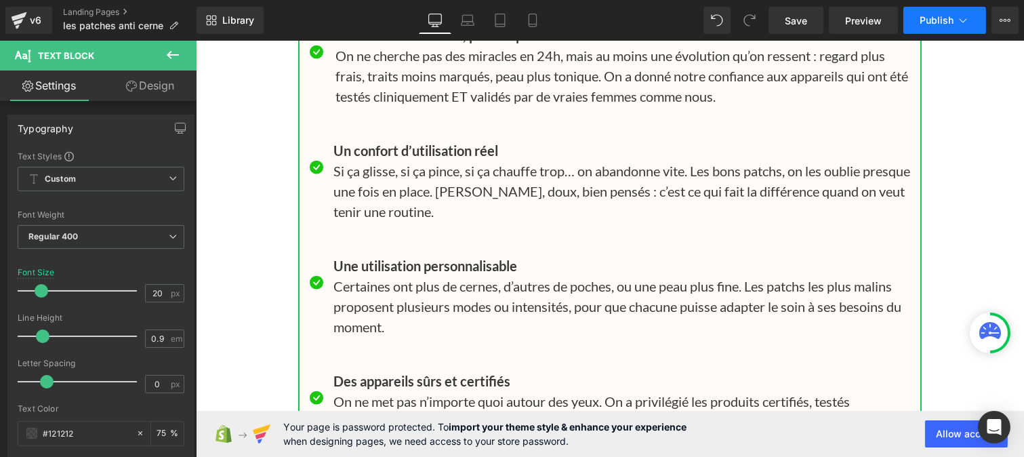
click at [948, 29] on button "Publish" at bounding box center [945, 20] width 83 height 27
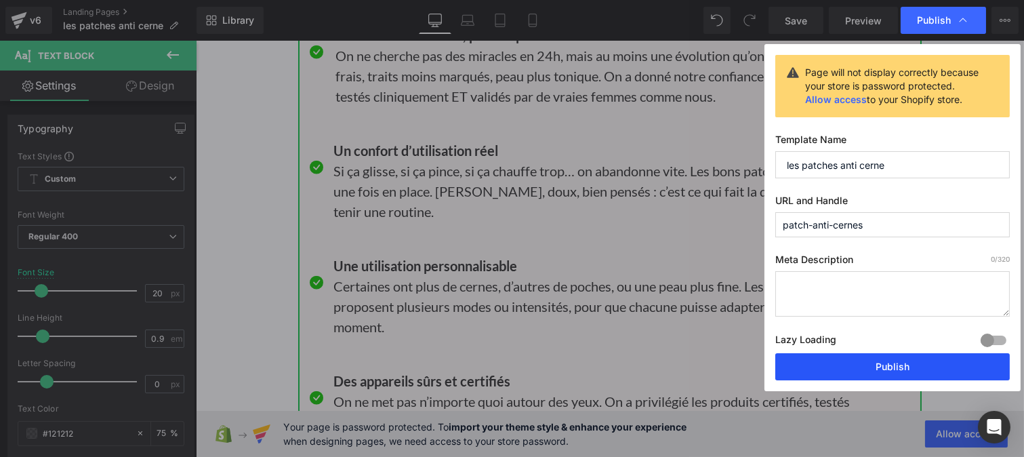
click at [861, 371] on button "Publish" at bounding box center [893, 366] width 235 height 27
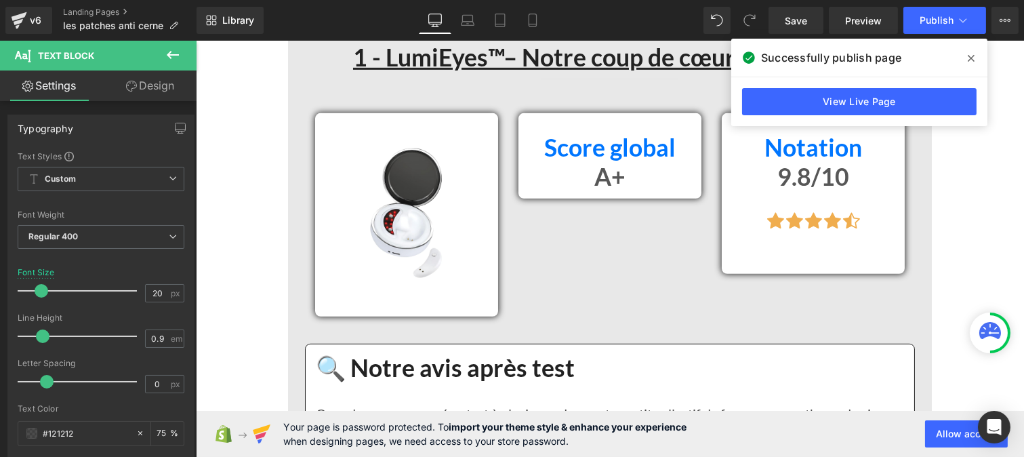
scroll to position [1329, 0]
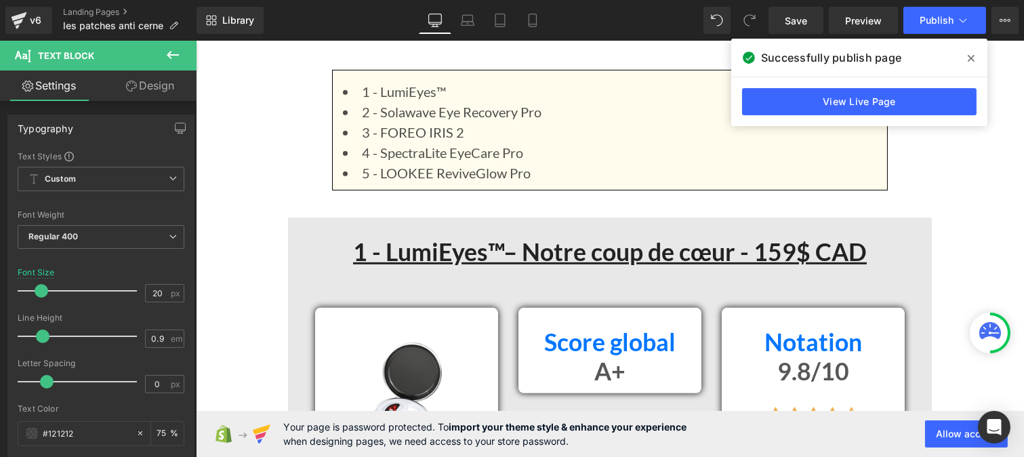
click at [976, 56] on span at bounding box center [972, 58] width 22 height 22
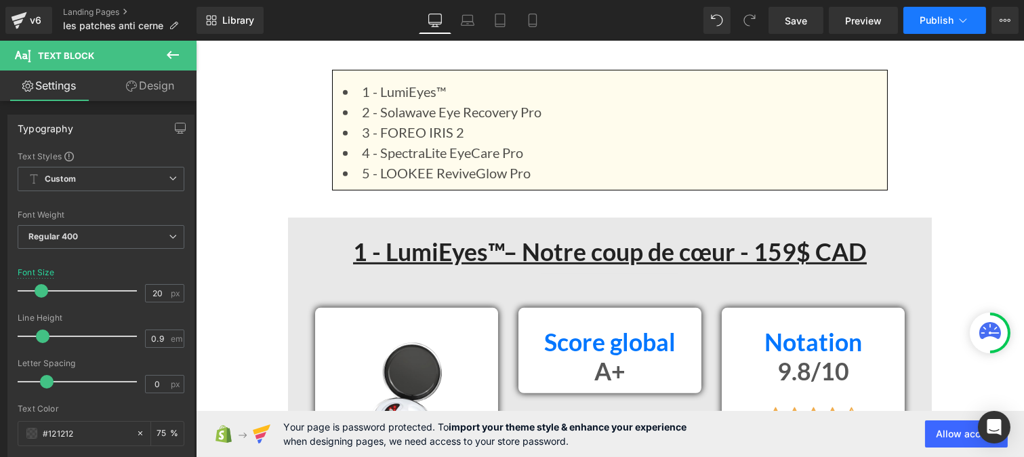
click at [940, 22] on span "Publish" at bounding box center [937, 20] width 34 height 11
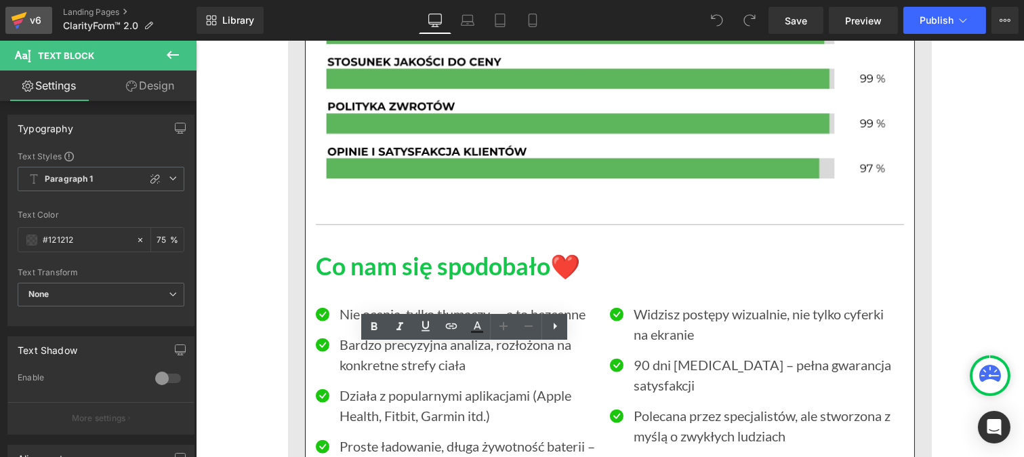
click at [34, 16] on div "v6" at bounding box center [35, 21] width 17 height 18
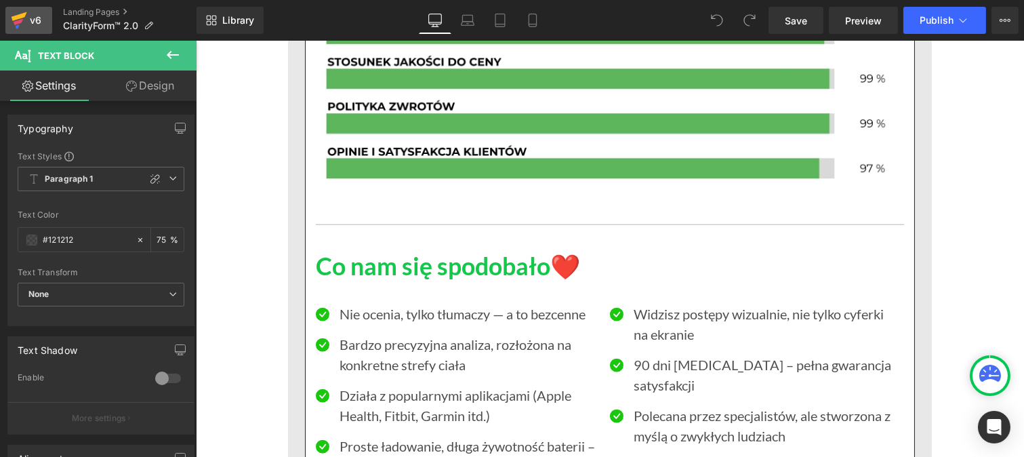
scroll to position [2658, 0]
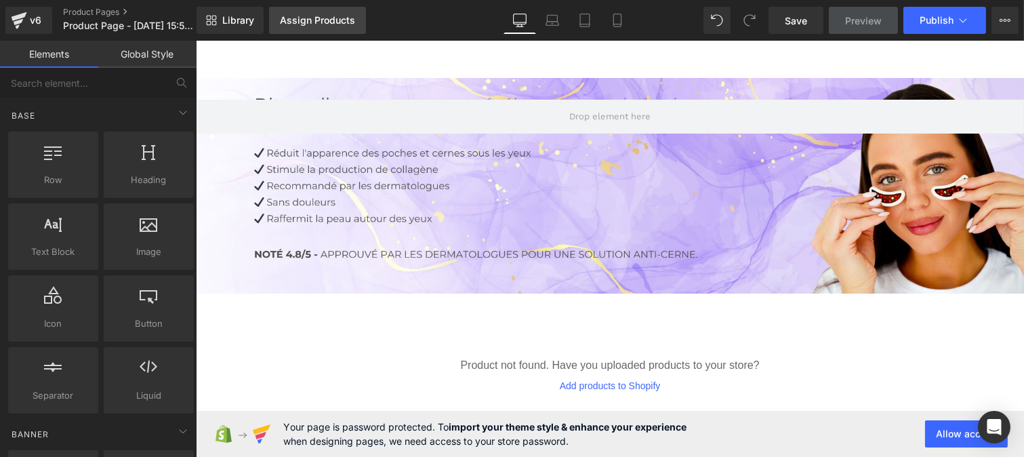
click at [310, 16] on div "Assign Products" at bounding box center [317, 20] width 75 height 11
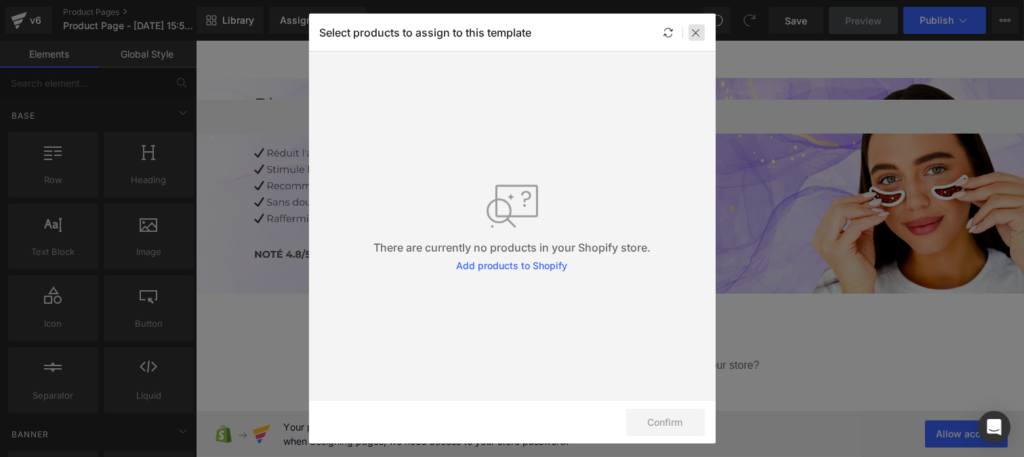
click at [699, 31] on icon at bounding box center [696, 32] width 11 height 11
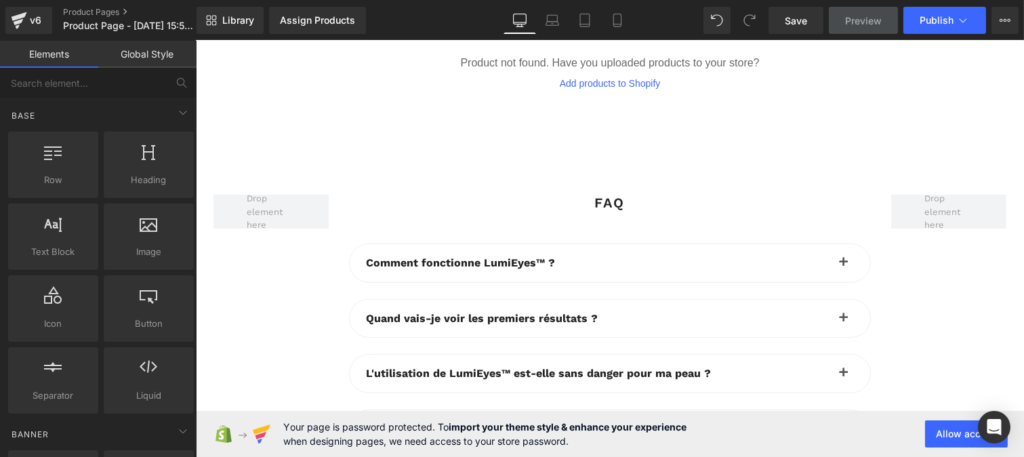
scroll to position [303, 0]
click at [324, 25] on div "Assign Products" at bounding box center [317, 20] width 75 height 11
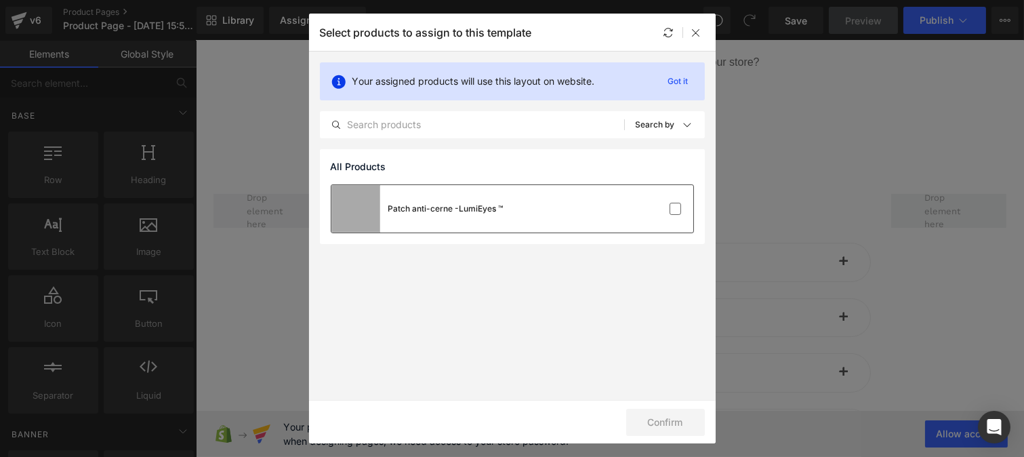
click at [618, 197] on div "Patch anti-cerne -LumiEyes ™" at bounding box center [513, 208] width 362 height 47
click at [658, 419] on button "Confirm" at bounding box center [665, 422] width 79 height 27
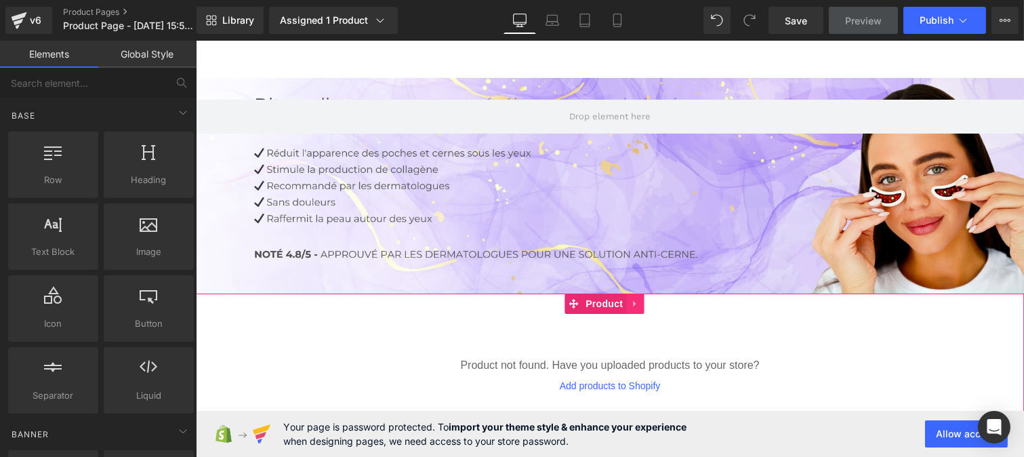
scroll to position [100, 0]
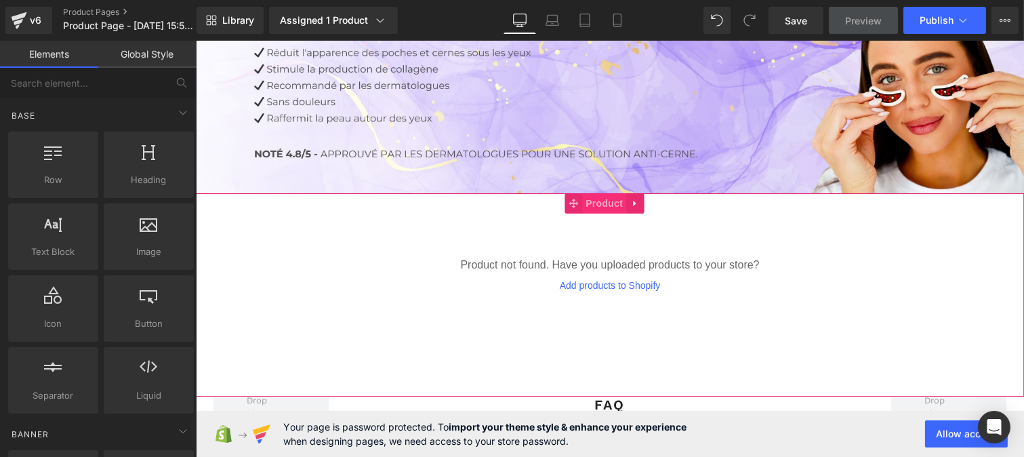
click at [600, 202] on span "Product" at bounding box center [604, 203] width 44 height 20
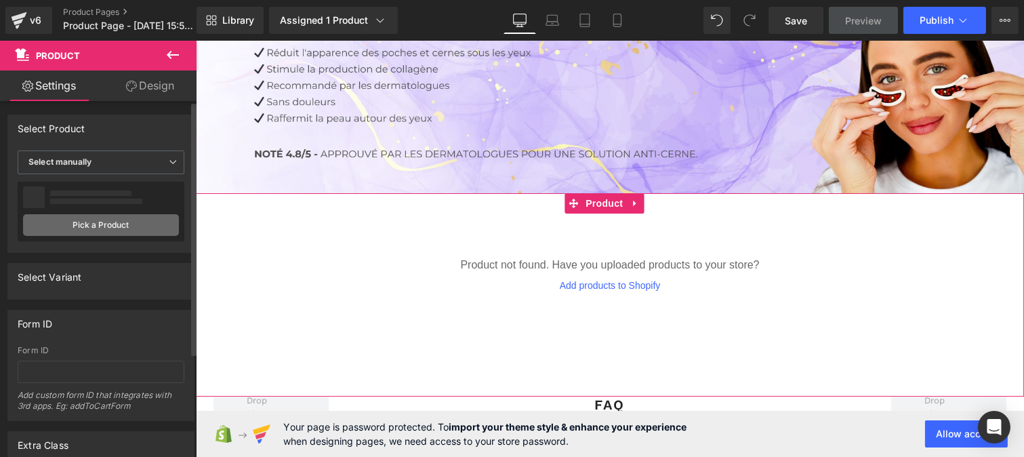
click at [88, 221] on link "Pick a Product" at bounding box center [101, 225] width 156 height 22
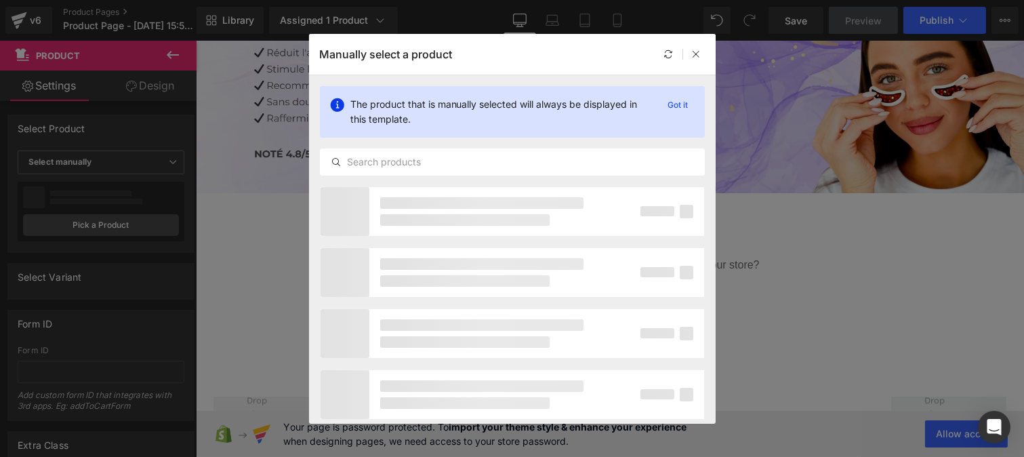
scroll to position [57, 0]
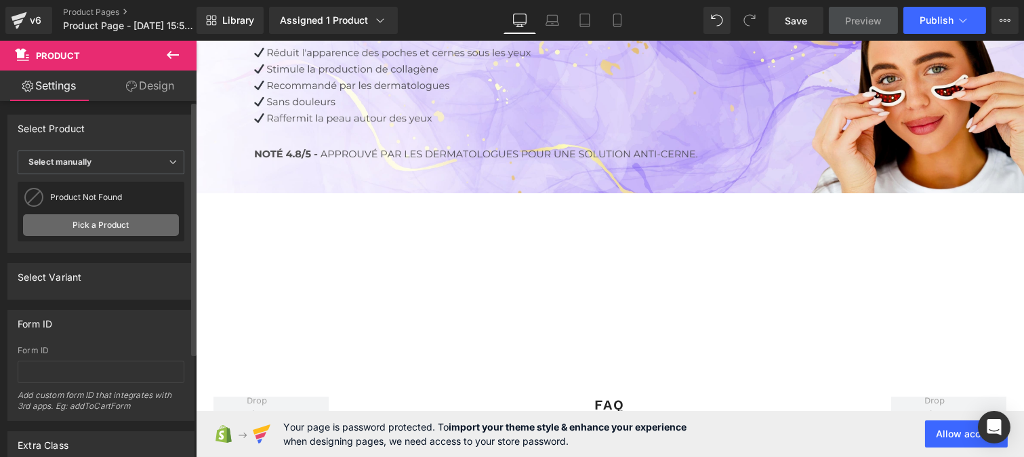
click at [100, 228] on link "Pick a Product" at bounding box center [101, 225] width 156 height 22
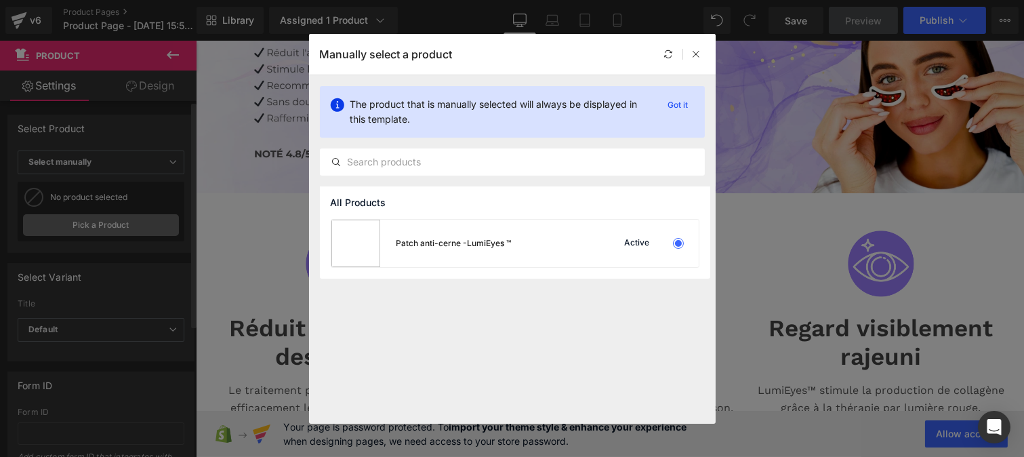
scroll to position [126, 0]
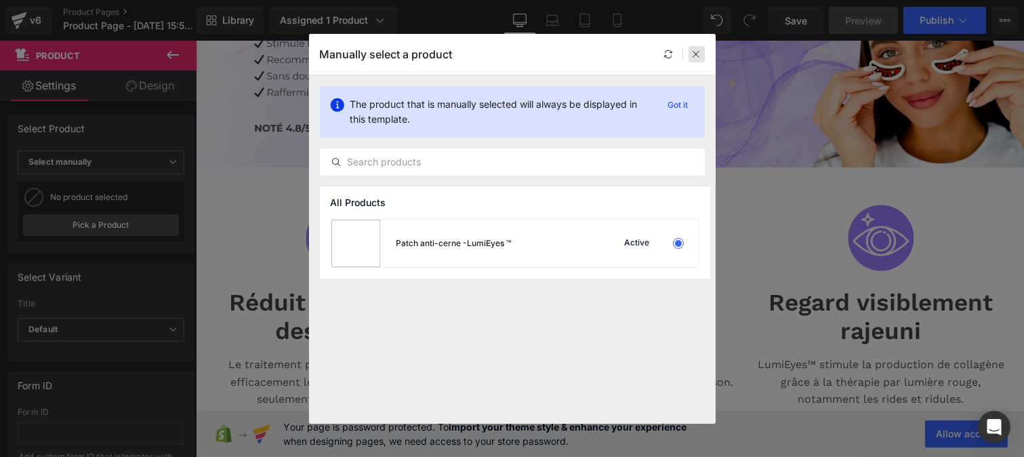
drag, startPoint x: 693, startPoint y: 51, endPoint x: 380, endPoint y: 309, distance: 406.0
click at [693, 51] on icon at bounding box center [696, 53] width 9 height 9
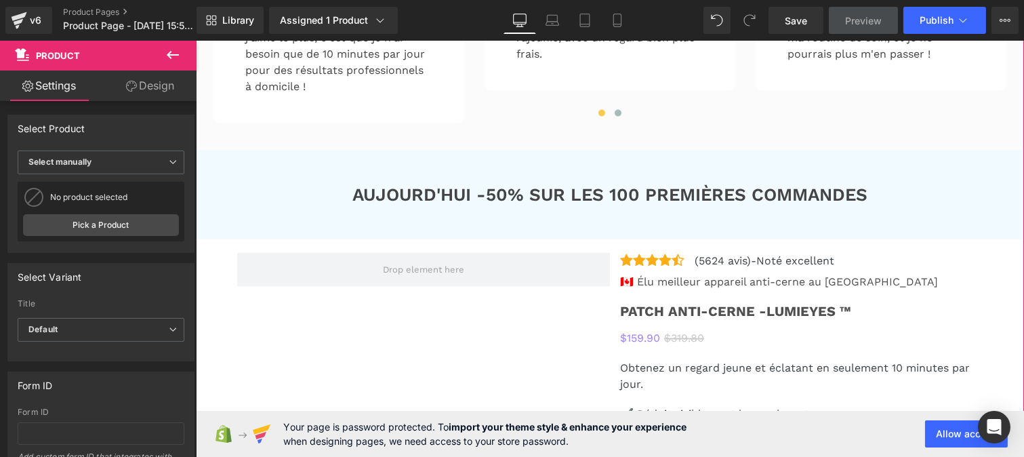
scroll to position [3485, 0]
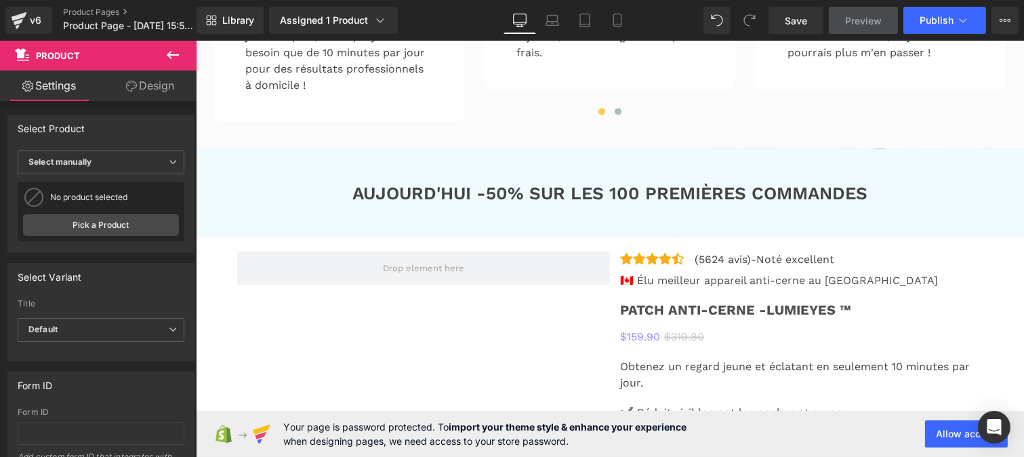
click at [178, 54] on icon at bounding box center [173, 55] width 12 height 8
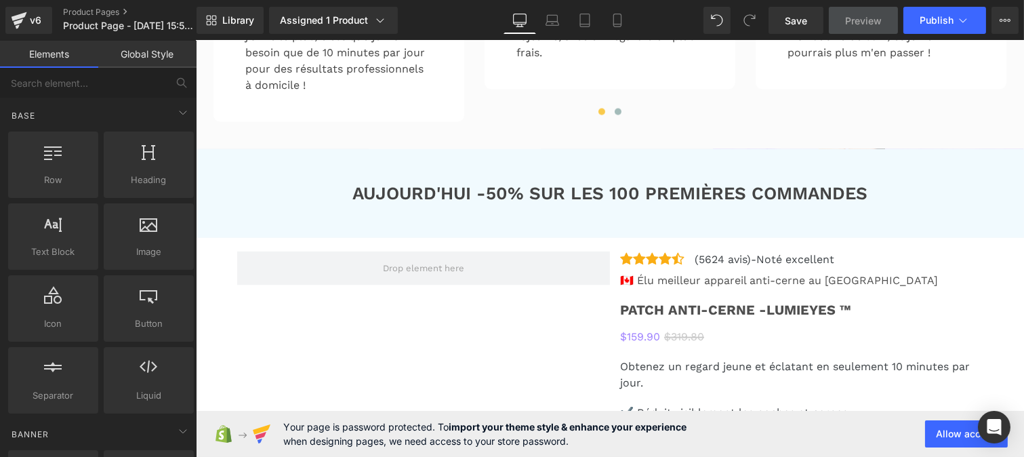
click at [143, 53] on link "Global Style" at bounding box center [147, 54] width 98 height 27
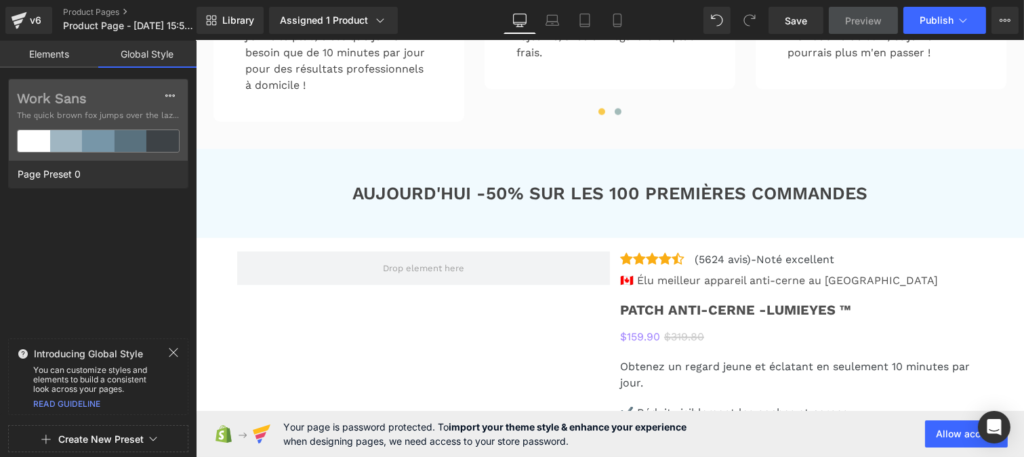
click at [97, 442] on button "Create New Preset" at bounding box center [100, 439] width 85 height 28
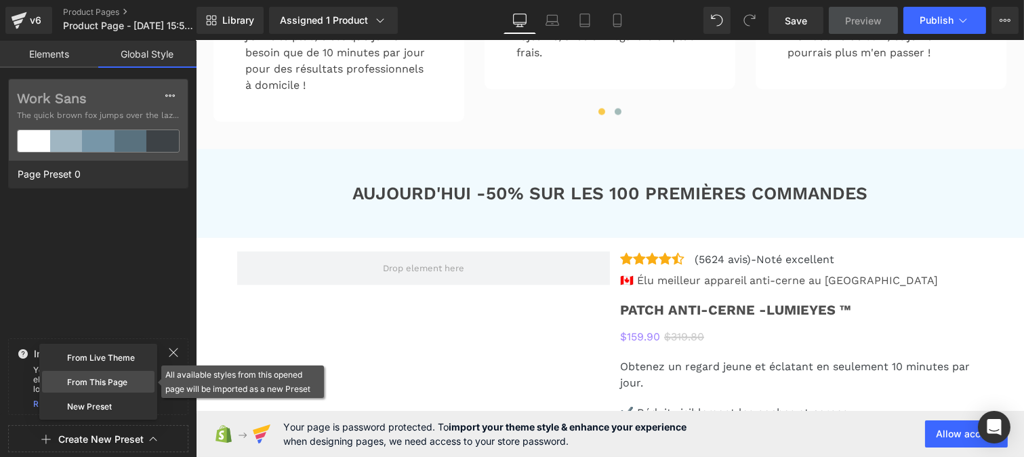
click at [89, 378] on div "From This Page" at bounding box center [98, 382] width 113 height 22
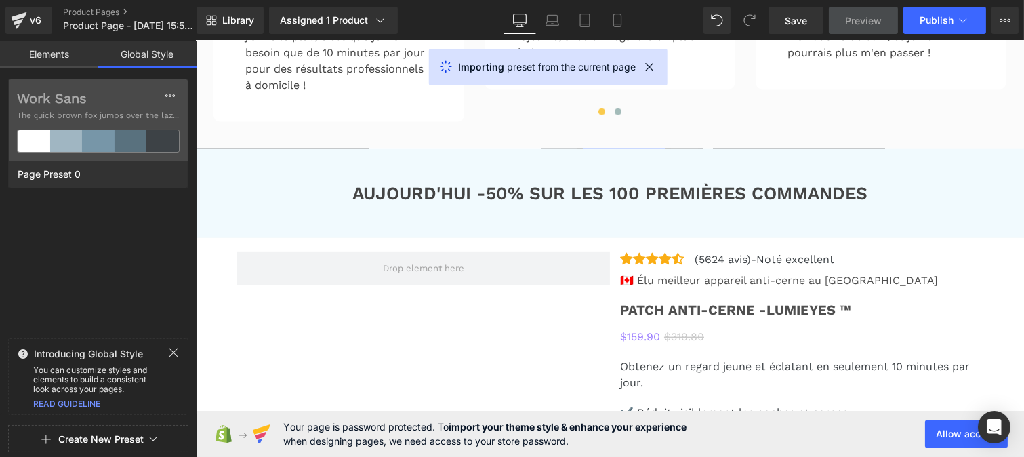
scroll to position [0, 0]
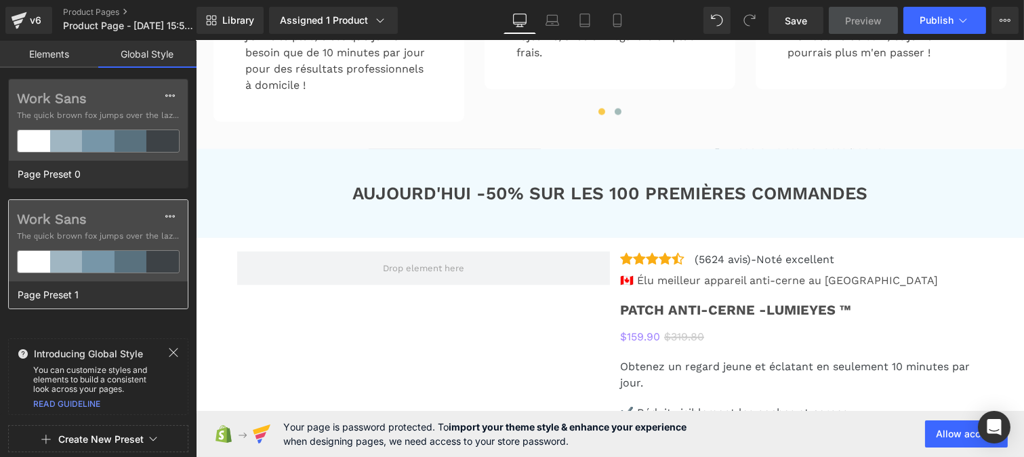
click at [75, 240] on span "The quick brown fox jumps over the lazy..." at bounding box center [98, 236] width 163 height 12
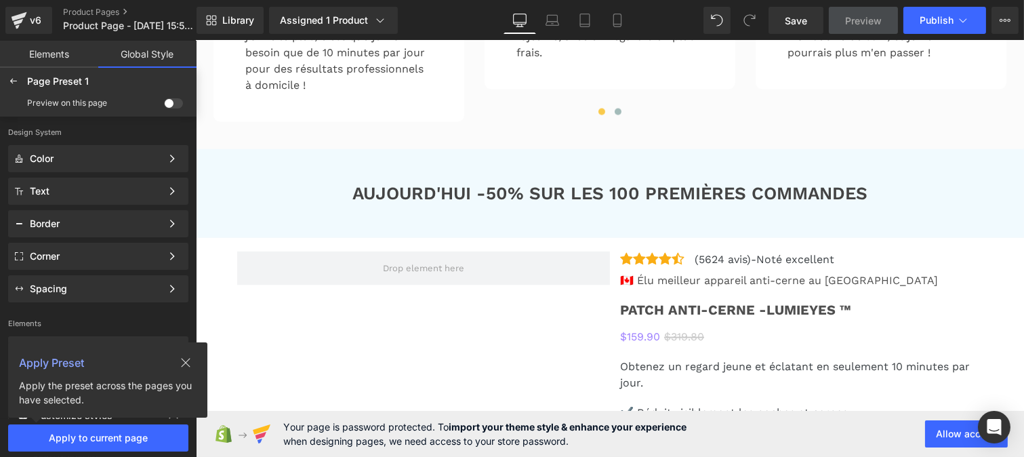
click at [178, 102] on span at bounding box center [173, 103] width 19 height 10
click at [164, 106] on input "checkbox" at bounding box center [164, 106] width 0 height 0
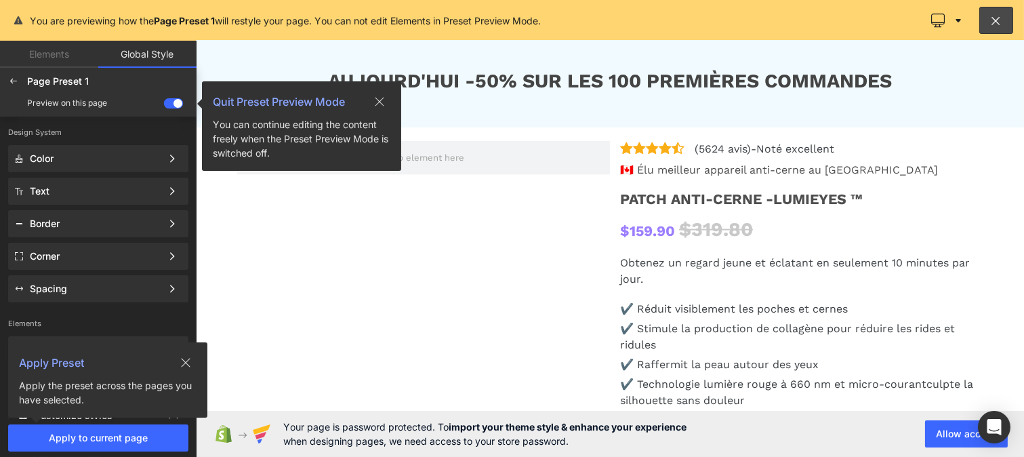
scroll to position [3371, 0]
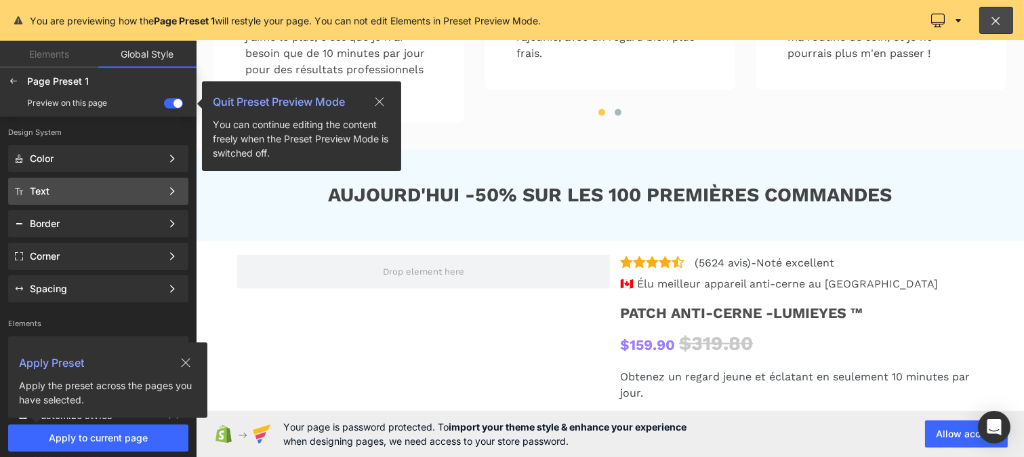
click at [60, 194] on div "Text" at bounding box center [96, 191] width 132 height 11
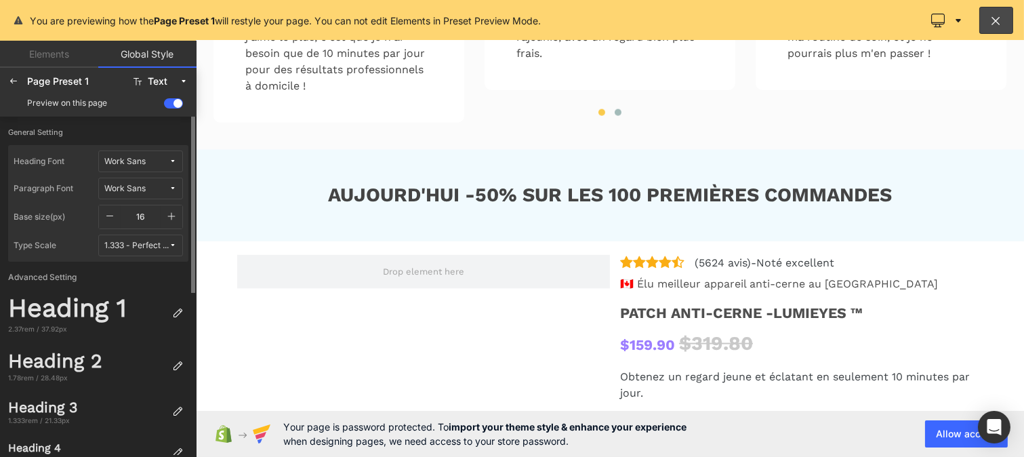
click at [146, 164] on span "Work Sans" at bounding box center [136, 162] width 64 height 10
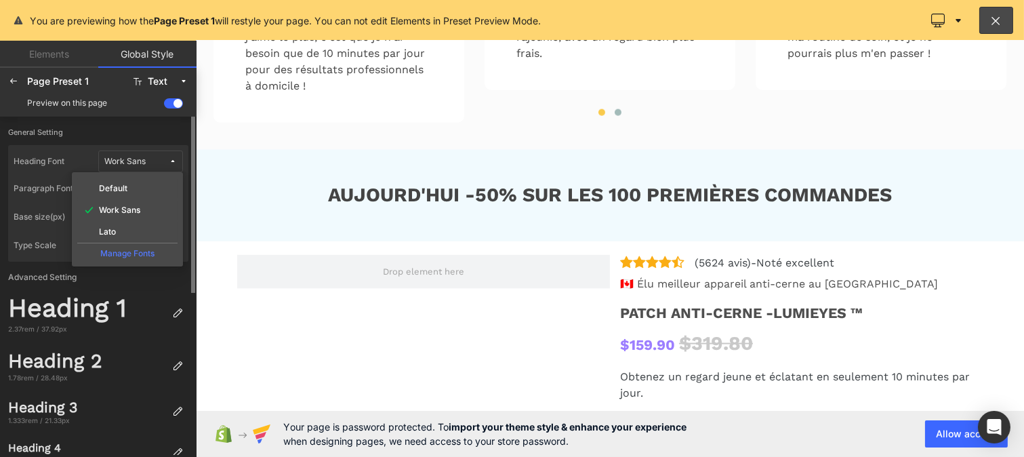
click at [131, 249] on div "Manage Fonts" at bounding box center [127, 252] width 100 height 18
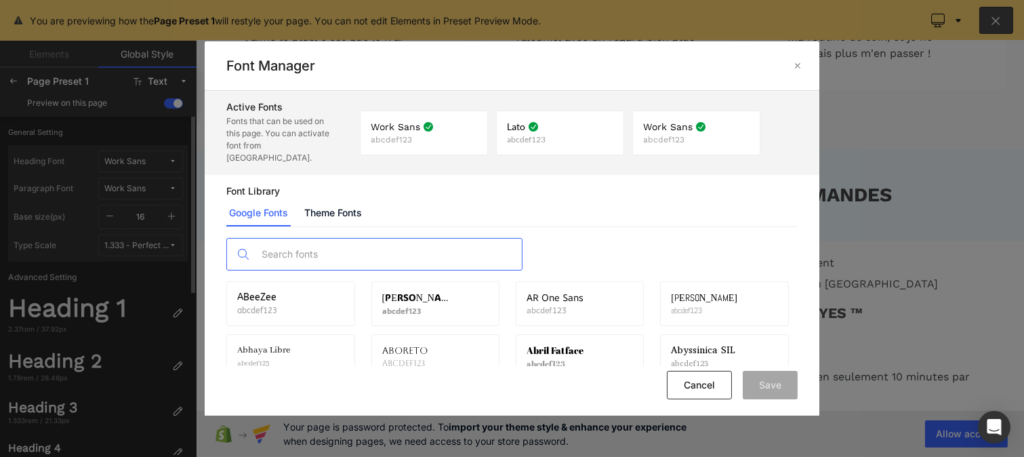
click at [310, 246] on input "text" at bounding box center [388, 254] width 268 height 31
type input "l"
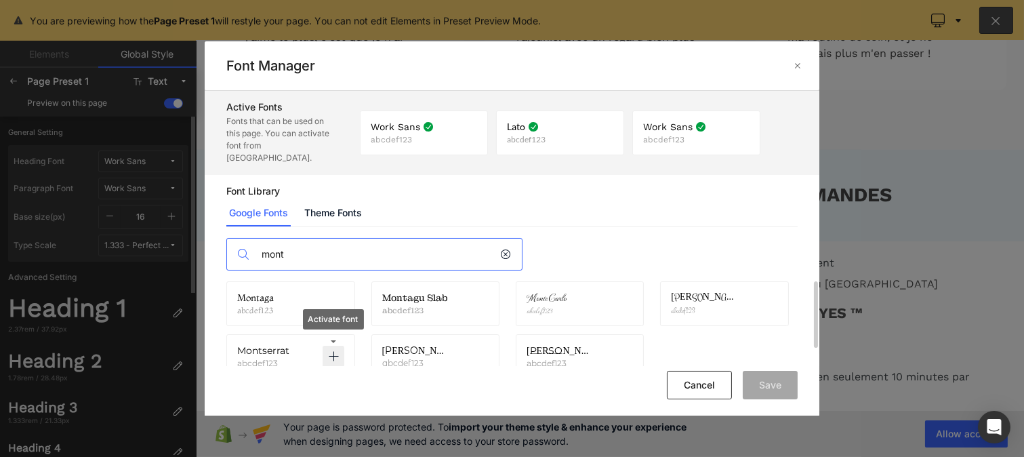
type input "mont"
click at [334, 351] on icon at bounding box center [333, 356] width 11 height 11
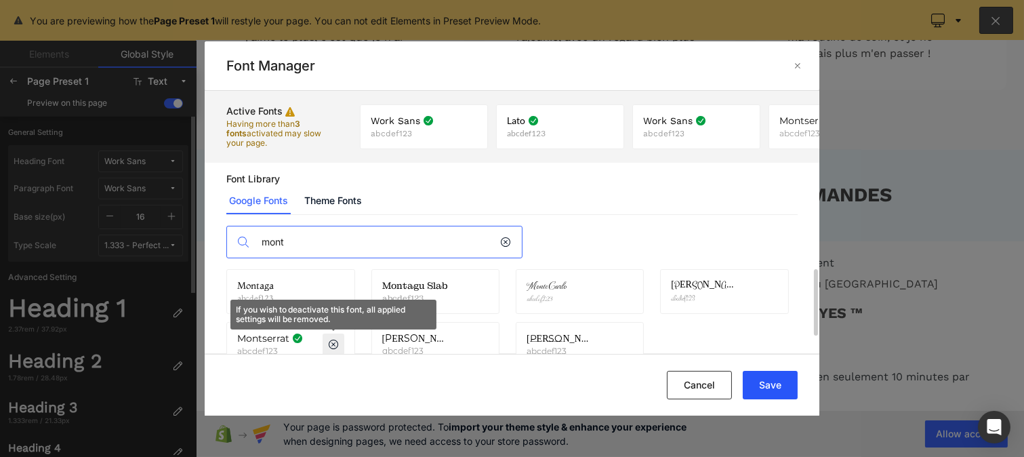
click at [760, 380] on button "Save" at bounding box center [770, 385] width 55 height 28
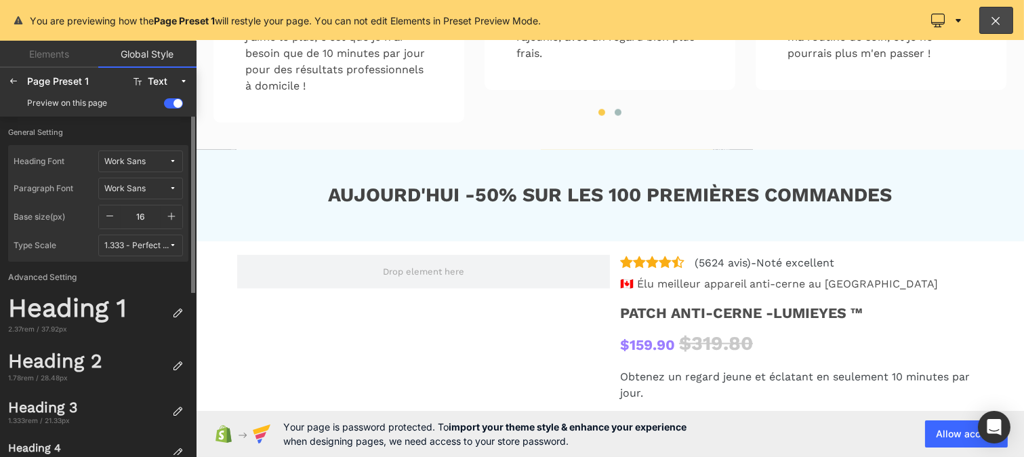
click at [167, 164] on span "Work Sans" at bounding box center [136, 162] width 64 height 10
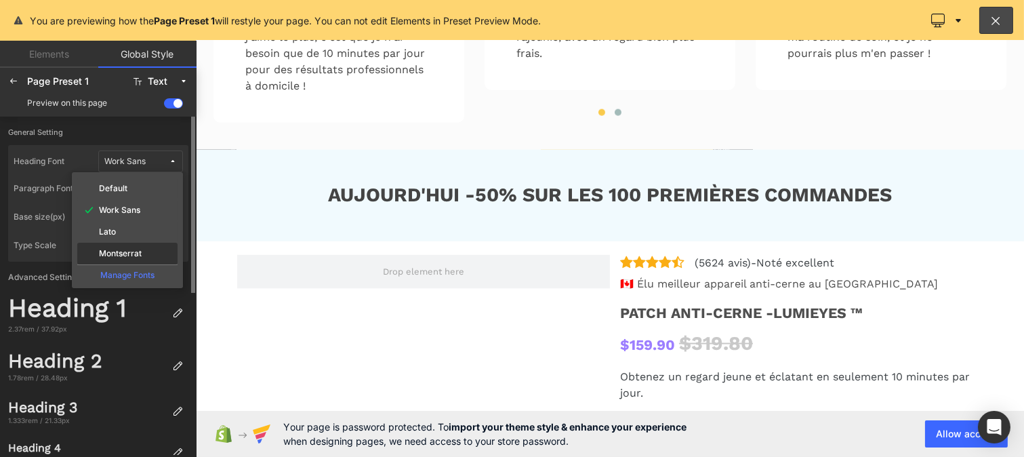
click at [144, 246] on div "Montserrat" at bounding box center [127, 254] width 100 height 22
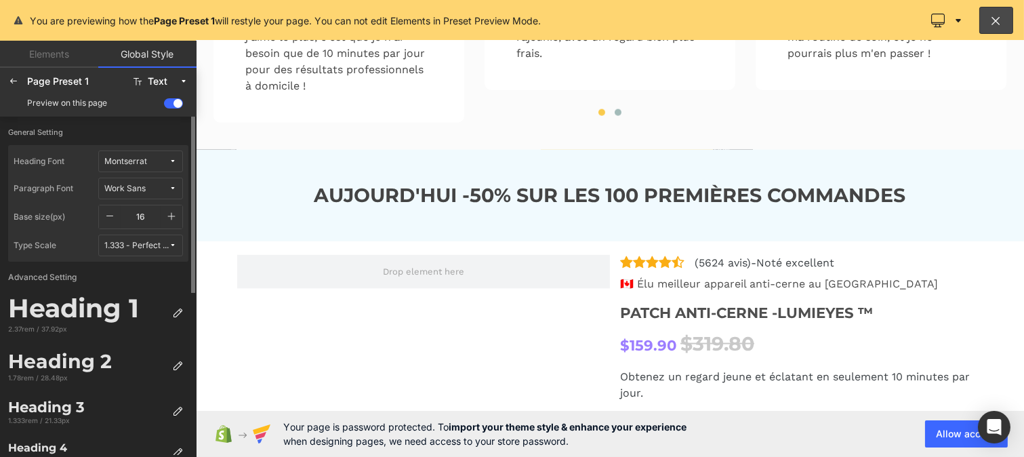
click at [143, 186] on div "Work Sans" at bounding box center [124, 189] width 41 height 10
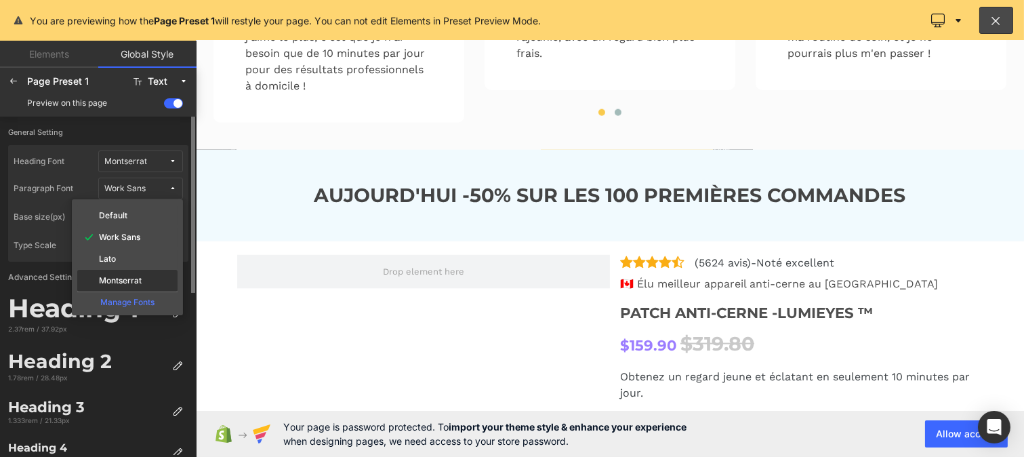
click at [132, 273] on div "Montserrat" at bounding box center [127, 281] width 100 height 22
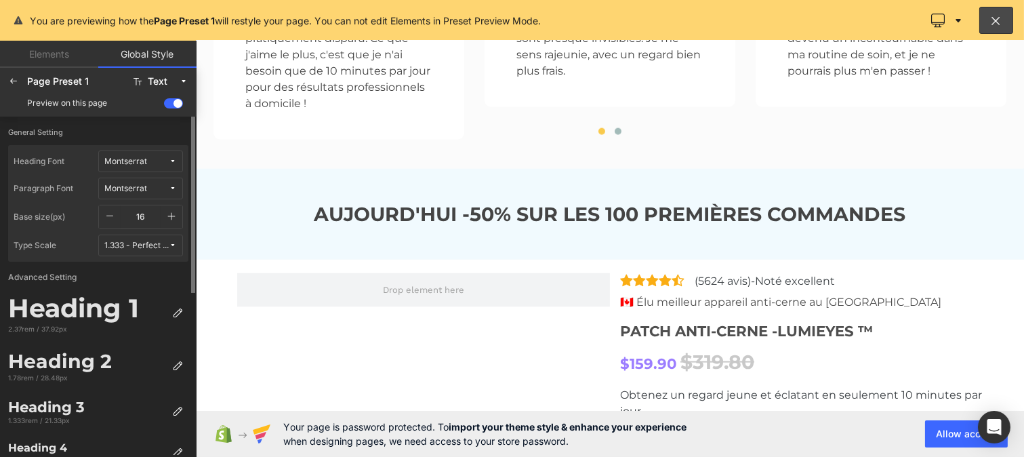
scroll to position [3388, 0]
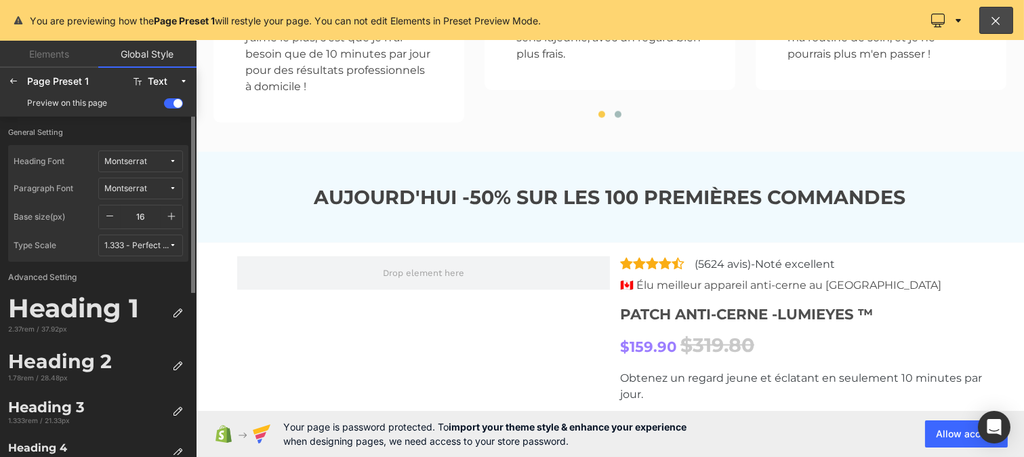
click at [175, 214] on icon "button" at bounding box center [171, 216] width 11 height 11
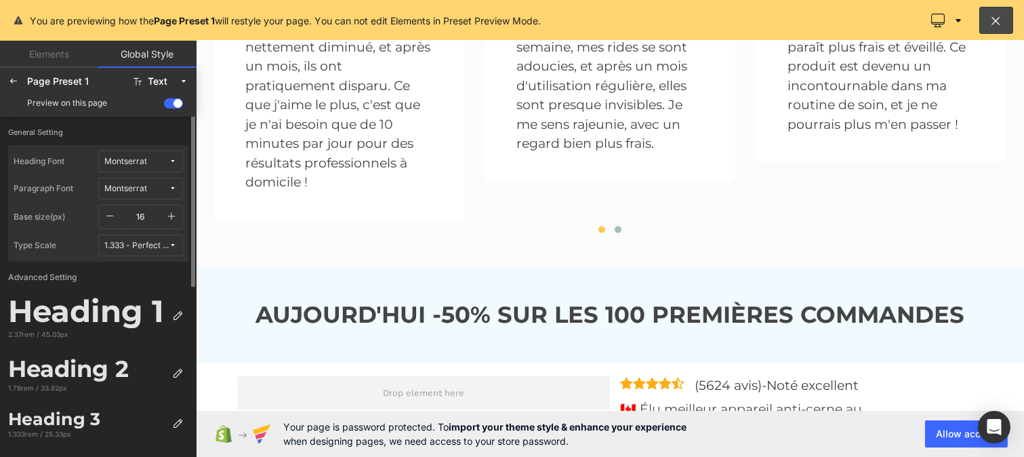
click at [175, 214] on icon "button" at bounding box center [171, 216] width 11 height 11
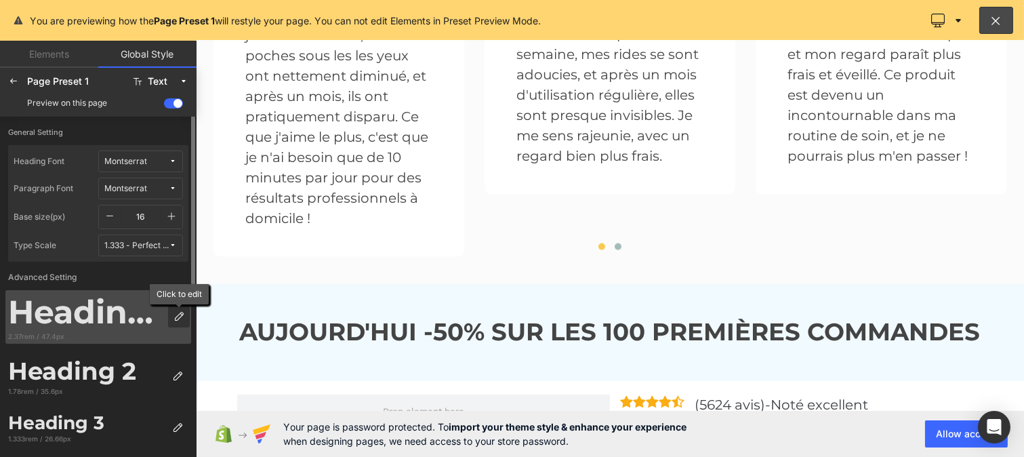
click at [174, 320] on icon at bounding box center [179, 316] width 11 height 11
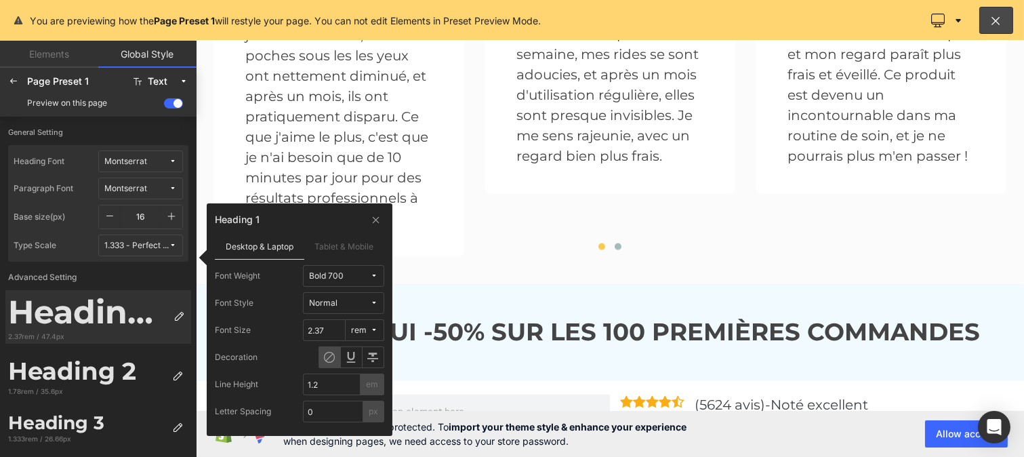
click at [342, 281] on button "Bold 700" at bounding box center [343, 276] width 81 height 22
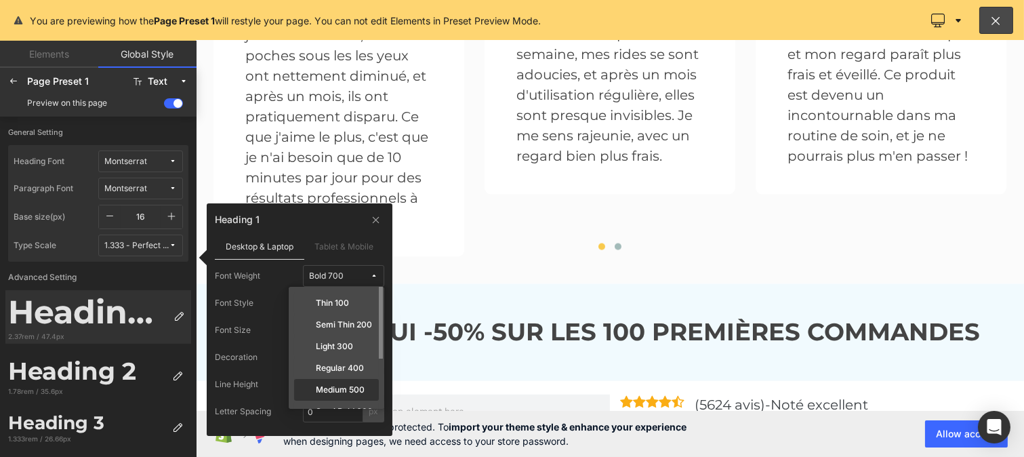
click at [339, 389] on label "Medium 500" at bounding box center [340, 389] width 49 height 9
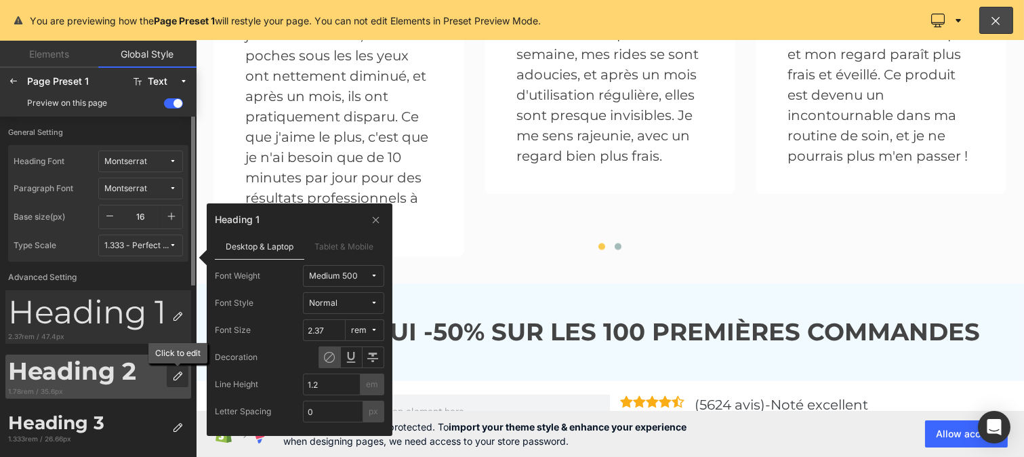
click at [167, 369] on div at bounding box center [178, 376] width 22 height 22
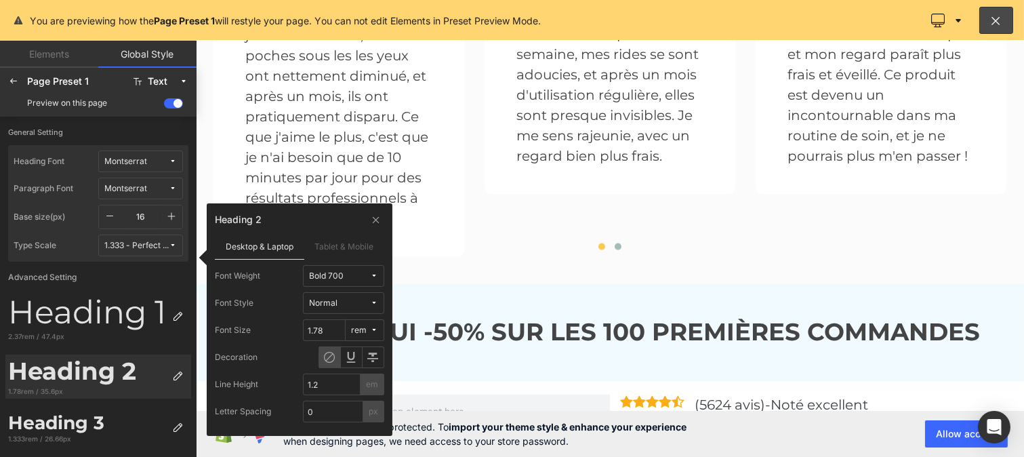
click at [349, 266] on button "Bold 700" at bounding box center [343, 276] width 81 height 22
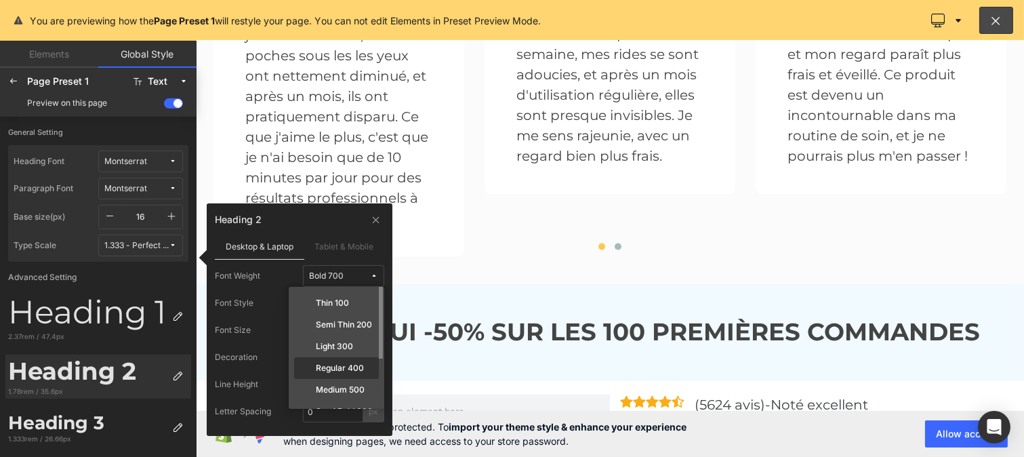
click at [346, 379] on div "Regular 400" at bounding box center [336, 390] width 85 height 22
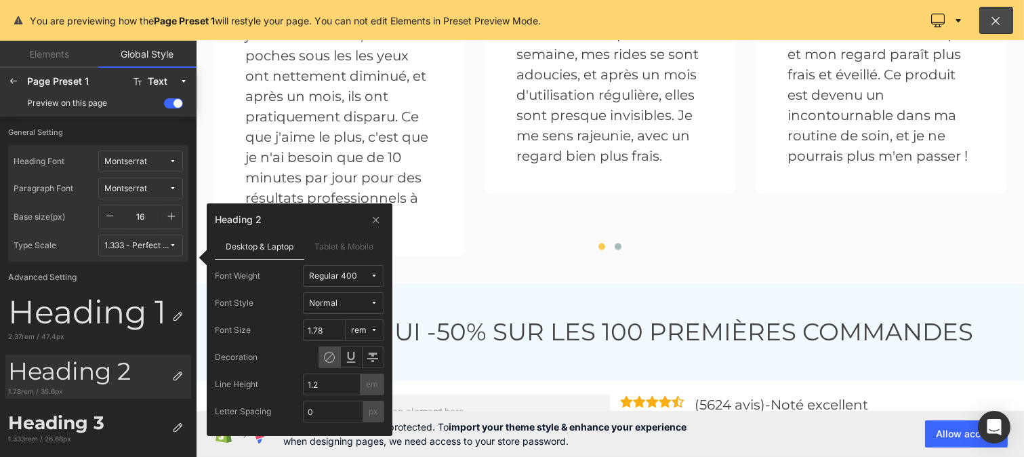
click at [361, 281] on span "Regular 400" at bounding box center [339, 276] width 61 height 10
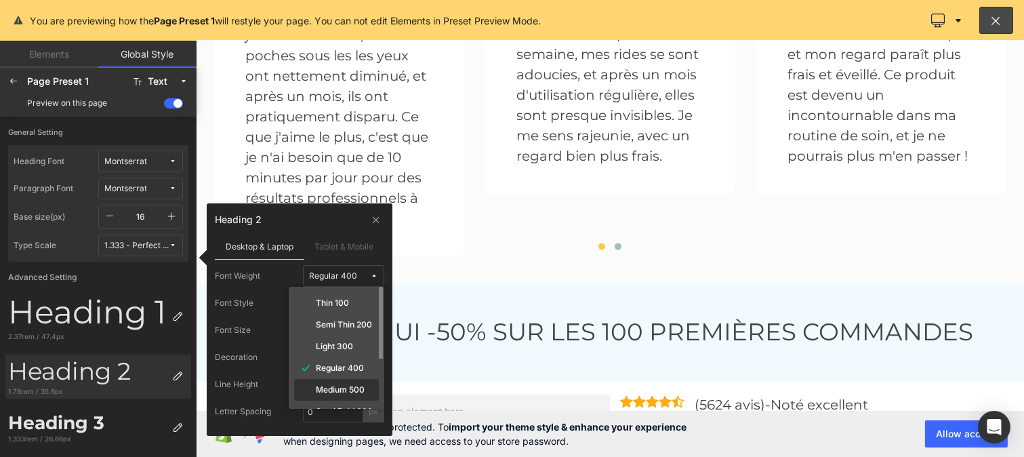
click at [353, 385] on label "Medium 500" at bounding box center [340, 389] width 49 height 9
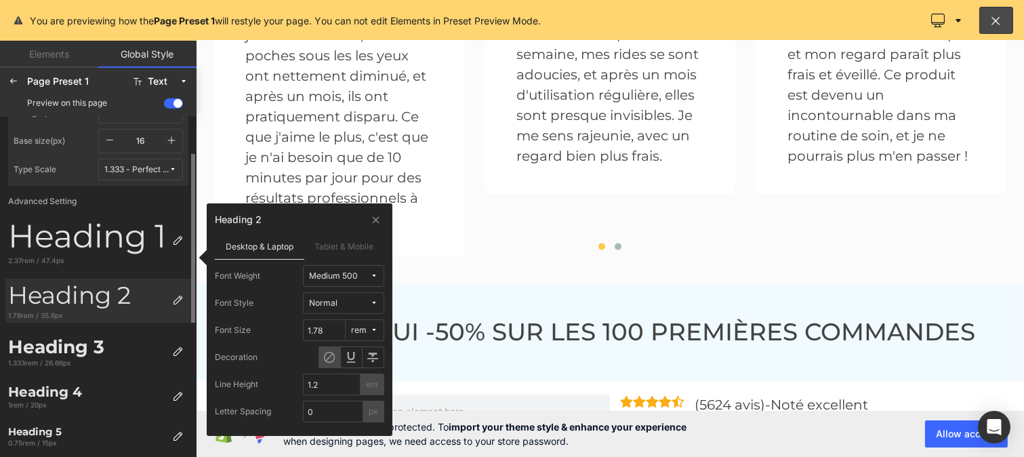
scroll to position [77, 0]
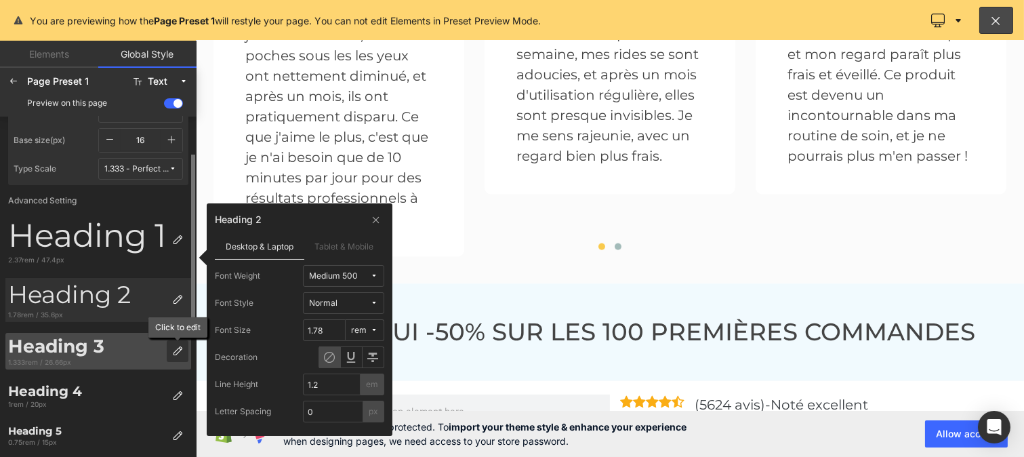
click at [180, 350] on icon at bounding box center [177, 351] width 11 height 11
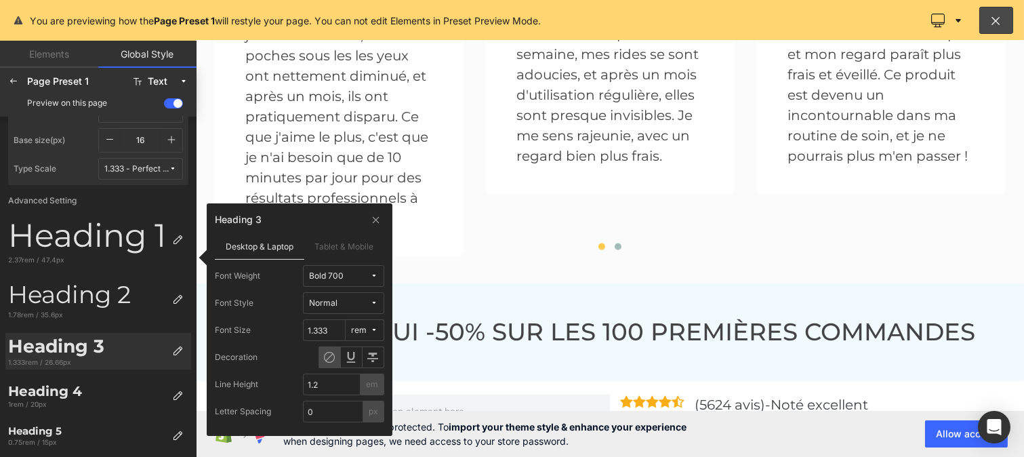
click at [360, 273] on span "Bold 700" at bounding box center [339, 276] width 61 height 10
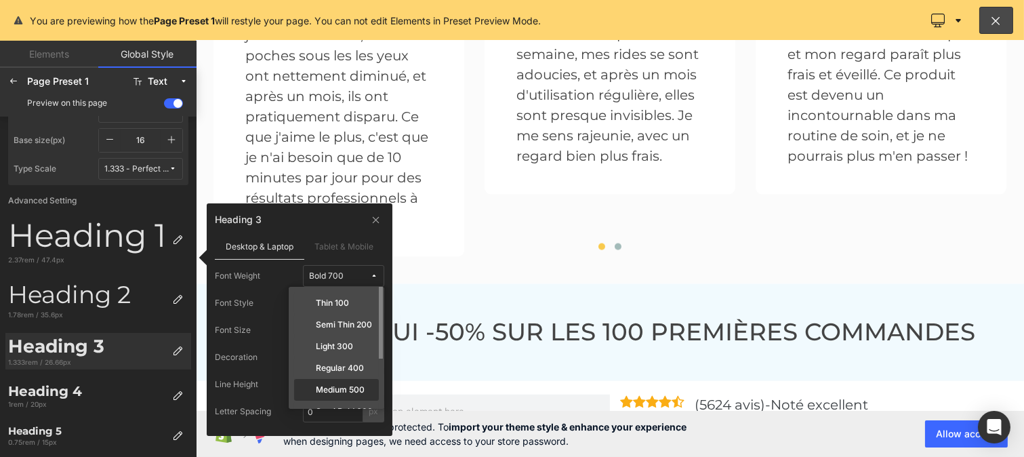
click at [350, 385] on label "Medium 500" at bounding box center [340, 389] width 49 height 9
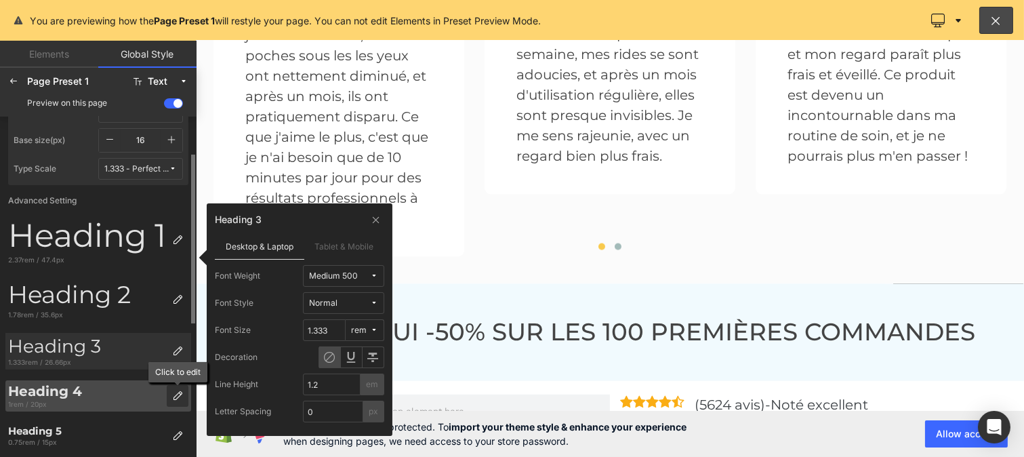
click at [176, 395] on icon at bounding box center [177, 395] width 11 height 11
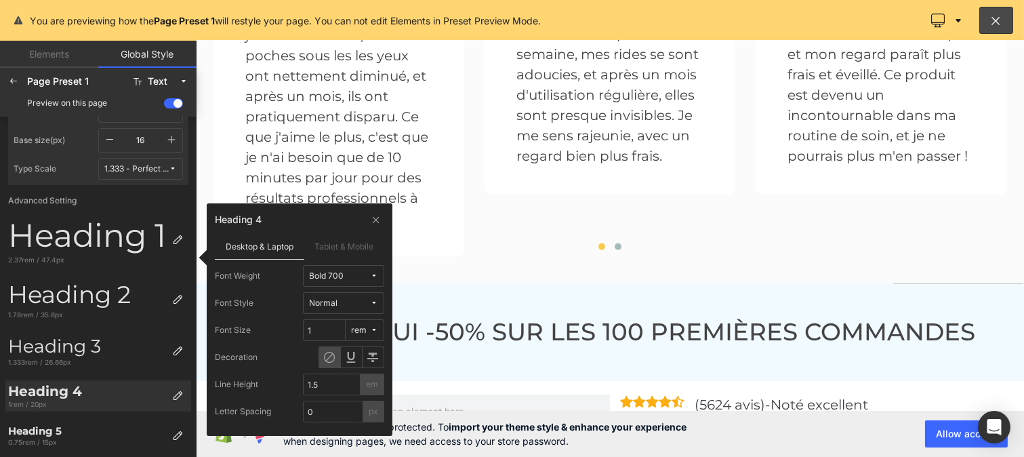
click at [353, 274] on span "Bold 700" at bounding box center [339, 276] width 61 height 10
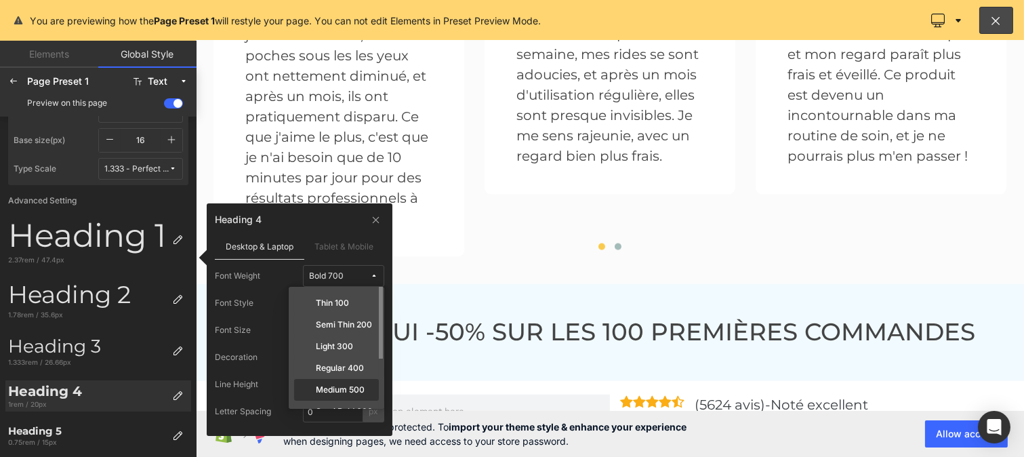
click at [342, 386] on label "Medium 500" at bounding box center [340, 389] width 49 height 9
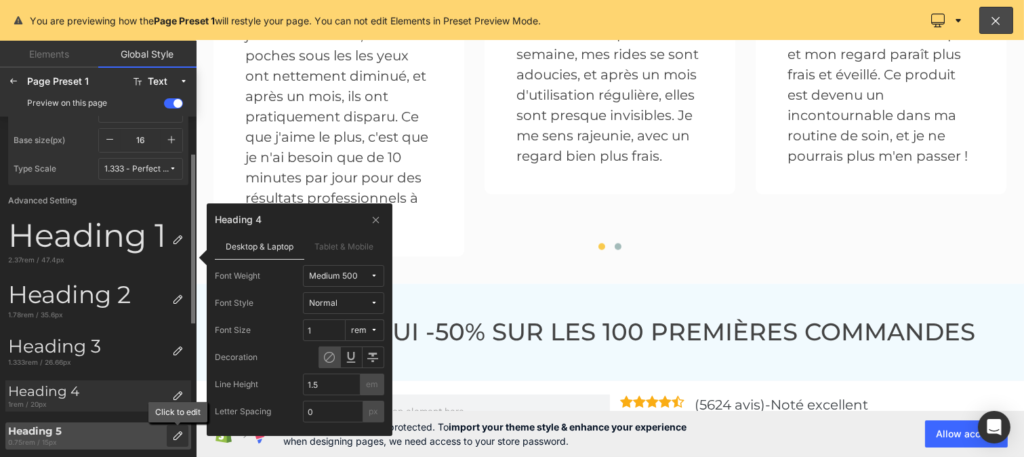
click at [178, 436] on icon at bounding box center [177, 435] width 11 height 11
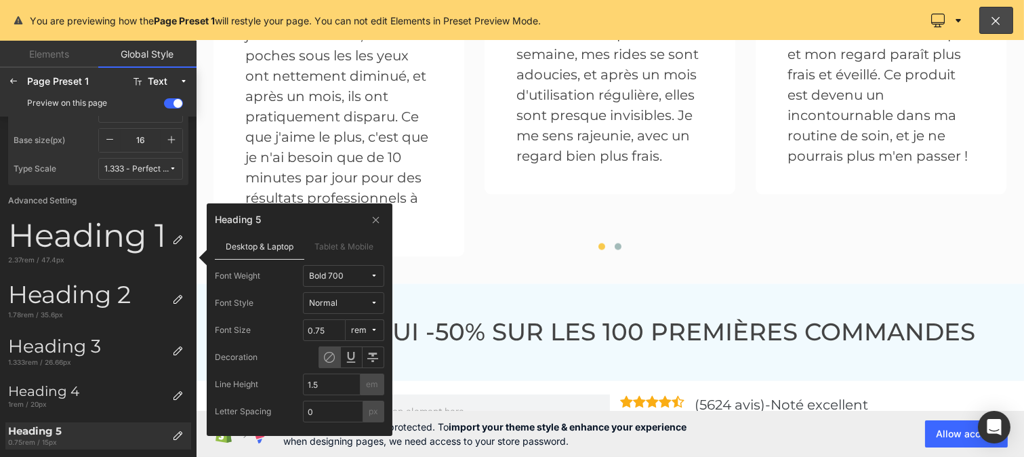
click at [376, 280] on button "Bold 700" at bounding box center [343, 276] width 81 height 22
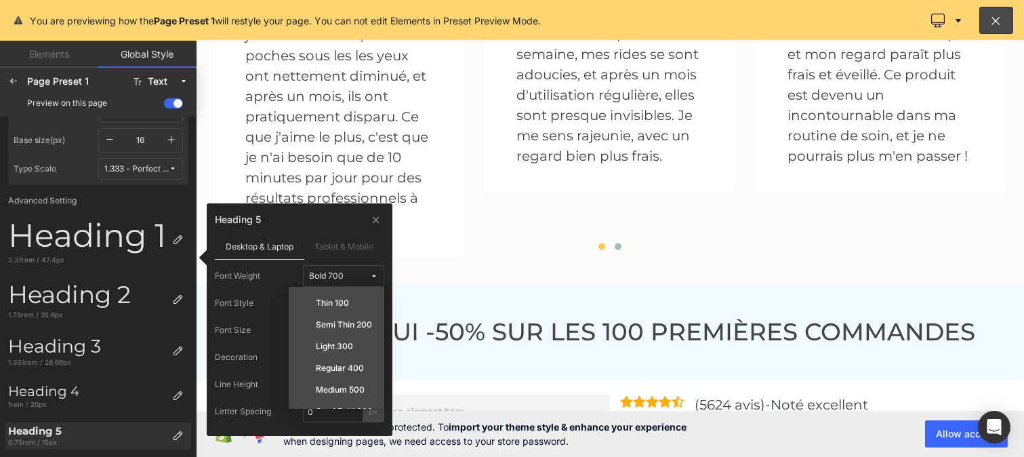
click at [376, 280] on button "Bold 700" at bounding box center [343, 276] width 81 height 22
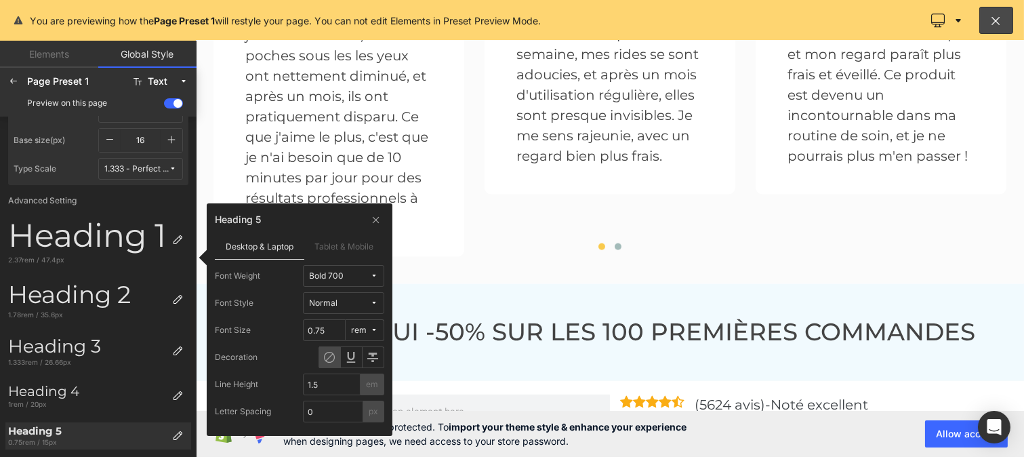
click at [376, 280] on button "Bold 700" at bounding box center [343, 276] width 81 height 22
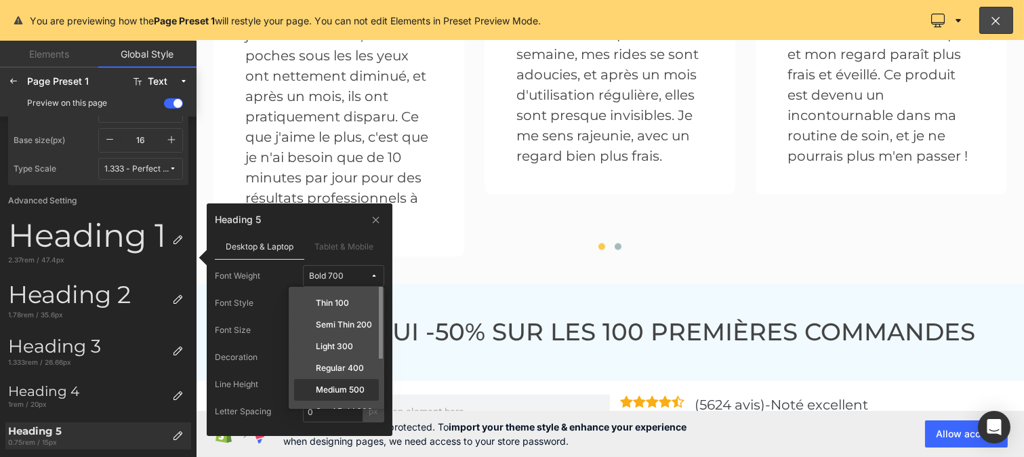
click at [342, 401] on div "Medium 500" at bounding box center [336, 412] width 85 height 22
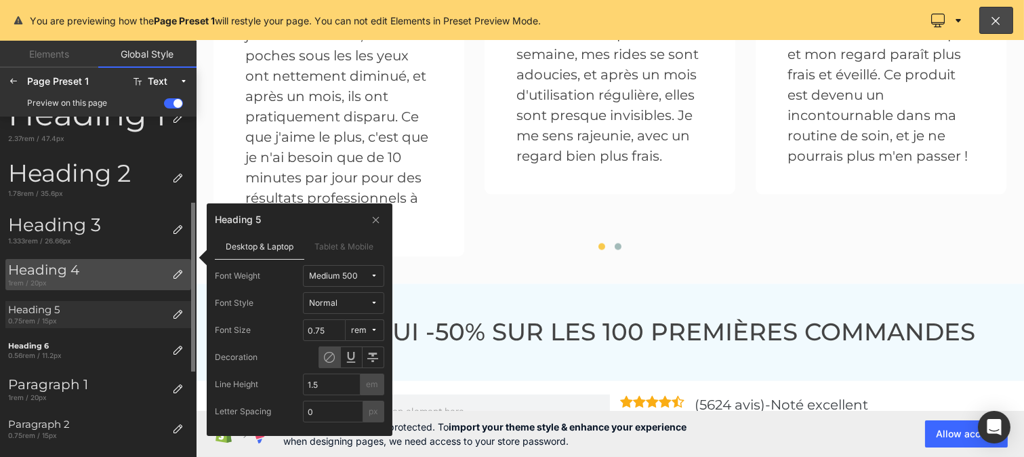
scroll to position [204, 0]
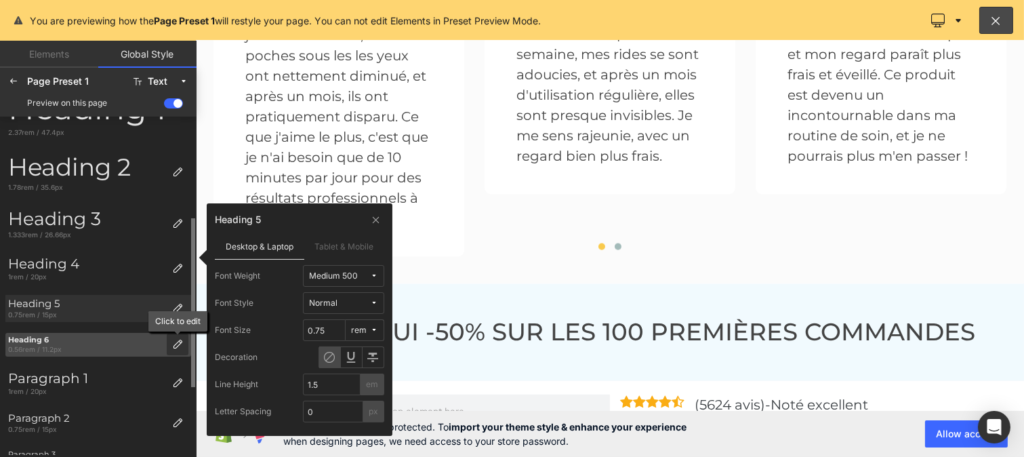
click at [174, 341] on icon at bounding box center [177, 344] width 11 height 11
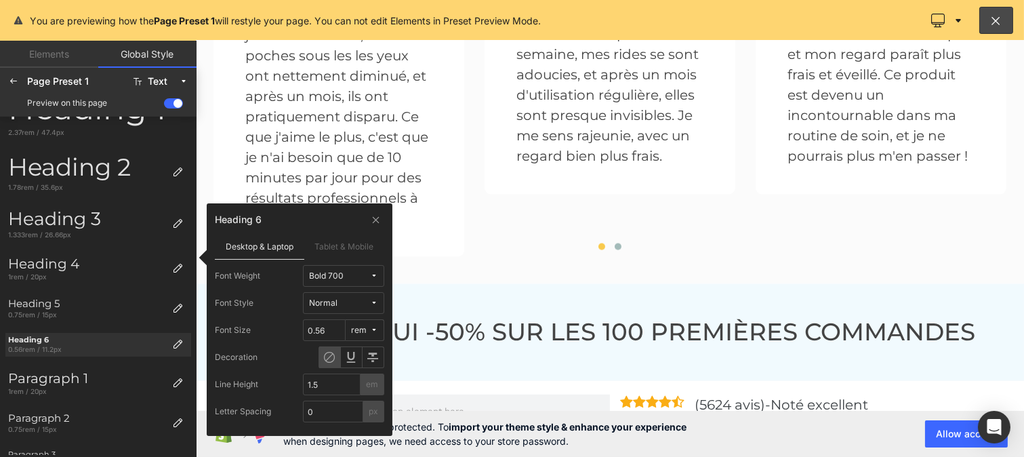
click at [359, 273] on span "Bold 700" at bounding box center [339, 276] width 61 height 10
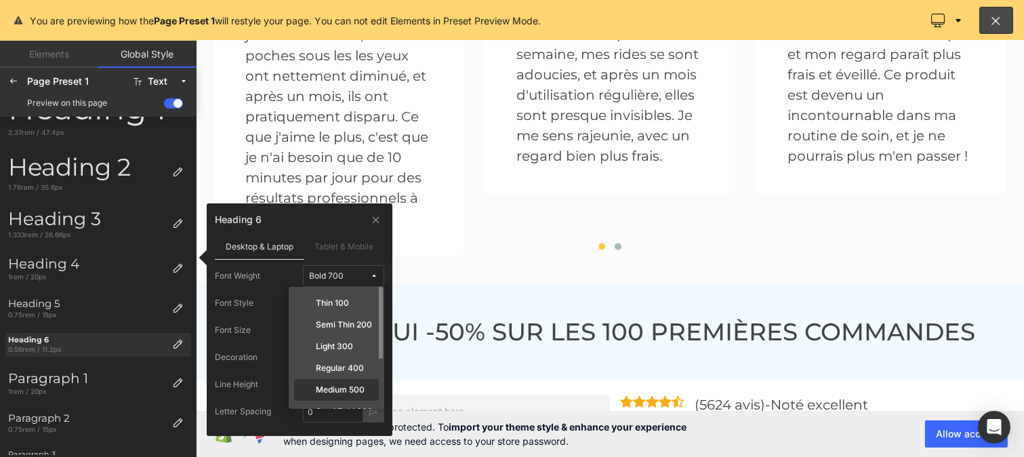
click at [342, 401] on div "Medium 500" at bounding box center [336, 412] width 85 height 22
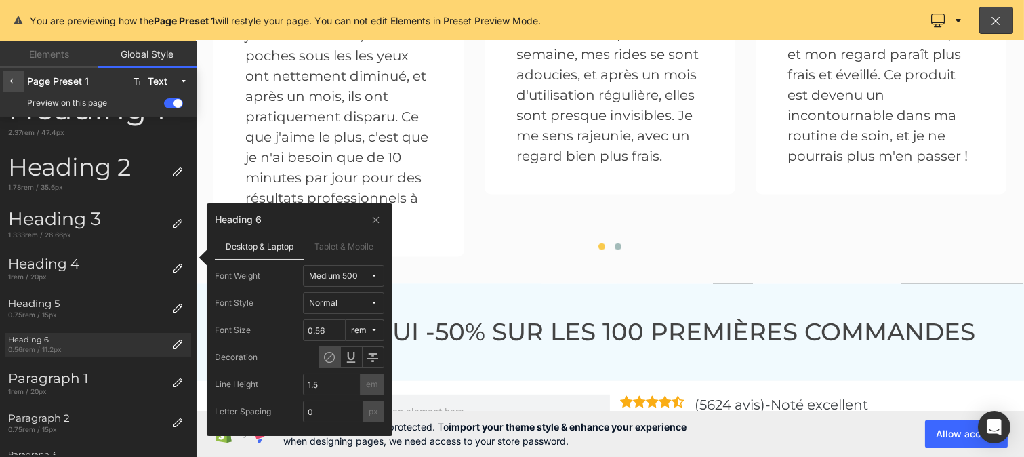
click at [10, 80] on icon at bounding box center [13, 81] width 11 height 11
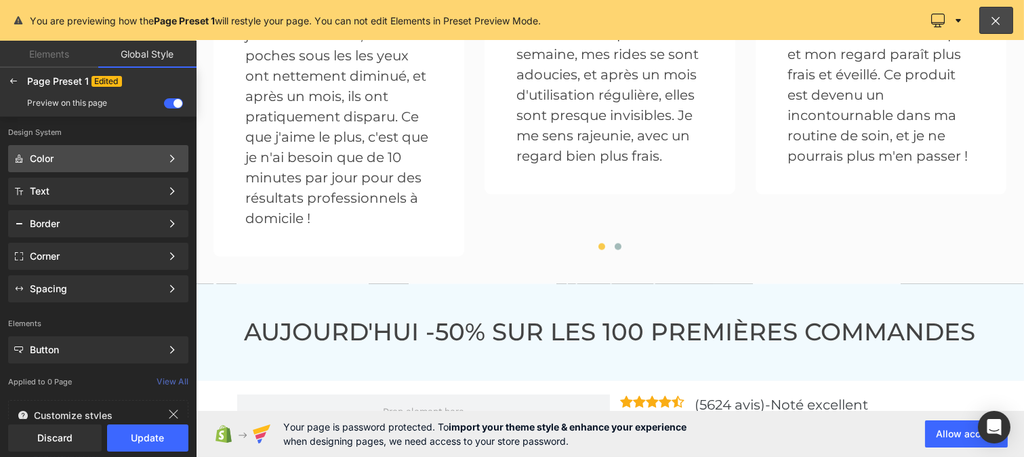
click at [55, 178] on div "Color Color Style Define a color palette and apply it to your pages 1 of 3 Next" at bounding box center [98, 191] width 180 height 27
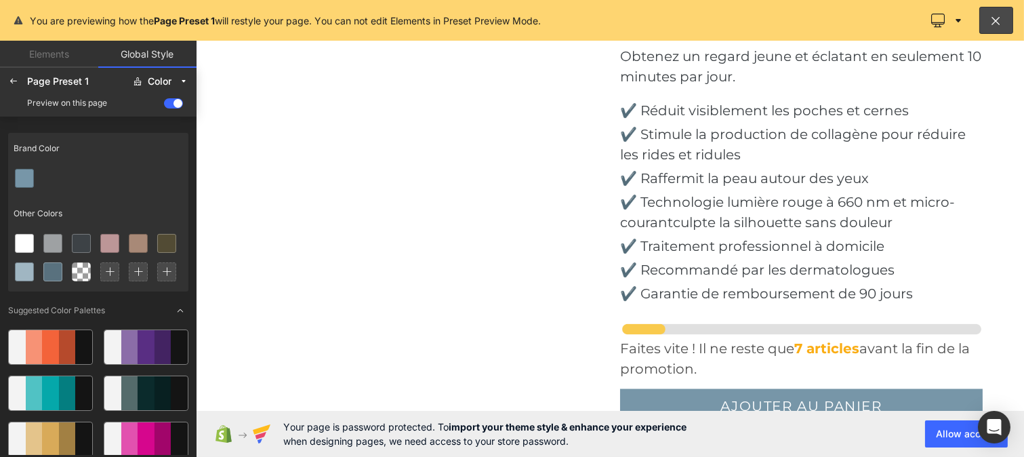
scroll to position [4201, 0]
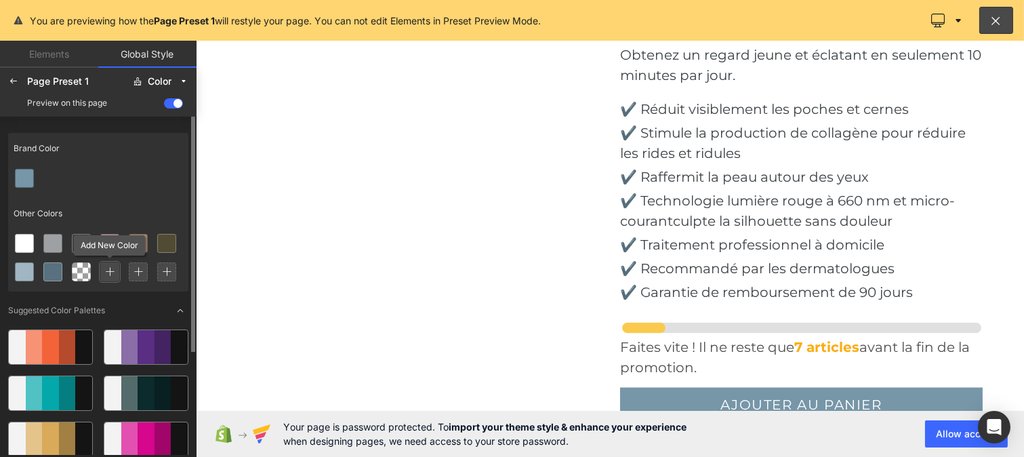
click at [115, 265] on div at bounding box center [109, 271] width 19 height 19
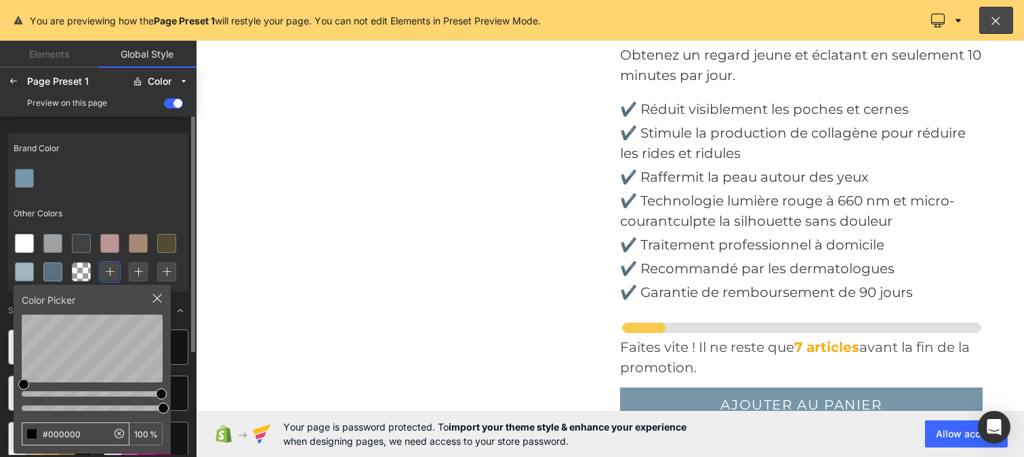
click at [83, 436] on input "#000000" at bounding box center [64, 434] width 85 height 22
click at [155, 167] on div at bounding box center [98, 178] width 180 height 28
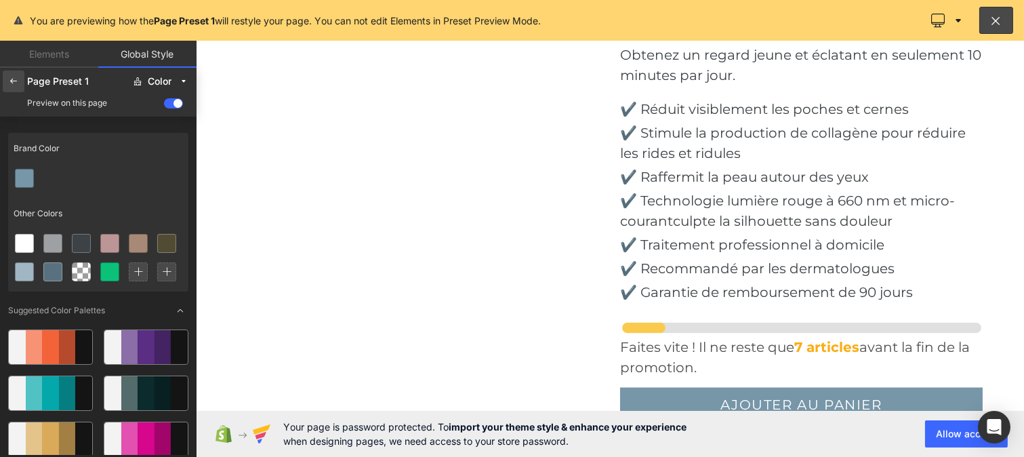
click at [15, 79] on icon at bounding box center [13, 81] width 11 height 11
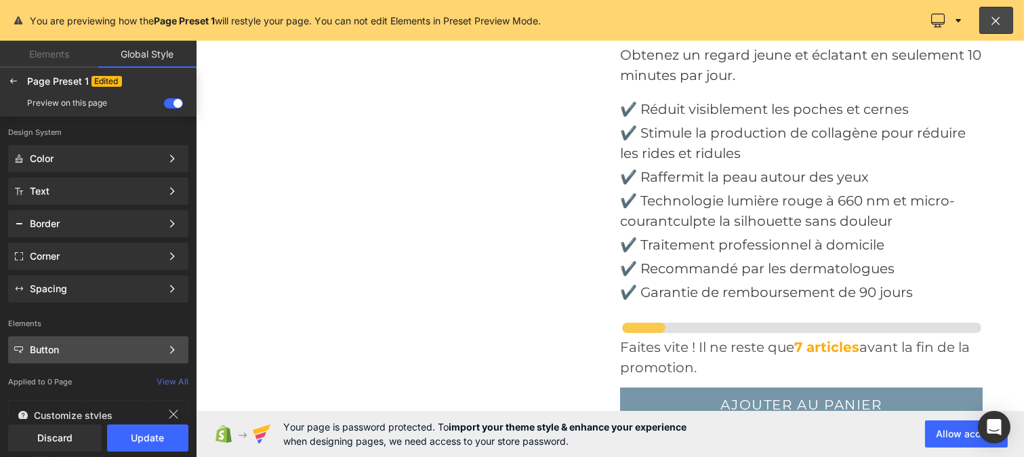
click at [84, 205] on div "Button Color Style Define a color palette and apply it to your pages 1 of 3 Next" at bounding box center [98, 191] width 180 height 27
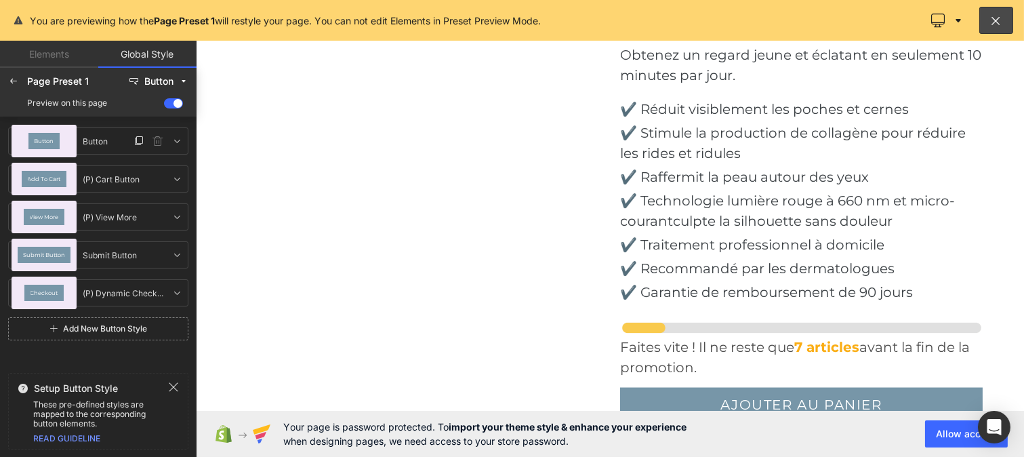
click at [41, 144] on div "Button" at bounding box center [43, 141] width 31 height 16
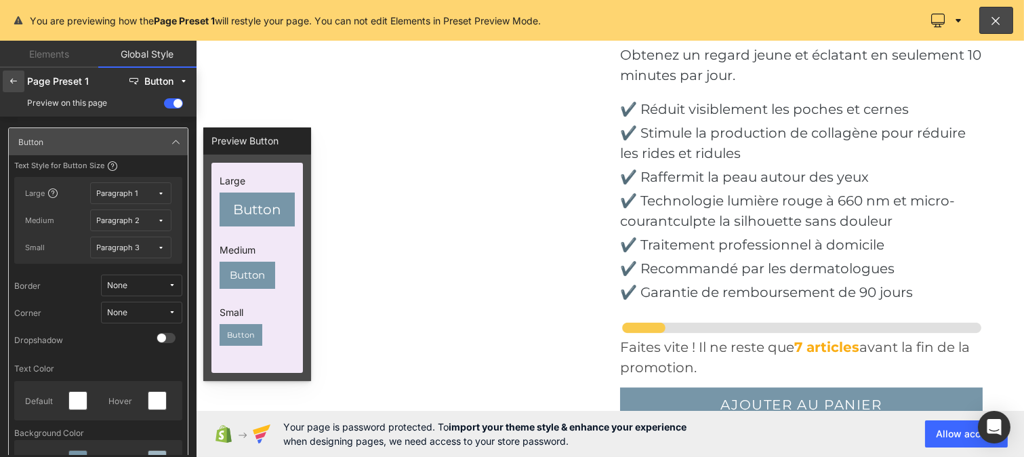
click at [9, 82] on icon at bounding box center [13, 81] width 11 height 11
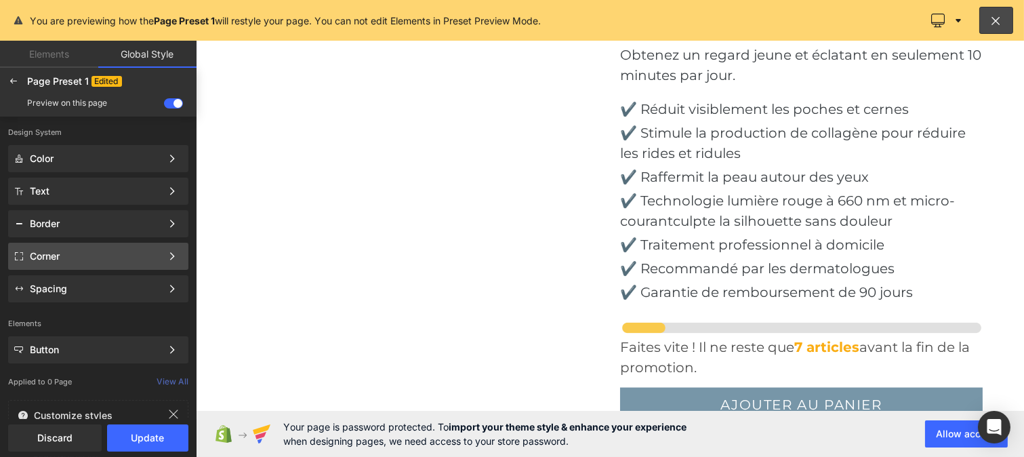
click at [60, 260] on div "Corner" at bounding box center [96, 256] width 132 height 11
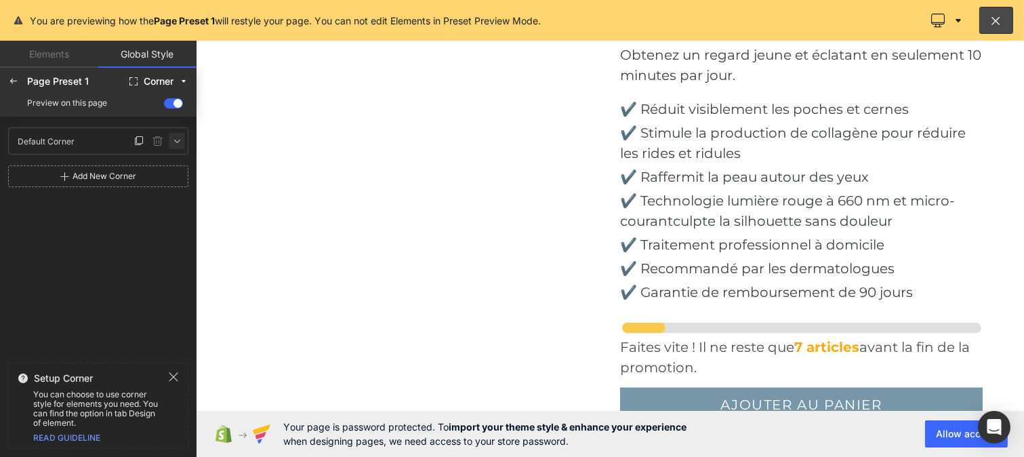
click at [178, 140] on icon at bounding box center [177, 141] width 11 height 11
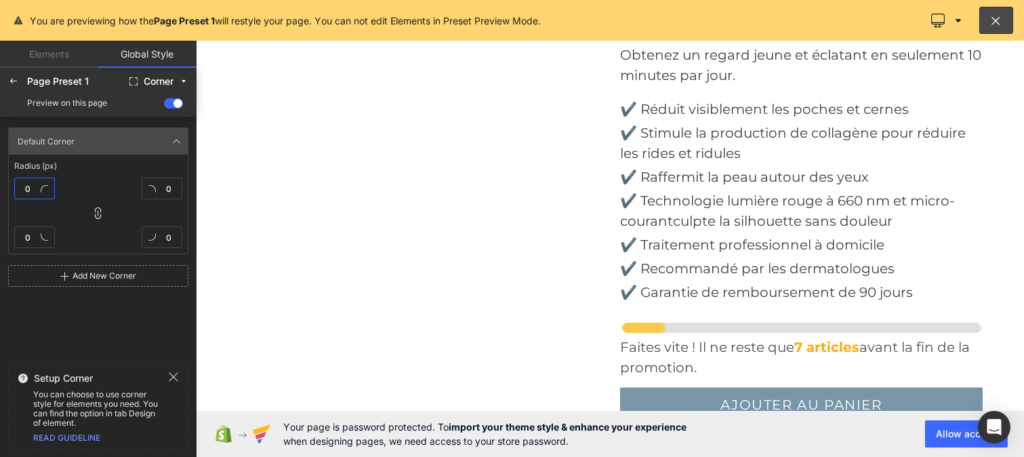
type textarea "0"
click at [31, 191] on input "0" at bounding box center [34, 189] width 41 height 22
type input "10"
click at [11, 79] on icon at bounding box center [13, 81] width 11 height 11
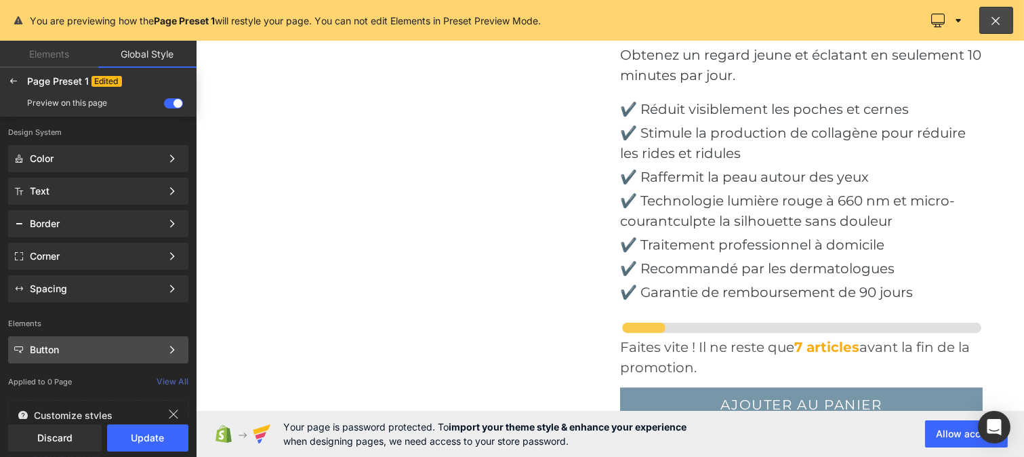
click at [64, 350] on div "Button" at bounding box center [96, 349] width 132 height 11
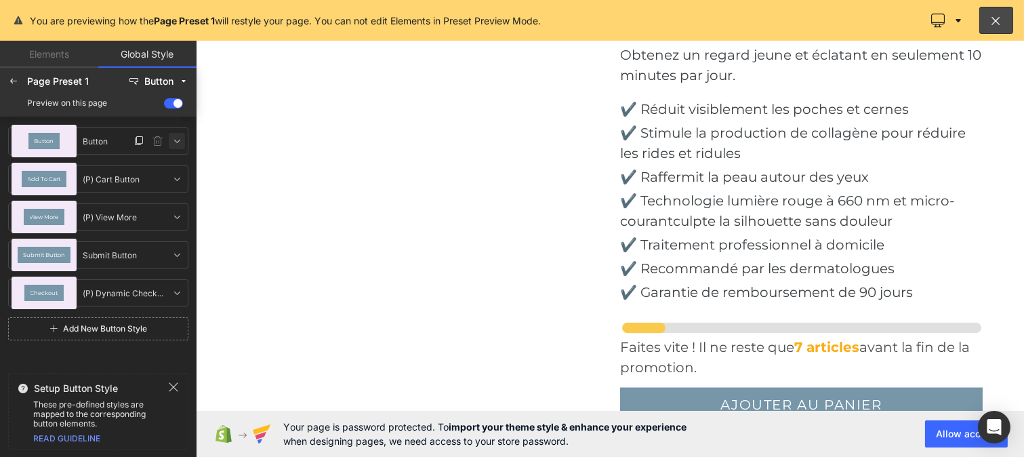
click at [176, 139] on icon at bounding box center [177, 141] width 11 height 11
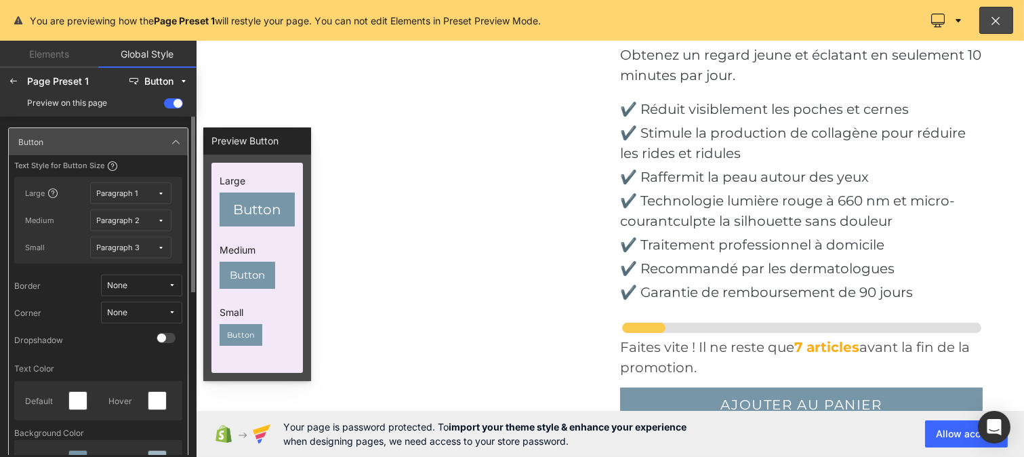
click at [150, 309] on span "None" at bounding box center [137, 313] width 61 height 10
click at [127, 355] on div "Default Corner" at bounding box center [128, 361] width 98 height 22
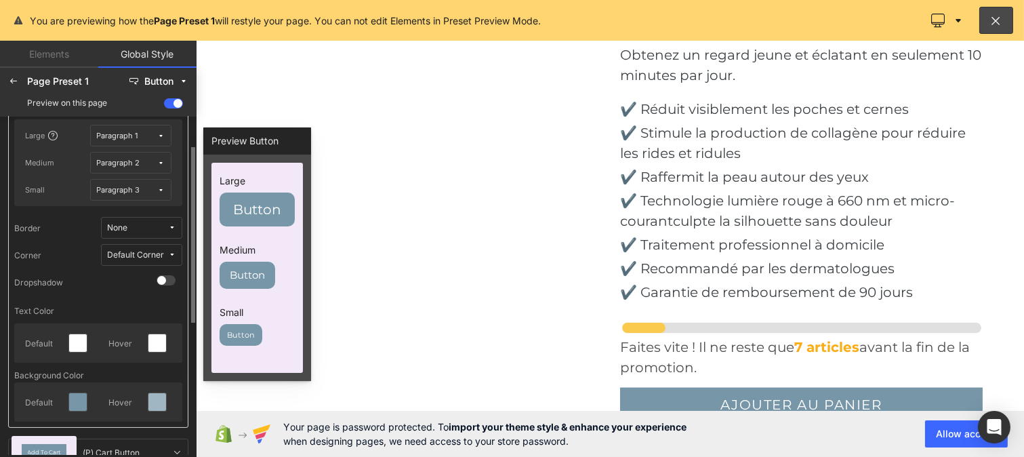
scroll to position [58, 0]
click at [9, 80] on icon at bounding box center [13, 81] width 11 height 11
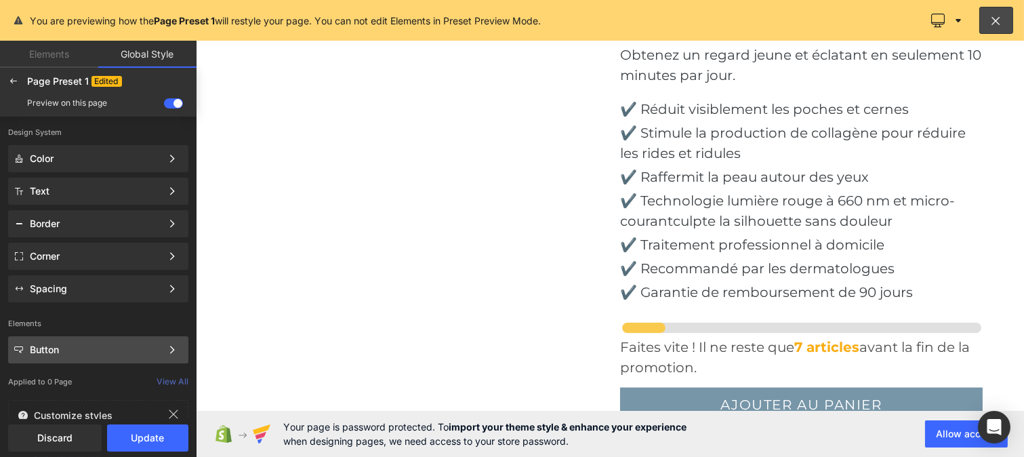
click at [58, 353] on div "Button" at bounding box center [96, 349] width 132 height 11
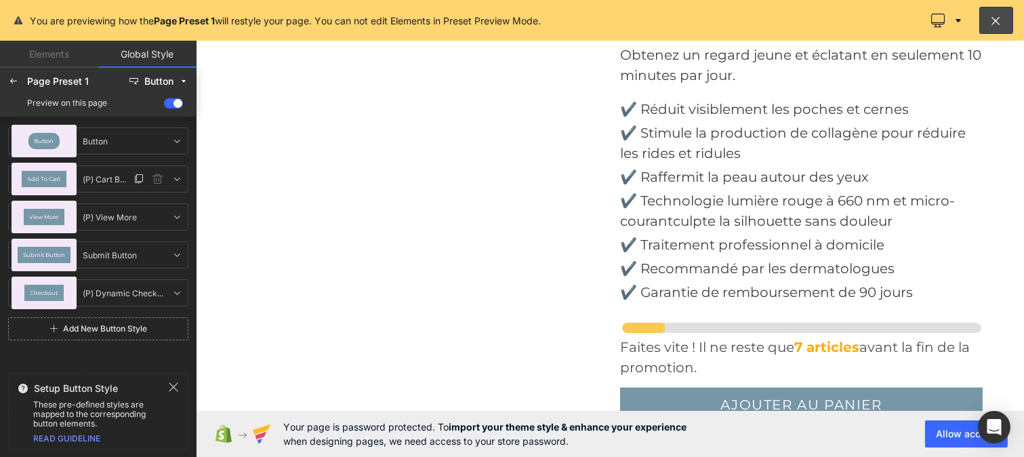
click at [49, 177] on span "Add To Cart" at bounding box center [44, 178] width 33 height 5
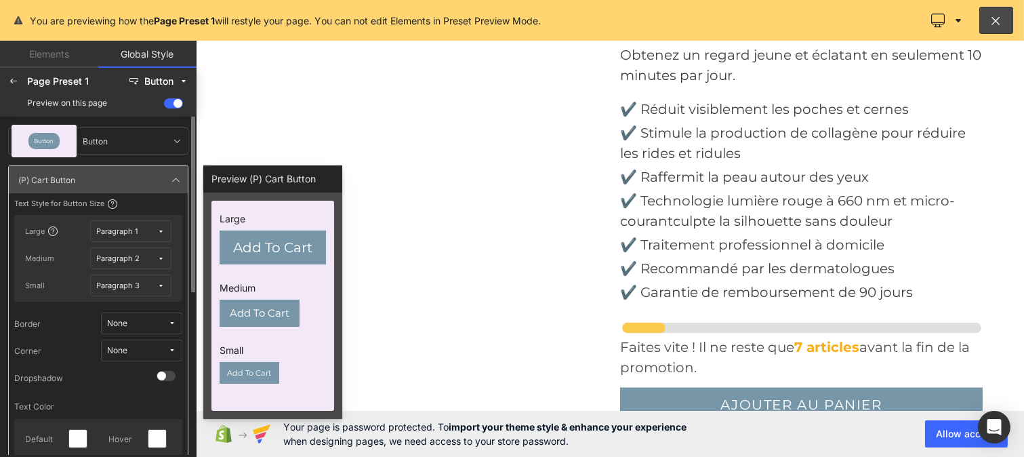
click at [172, 346] on icon at bounding box center [172, 350] width 8 height 8
click at [131, 392] on div "Default Corner" at bounding box center [128, 399] width 98 height 22
click at [159, 228] on icon at bounding box center [161, 231] width 7 height 7
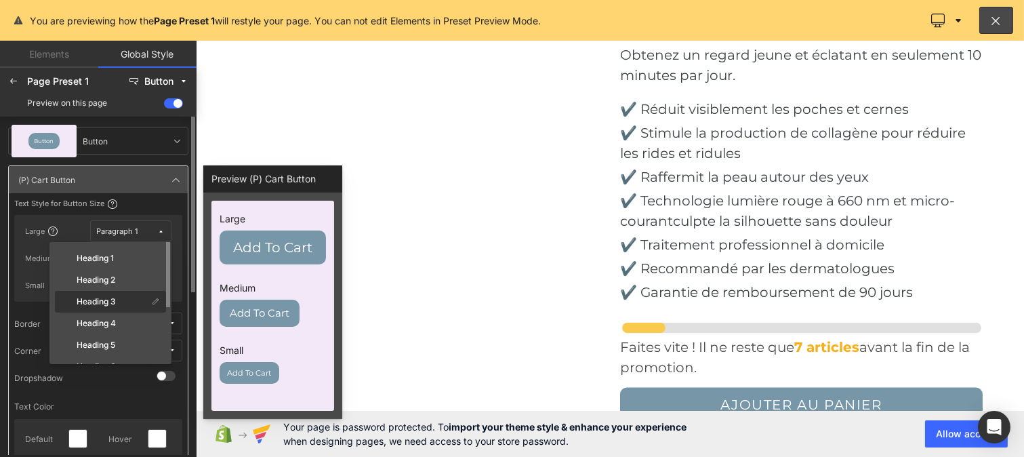
click at [125, 303] on div "Heading 3" at bounding box center [103, 301] width 90 height 11
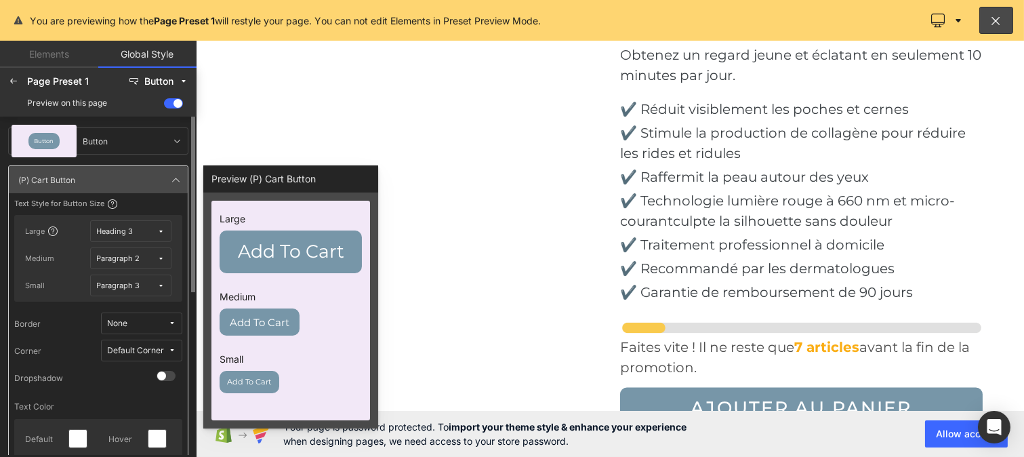
click at [134, 262] on div "Paragraph 2" at bounding box center [118, 259] width 43 height 10
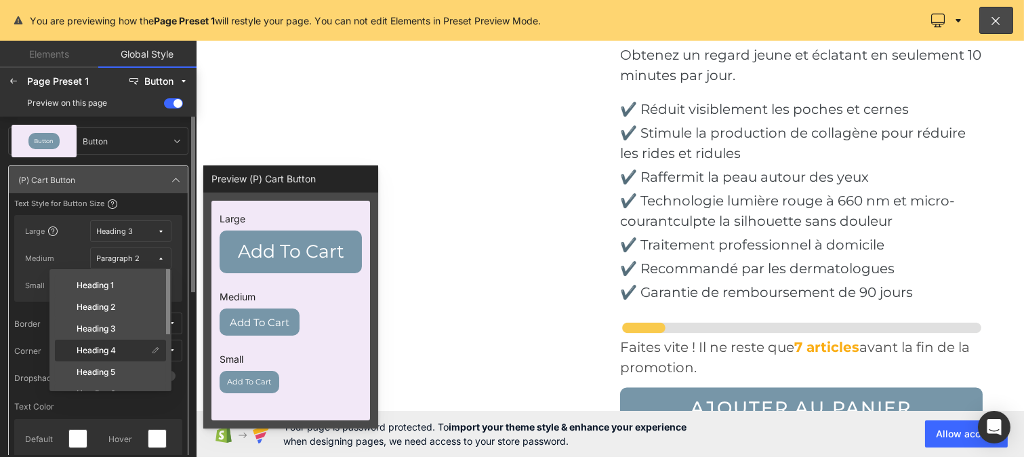
click at [116, 346] on label "Heading 4" at bounding box center [96, 350] width 39 height 9
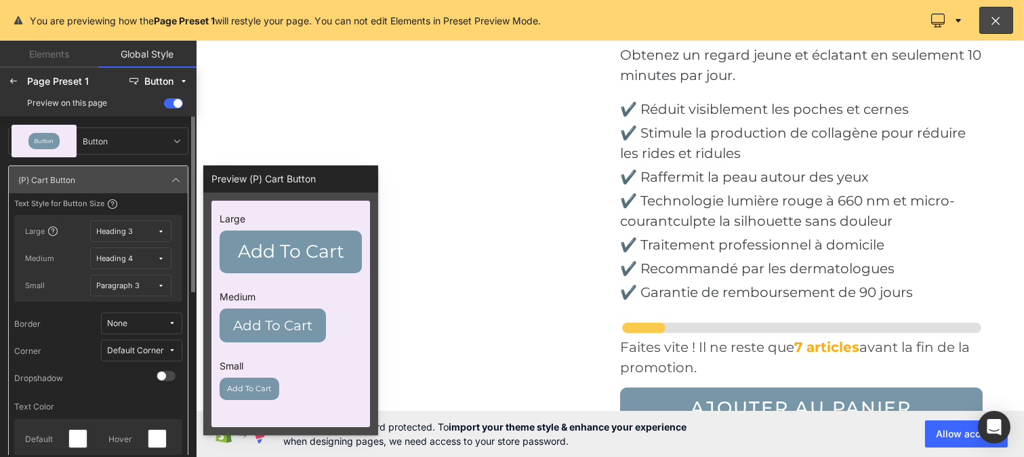
click at [149, 287] on span "Paragraph 3" at bounding box center [127, 286] width 61 height 10
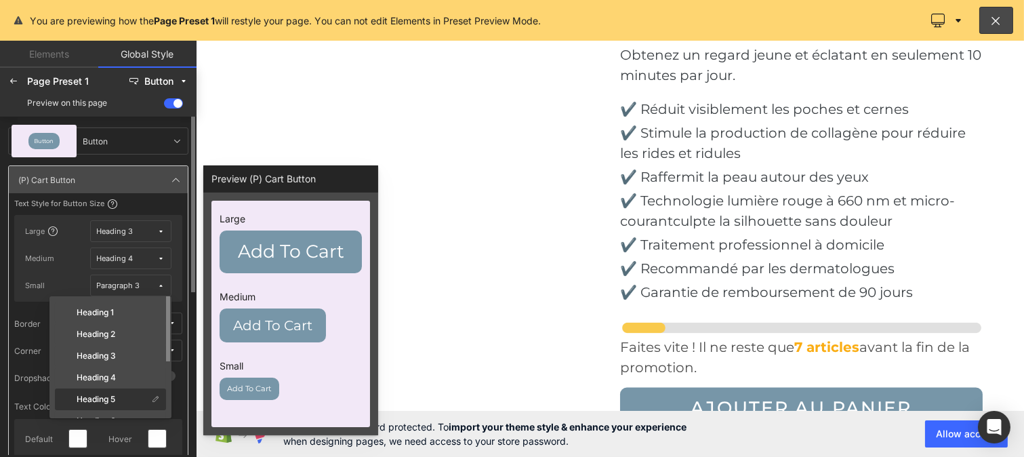
click at [117, 410] on div "Heading 5" at bounding box center [110, 421] width 111 height 22
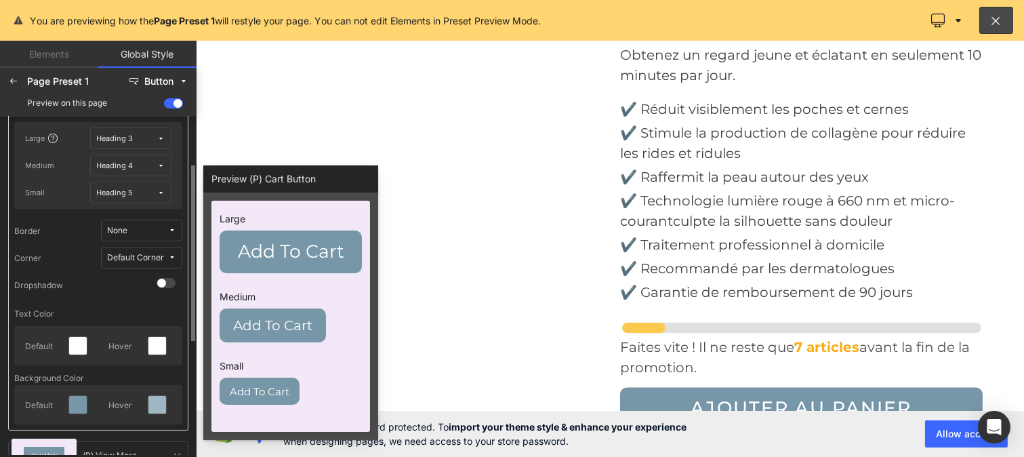
scroll to position [94, 0]
click at [152, 407] on icon at bounding box center [157, 404] width 11 height 11
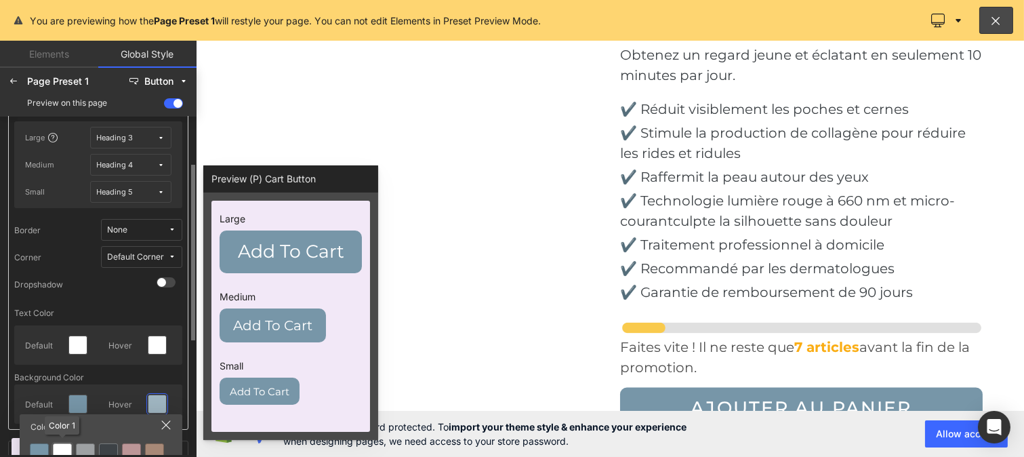
click at [66, 443] on div at bounding box center [62, 452] width 19 height 19
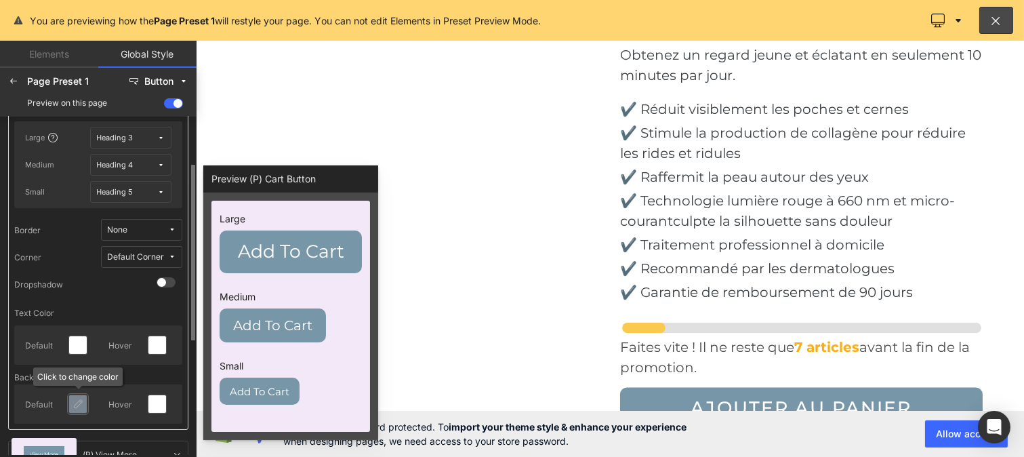
click at [75, 401] on icon at bounding box center [78, 404] width 11 height 11
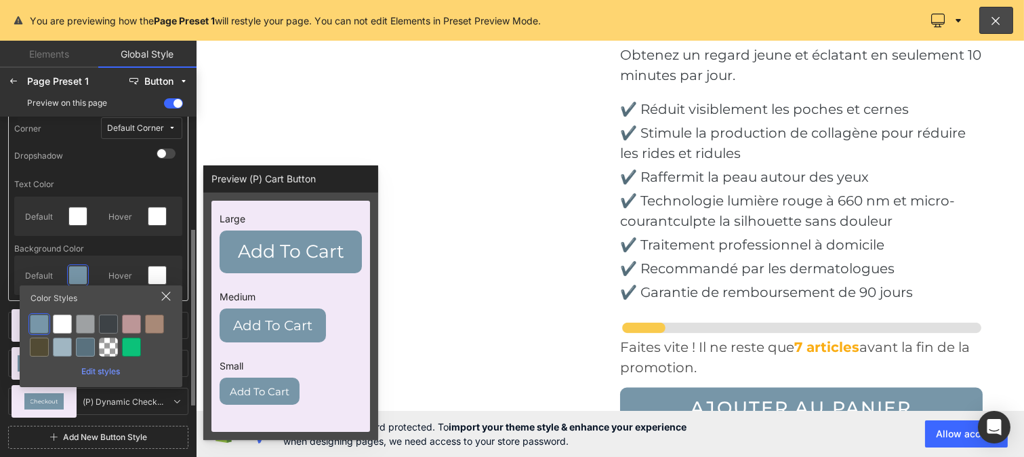
scroll to position [224, 0]
click at [125, 347] on div at bounding box center [131, 345] width 19 height 19
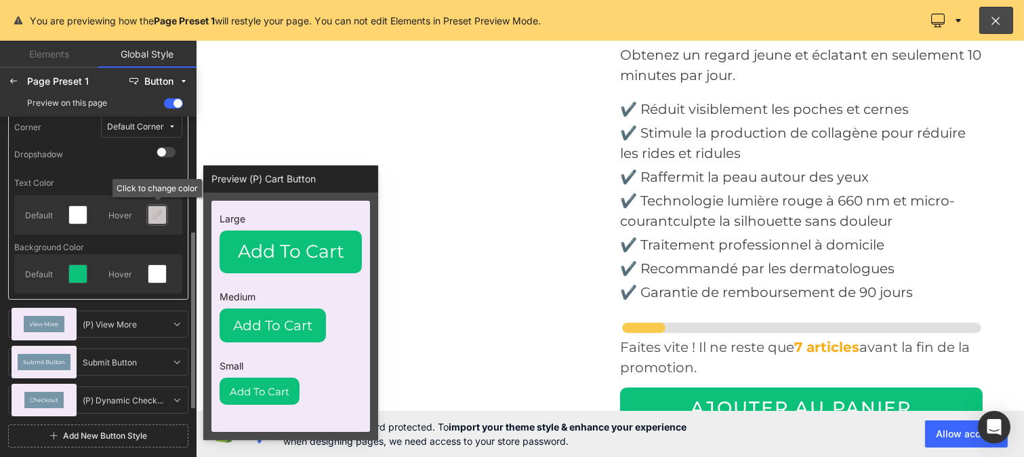
click at [153, 214] on icon at bounding box center [157, 214] width 11 height 11
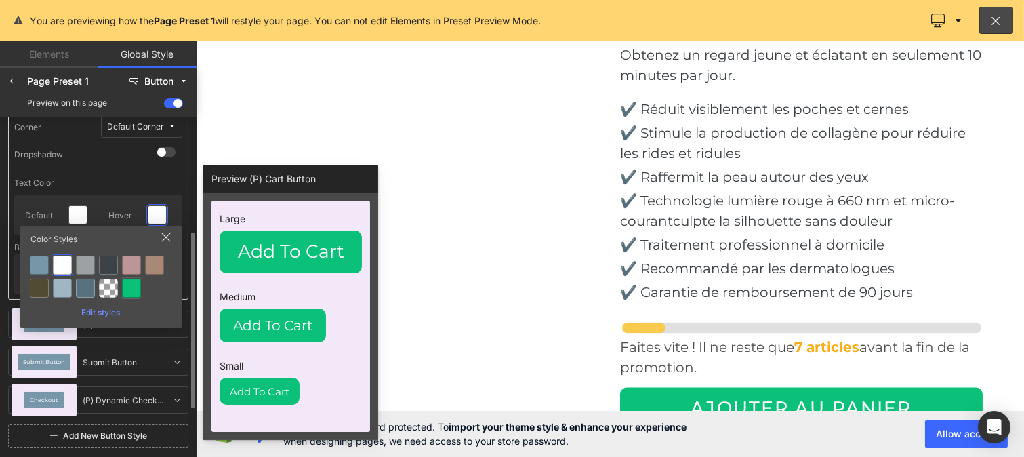
click at [131, 290] on div at bounding box center [131, 288] width 19 height 19
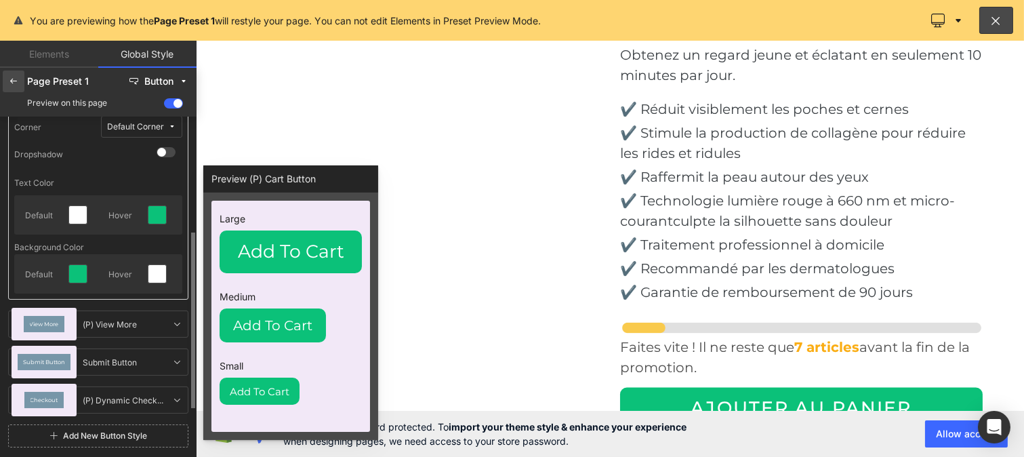
click at [11, 79] on icon at bounding box center [13, 81] width 11 height 11
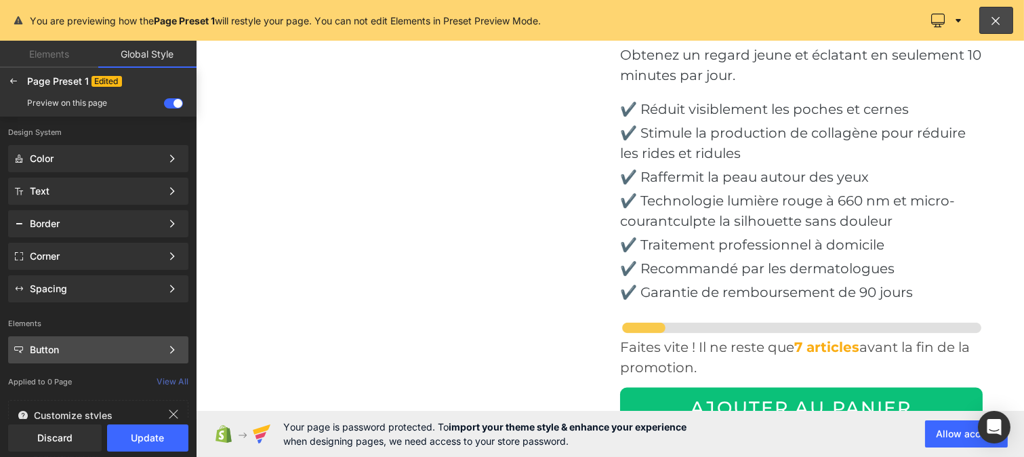
click at [60, 344] on div "Button" at bounding box center [96, 349] width 132 height 11
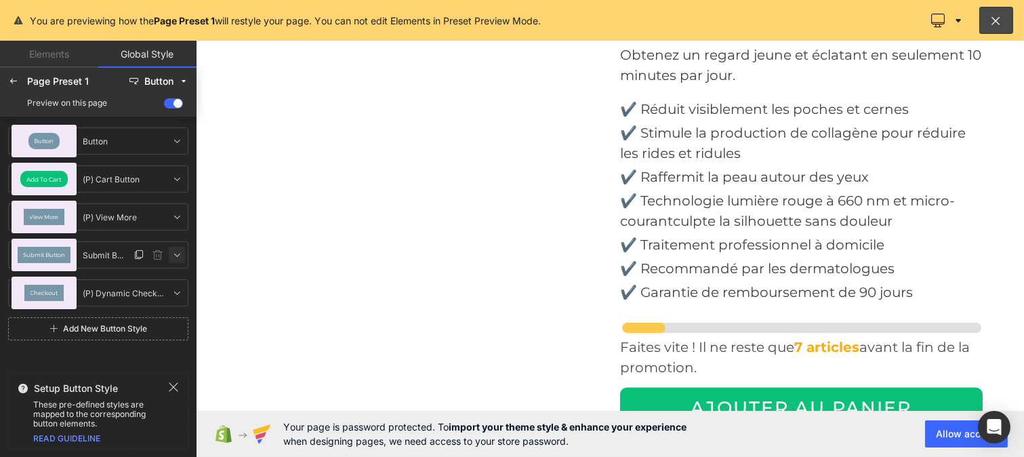
click at [174, 254] on icon at bounding box center [177, 254] width 11 height 11
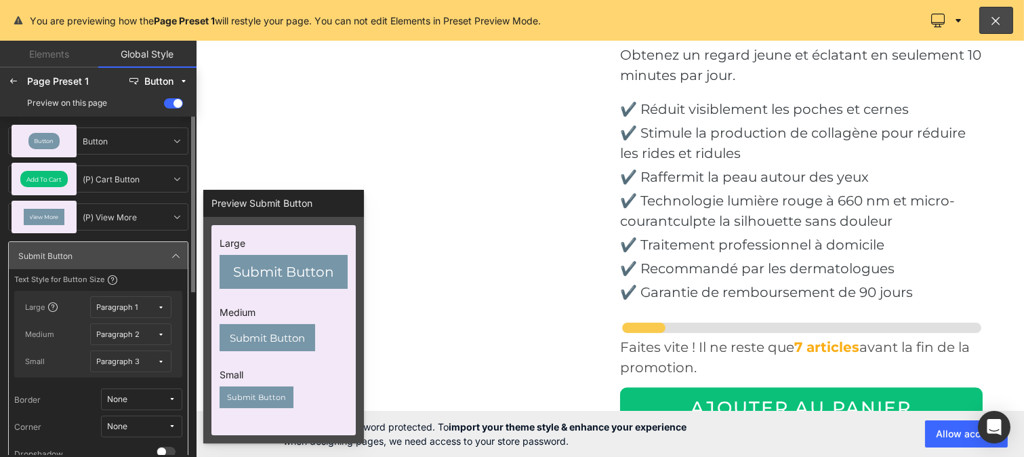
click at [141, 424] on span "None" at bounding box center [137, 427] width 61 height 10
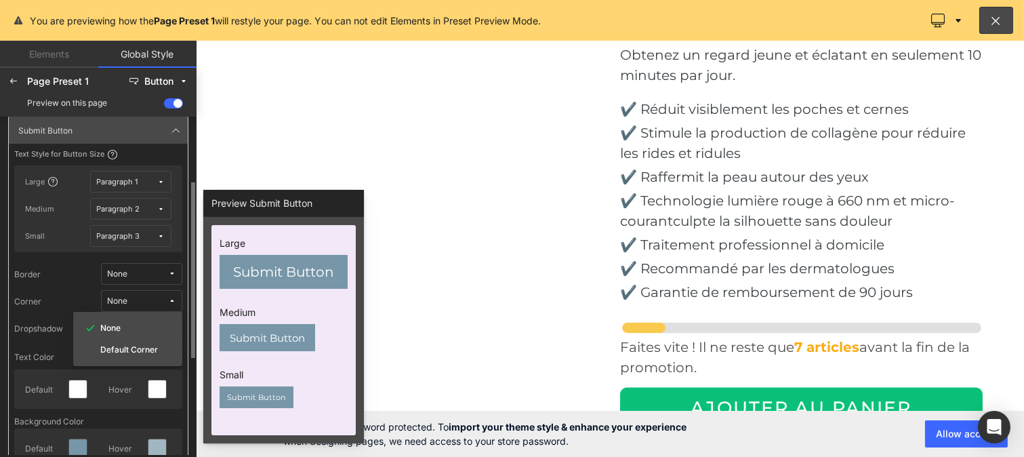
scroll to position [126, 0]
click at [120, 348] on label "Default Corner" at bounding box center [129, 348] width 58 height 9
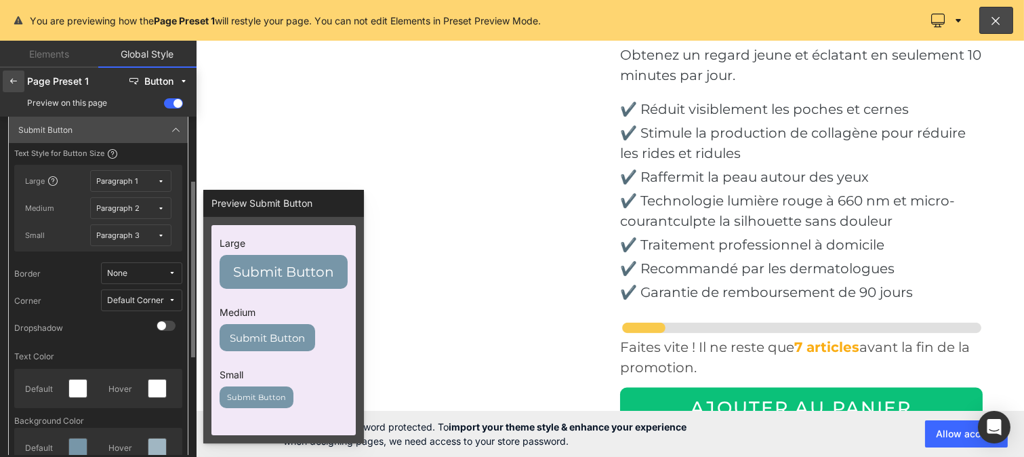
click at [14, 81] on icon at bounding box center [13, 81] width 11 height 11
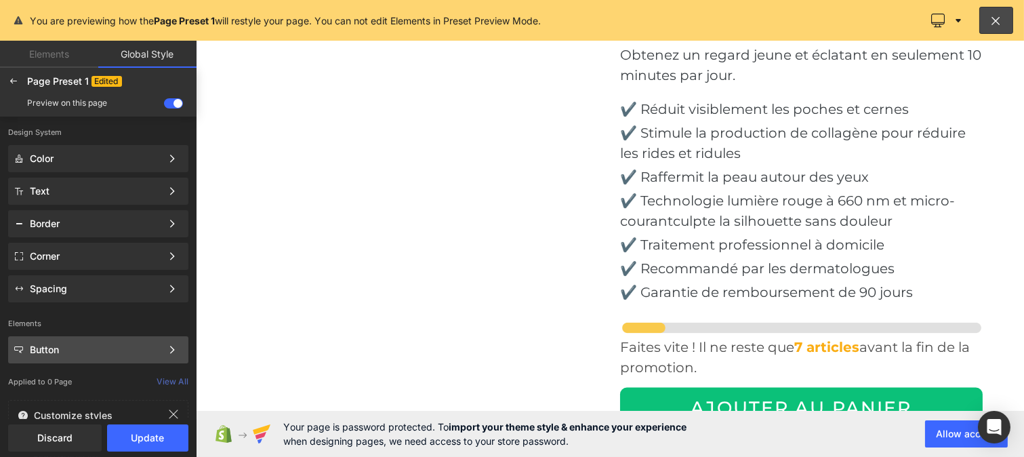
click at [60, 205] on div "Button Color Style Define a color palette and apply it to your pages 1 of 3 Next" at bounding box center [98, 191] width 180 height 27
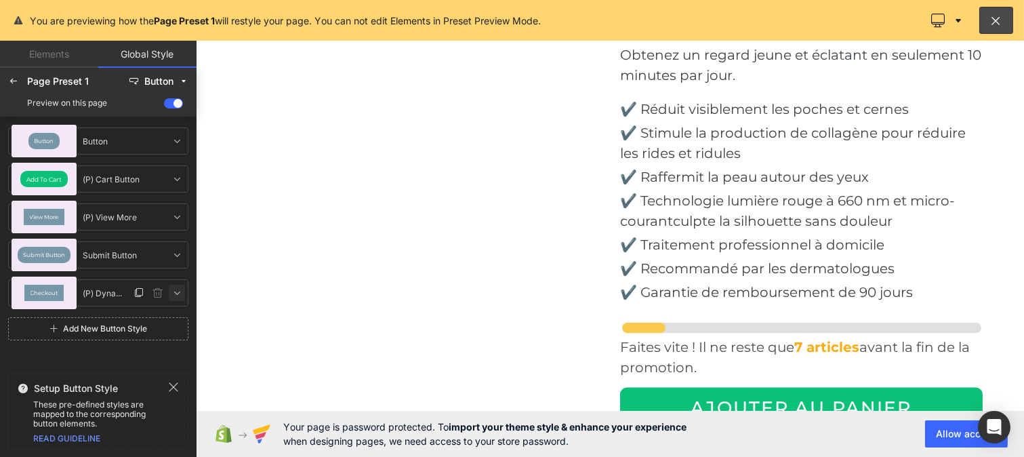
click at [178, 290] on icon at bounding box center [177, 292] width 11 height 11
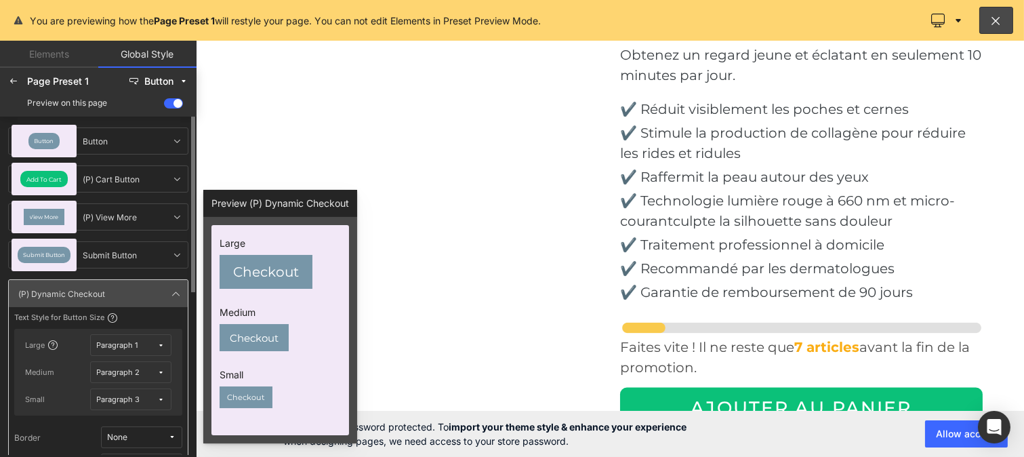
scroll to position [56, 0]
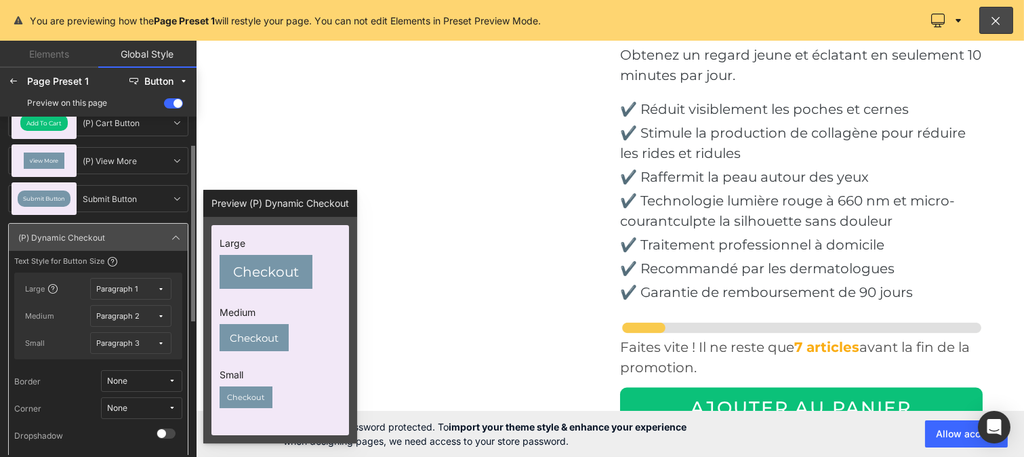
click at [123, 407] on div "None" at bounding box center [117, 408] width 20 height 10
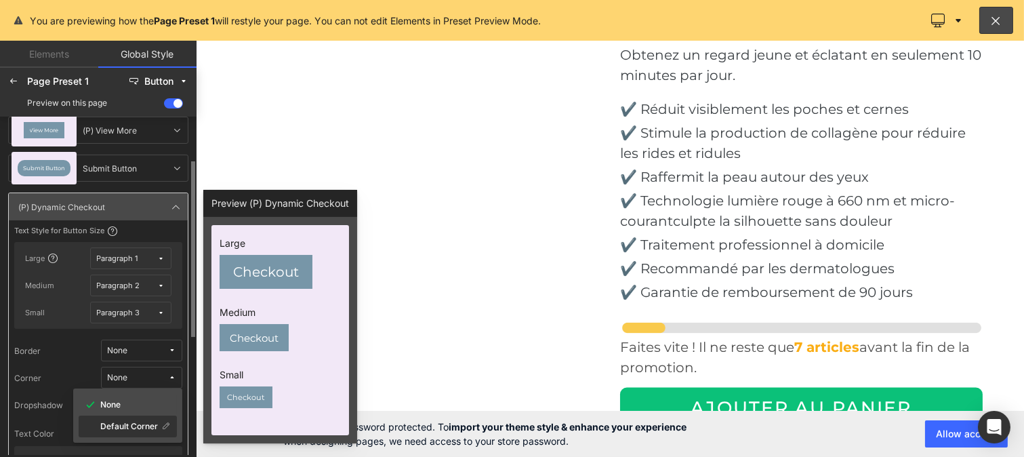
drag, startPoint x: 123, startPoint y: 424, endPoint x: 110, endPoint y: 422, distance: 13.7
click at [110, 422] on label "Default Corner" at bounding box center [129, 426] width 58 height 9
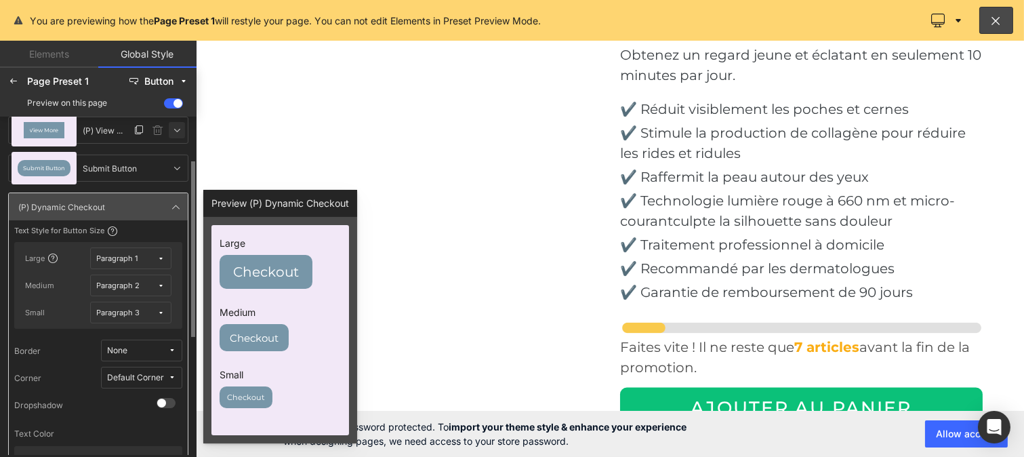
click at [177, 127] on icon at bounding box center [177, 130] width 11 height 11
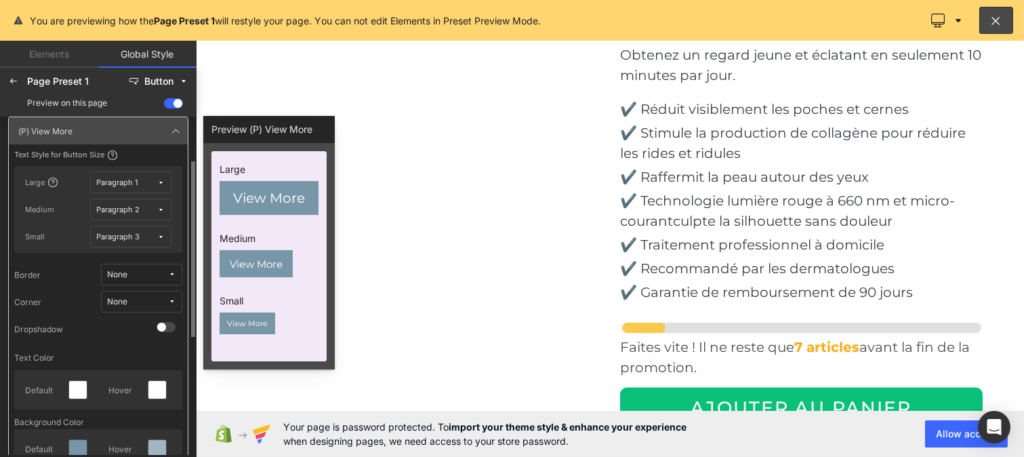
click at [158, 182] on icon at bounding box center [161, 182] width 7 height 7
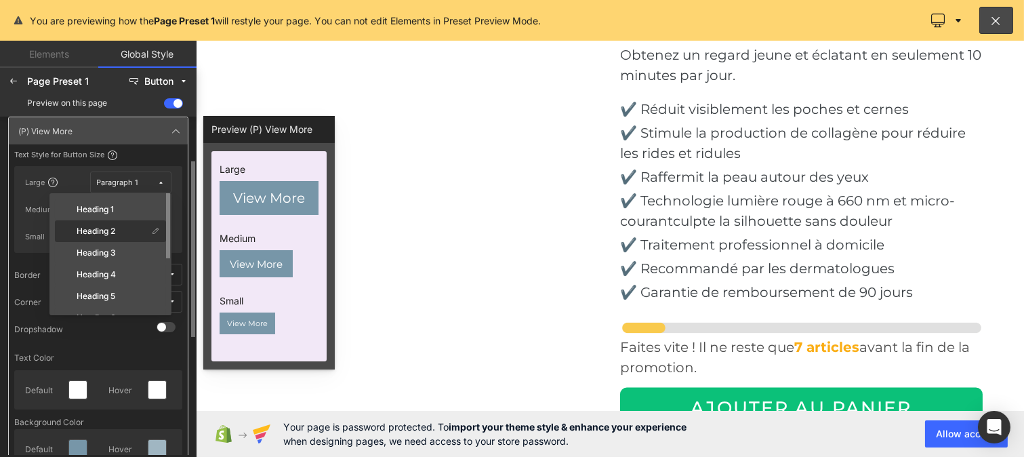
click at [120, 234] on div "Heading 2" at bounding box center [103, 231] width 90 height 11
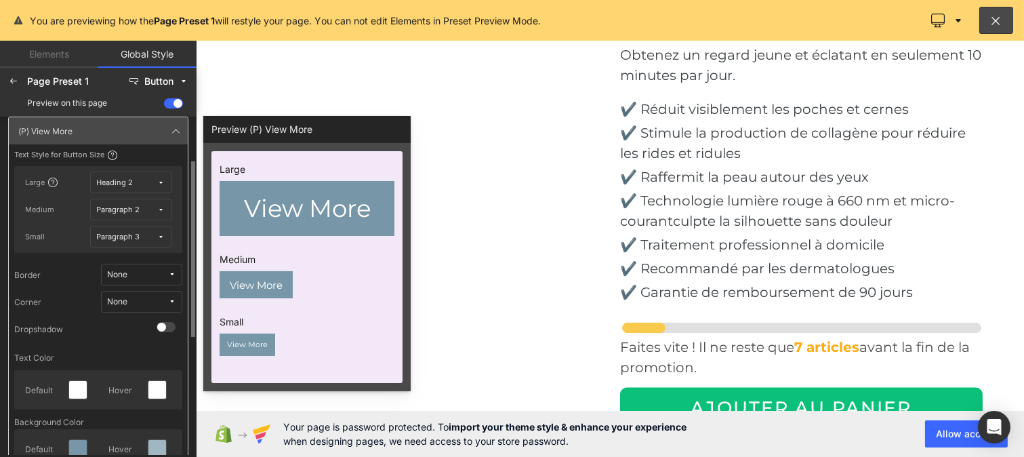
click at [168, 205] on button "Paragraph 2" at bounding box center [130, 210] width 81 height 22
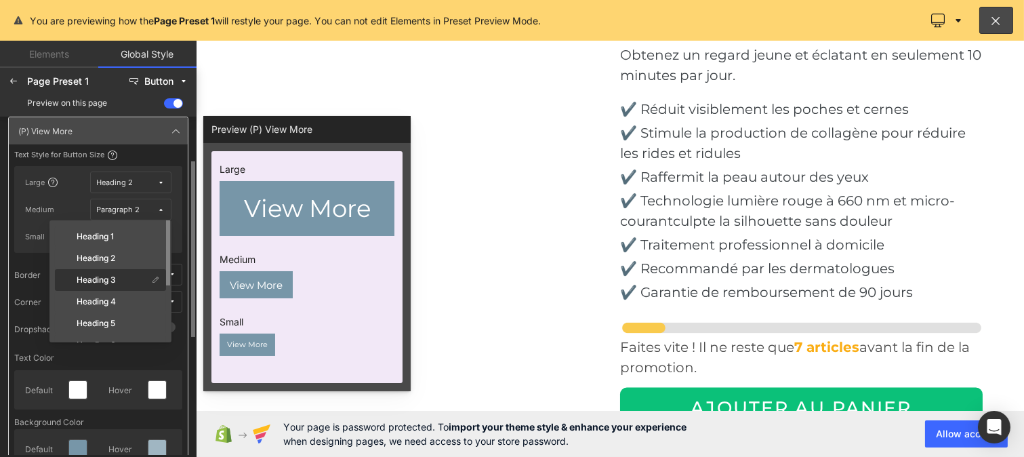
click at [123, 291] on div "Heading 3" at bounding box center [110, 302] width 111 height 22
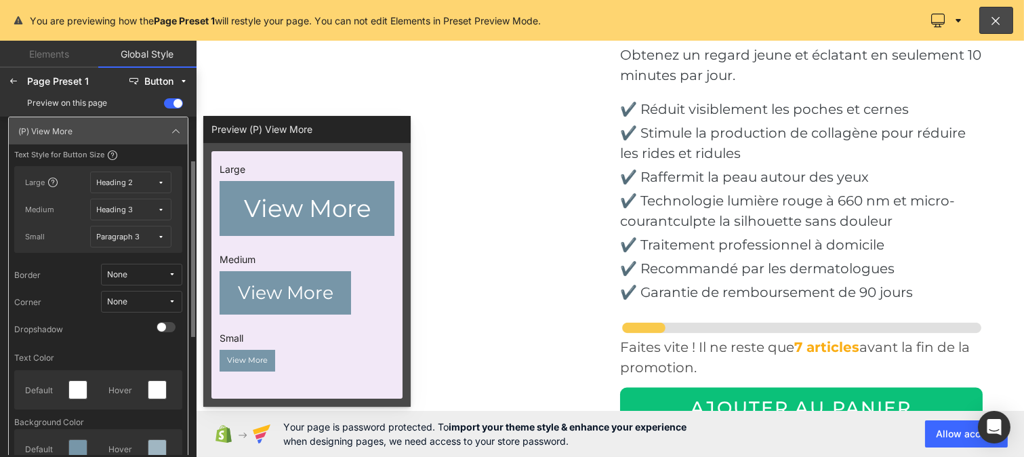
click at [172, 270] on icon at bounding box center [172, 274] width 8 height 8
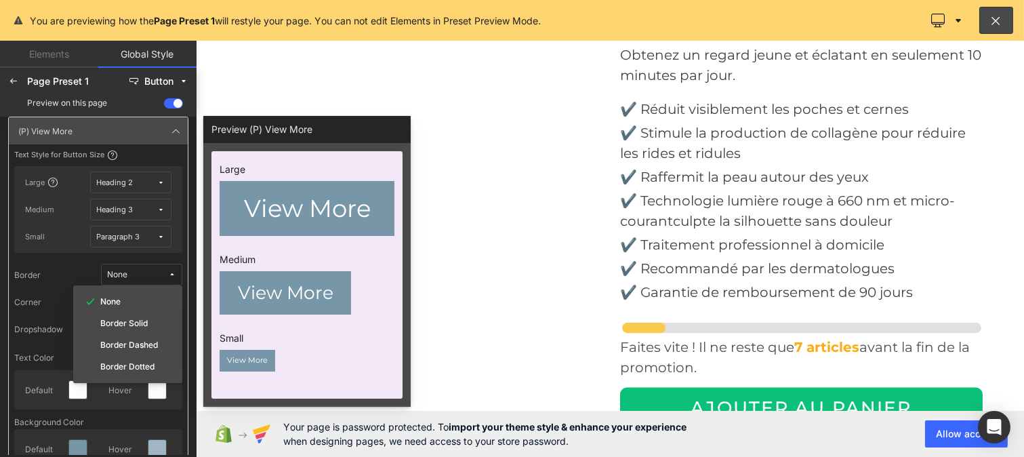
click at [164, 233] on icon at bounding box center [161, 236] width 7 height 7
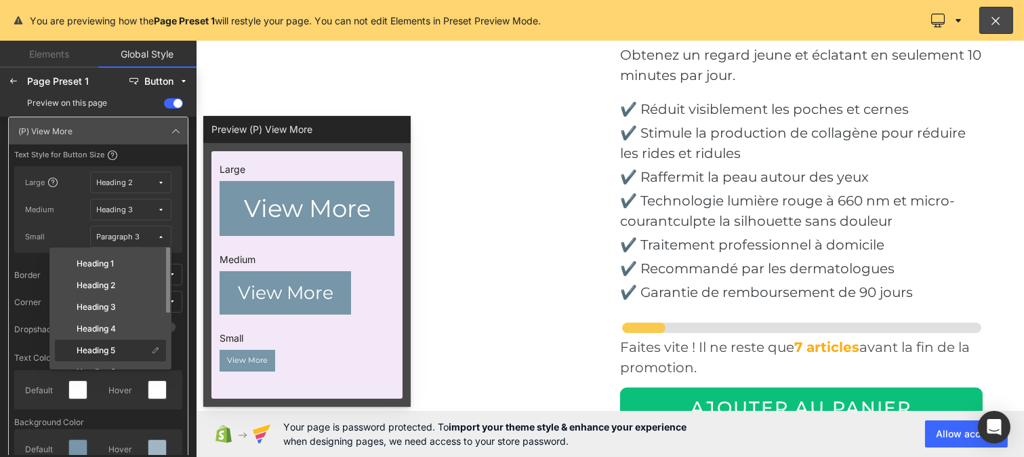
click at [118, 361] on div "Heading 5" at bounding box center [110, 372] width 111 height 22
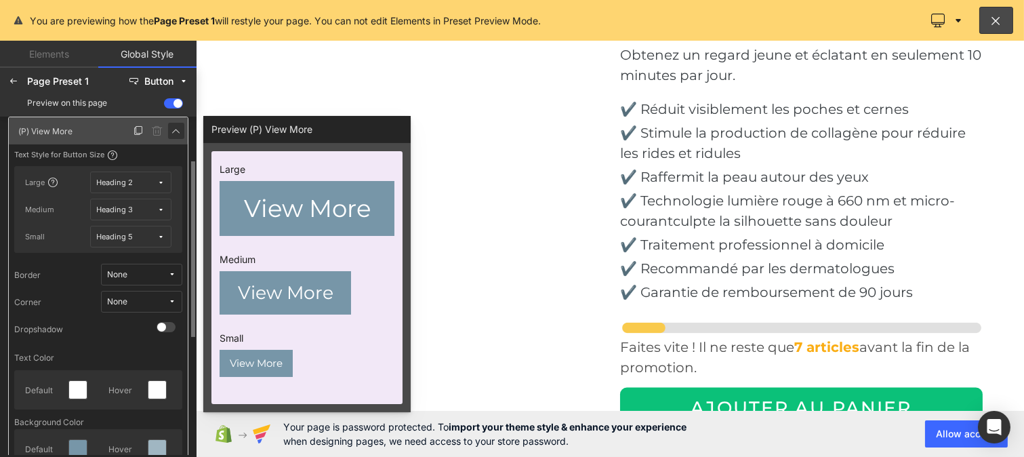
click at [174, 127] on icon at bounding box center [176, 130] width 11 height 11
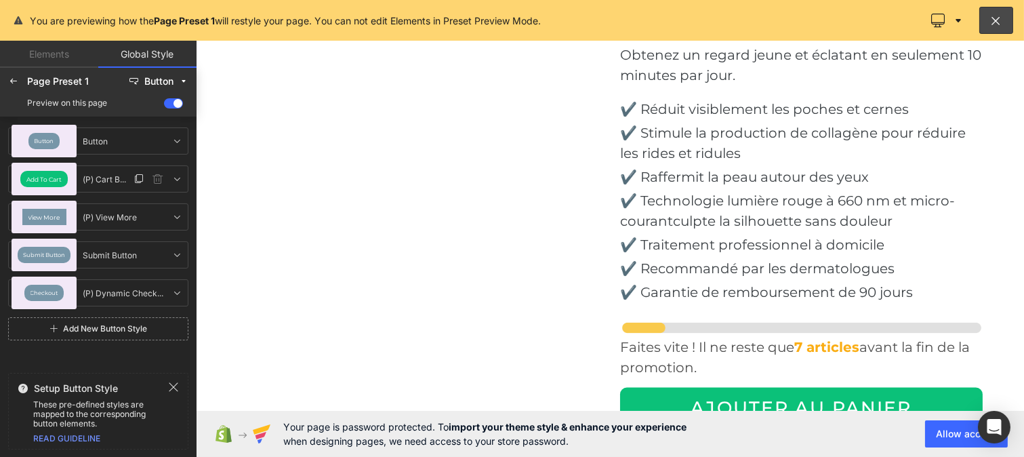
scroll to position [0, 0]
click at [173, 249] on icon at bounding box center [177, 254] width 11 height 11
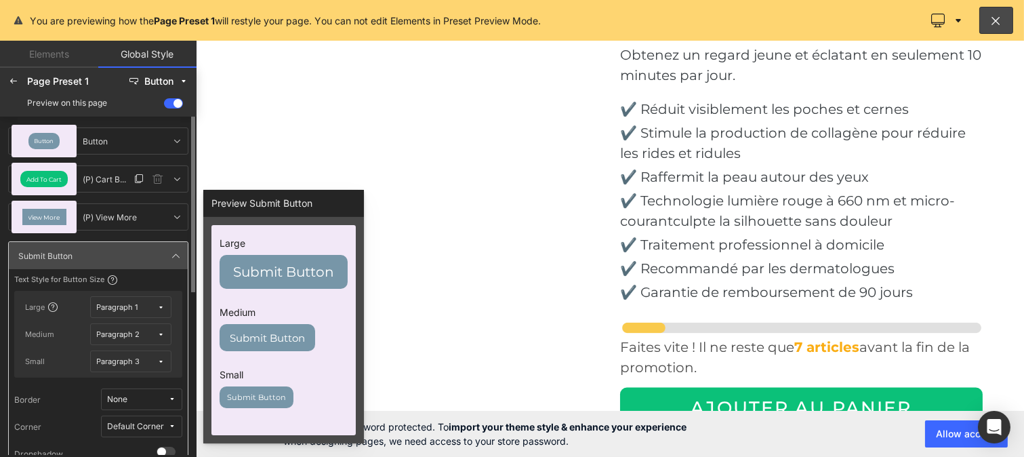
click at [159, 302] on button "Paragraph 1" at bounding box center [130, 307] width 81 height 22
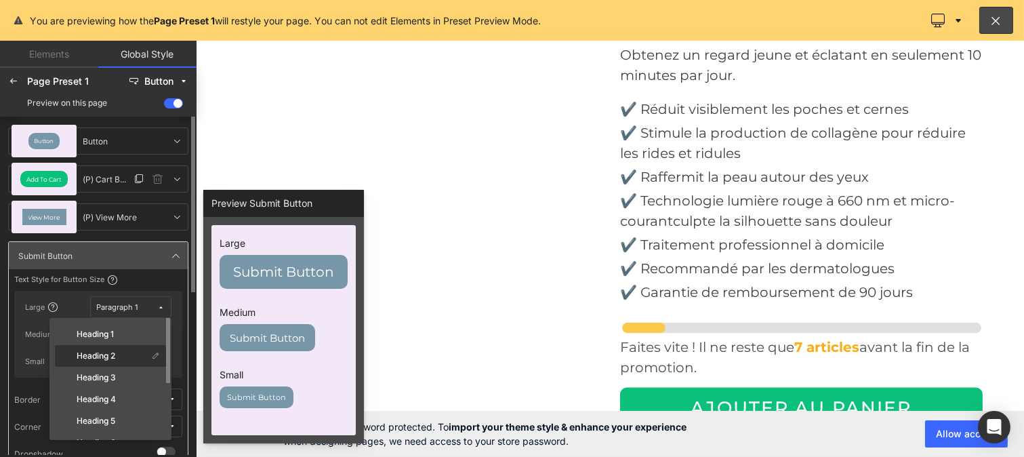
click at [95, 367] on div "Heading 2" at bounding box center [110, 378] width 111 height 22
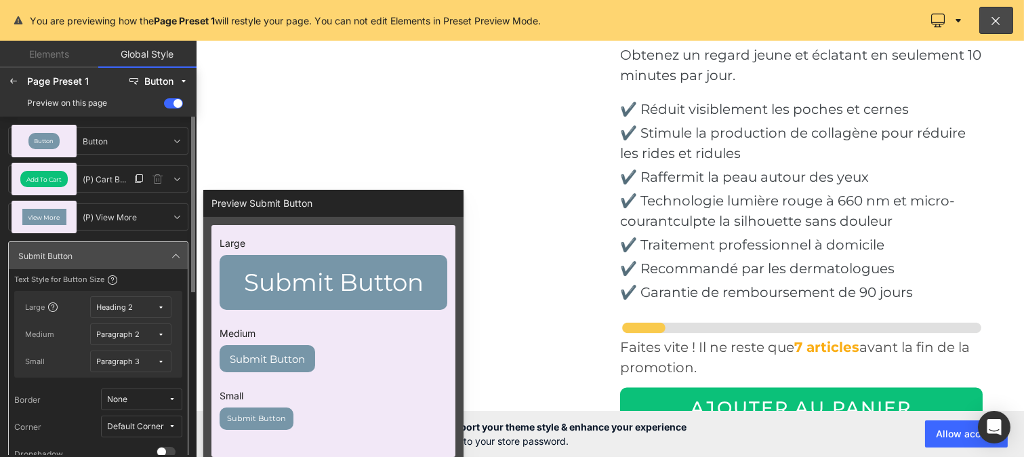
click at [163, 336] on icon at bounding box center [161, 334] width 7 height 7
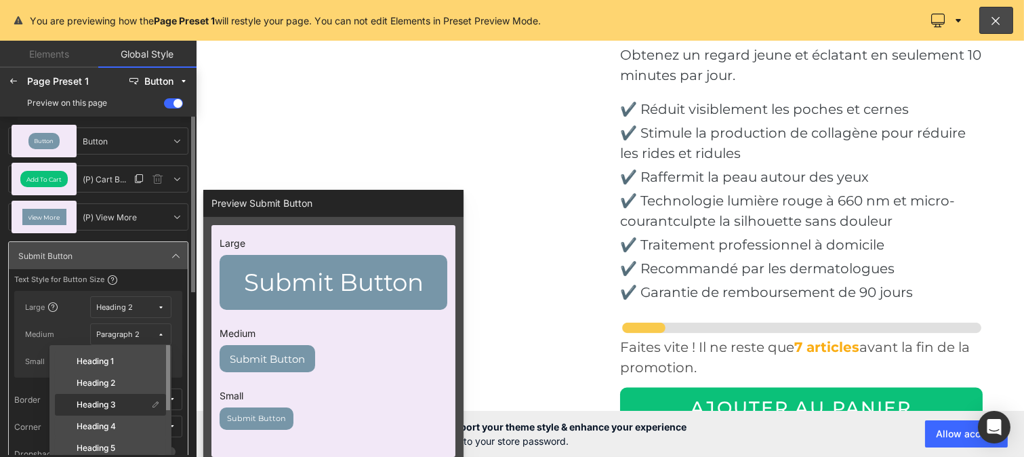
click at [132, 407] on div "Heading 3" at bounding box center [103, 404] width 90 height 11
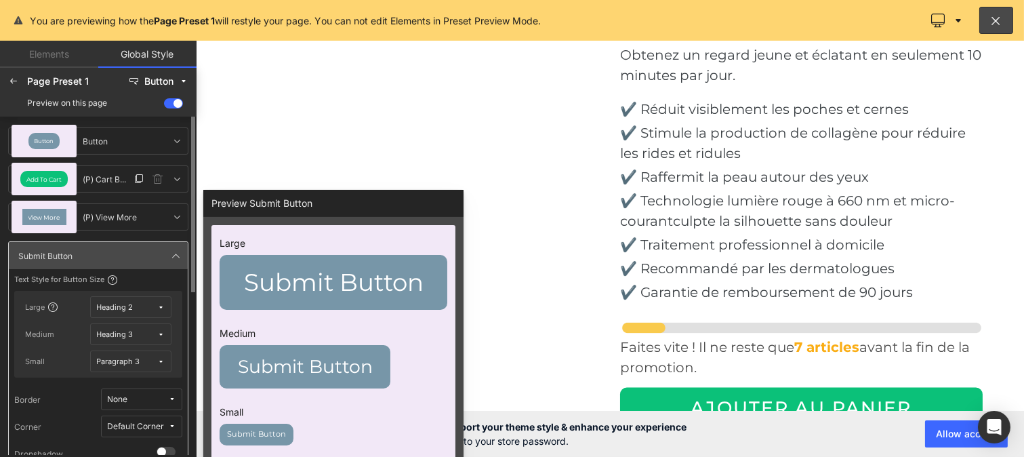
click at [160, 359] on icon at bounding box center [161, 361] width 7 height 7
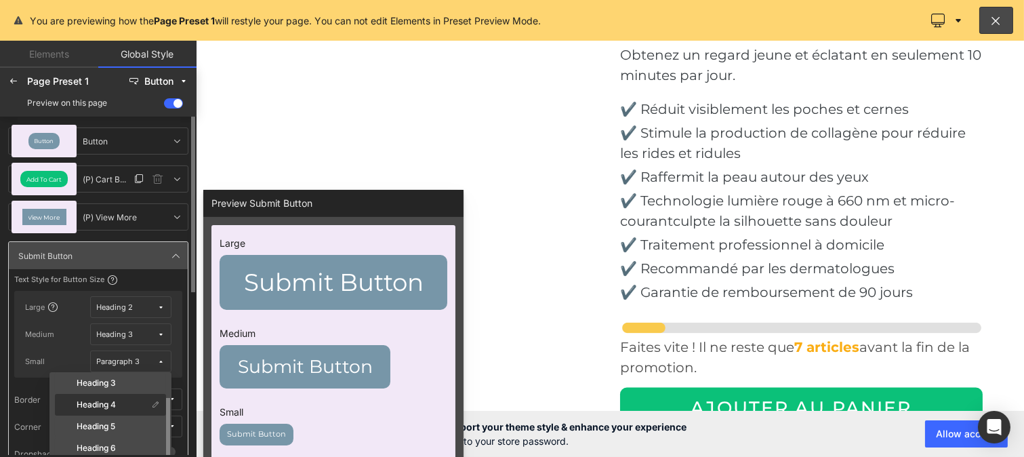
scroll to position [49, 0]
click at [113, 423] on label "Heading 5" at bounding box center [96, 425] width 39 height 9
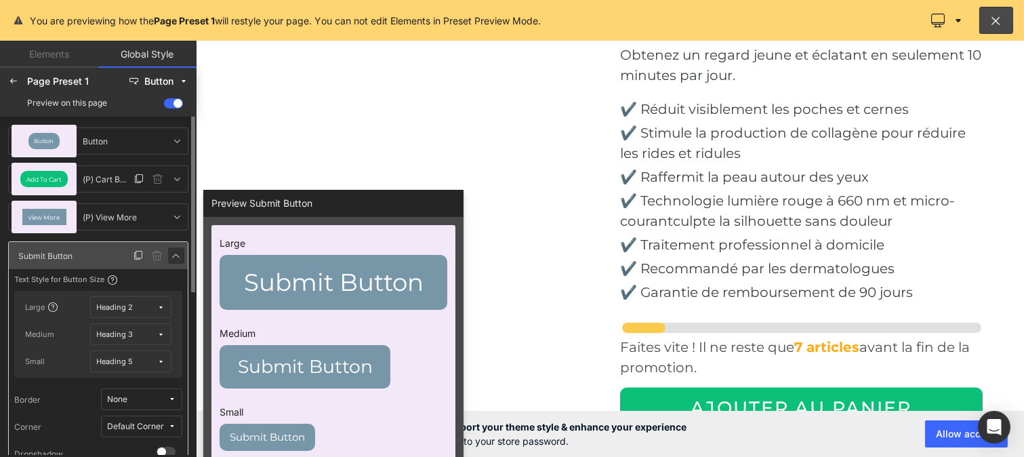
click at [175, 254] on icon at bounding box center [176, 255] width 11 height 11
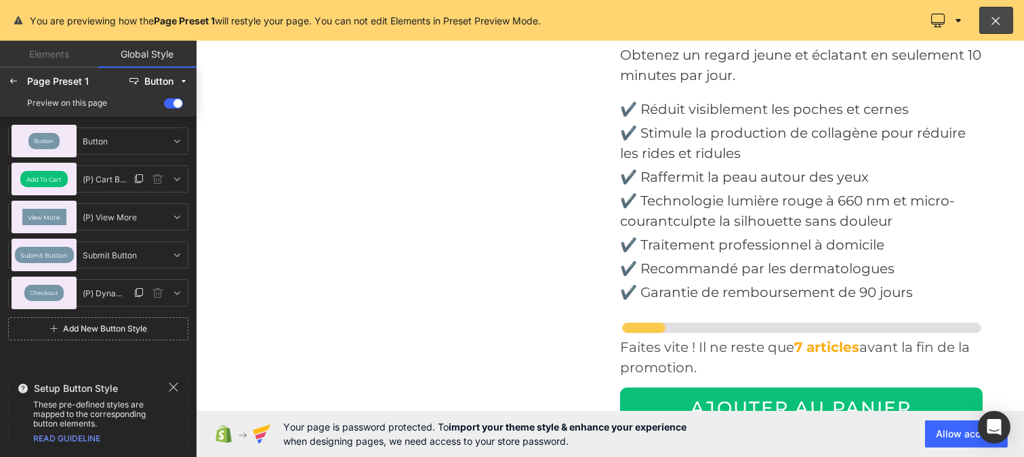
click at [42, 300] on div "Checkout" at bounding box center [43, 293] width 39 height 16
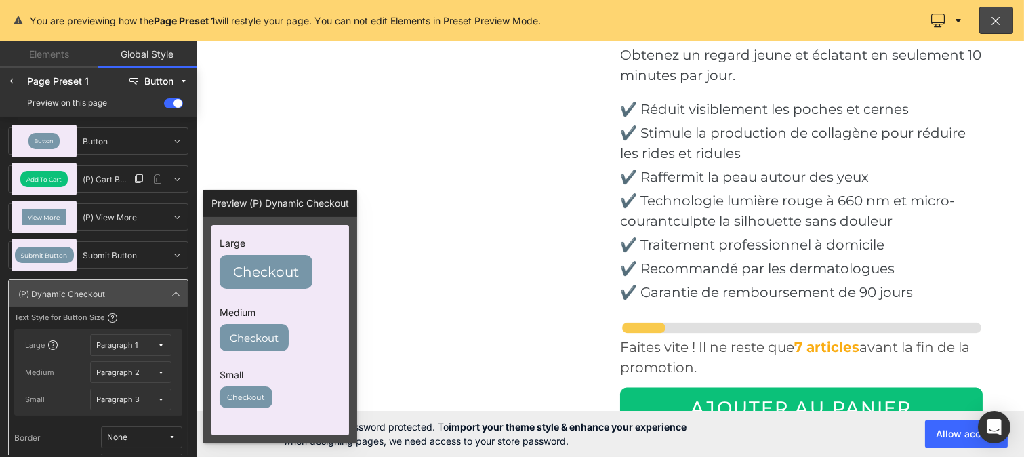
click at [148, 341] on span "Paragraph 1" at bounding box center [127, 345] width 61 height 10
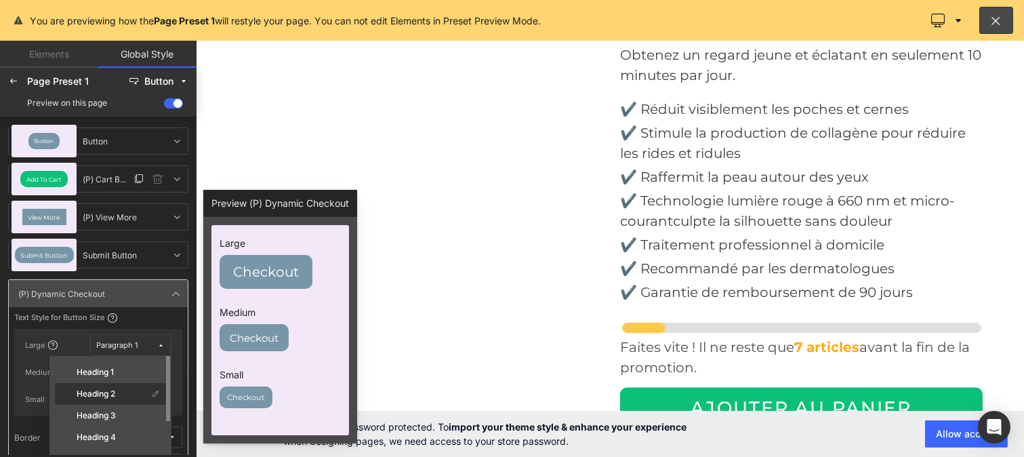
click at [119, 388] on div "Heading 2" at bounding box center [103, 393] width 90 height 11
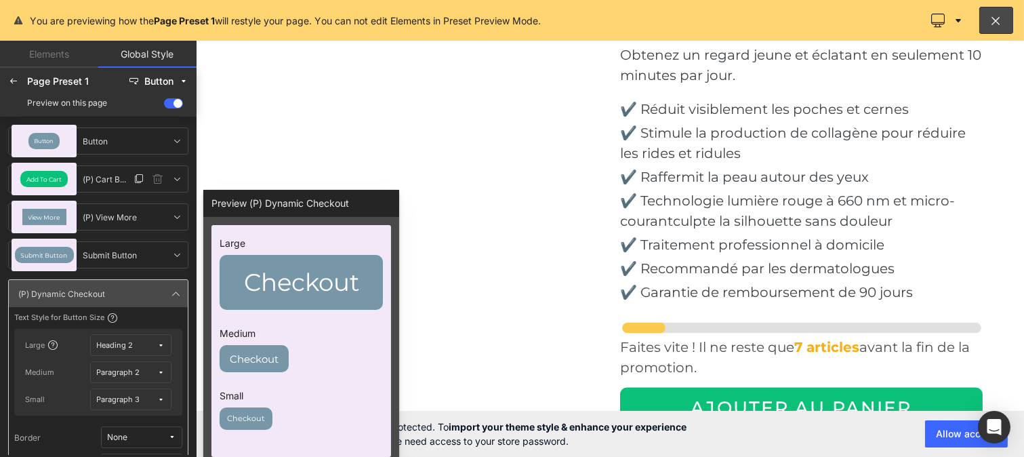
click at [153, 369] on span "Paragraph 2" at bounding box center [127, 372] width 61 height 10
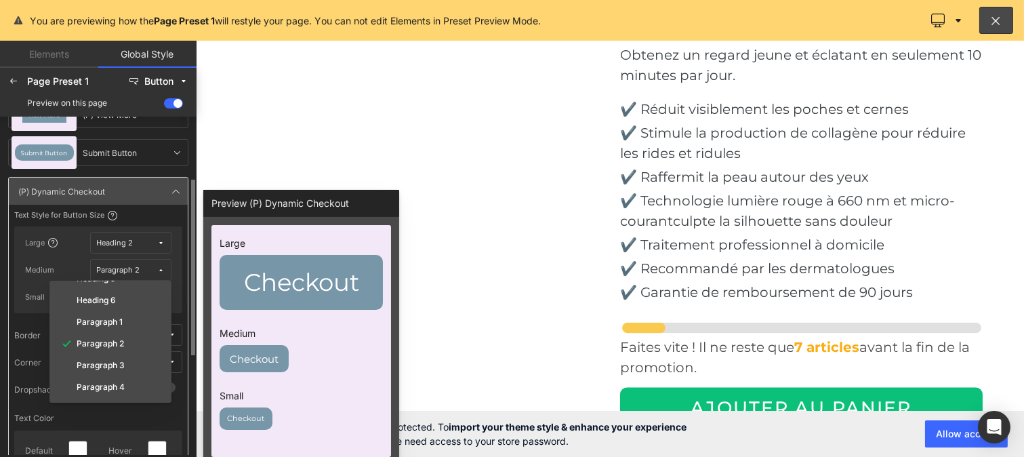
scroll to position [115, 0]
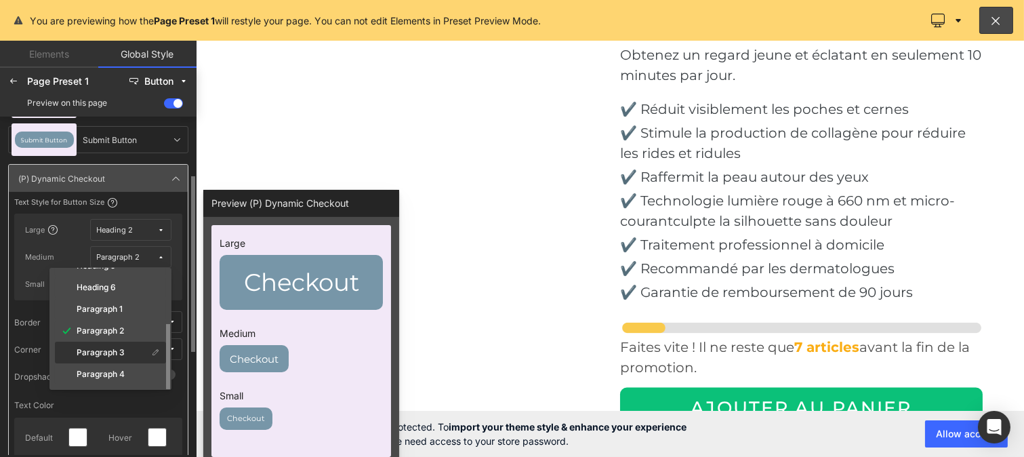
click at [104, 347] on div "Paragraph 3" at bounding box center [103, 352] width 90 height 11
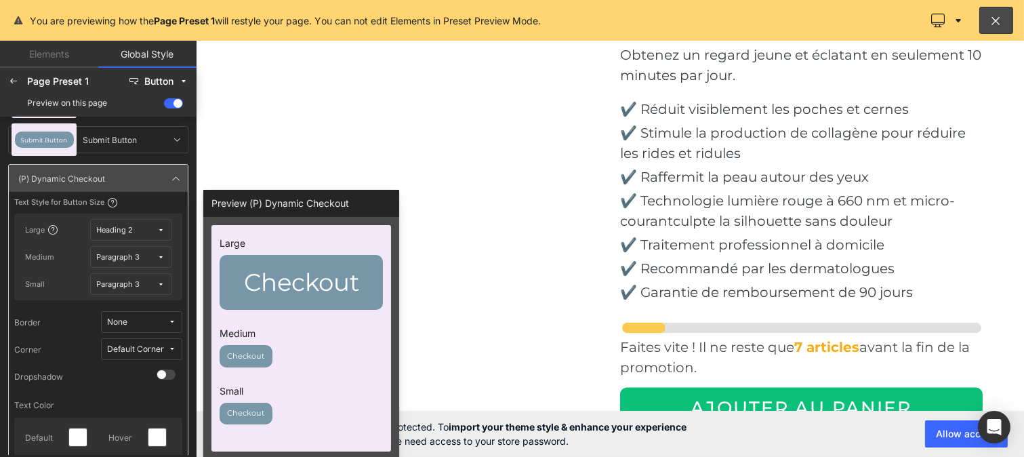
click at [163, 283] on icon at bounding box center [161, 284] width 7 height 7
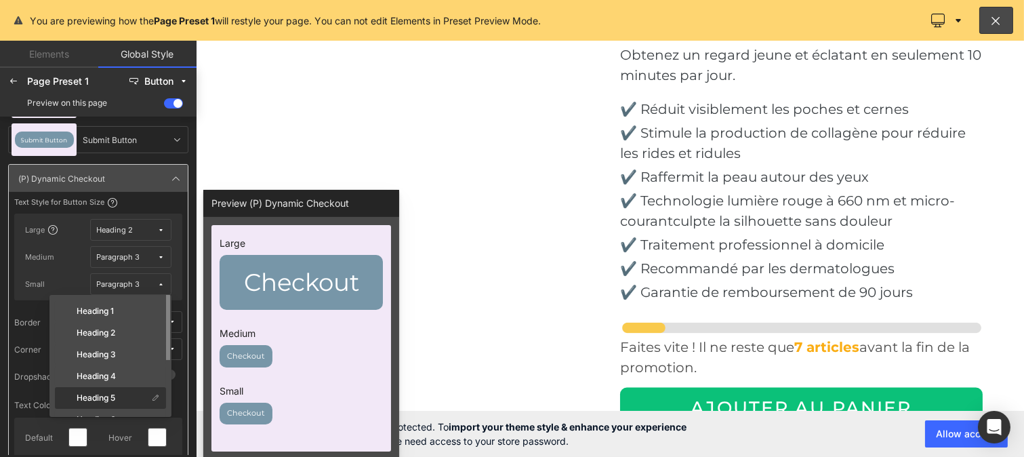
click at [105, 397] on label "Heading 5" at bounding box center [96, 397] width 39 height 9
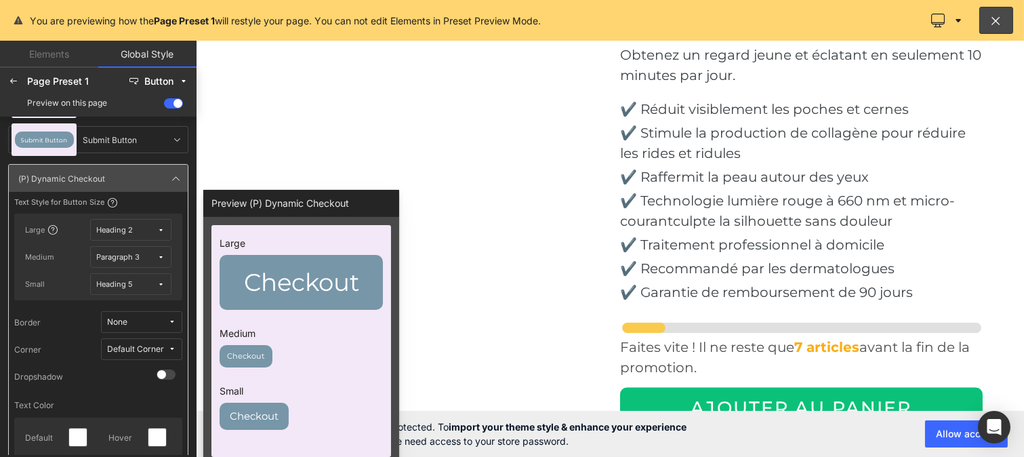
click at [159, 276] on button "Heading 5" at bounding box center [130, 284] width 81 height 22
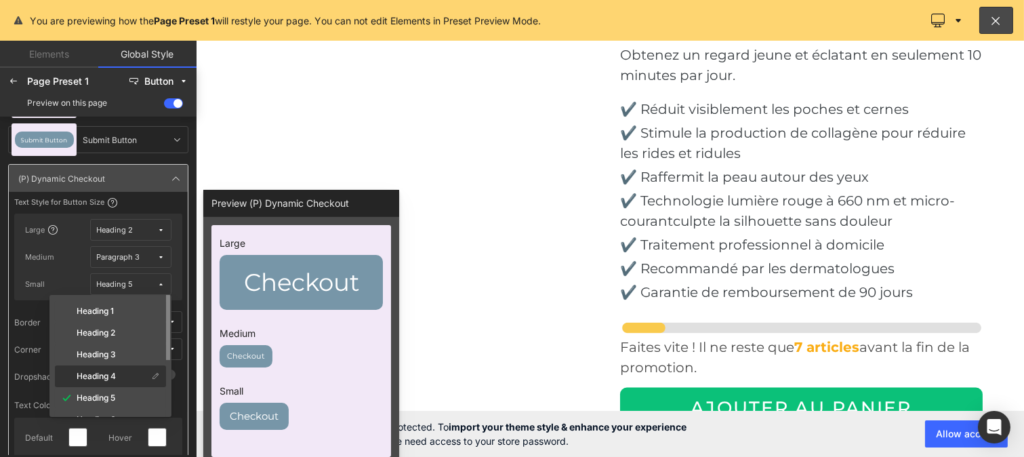
click at [111, 387] on div "Heading 4" at bounding box center [110, 398] width 111 height 22
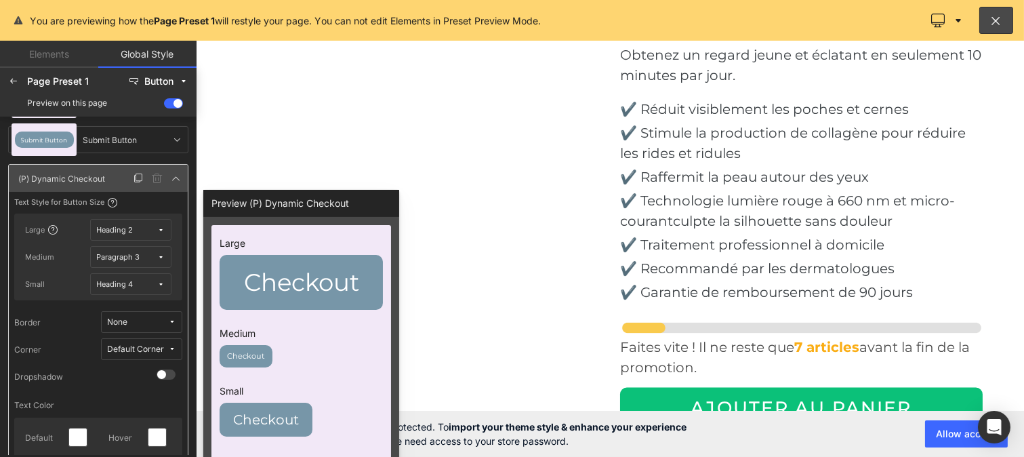
click at [167, 176] on div at bounding box center [149, 178] width 38 height 16
click at [177, 180] on icon at bounding box center [176, 178] width 11 height 11
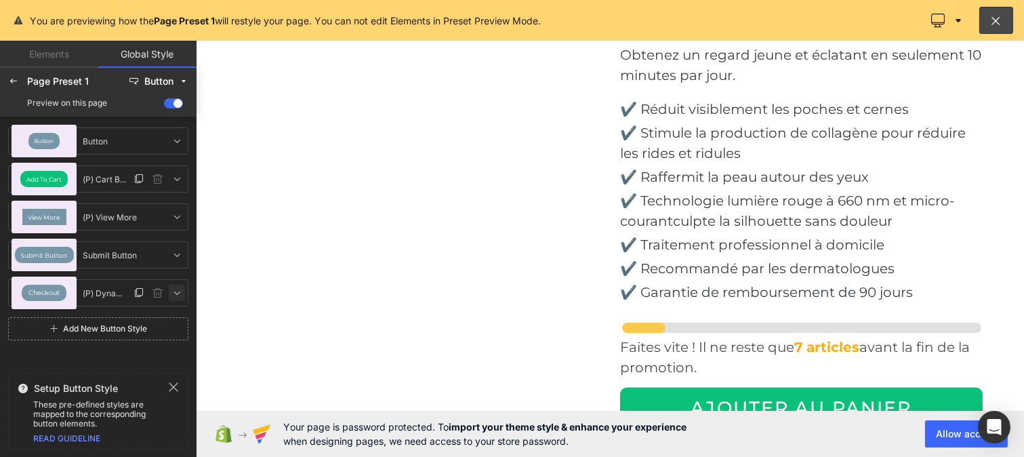
scroll to position [0, 0]
click at [169, 383] on icon at bounding box center [173, 387] width 9 height 9
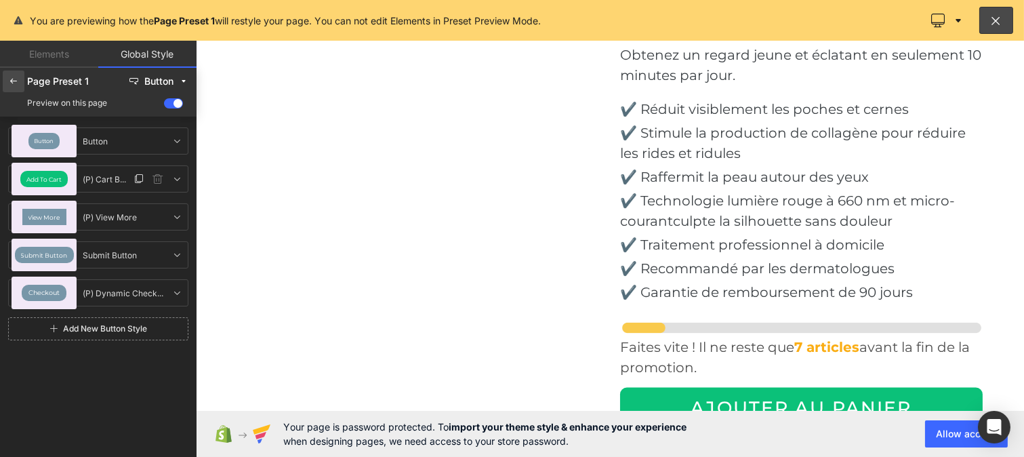
click at [14, 83] on icon at bounding box center [13, 81] width 11 height 11
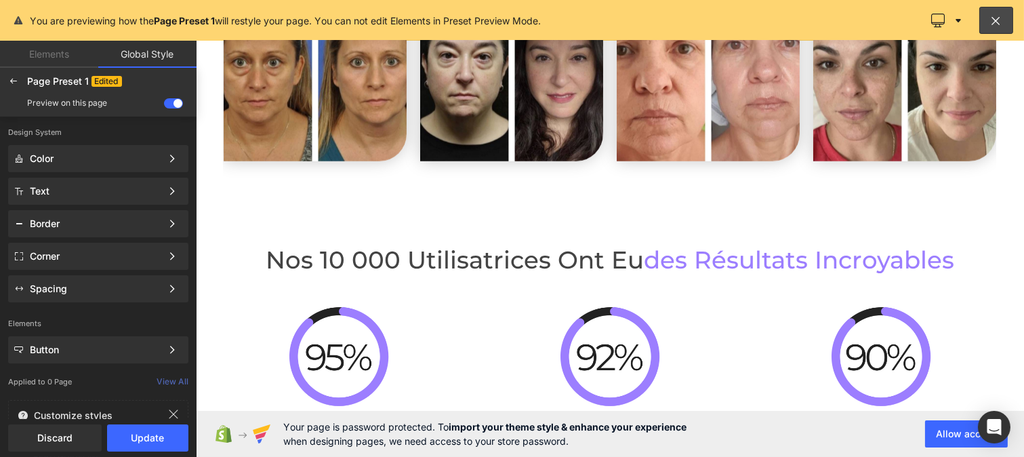
scroll to position [2549, 0]
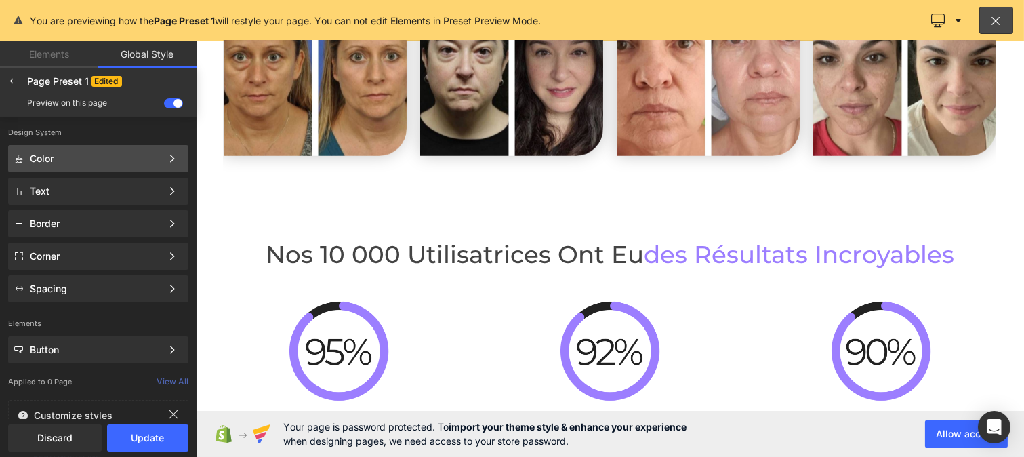
click at [46, 163] on div "Color" at bounding box center [96, 158] width 132 height 11
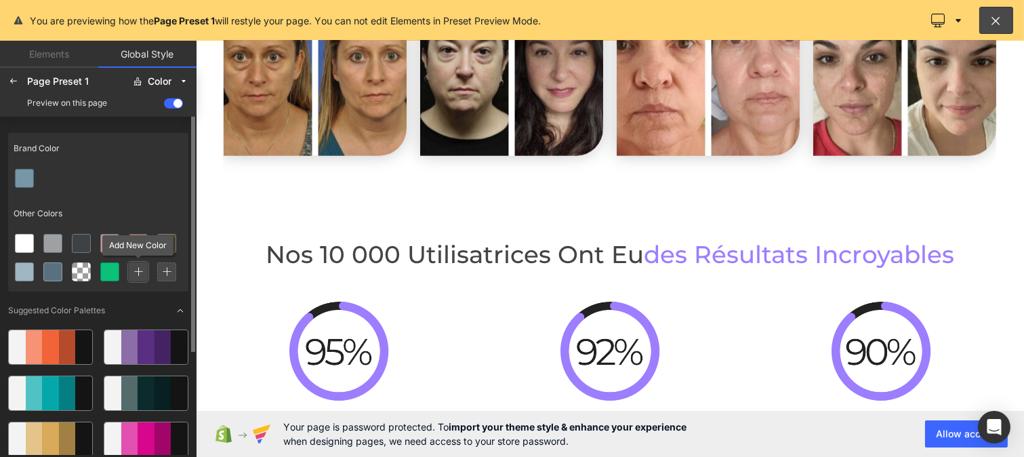
click at [138, 269] on icon at bounding box center [138, 271] width 9 height 9
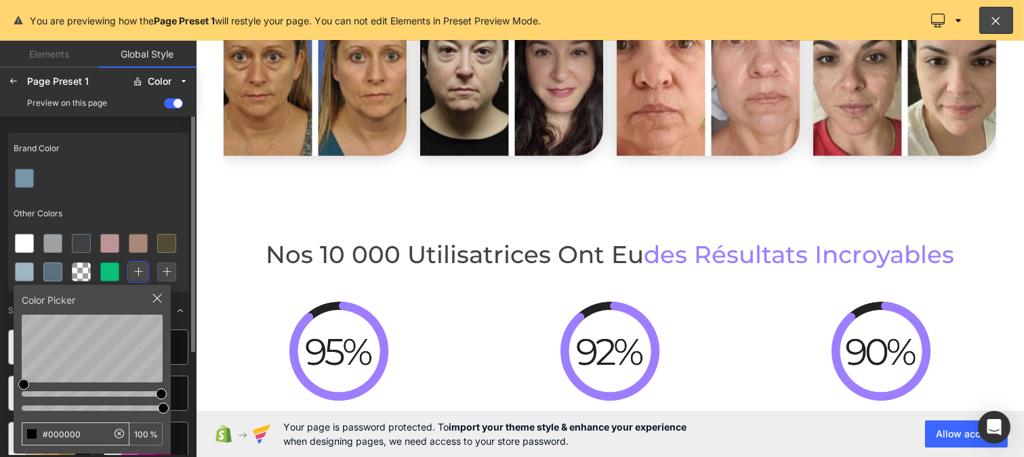
click at [94, 437] on input "#000000" at bounding box center [64, 434] width 85 height 22
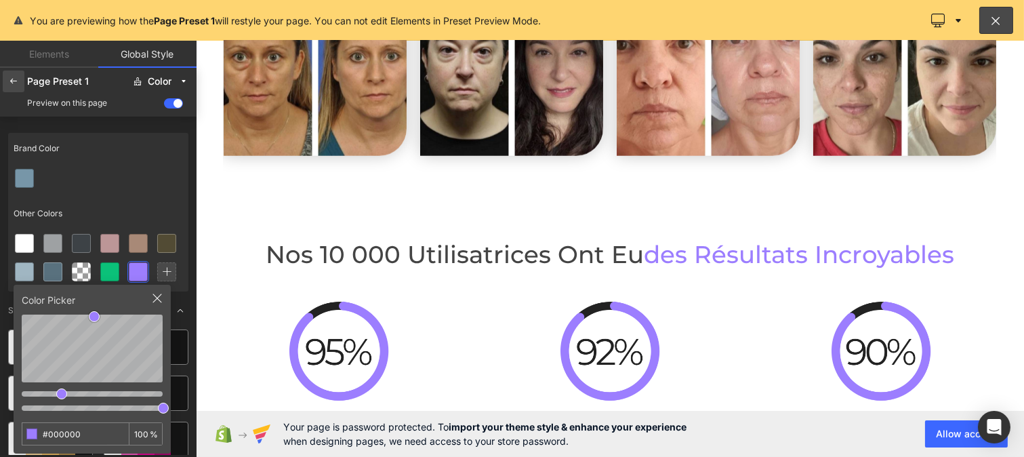
click at [10, 83] on icon at bounding box center [13, 81] width 11 height 11
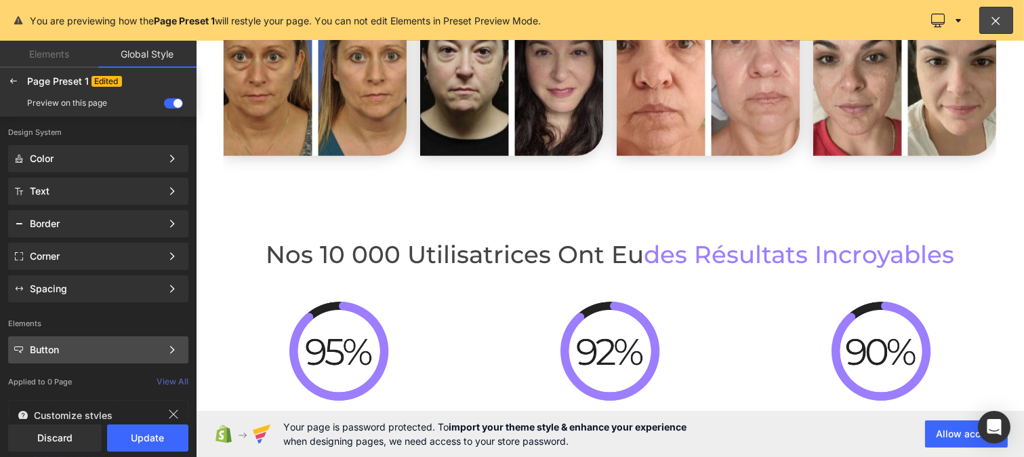
click at [52, 348] on div "Button" at bounding box center [96, 349] width 132 height 11
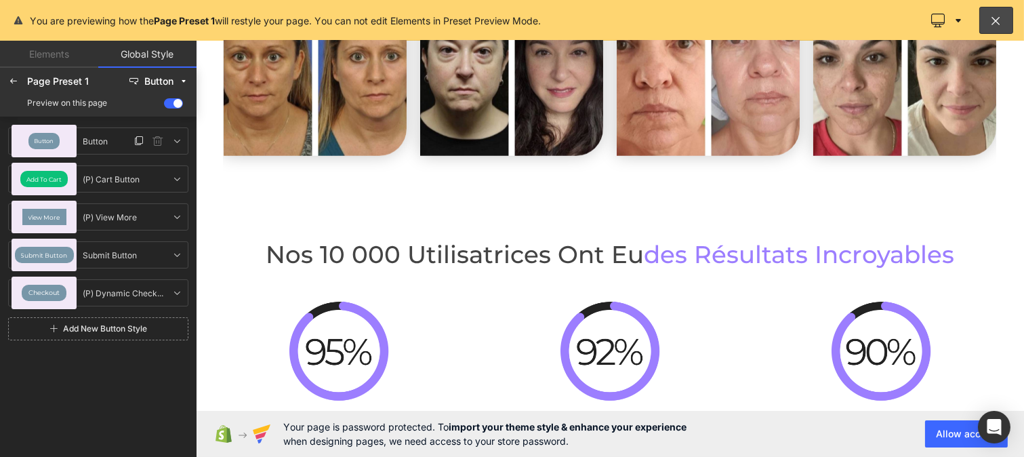
click at [43, 145] on div "Button" at bounding box center [43, 141] width 31 height 16
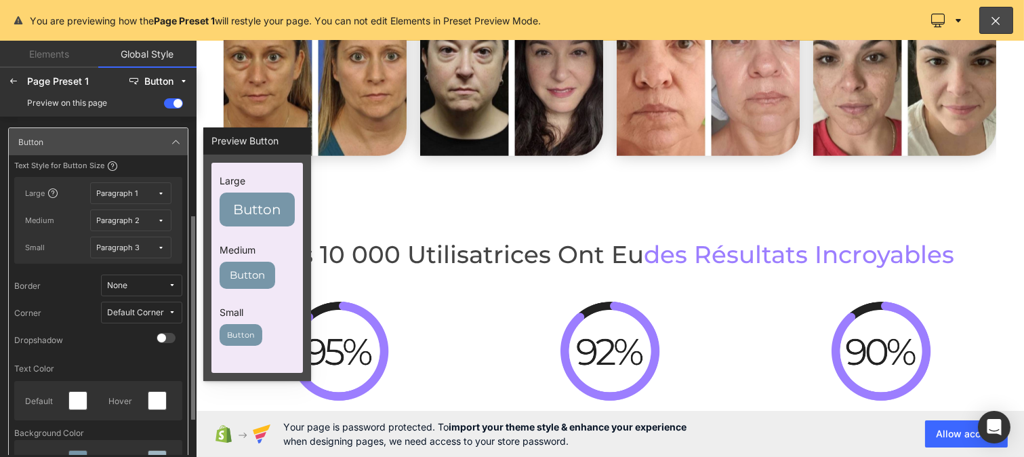
scroll to position [78, 0]
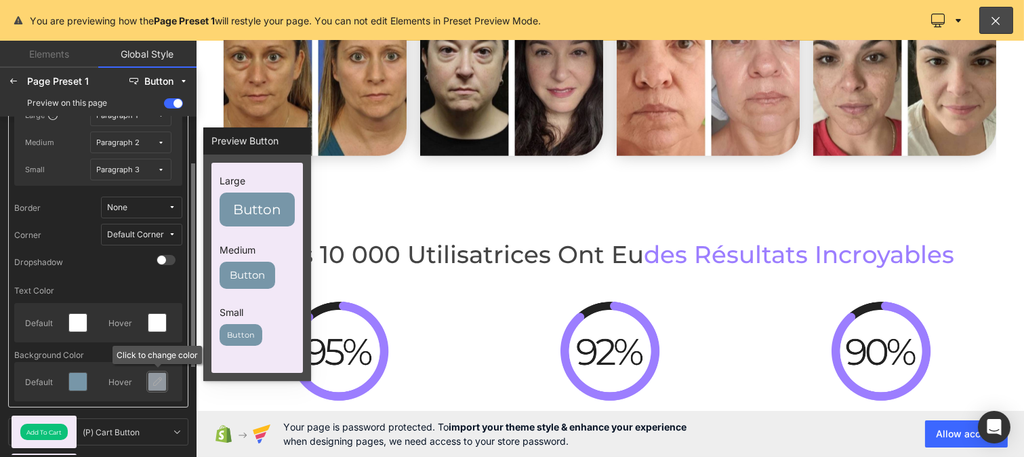
click at [167, 378] on div at bounding box center [157, 382] width 22 height 22
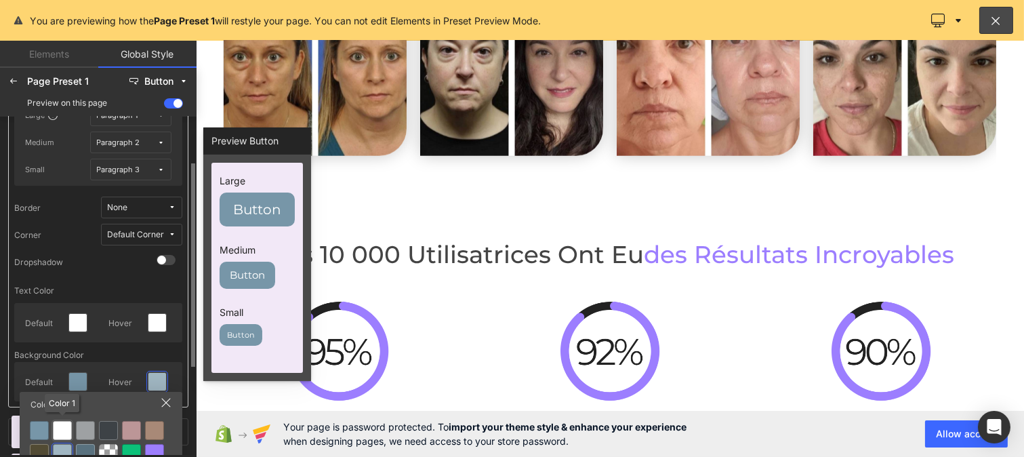
click at [63, 424] on div at bounding box center [62, 430] width 19 height 19
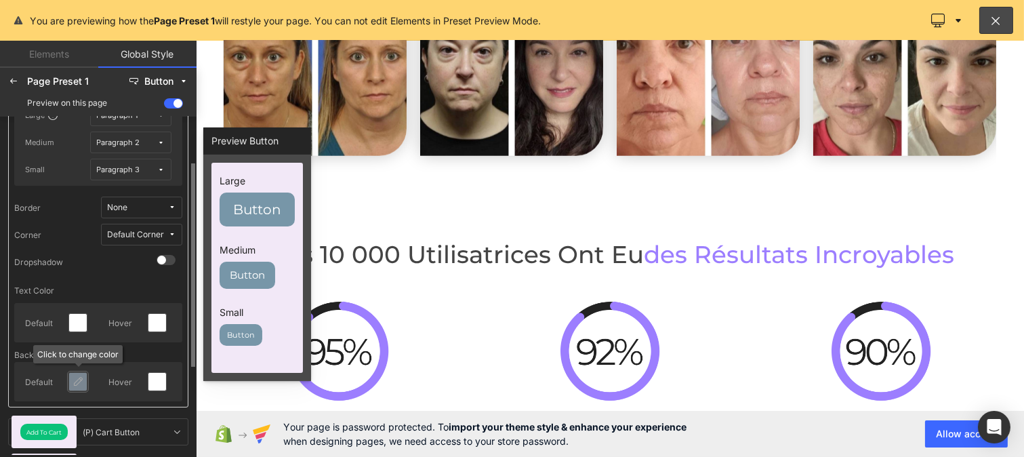
click at [75, 383] on icon at bounding box center [78, 381] width 11 height 11
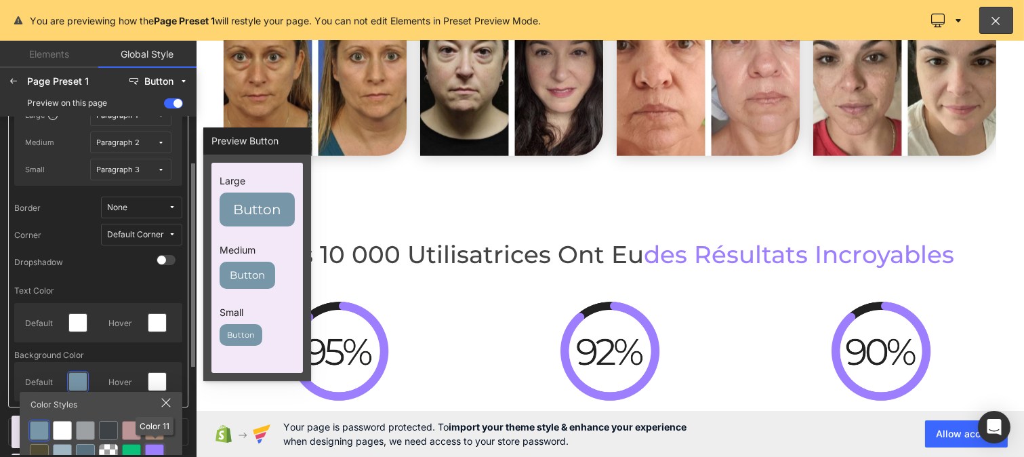
click at [155, 444] on div at bounding box center [154, 453] width 19 height 19
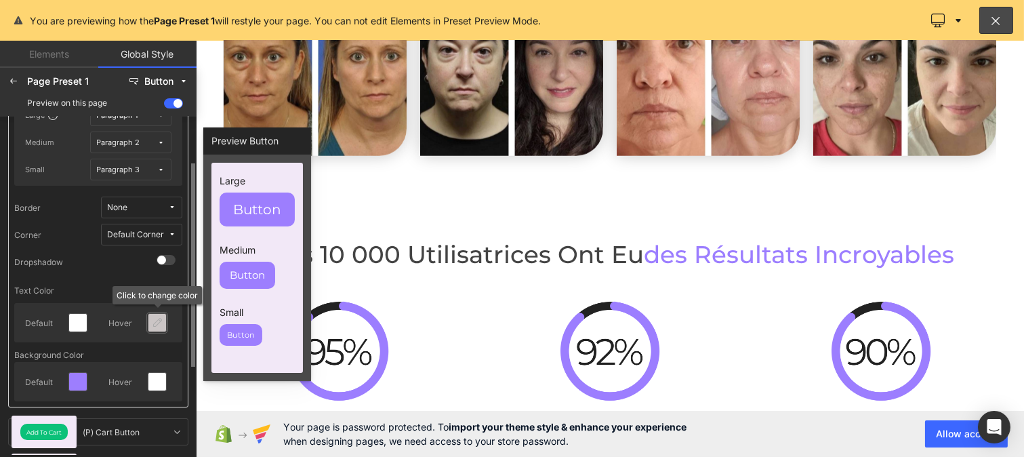
click at [161, 317] on icon at bounding box center [157, 322] width 11 height 11
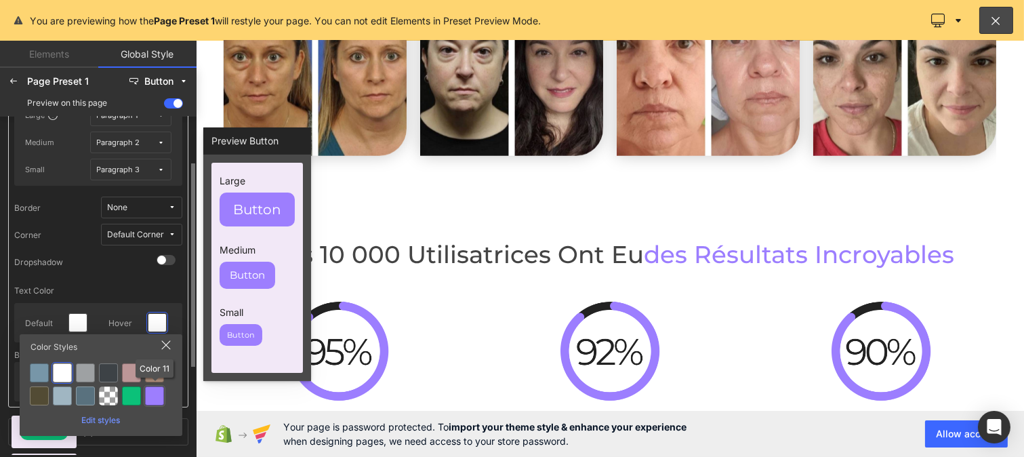
click at [153, 401] on div at bounding box center [154, 395] width 19 height 19
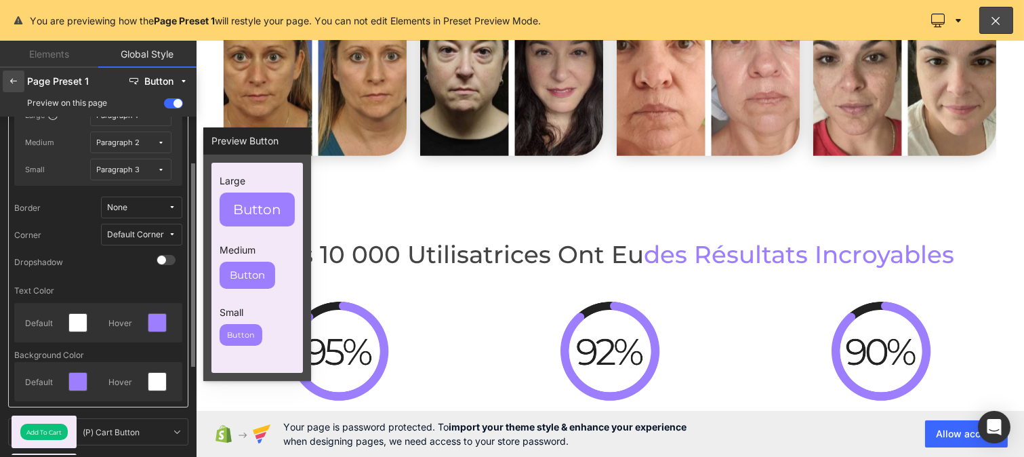
click at [18, 83] on icon at bounding box center [13, 81] width 11 height 11
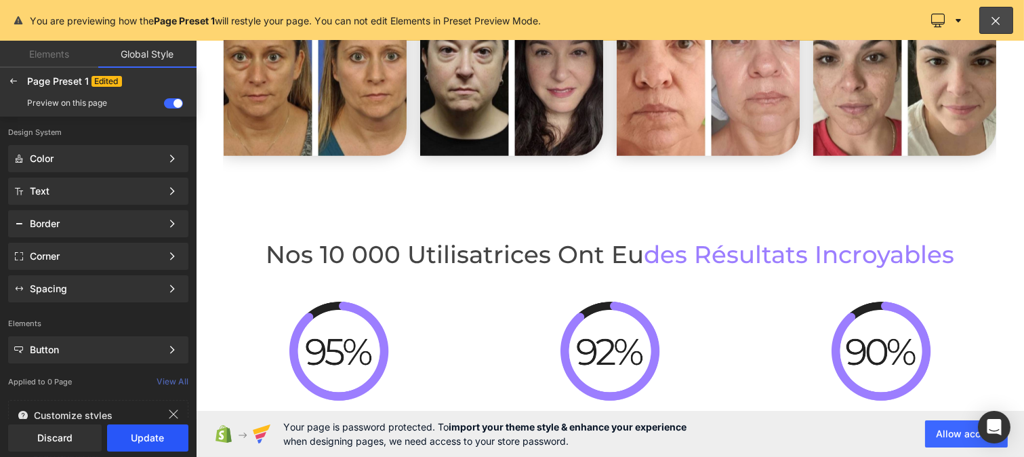
click at [148, 436] on button "Update" at bounding box center [147, 437] width 81 height 27
click at [125, 433] on span "Apply to current page" at bounding box center [98, 438] width 164 height 11
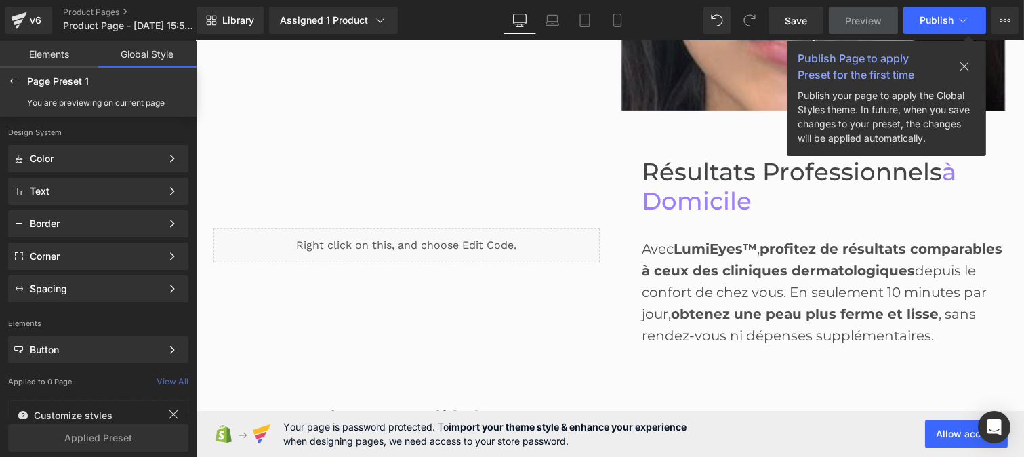
scroll to position [687, 0]
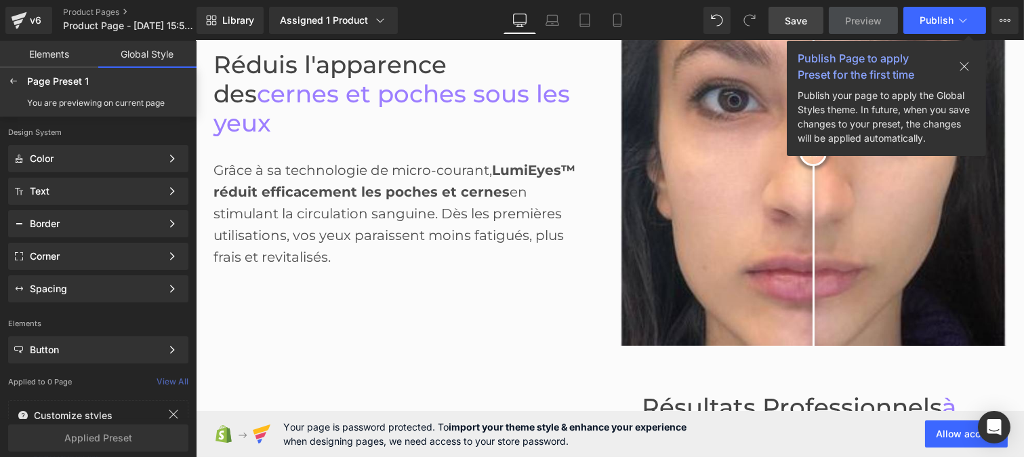
click at [790, 22] on span "Save" at bounding box center [796, 21] width 22 height 14
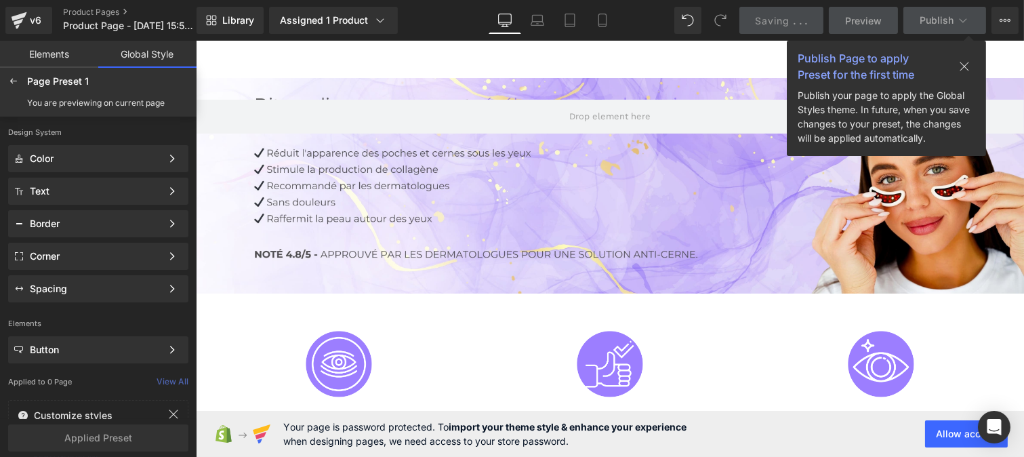
scroll to position [258, 0]
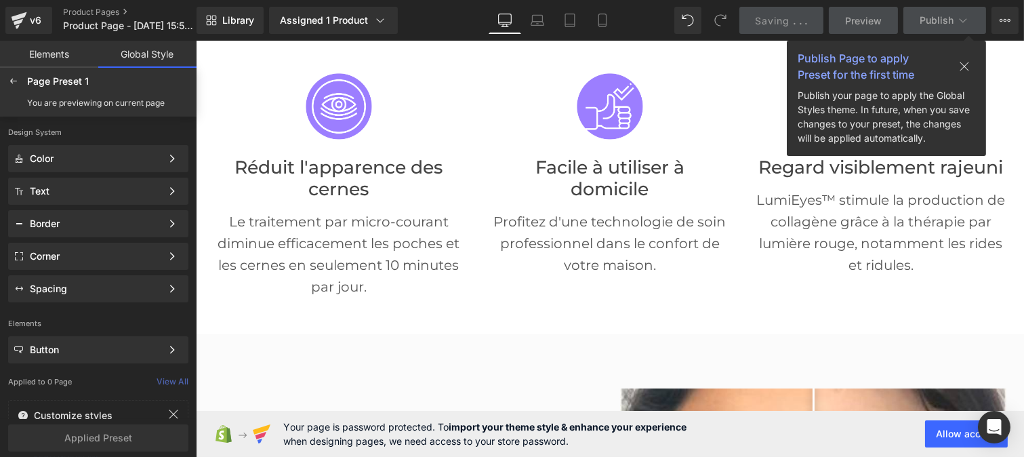
click at [965, 65] on icon at bounding box center [964, 66] width 11 height 11
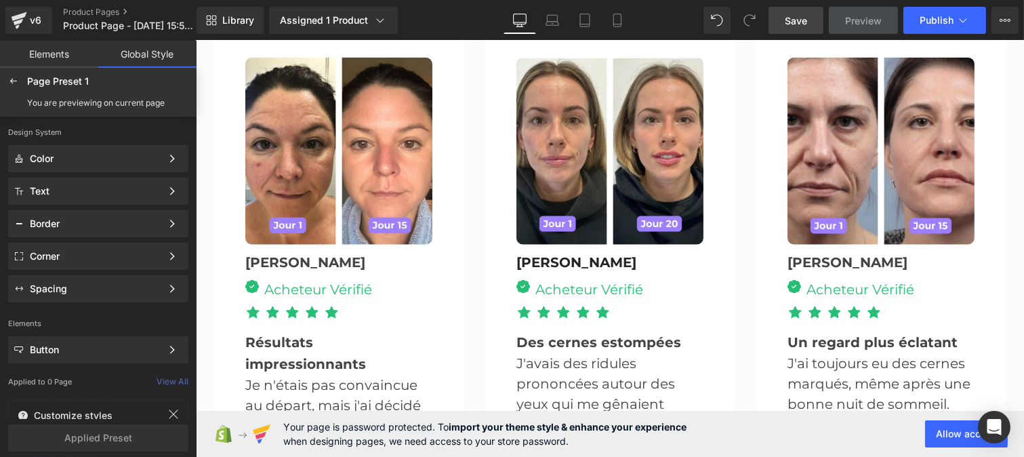
scroll to position [3232, 0]
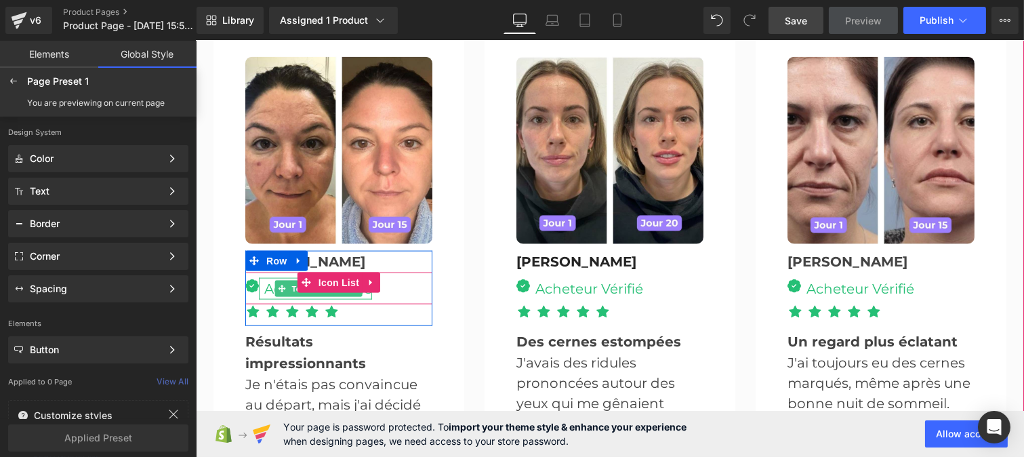
click at [289, 281] on span "Text Block" at bounding box center [310, 289] width 45 height 16
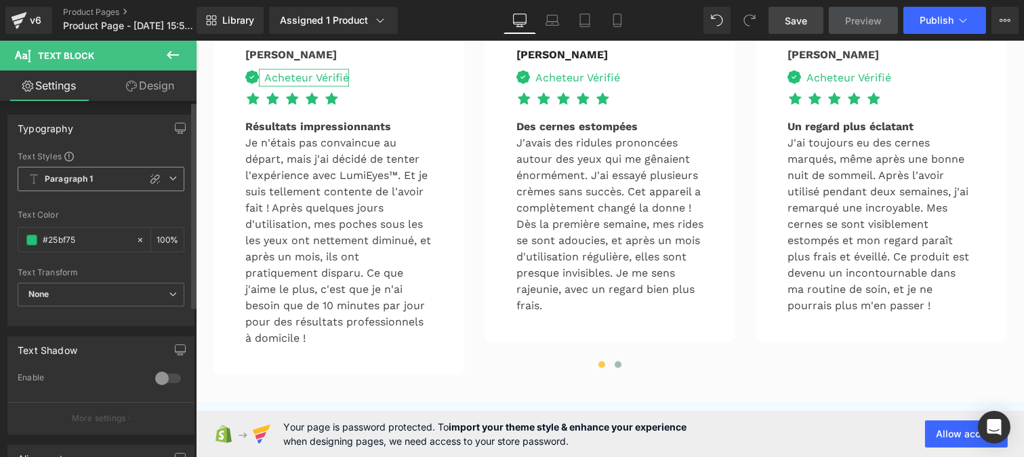
click at [83, 184] on b "Paragraph 1" at bounding box center [69, 180] width 49 height 12
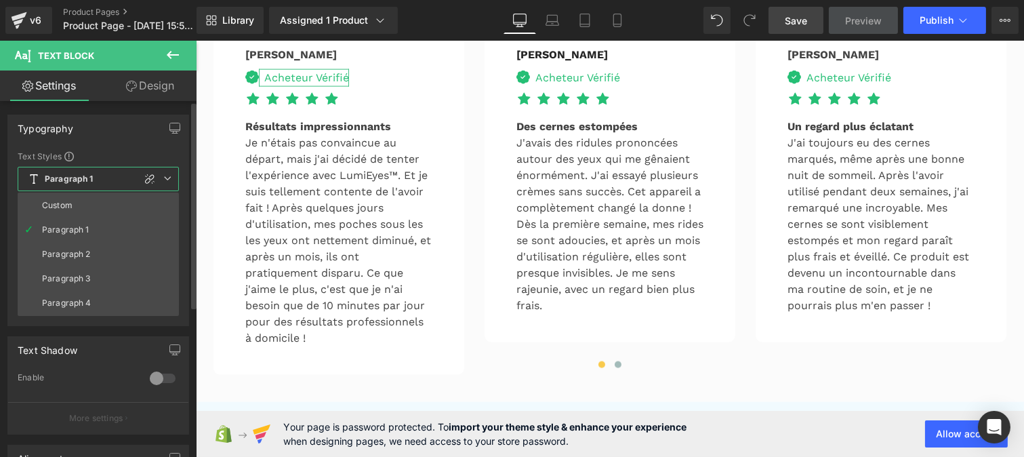
click at [79, 209] on li "Custom" at bounding box center [98, 205] width 161 height 24
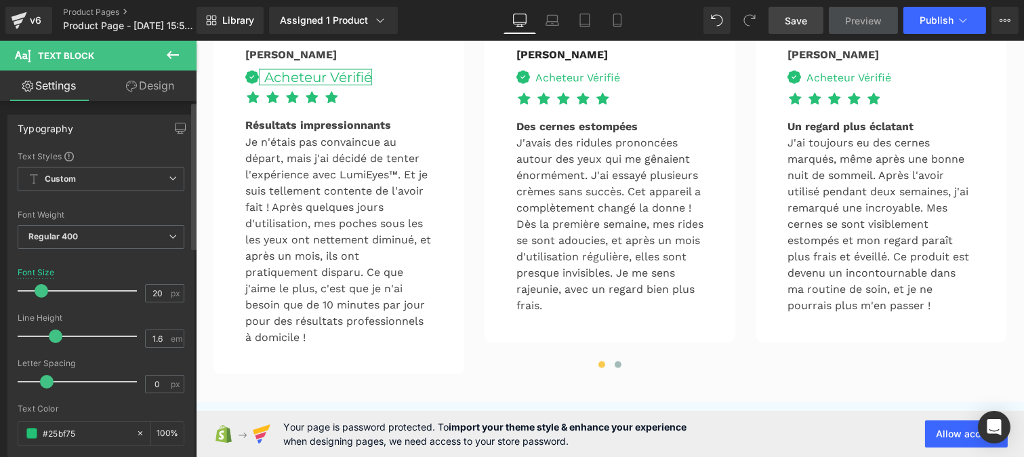
drag, startPoint x: 64, startPoint y: 341, endPoint x: 52, endPoint y: 337, distance: 13.5
click at [52, 337] on span at bounding box center [56, 336] width 14 height 14
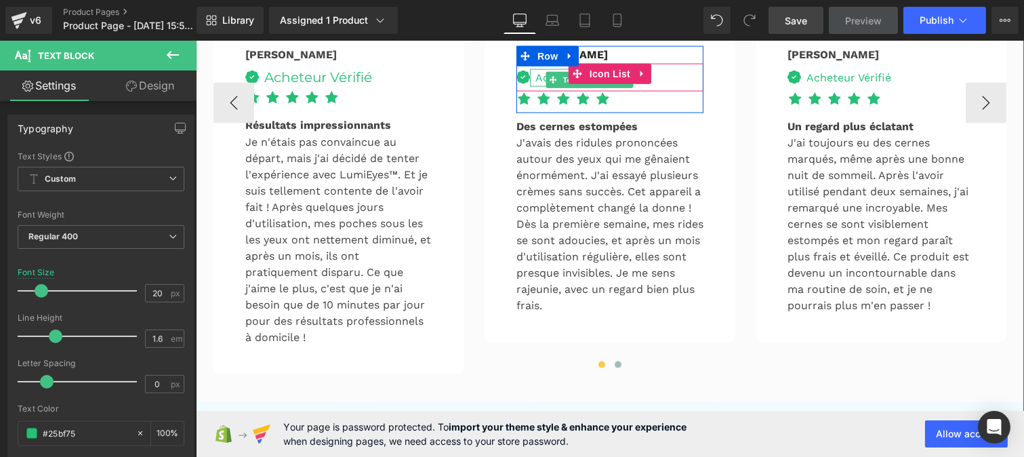
click at [559, 88] on span "Text Block" at bounding box center [581, 80] width 45 height 16
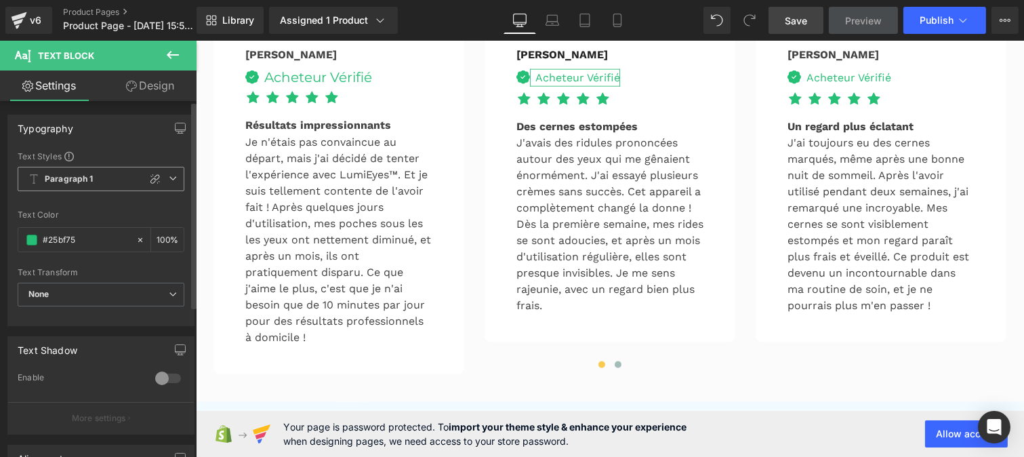
click at [77, 180] on b "Paragraph 1" at bounding box center [69, 180] width 49 height 12
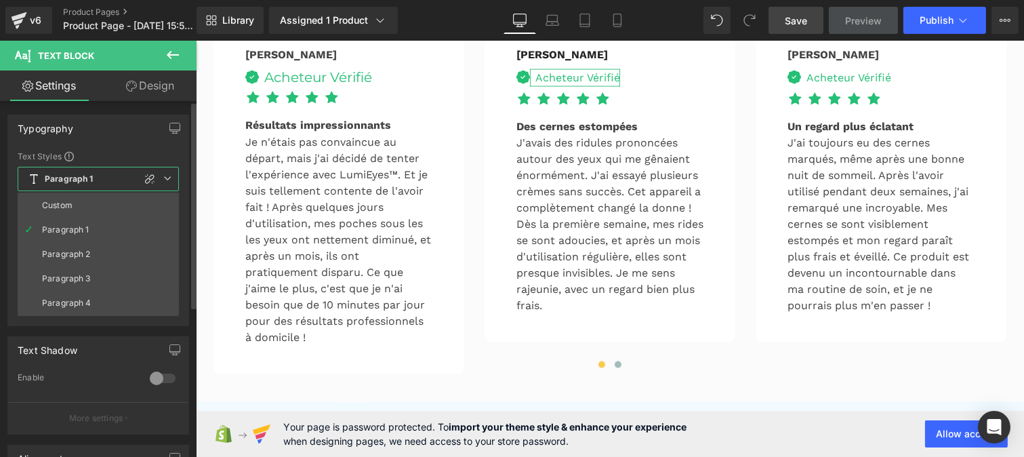
click at [75, 199] on li "Custom" at bounding box center [98, 205] width 161 height 24
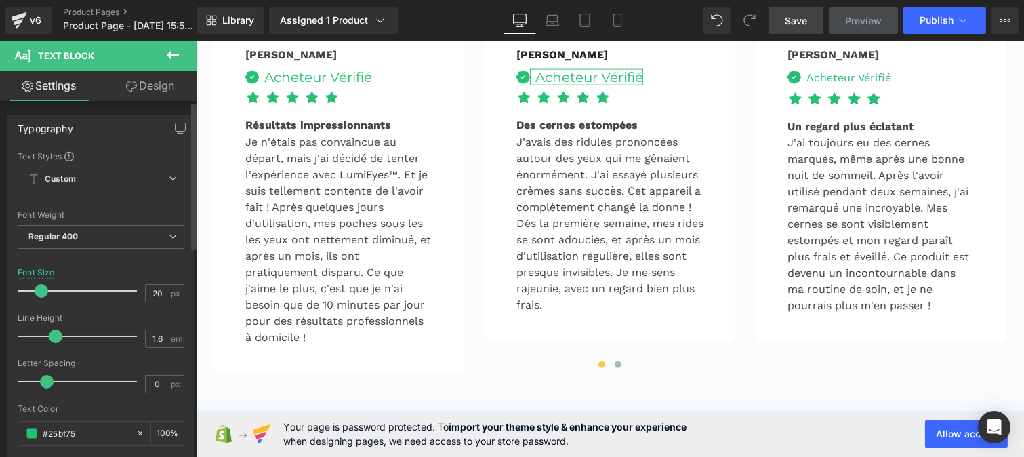
drag, startPoint x: 66, startPoint y: 339, endPoint x: 54, endPoint y: 336, distance: 12.5
click at [54, 336] on span at bounding box center [56, 336] width 14 height 14
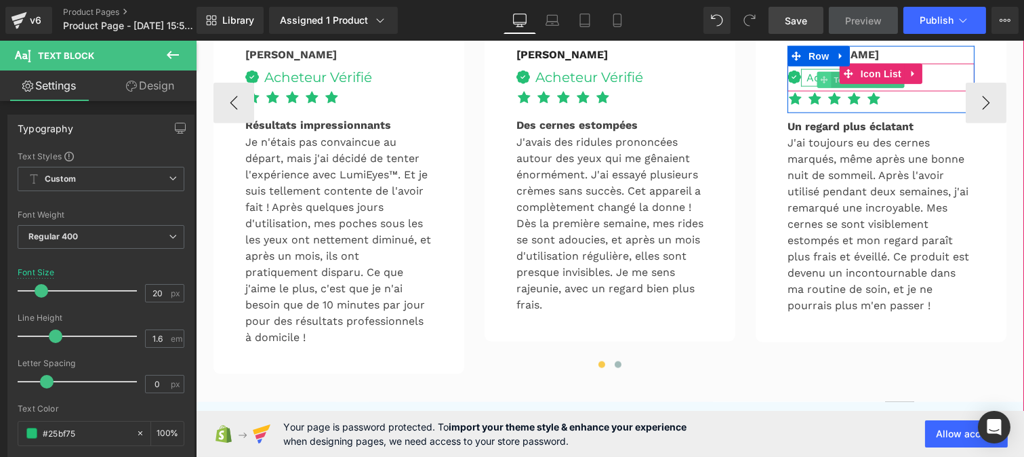
click at [824, 88] on span at bounding box center [824, 80] width 14 height 16
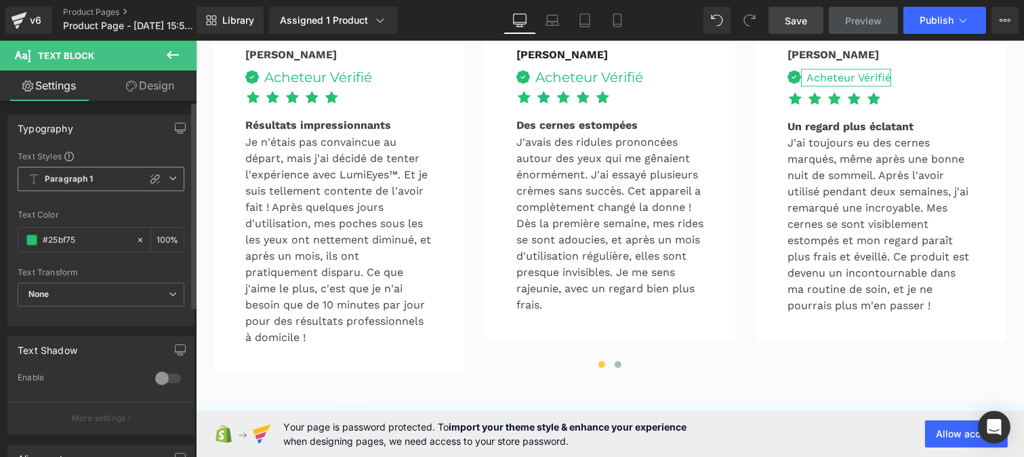
click at [75, 180] on b "Paragraph 1" at bounding box center [69, 180] width 49 height 12
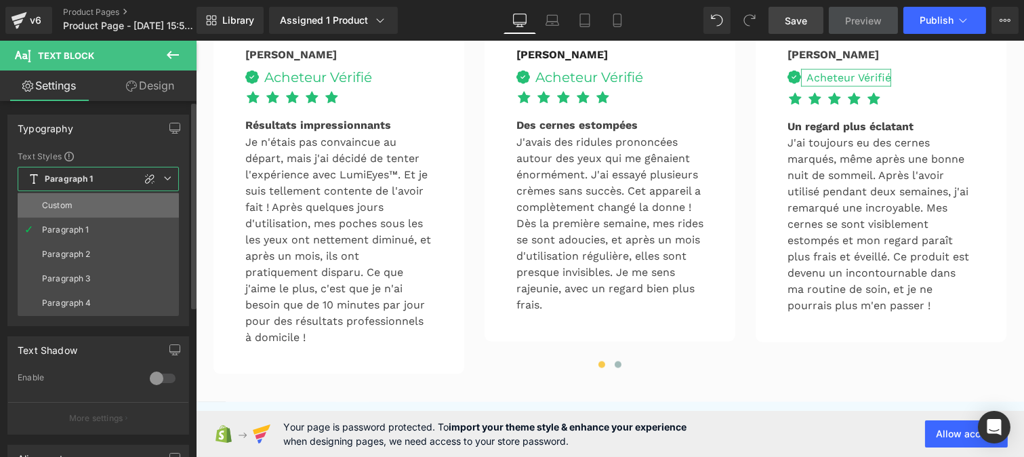
click at [73, 210] on li "Custom" at bounding box center [98, 205] width 161 height 24
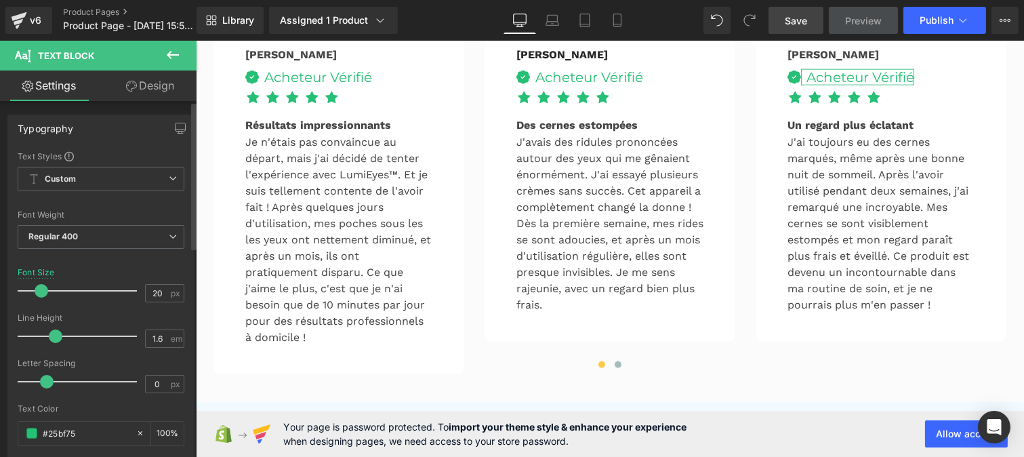
drag, startPoint x: 69, startPoint y: 338, endPoint x: 57, endPoint y: 338, distance: 12.2
click at [57, 338] on span at bounding box center [56, 336] width 14 height 14
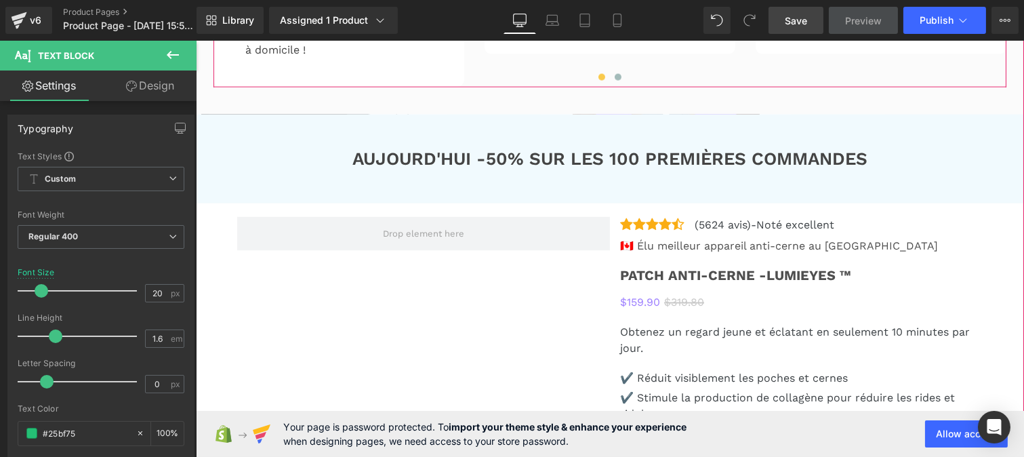
scroll to position [3520, 0]
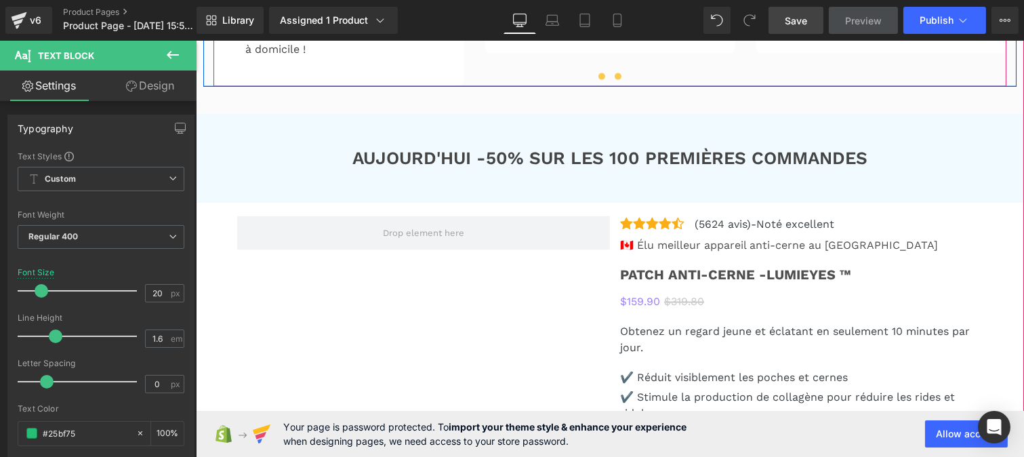
click at [614, 80] on span at bounding box center [617, 76] width 7 height 7
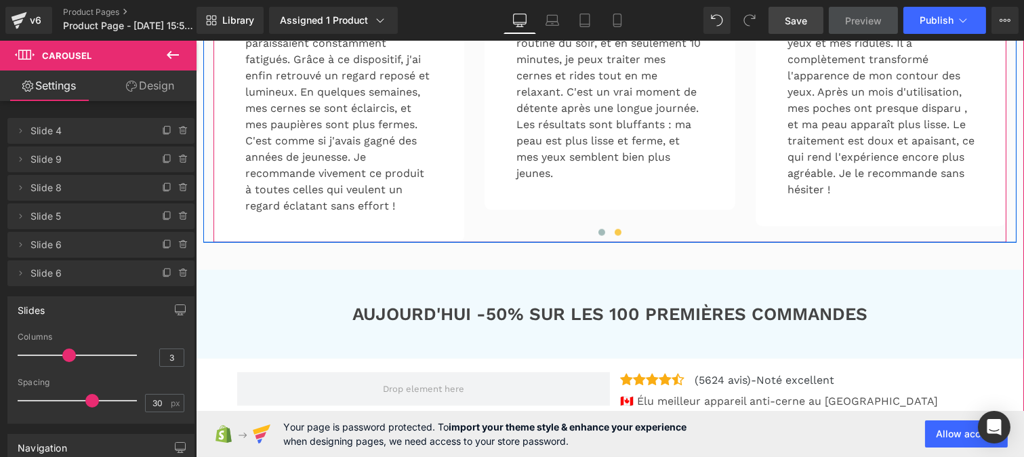
scroll to position [3363, 0]
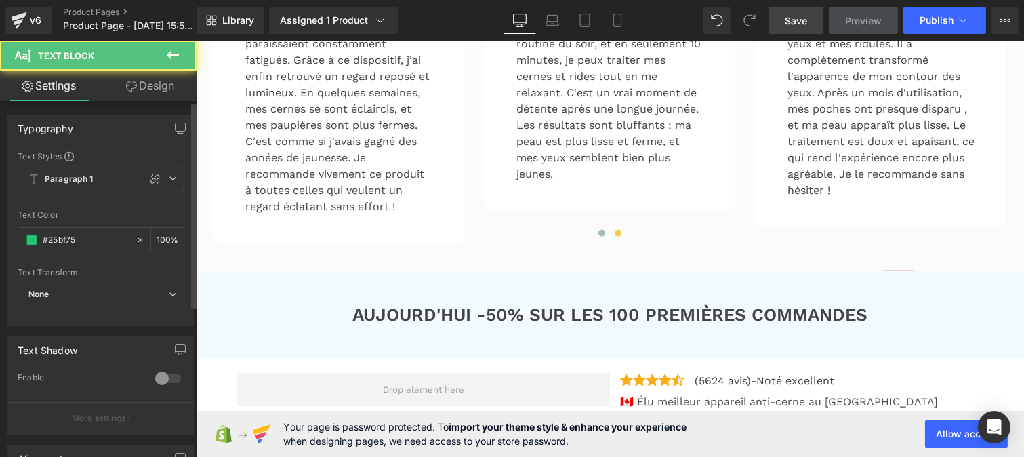
click at [64, 180] on b "Paragraph 1" at bounding box center [69, 180] width 49 height 12
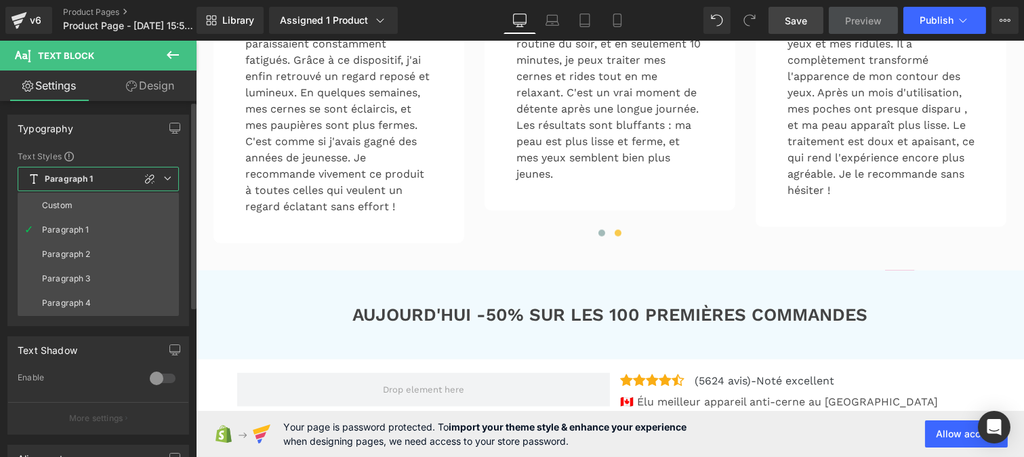
click at [62, 199] on li "Custom" at bounding box center [98, 205] width 161 height 24
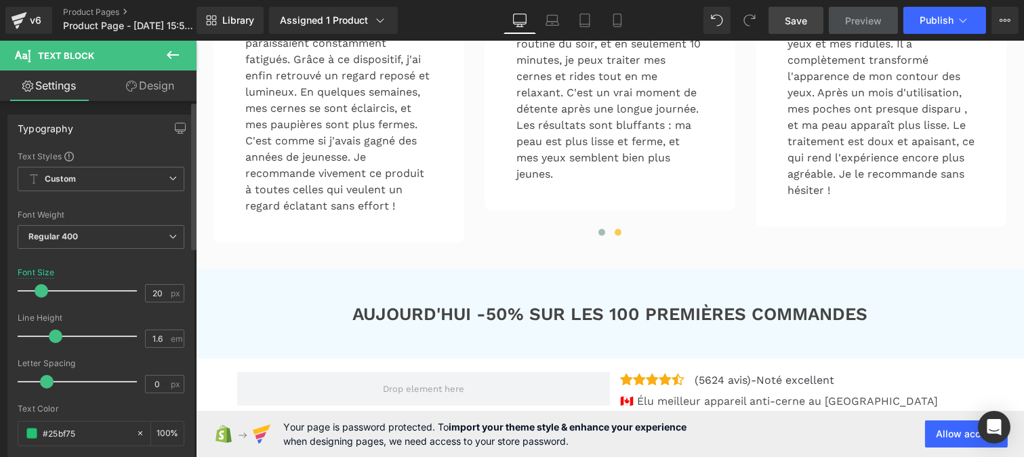
drag, startPoint x: 64, startPoint y: 335, endPoint x: 52, endPoint y: 334, distance: 12.2
click at [52, 334] on span at bounding box center [56, 336] width 14 height 14
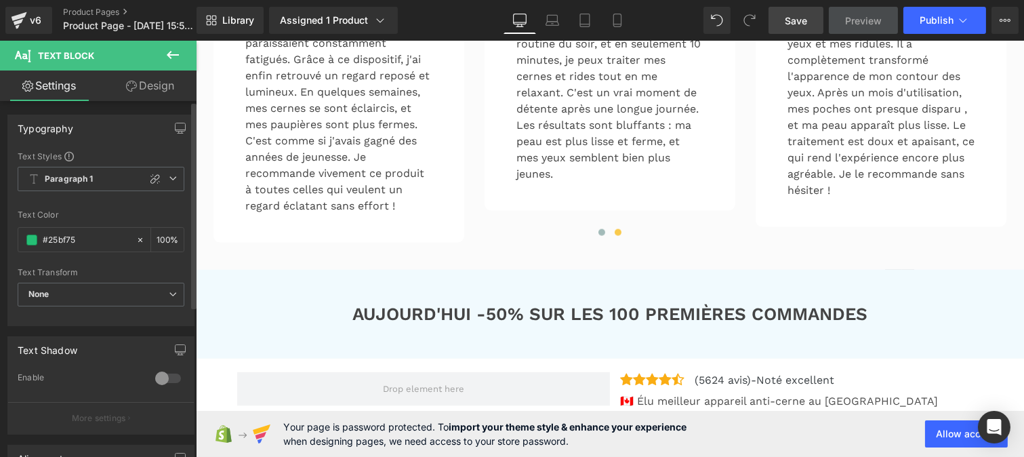
click at [92, 164] on div "Text Styles Custom Paragraph 1 Paragraph 2 Paragraph 3 Paragraph 4 Paragraph 1 …" at bounding box center [101, 238] width 186 height 175
click at [89, 170] on span "Paragraph 1" at bounding box center [101, 179] width 167 height 24
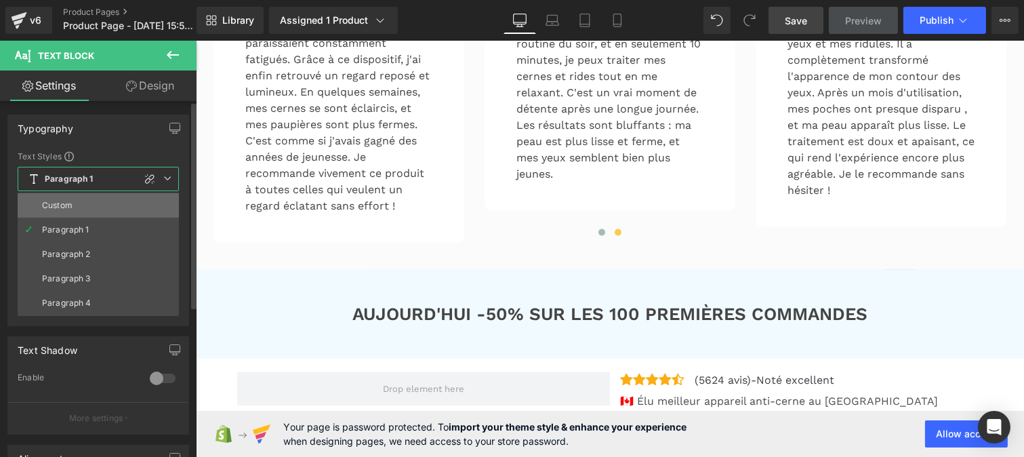
click at [80, 195] on li "Custom" at bounding box center [98, 205] width 161 height 24
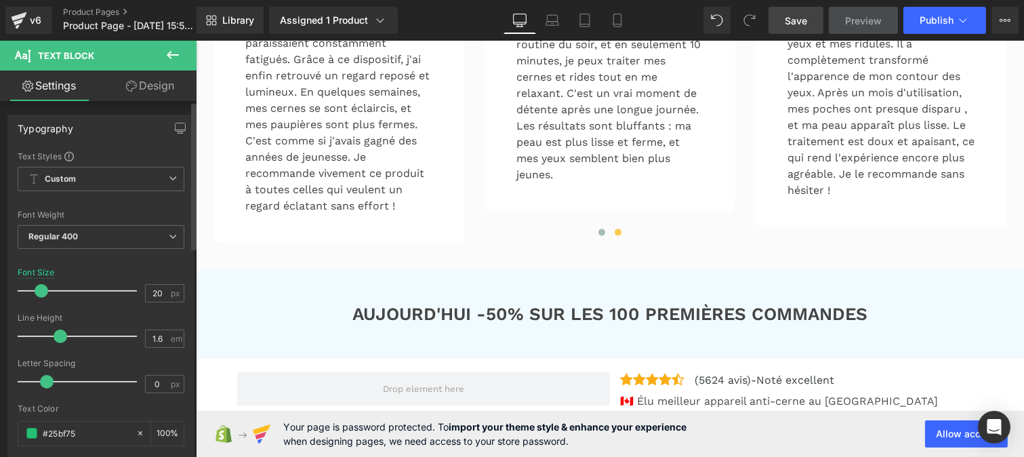
drag, startPoint x: 66, startPoint y: 333, endPoint x: 56, endPoint y: 334, distance: 9.5
click at [56, 334] on span at bounding box center [61, 336] width 14 height 14
click at [52, 335] on span at bounding box center [56, 336] width 14 height 14
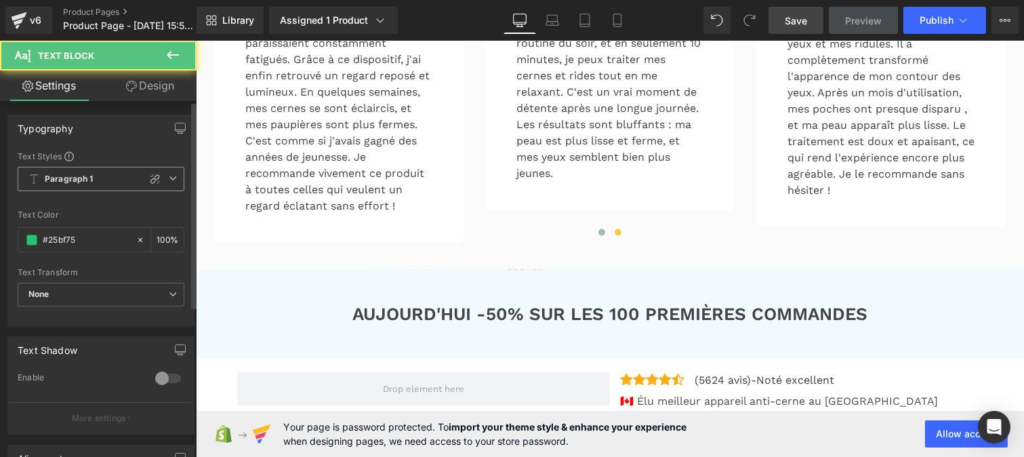
click at [95, 183] on span "Paragraph 1" at bounding box center [101, 179] width 167 height 24
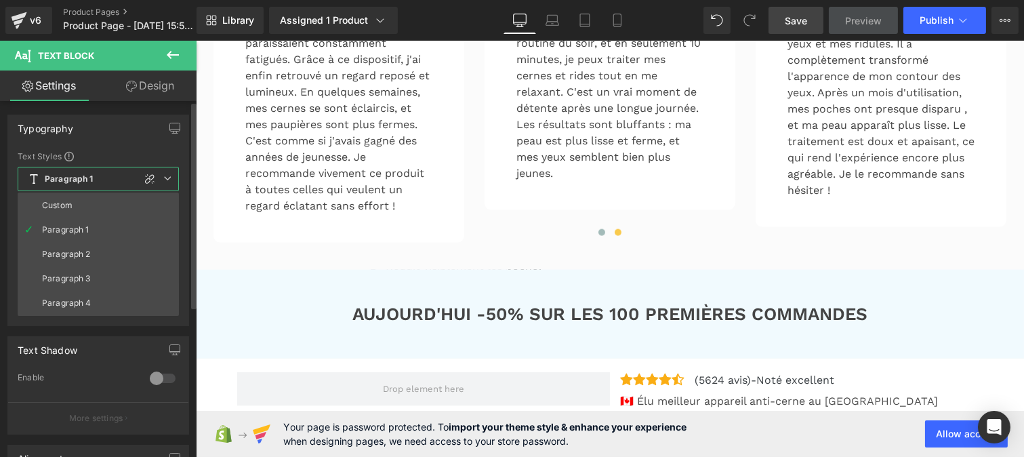
click at [89, 205] on li "Custom" at bounding box center [98, 205] width 161 height 24
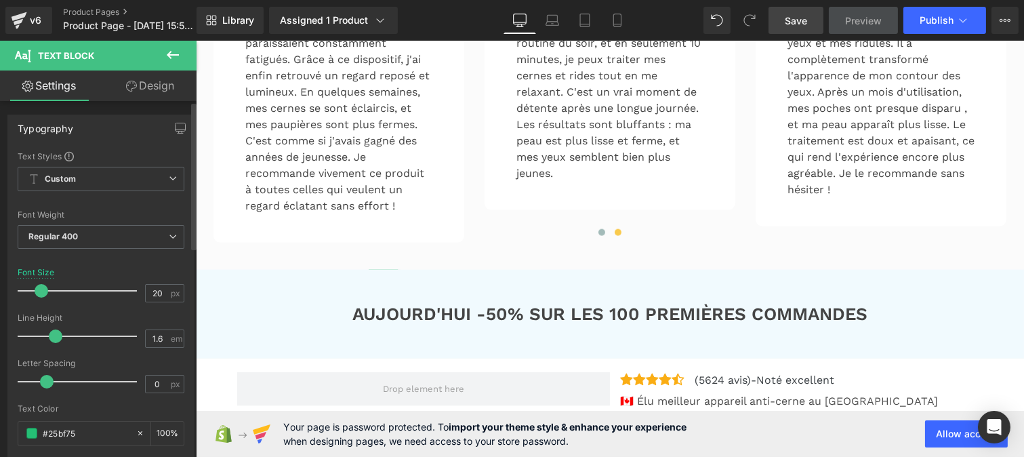
drag, startPoint x: 71, startPoint y: 338, endPoint x: 59, endPoint y: 338, distance: 12.2
click at [59, 338] on span at bounding box center [56, 336] width 14 height 14
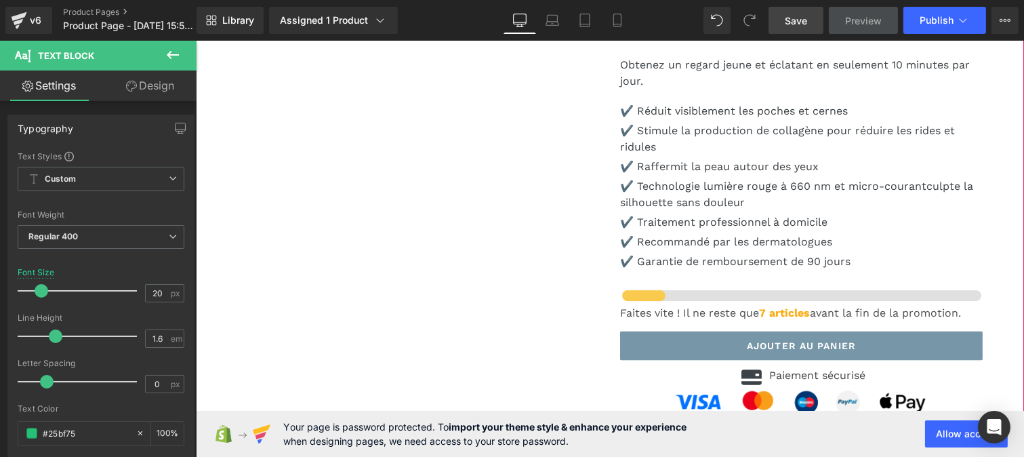
scroll to position [3786, 0]
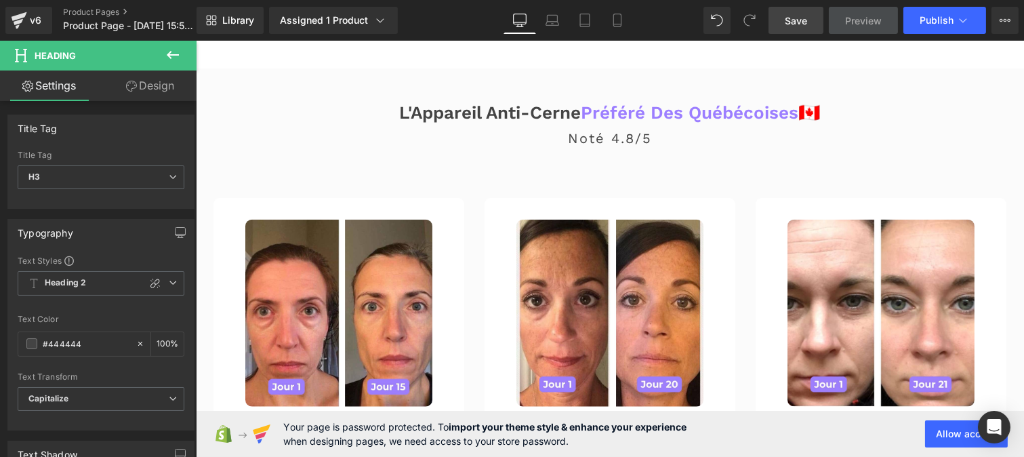
scroll to position [2860, 0]
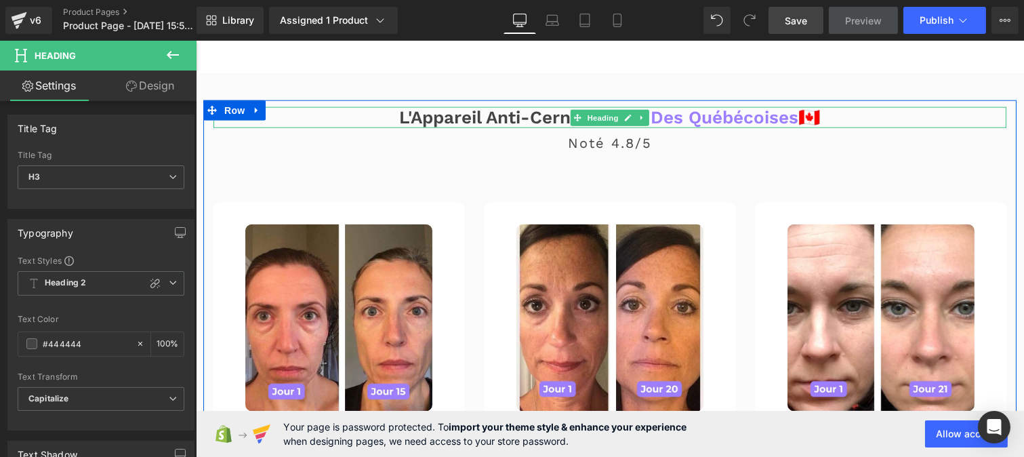
click at [680, 127] on span "Préféré Des québécoises" at bounding box center [690, 117] width 218 height 20
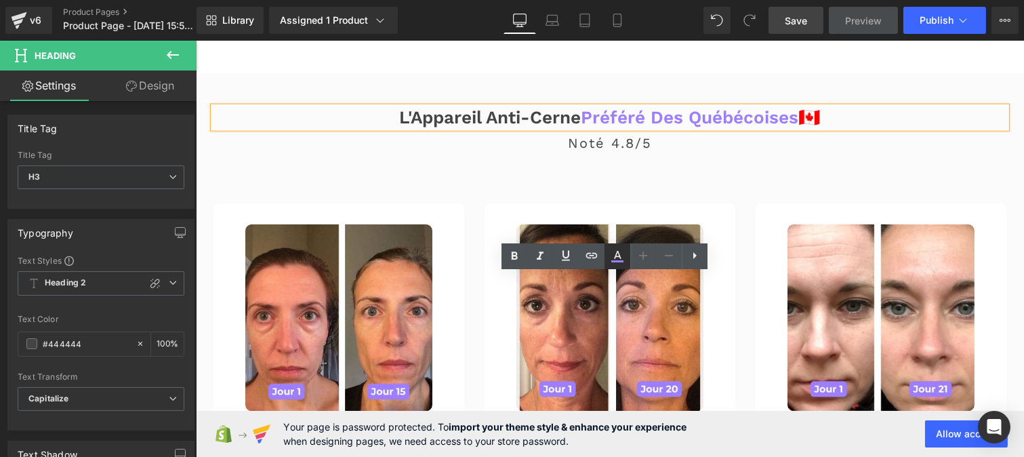
click at [615, 255] on icon at bounding box center [617, 256] width 16 height 16
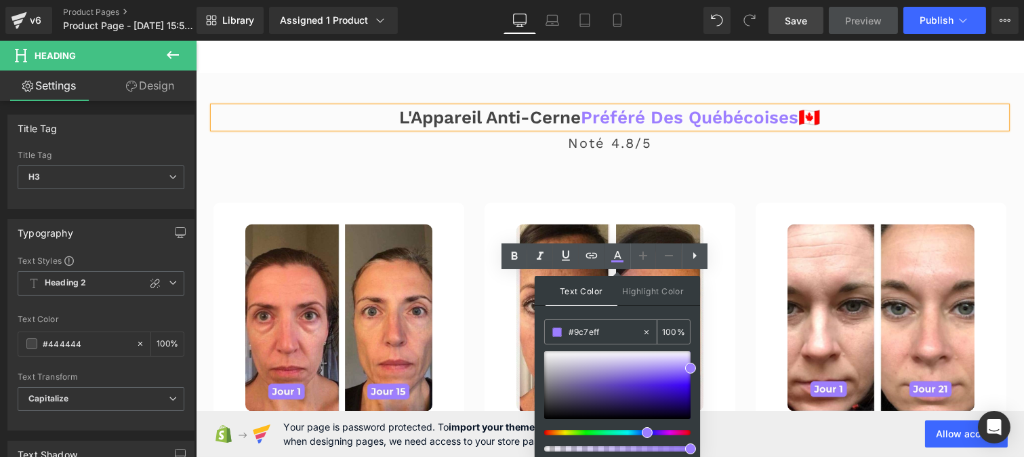
click at [608, 331] on input "#9c7eff" at bounding box center [605, 332] width 73 height 15
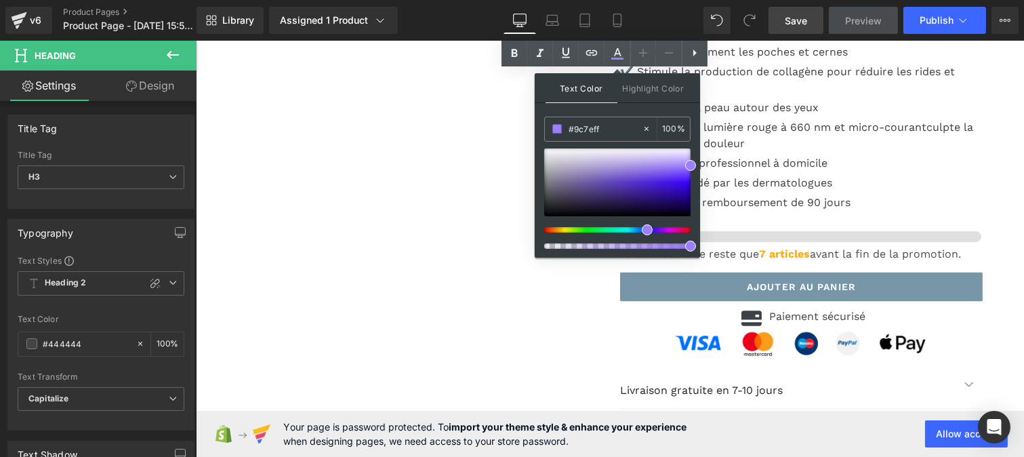
scroll to position [3846, 0]
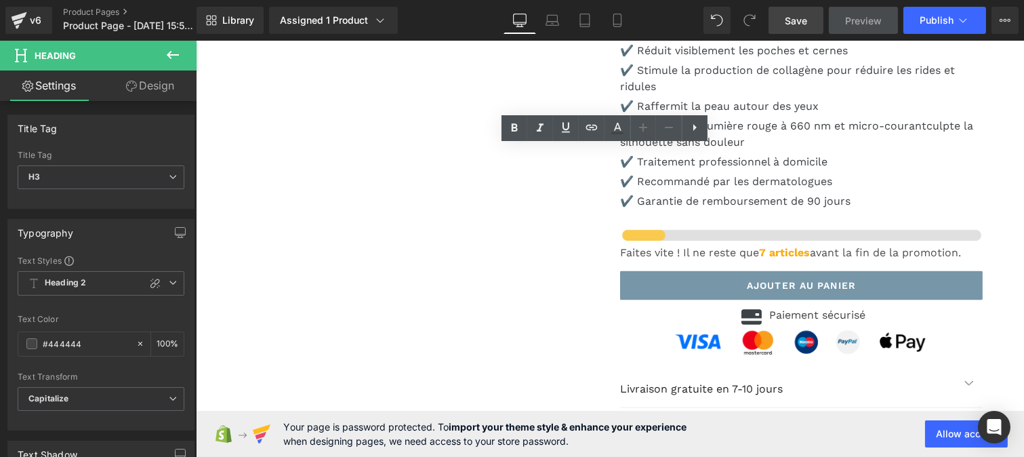
drag, startPoint x: 481, startPoint y: 163, endPoint x: 202, endPoint y: 151, distance: 278.9
click at [622, 132] on icon at bounding box center [617, 133] width 12 height 2
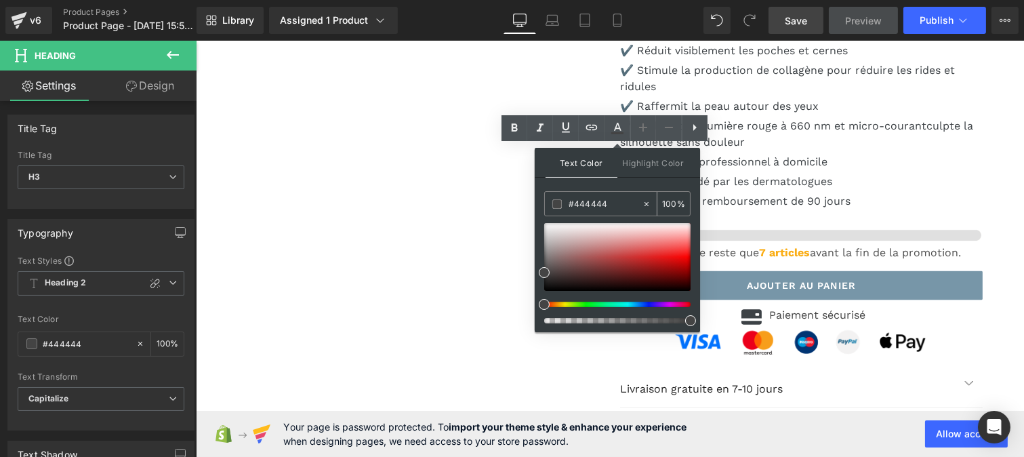
click at [611, 208] on input "#9c7eff" at bounding box center [605, 204] width 73 height 15
paste input "9c7eff"
type input "#9c7eff"
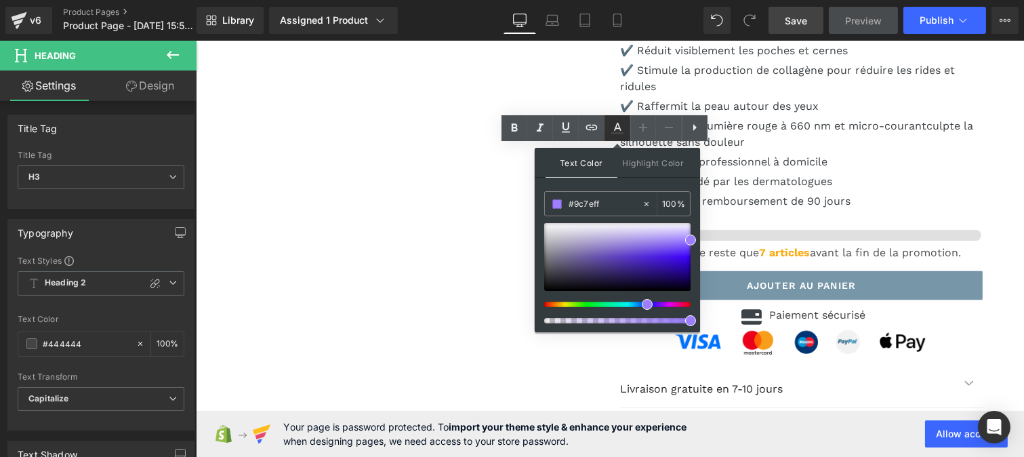
click at [617, 129] on icon at bounding box center [617, 128] width 16 height 16
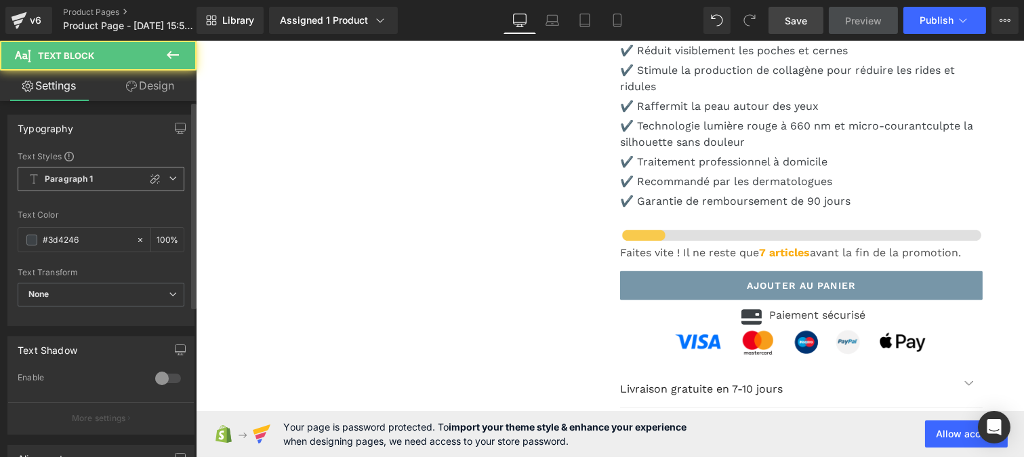
click at [92, 183] on b "Paragraph 1" at bounding box center [69, 180] width 49 height 12
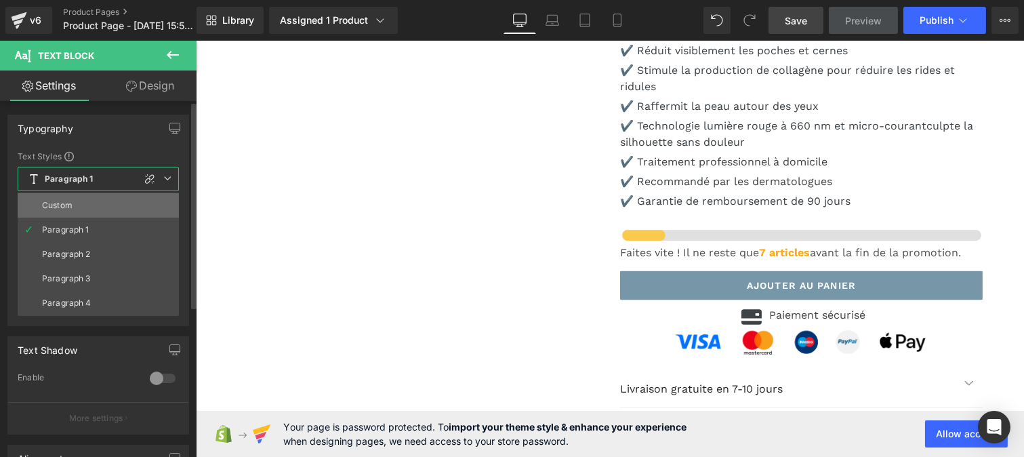
click at [75, 214] on li "Custom" at bounding box center [98, 205] width 161 height 24
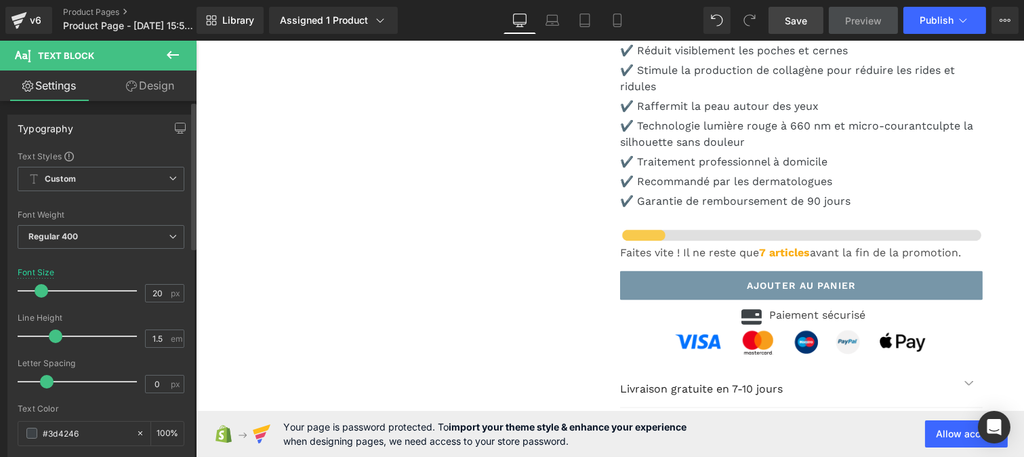
drag, startPoint x: 68, startPoint y: 340, endPoint x: 56, endPoint y: 338, distance: 11.7
click at [56, 338] on span at bounding box center [56, 336] width 14 height 14
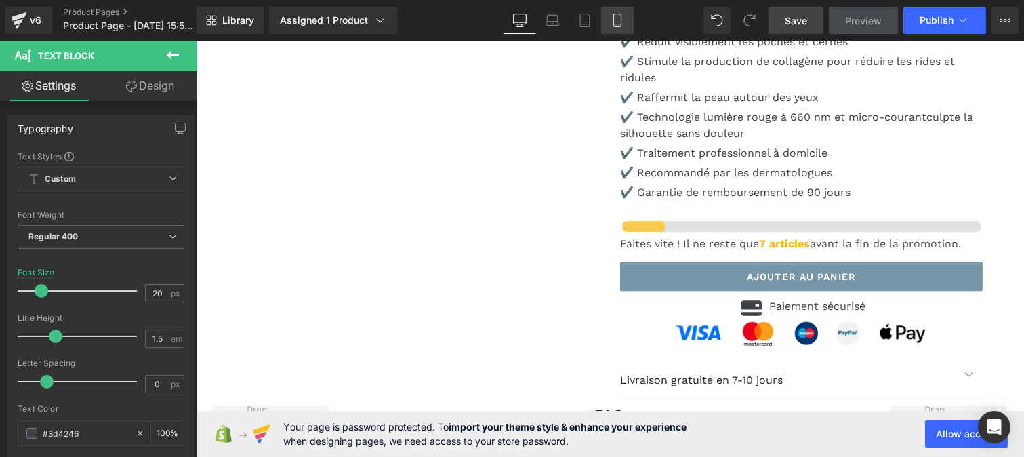
click at [620, 21] on icon at bounding box center [617, 20] width 7 height 13
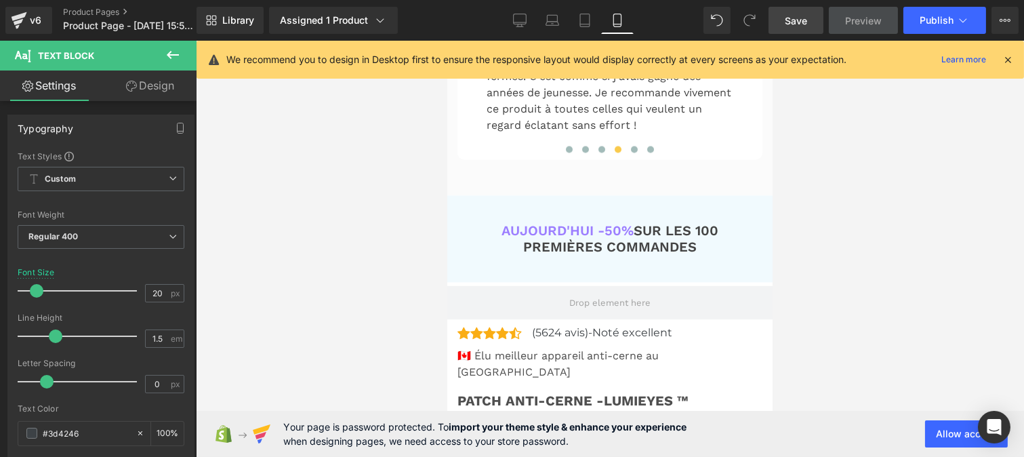
scroll to position [4983, 0]
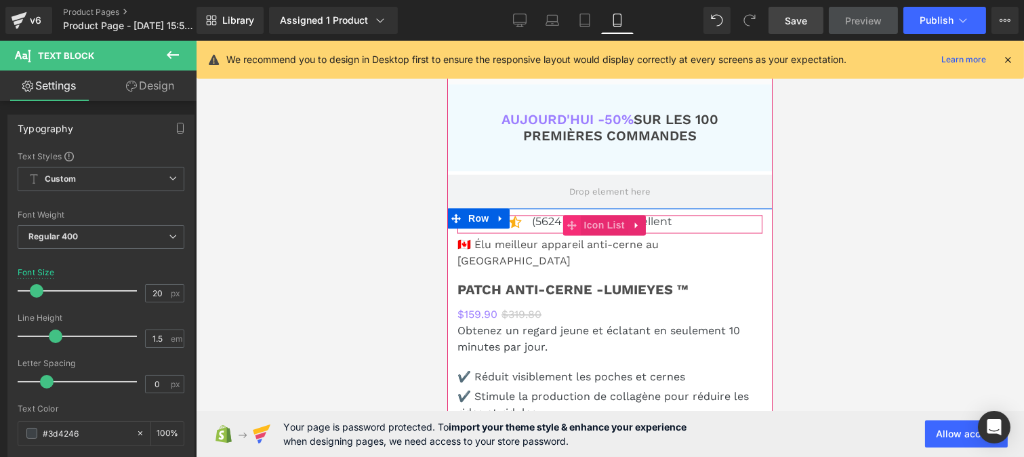
click at [563, 215] on span at bounding box center [572, 225] width 18 height 20
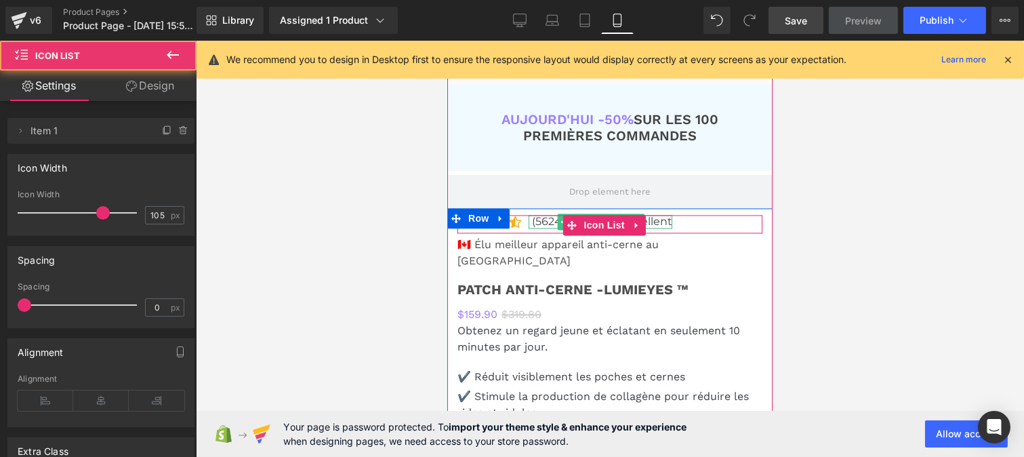
click at [550, 215] on p "(5624 avis)-Noté excellent" at bounding box center [602, 221] width 140 height 13
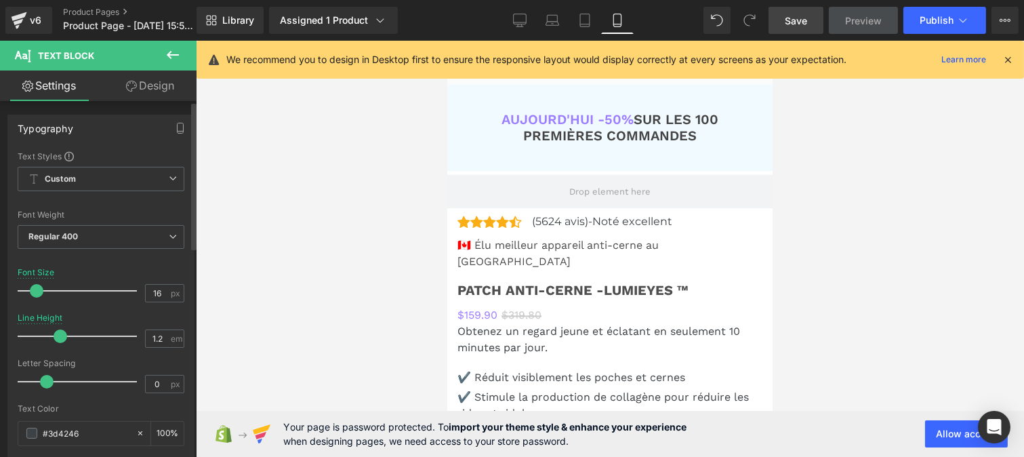
click at [61, 338] on span at bounding box center [61, 336] width 14 height 14
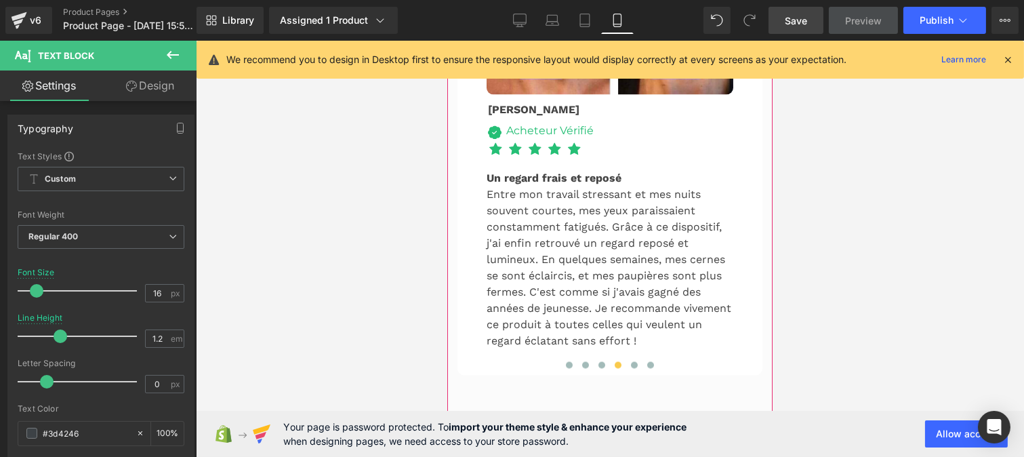
scroll to position [4658, 0]
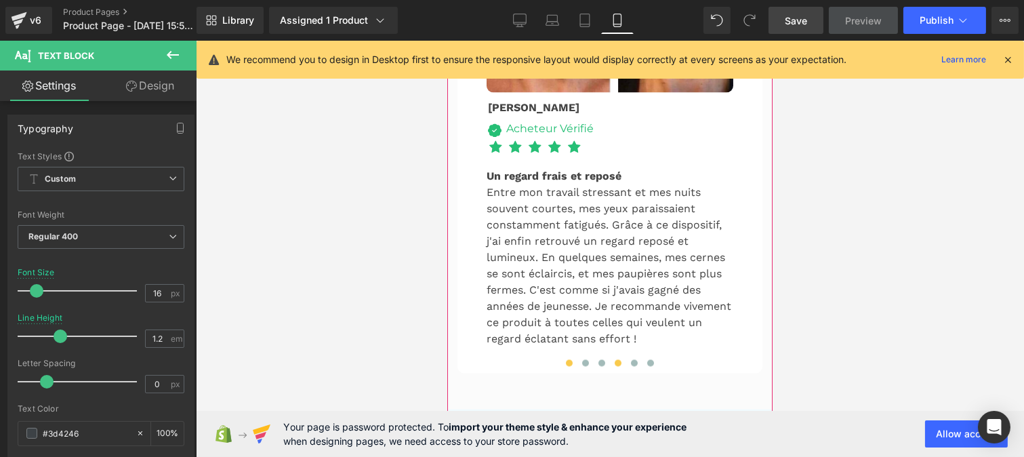
click at [565, 359] on span at bounding box center [568, 362] width 7 height 7
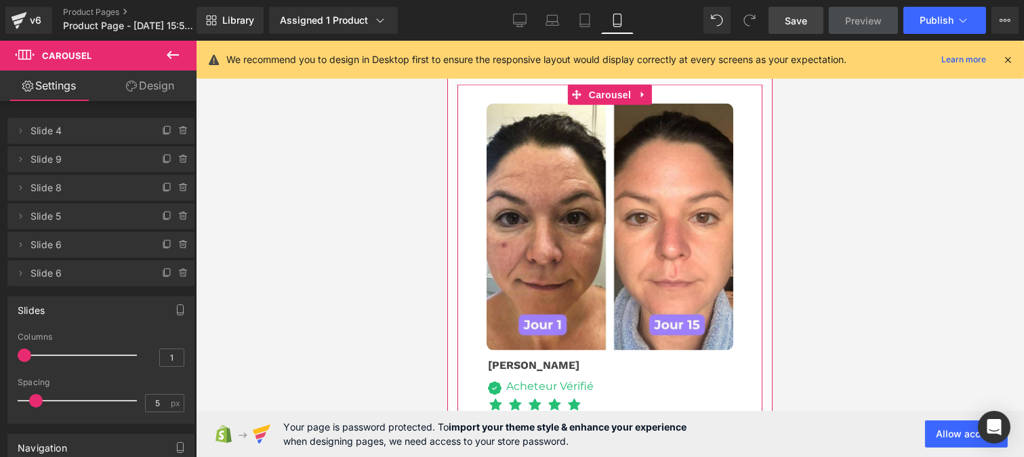
scroll to position [4398, 0]
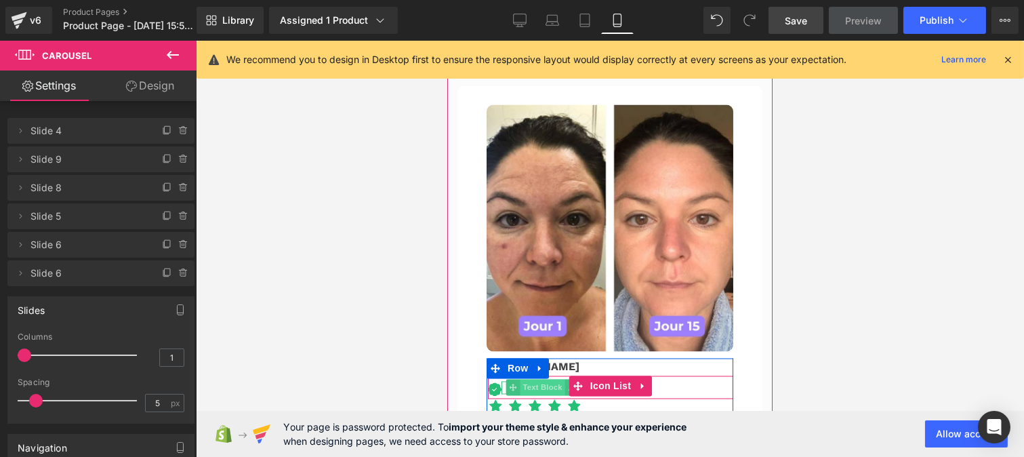
click at [534, 380] on span "Text Block" at bounding box center [541, 388] width 45 height 16
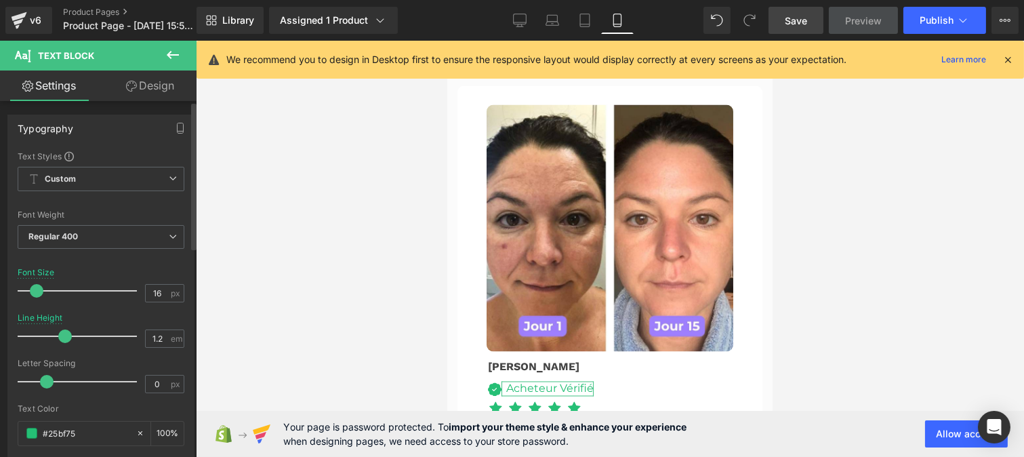
drag, startPoint x: 58, startPoint y: 337, endPoint x: 65, endPoint y: 337, distance: 7.5
click at [65, 337] on span at bounding box center [65, 336] width 14 height 14
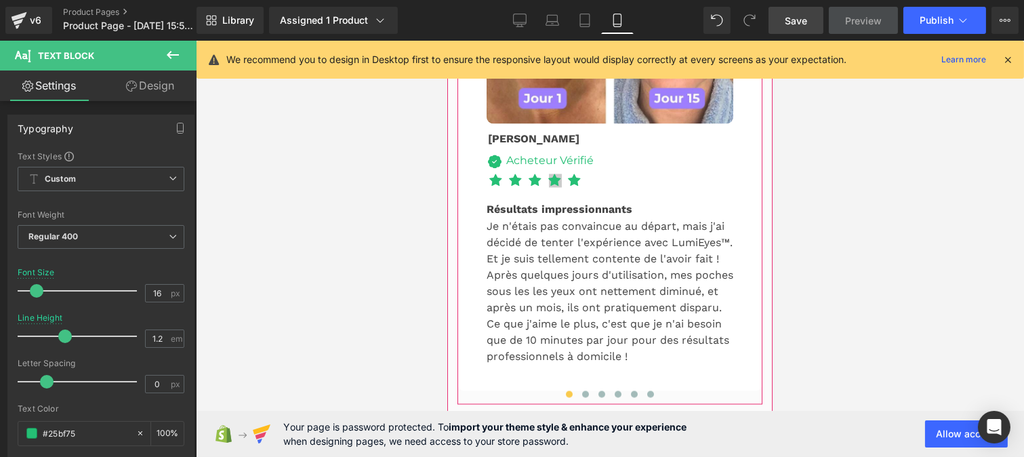
scroll to position [4627, 0]
click at [578, 387] on button at bounding box center [585, 394] width 16 height 14
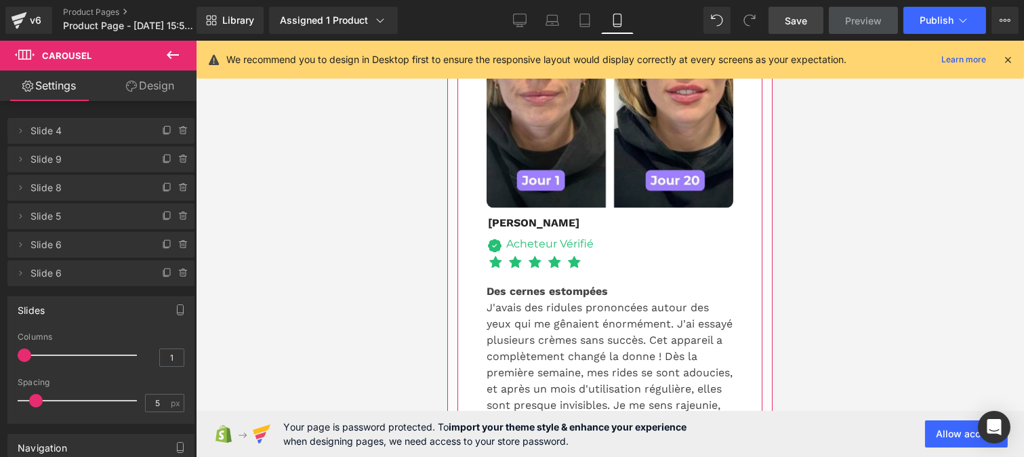
scroll to position [4541, 0]
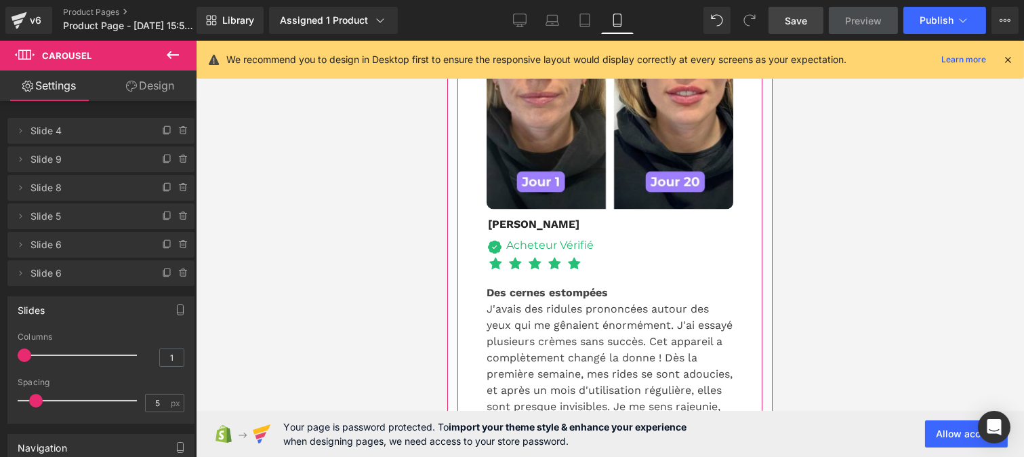
click at [523, 239] on div "Acheteur Vérifié Text Block" at bounding box center [547, 245] width 92 height 13
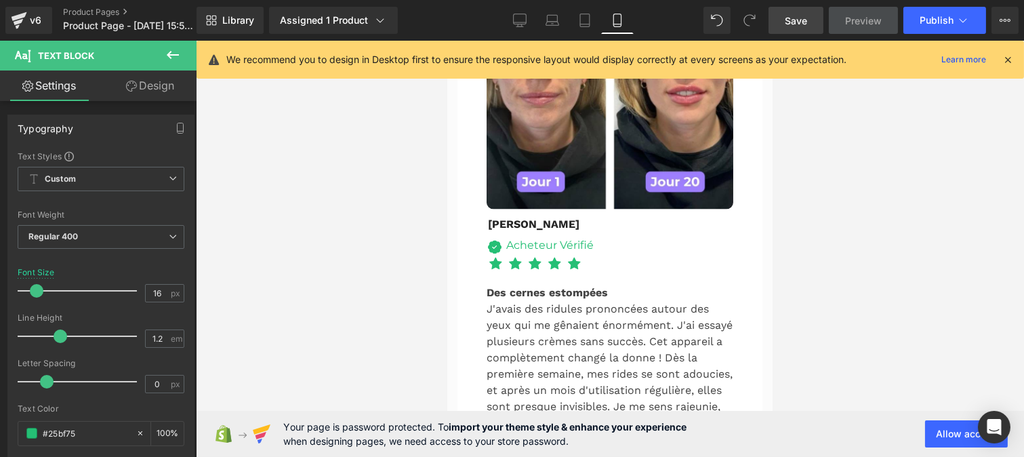
drag, startPoint x: 56, startPoint y: 336, endPoint x: 251, endPoint y: 300, distance: 197.9
click at [64, 336] on span at bounding box center [61, 336] width 14 height 14
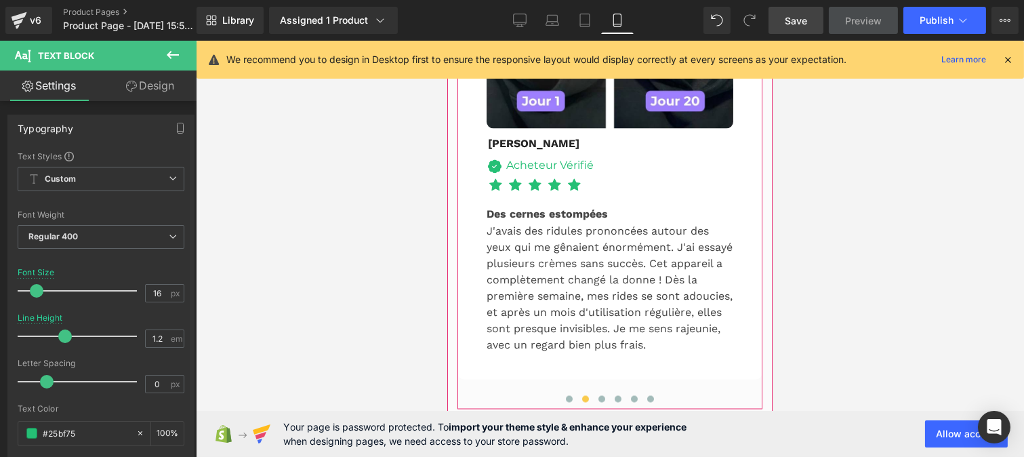
scroll to position [4622, 0]
click at [598, 395] on span at bounding box center [601, 398] width 7 height 7
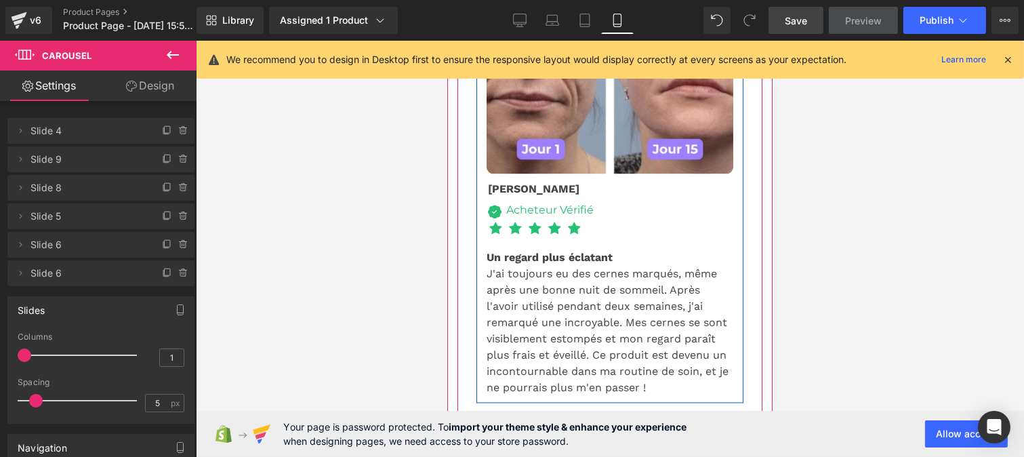
scroll to position [4574, 0]
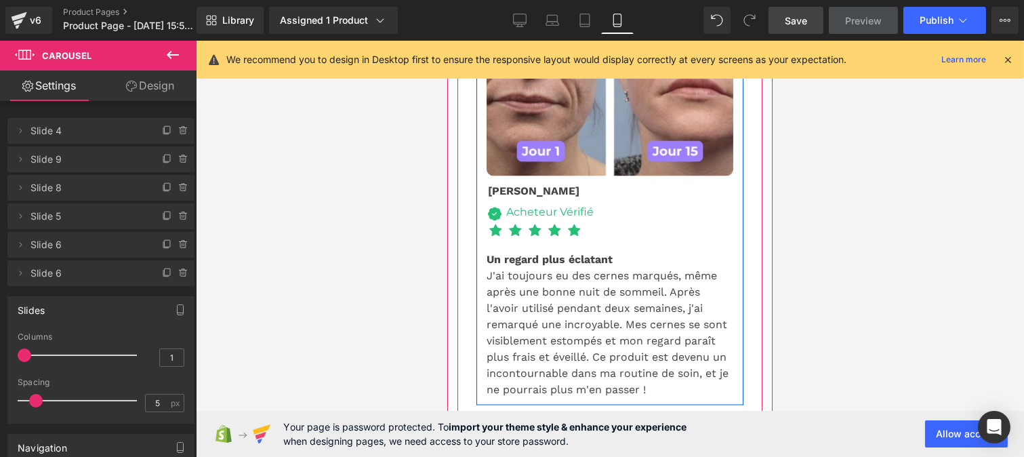
click at [516, 206] on div "Acheteur Vérifié Text Block" at bounding box center [547, 212] width 92 height 13
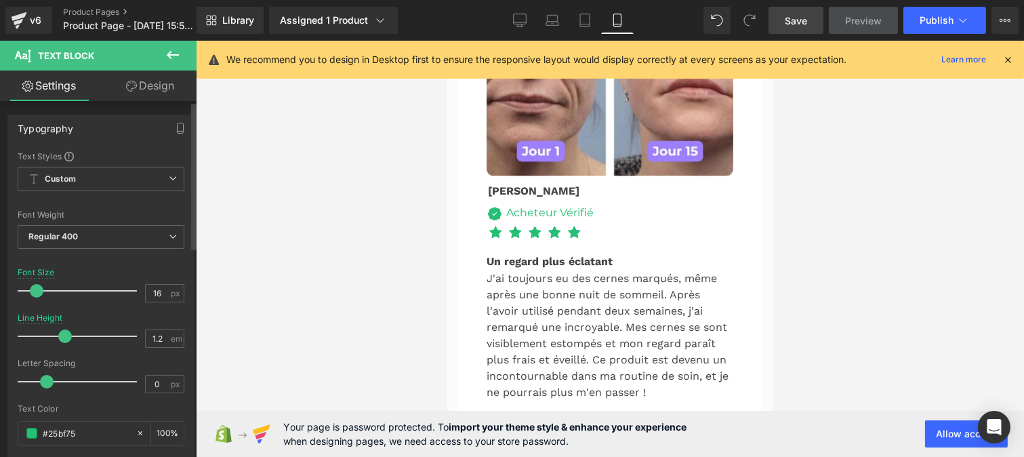
drag, startPoint x: 57, startPoint y: 337, endPoint x: 66, endPoint y: 337, distance: 8.8
click at [66, 337] on span at bounding box center [65, 336] width 14 height 14
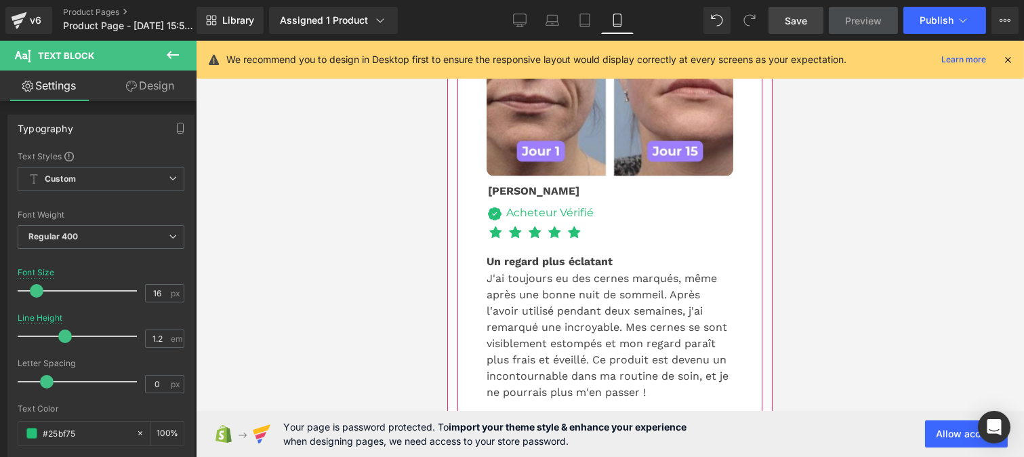
click at [614, 443] on span at bounding box center [617, 446] width 7 height 7
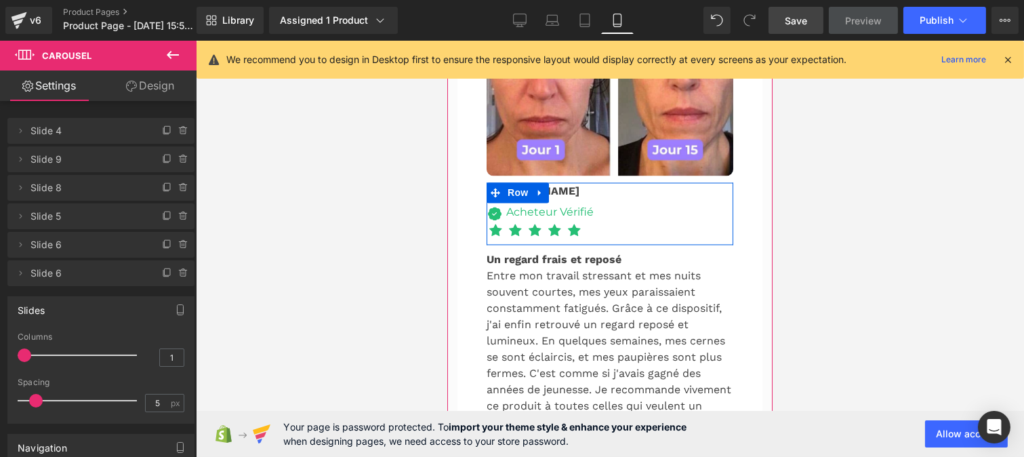
click at [531, 209] on span "Text Block" at bounding box center [553, 217] width 45 height 16
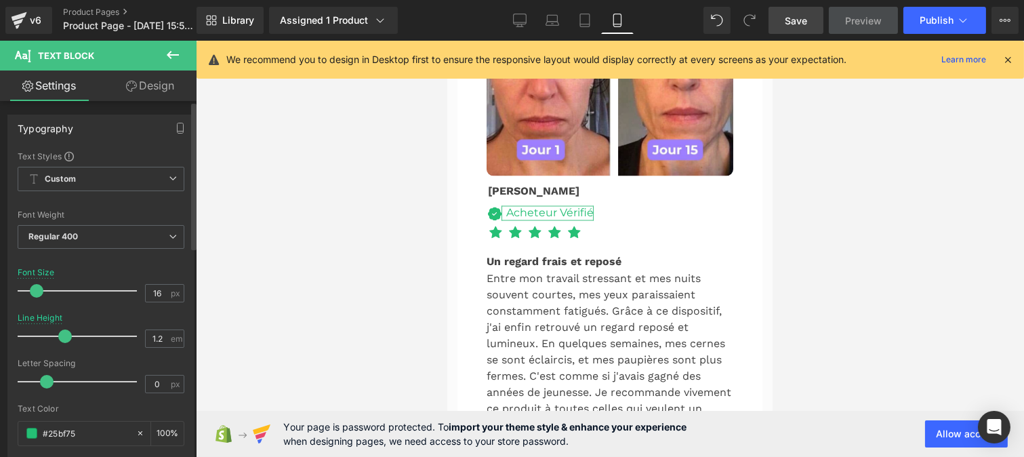
drag, startPoint x: 56, startPoint y: 334, endPoint x: 64, endPoint y: 334, distance: 7.5
click at [64, 334] on span at bounding box center [65, 336] width 14 height 14
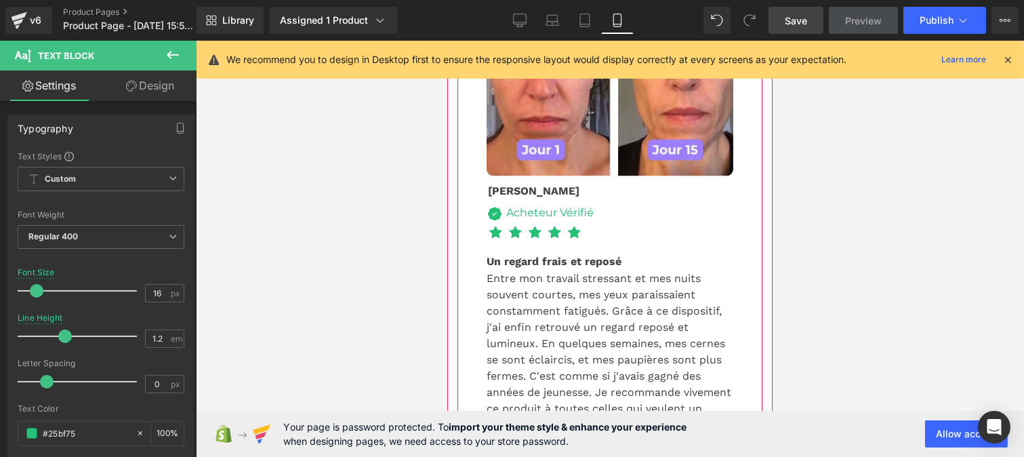
click at [630, 446] on span at bounding box center [633, 449] width 7 height 7
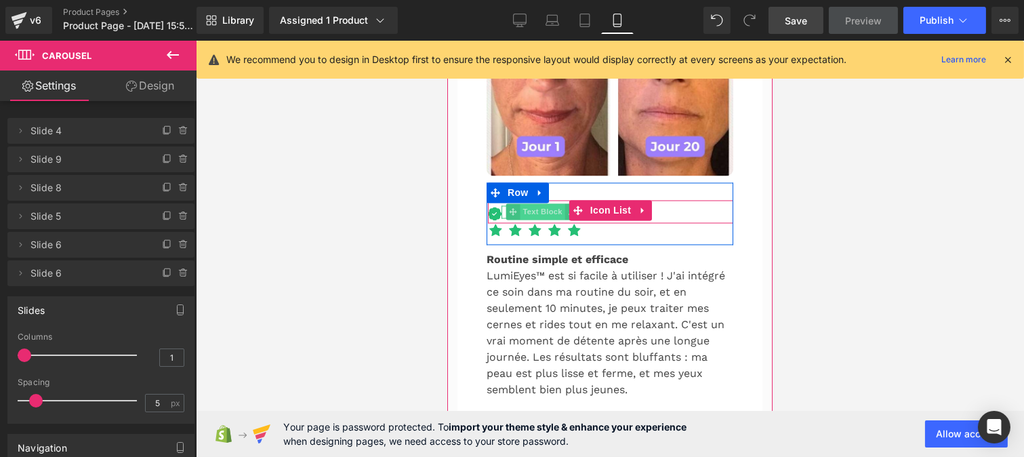
click at [527, 204] on span "Text Block" at bounding box center [541, 212] width 45 height 16
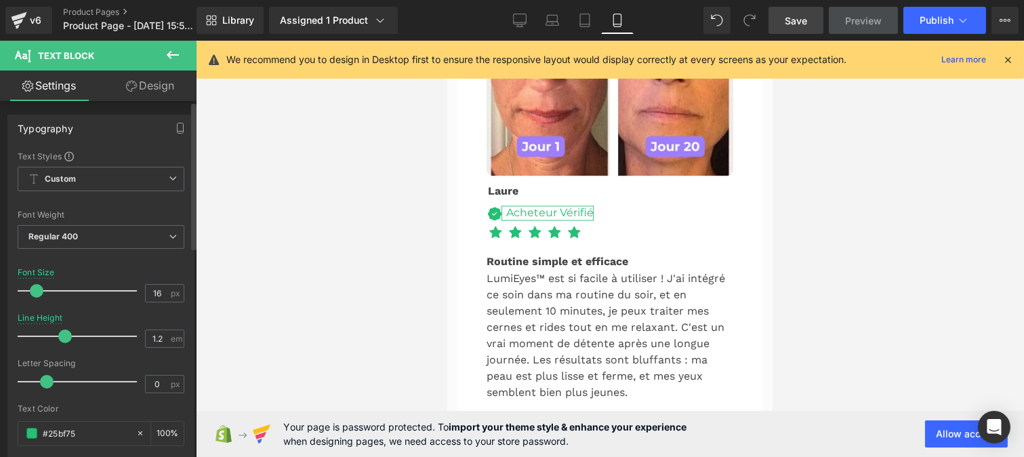
drag, startPoint x: 55, startPoint y: 334, endPoint x: 64, endPoint y: 334, distance: 8.8
click at [64, 334] on span at bounding box center [65, 336] width 14 height 14
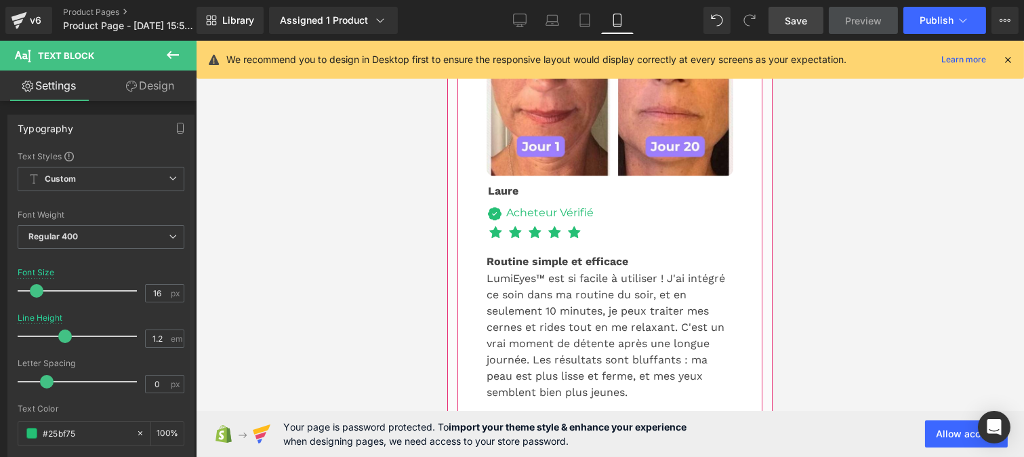
click at [647, 446] on span at bounding box center [650, 449] width 7 height 7
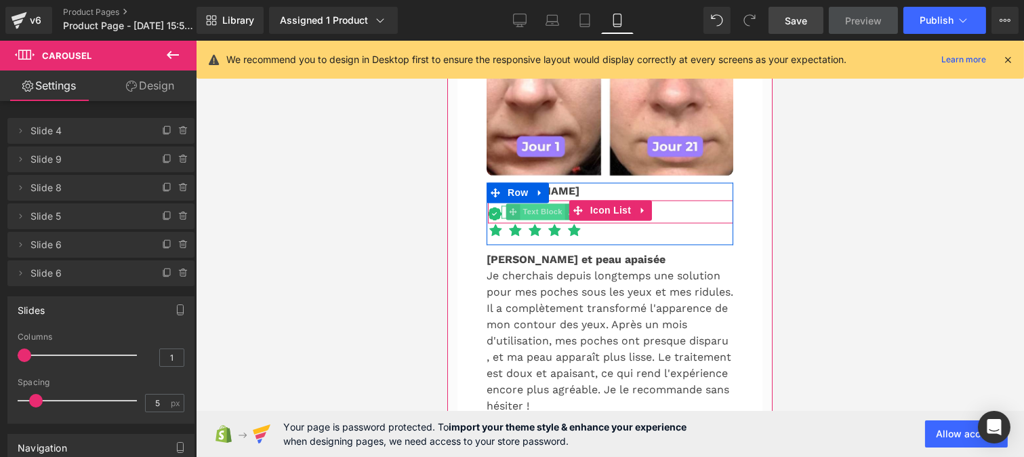
click at [520, 204] on span "Text Block" at bounding box center [541, 212] width 45 height 16
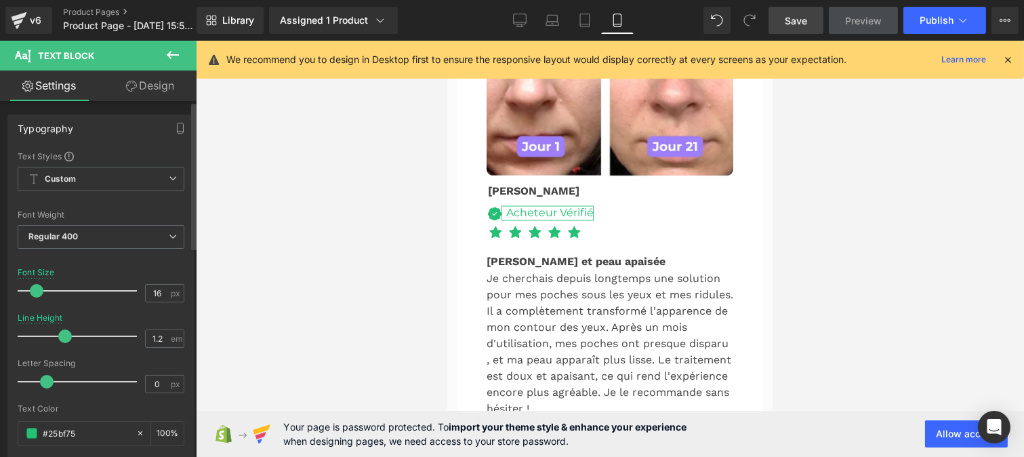
drag, startPoint x: 56, startPoint y: 334, endPoint x: 64, endPoint y: 333, distance: 8.2
click at [64, 333] on span at bounding box center [65, 336] width 14 height 14
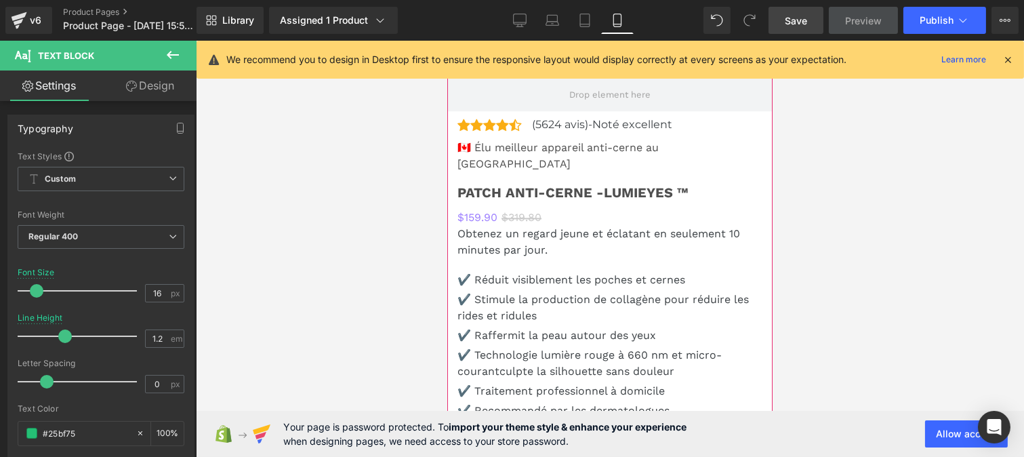
scroll to position [5083, 0]
drag, startPoint x: 790, startPoint y: 25, endPoint x: 123, endPoint y: 355, distance: 744.6
click at [790, 25] on span "Save" at bounding box center [796, 21] width 22 height 14
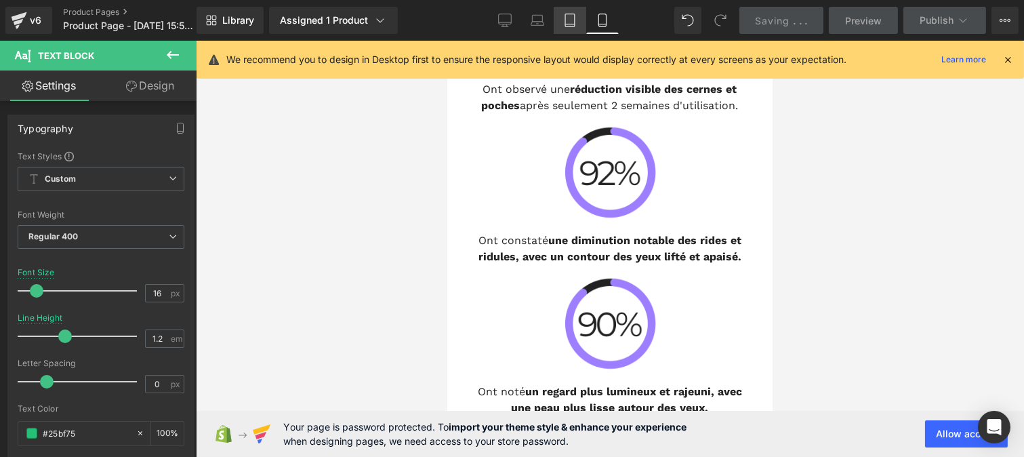
scroll to position [3864, 0]
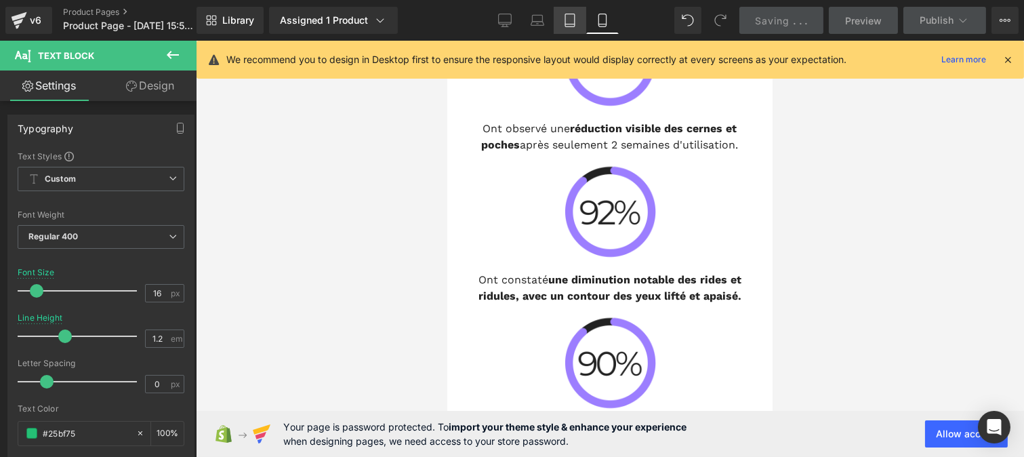
click at [563, 22] on link "Tablet" at bounding box center [570, 20] width 33 height 27
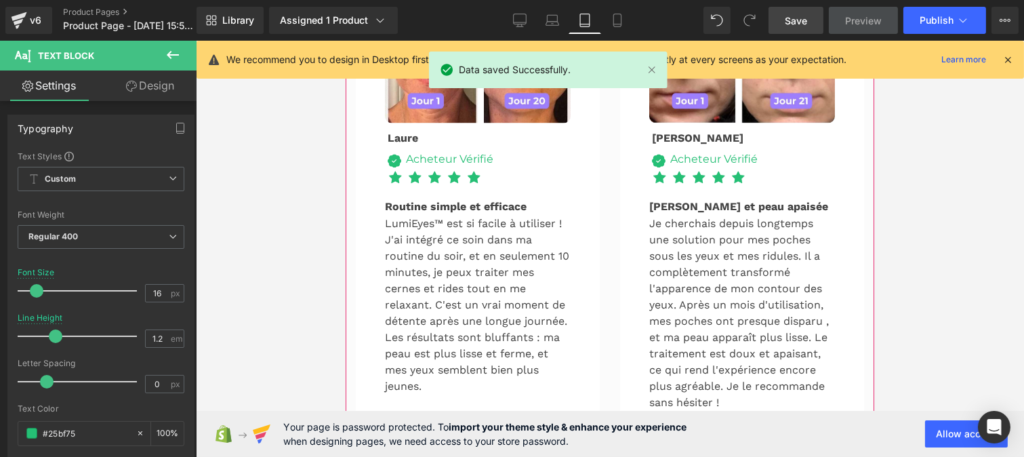
scroll to position [4877, 0]
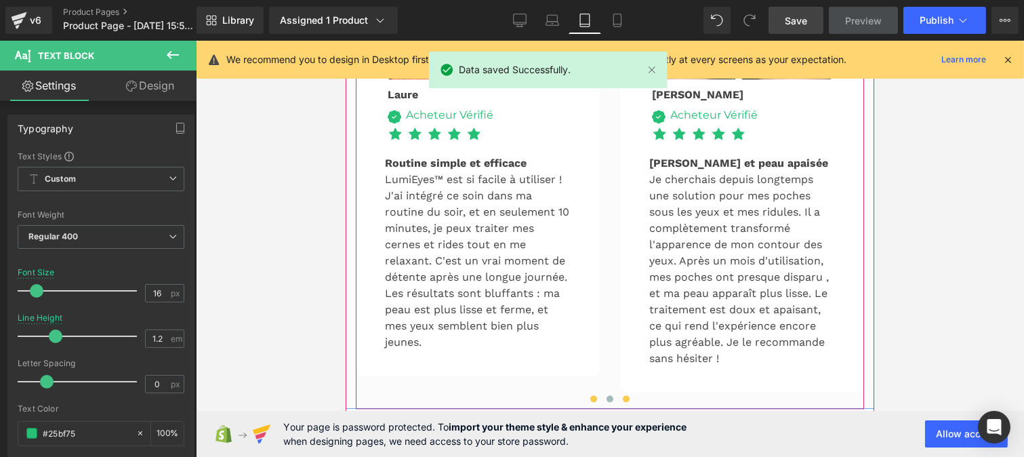
click at [590, 395] on span at bounding box center [593, 398] width 7 height 7
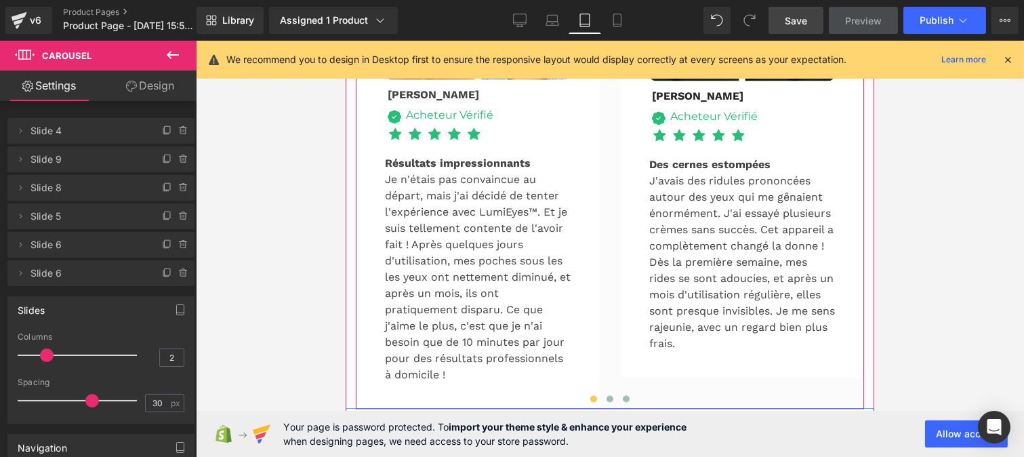
scroll to position [4723, 0]
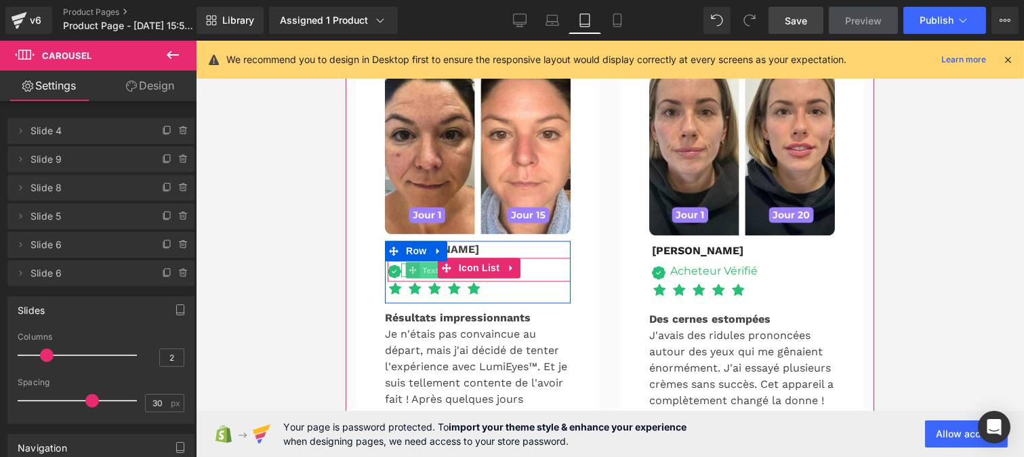
drag, startPoint x: 428, startPoint y: 184, endPoint x: 674, endPoint y: 224, distance: 248.7
click at [428, 262] on span "Text Block" at bounding box center [441, 270] width 45 height 16
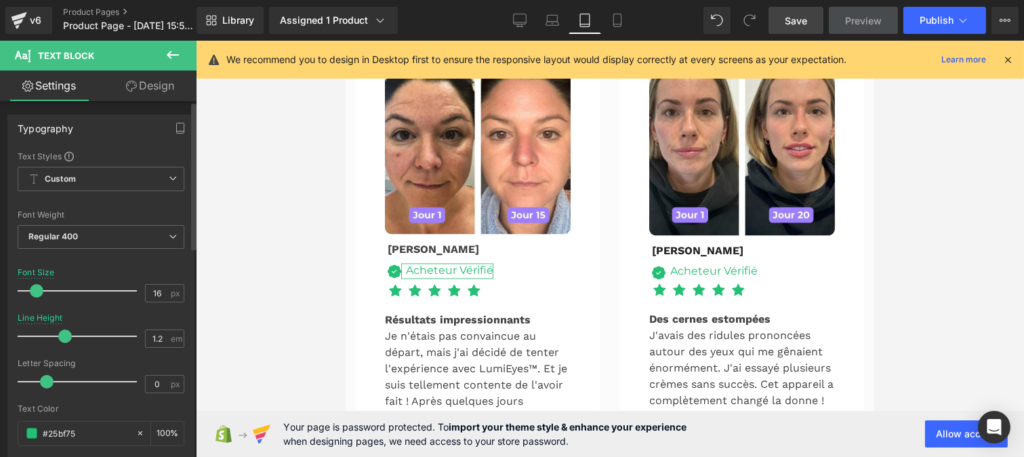
drag, startPoint x: 52, startPoint y: 340, endPoint x: 60, endPoint y: 339, distance: 8.2
click at [60, 339] on span at bounding box center [65, 336] width 14 height 14
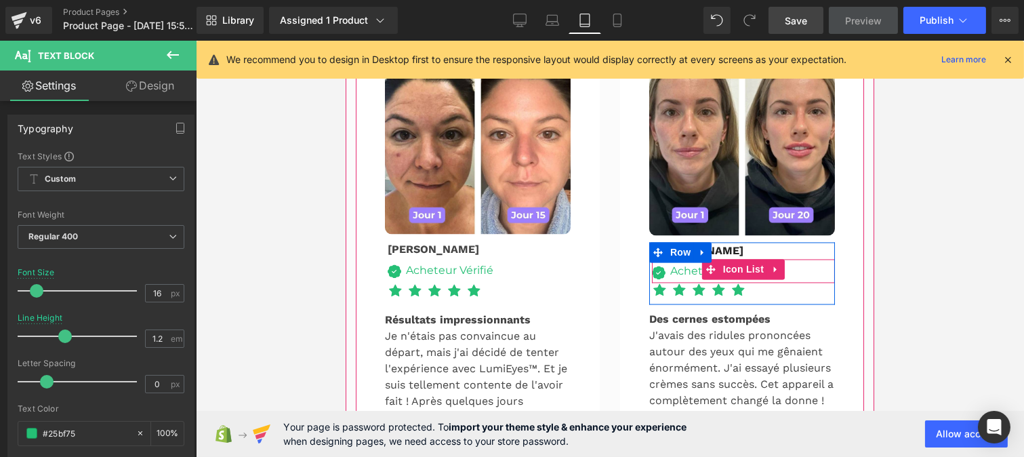
click at [689, 263] on span "Text Block" at bounding box center [705, 271] width 45 height 16
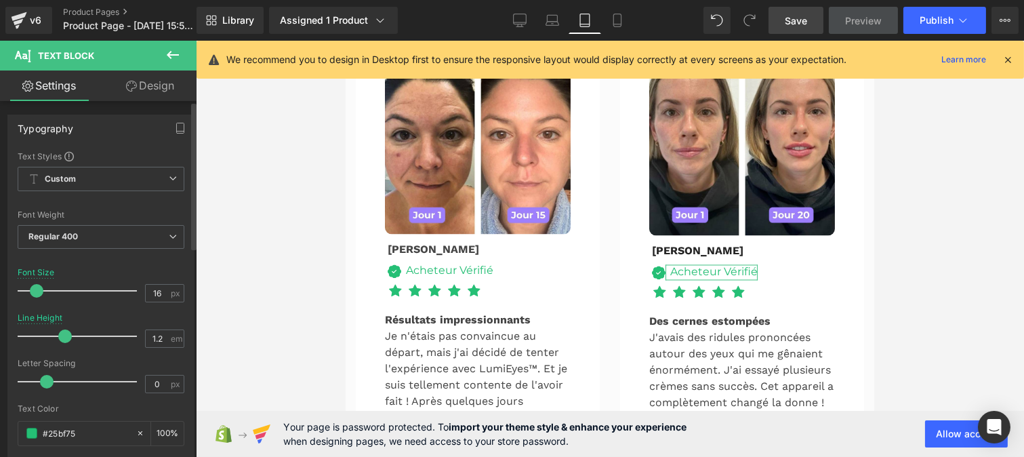
drag, startPoint x: 58, startPoint y: 339, endPoint x: 68, endPoint y: 338, distance: 10.3
click at [68, 338] on span at bounding box center [65, 336] width 14 height 14
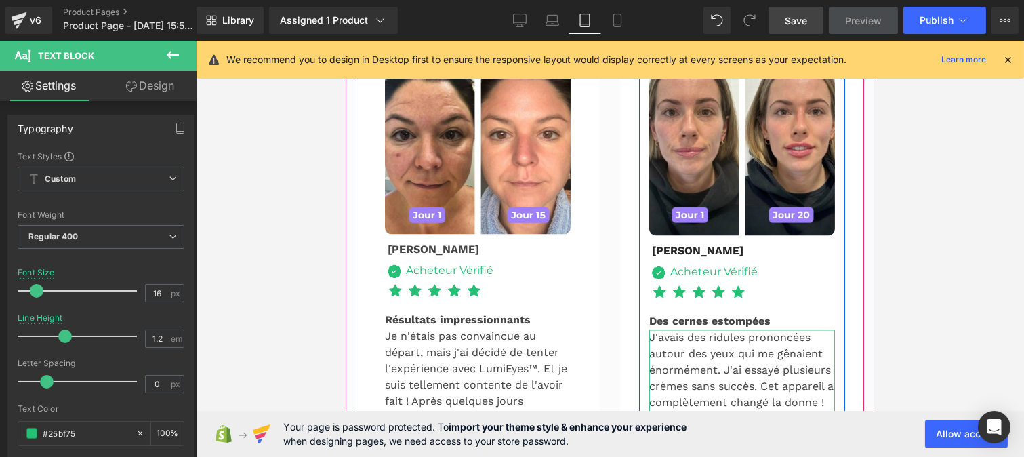
scroll to position [4821, 0]
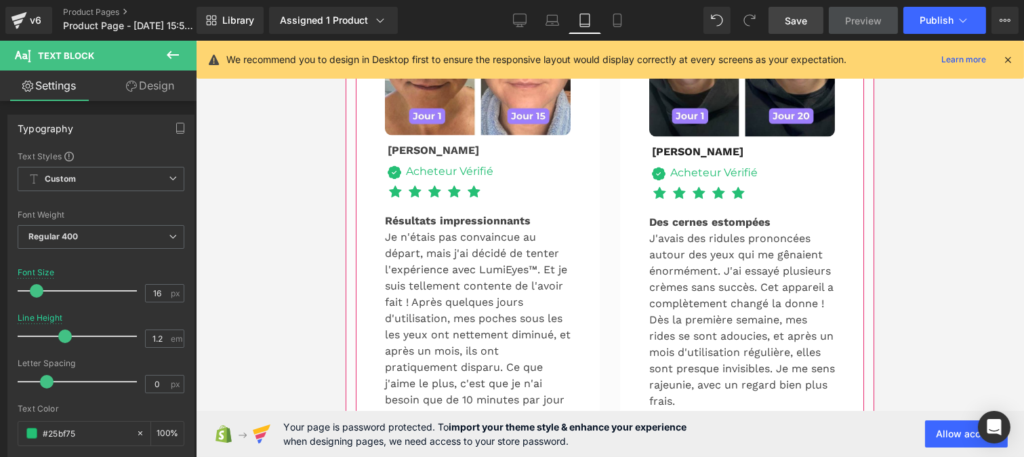
click at [606, 453] on span at bounding box center [609, 456] width 7 height 7
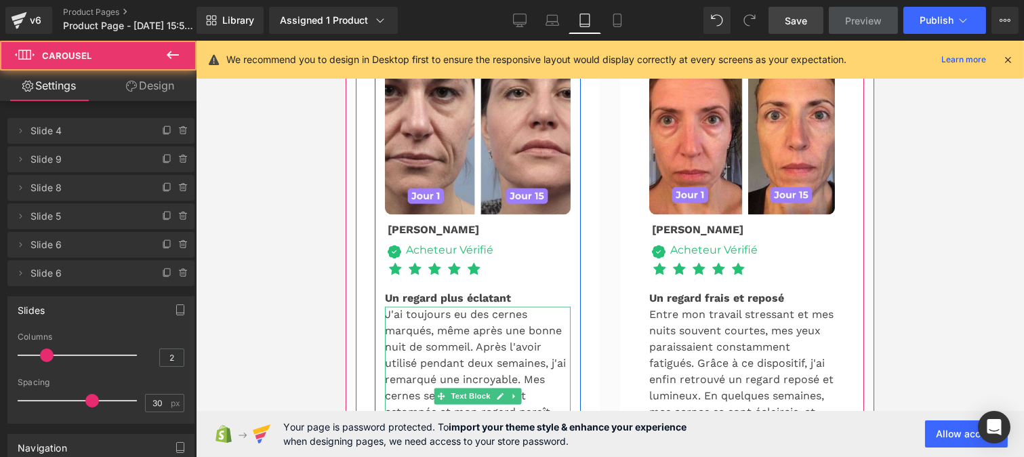
scroll to position [4739, 0]
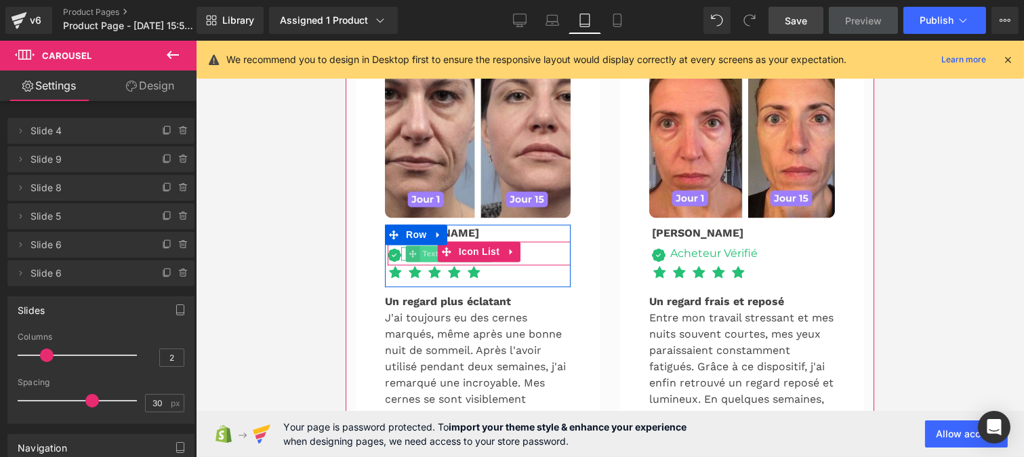
click at [422, 245] on span "Text Block" at bounding box center [441, 253] width 45 height 16
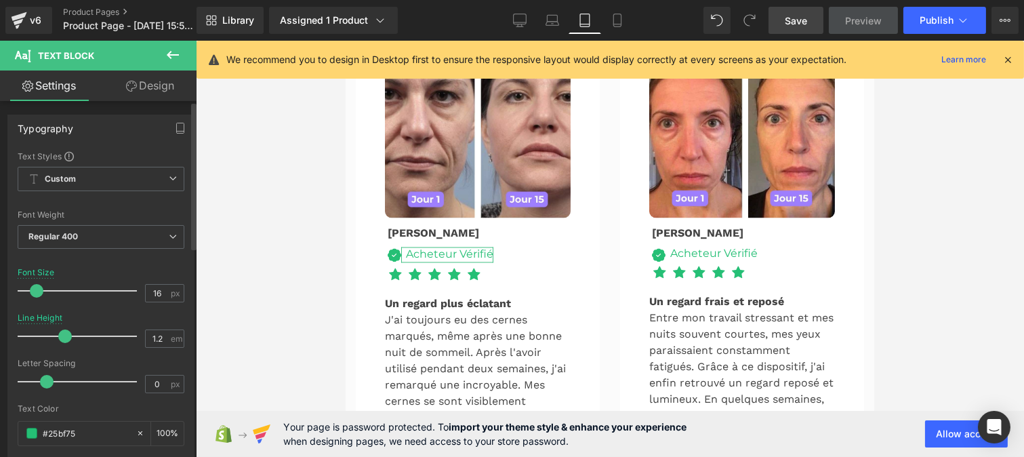
drag, startPoint x: 56, startPoint y: 336, endPoint x: 66, endPoint y: 338, distance: 10.3
click at [66, 338] on span at bounding box center [65, 336] width 14 height 14
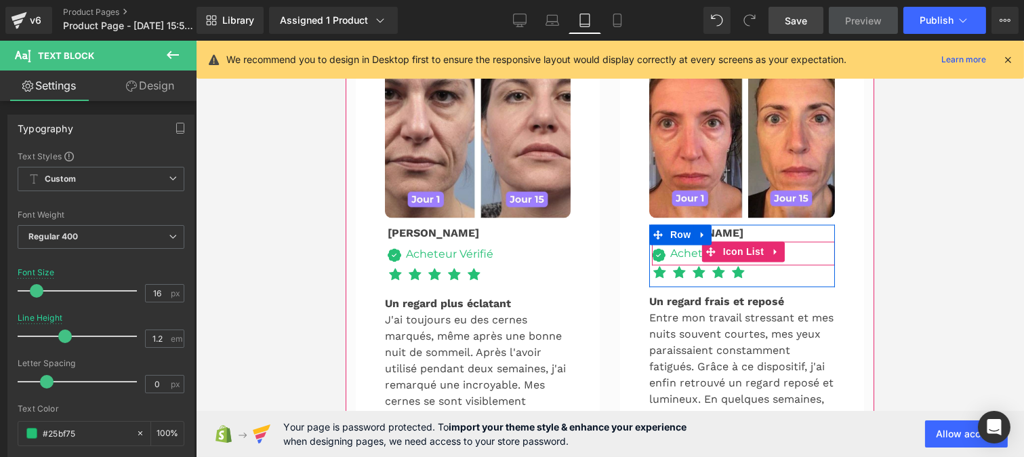
click at [694, 245] on span "Text Block" at bounding box center [705, 253] width 45 height 16
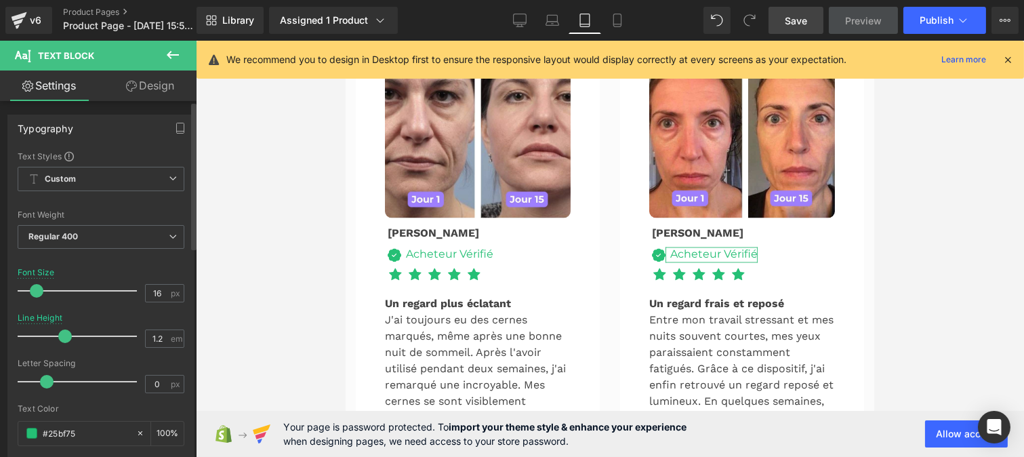
drag, startPoint x: 56, startPoint y: 334, endPoint x: 63, endPoint y: 334, distance: 7.5
click at [63, 334] on span at bounding box center [65, 336] width 14 height 14
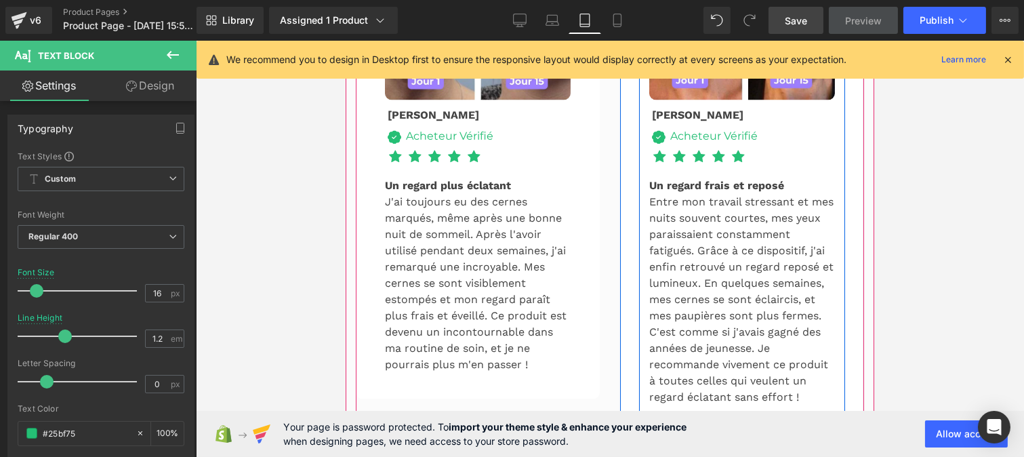
scroll to position [4856, 0]
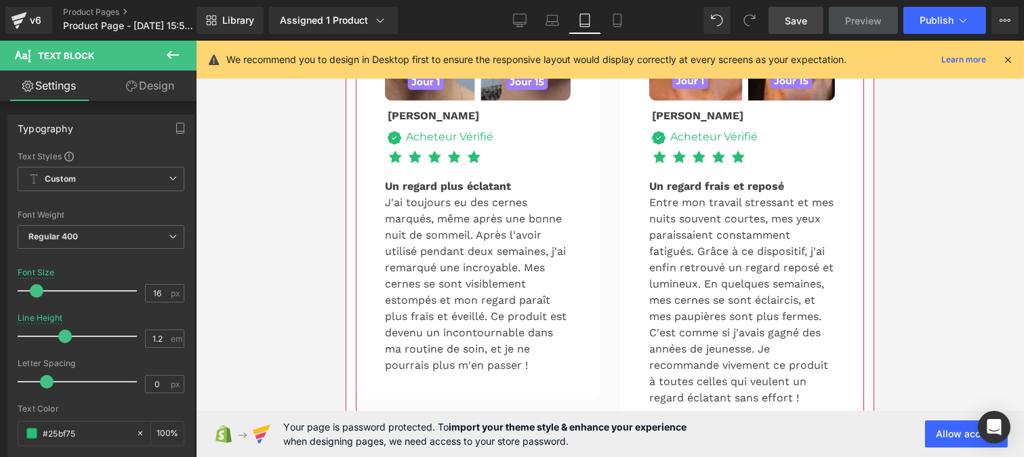
click at [622, 418] on span at bounding box center [625, 421] width 7 height 7
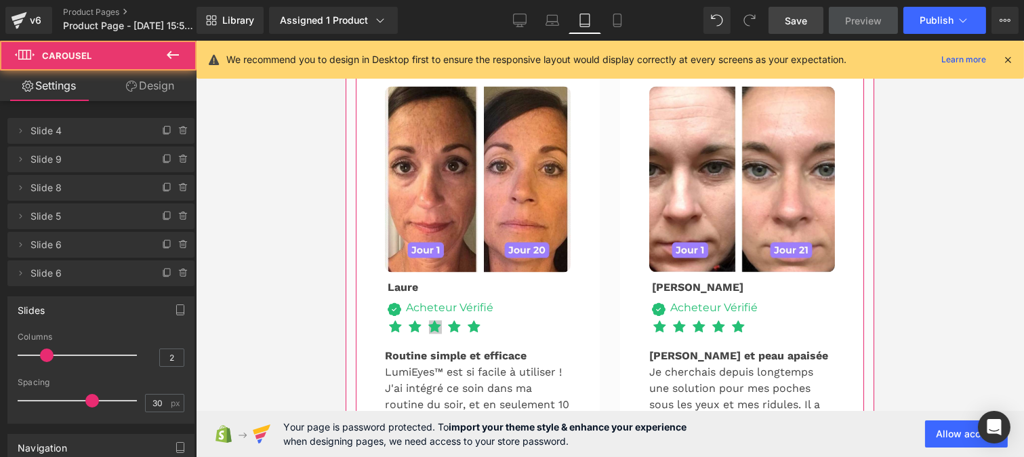
scroll to position [4683, 0]
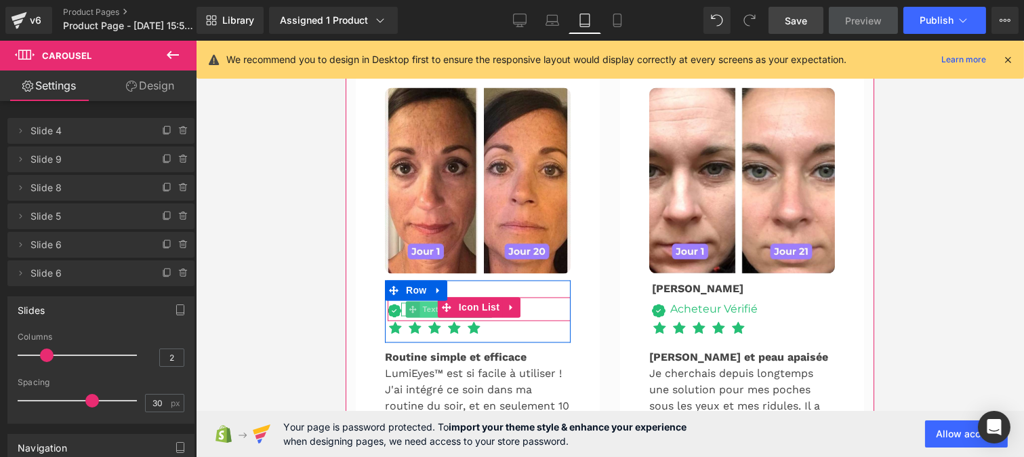
click at [422, 301] on span "Text Block" at bounding box center [441, 309] width 45 height 16
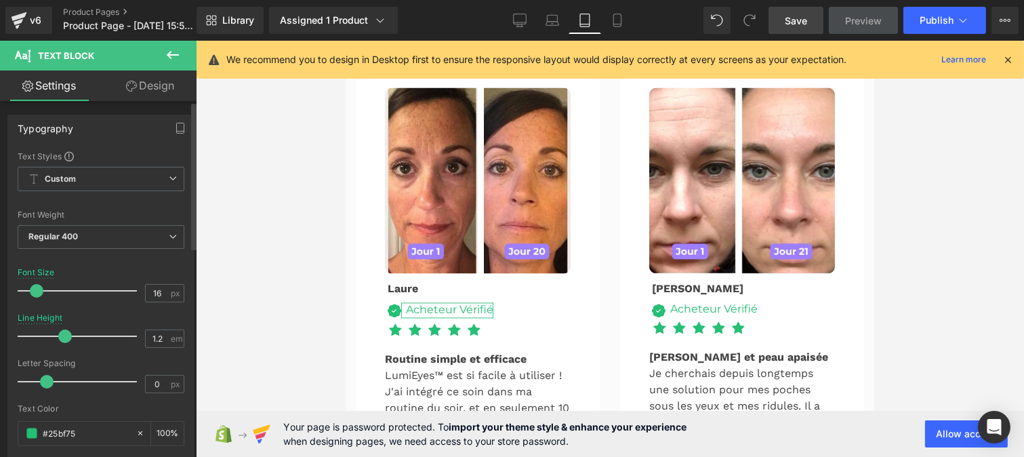
drag, startPoint x: 56, startPoint y: 333, endPoint x: 64, endPoint y: 335, distance: 9.0
click at [64, 335] on span at bounding box center [65, 336] width 14 height 14
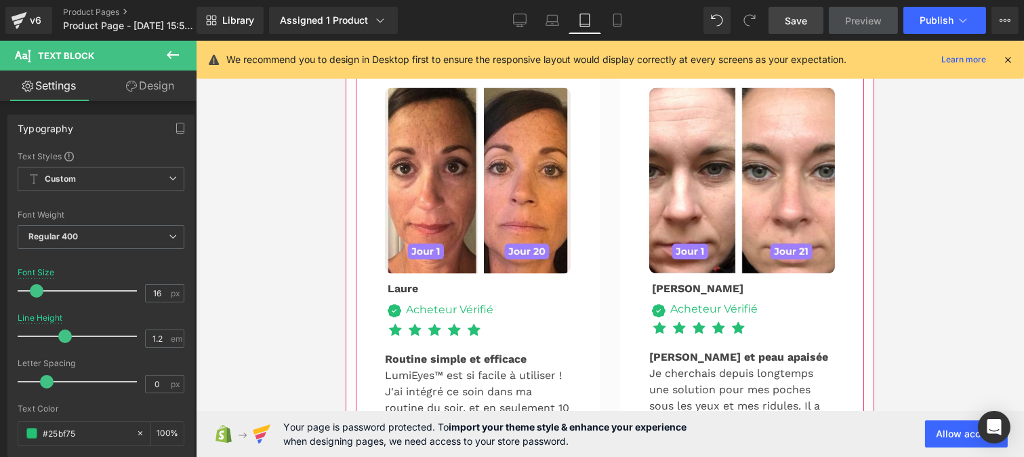
click at [683, 301] on span "Text Block" at bounding box center [705, 309] width 45 height 16
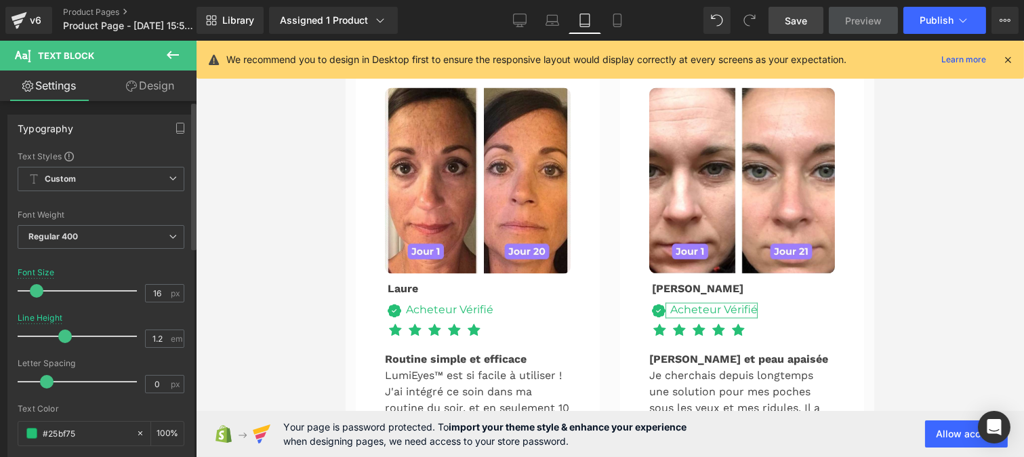
drag, startPoint x: 55, startPoint y: 337, endPoint x: 64, endPoint y: 339, distance: 9.0
click at [64, 339] on span at bounding box center [65, 336] width 14 height 14
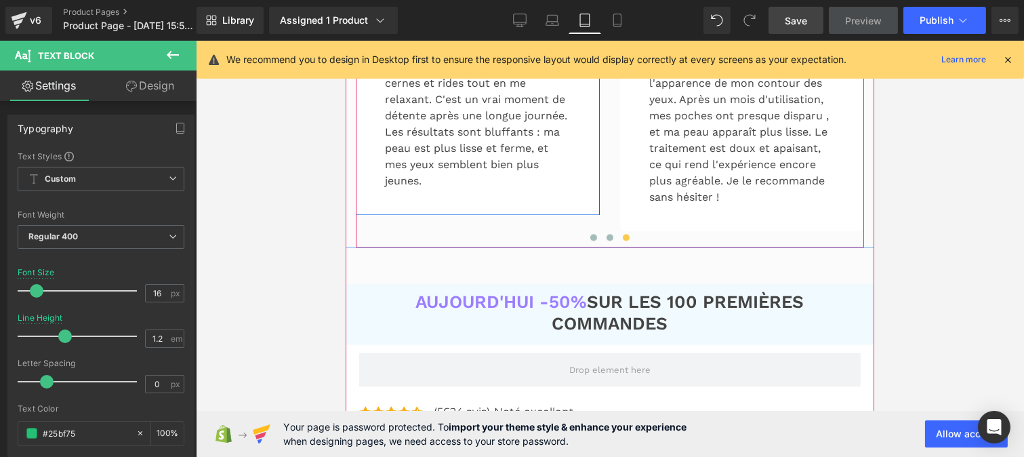
scroll to position [5041, 0]
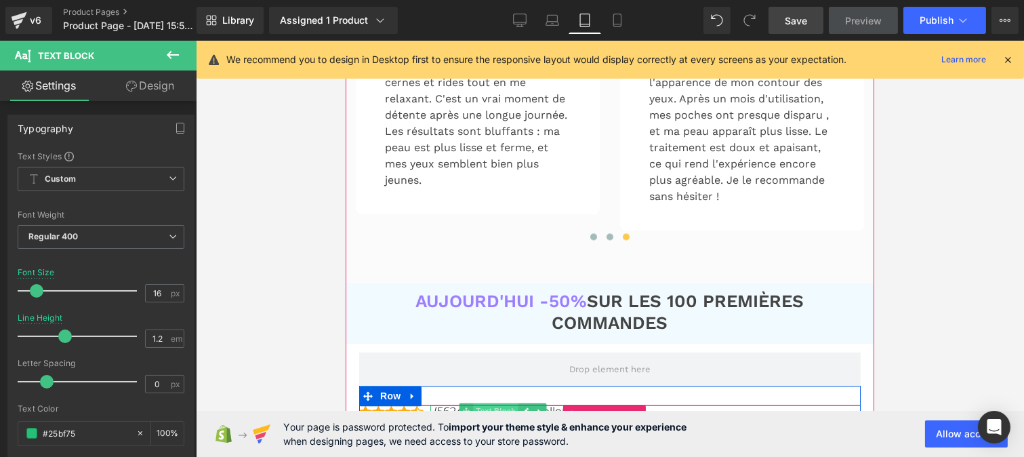
drag, startPoint x: 678, startPoint y: 367, endPoint x: 477, endPoint y: 333, distance: 204.3
click at [477, 403] on span "Text Block" at bounding box center [495, 411] width 45 height 16
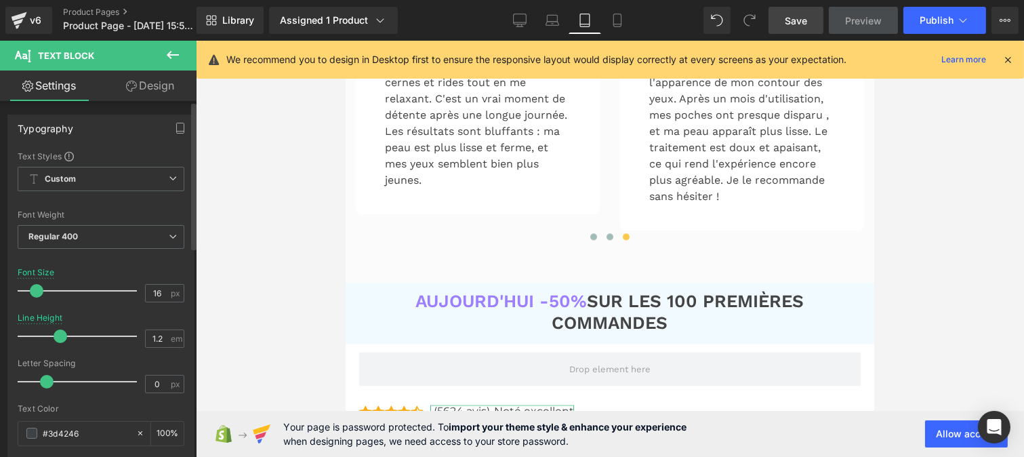
click at [57, 338] on span at bounding box center [61, 336] width 14 height 14
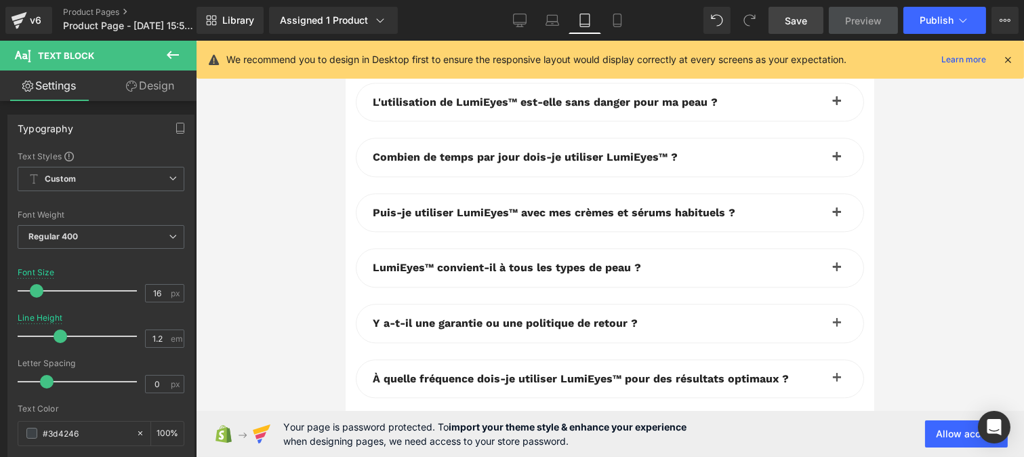
scroll to position [6080, 0]
click at [553, 24] on icon at bounding box center [552, 24] width 2 height 0
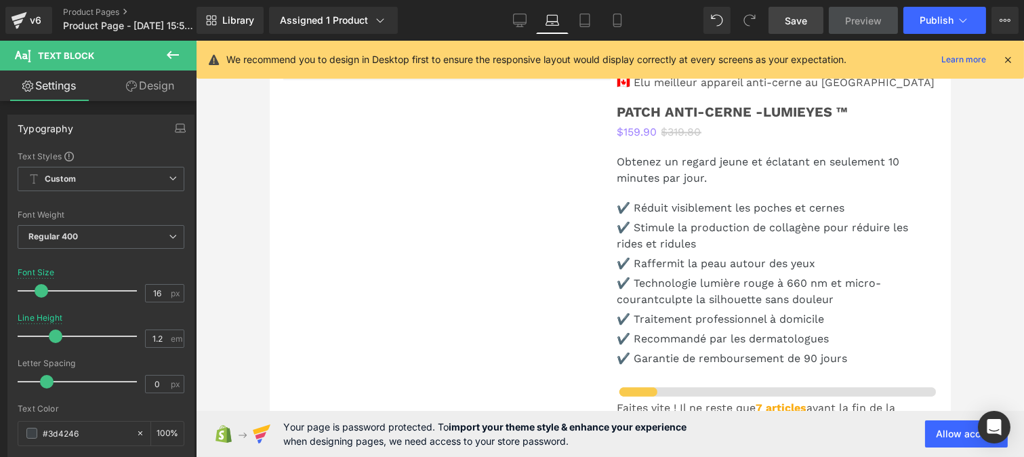
scroll to position [4026, 0]
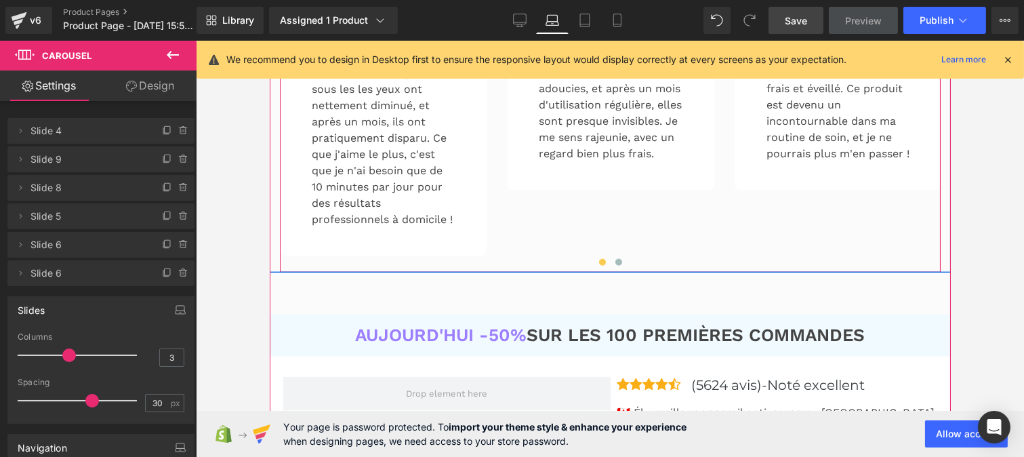
scroll to position [3641, 0]
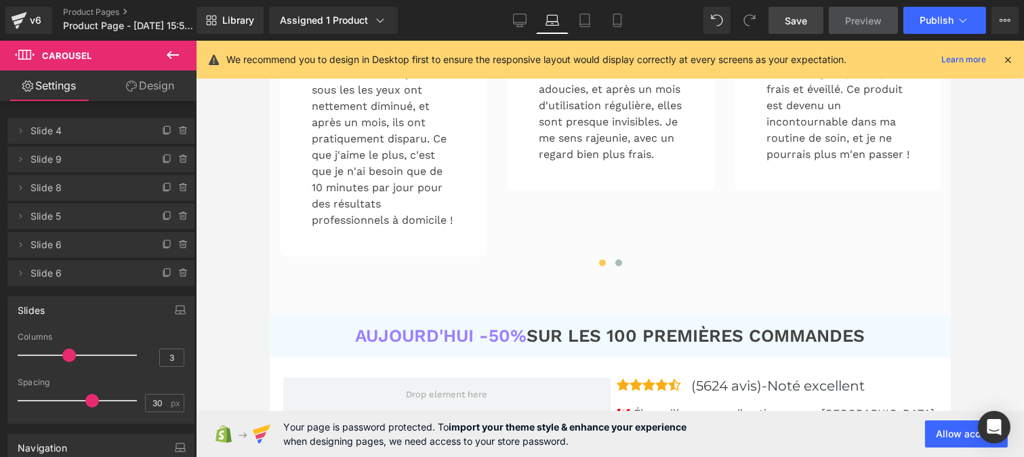
click at [791, 24] on span "Save" at bounding box center [796, 21] width 22 height 14
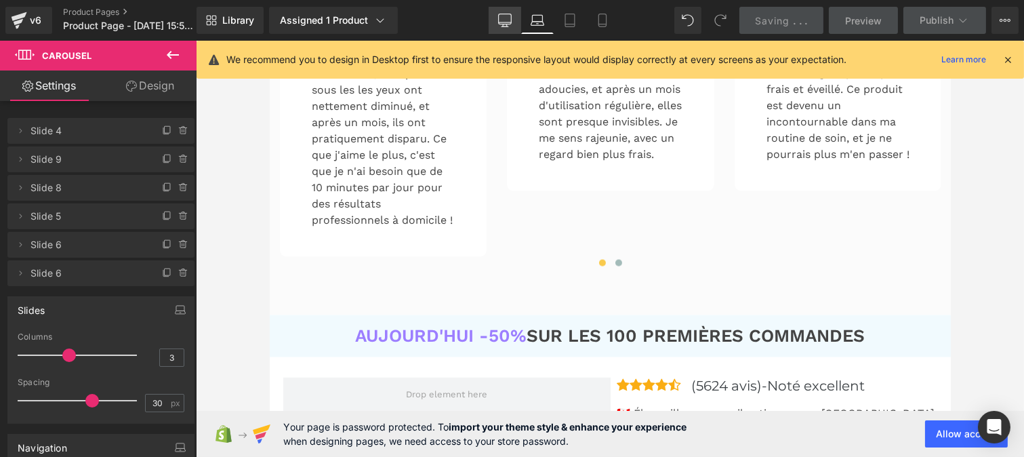
scroll to position [3015, 0]
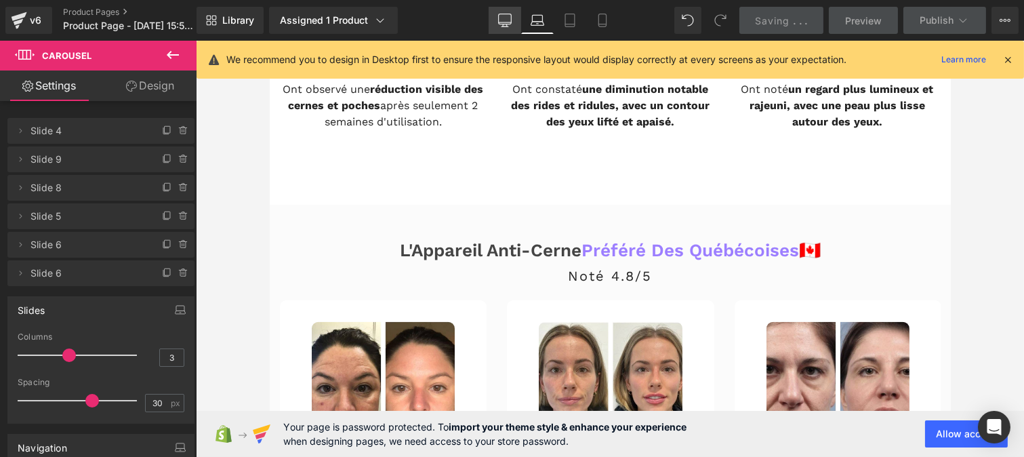
click at [508, 24] on icon at bounding box center [504, 19] width 13 height 10
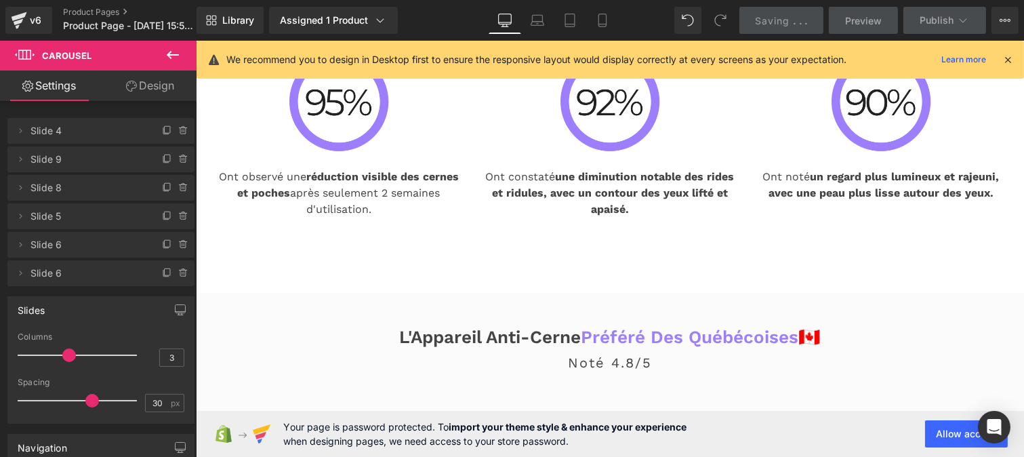
scroll to position [0, 0]
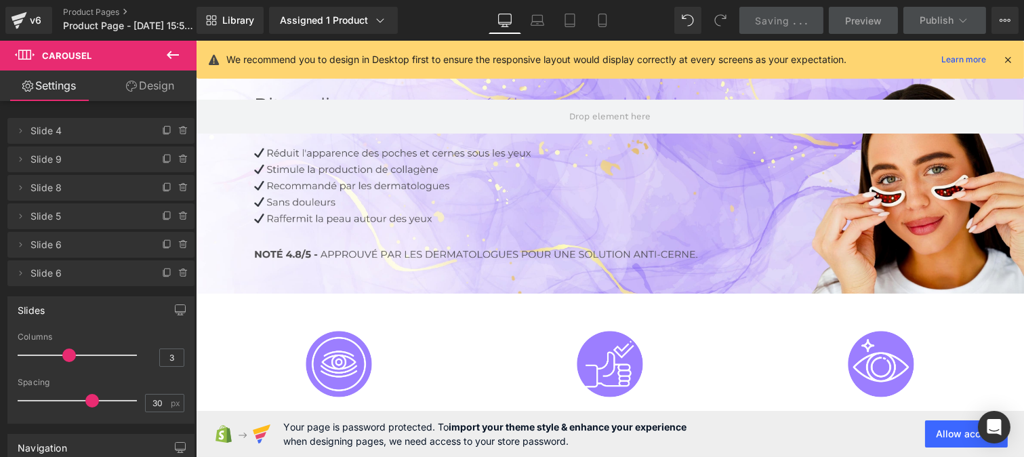
click at [1008, 65] on icon at bounding box center [1008, 60] width 12 height 12
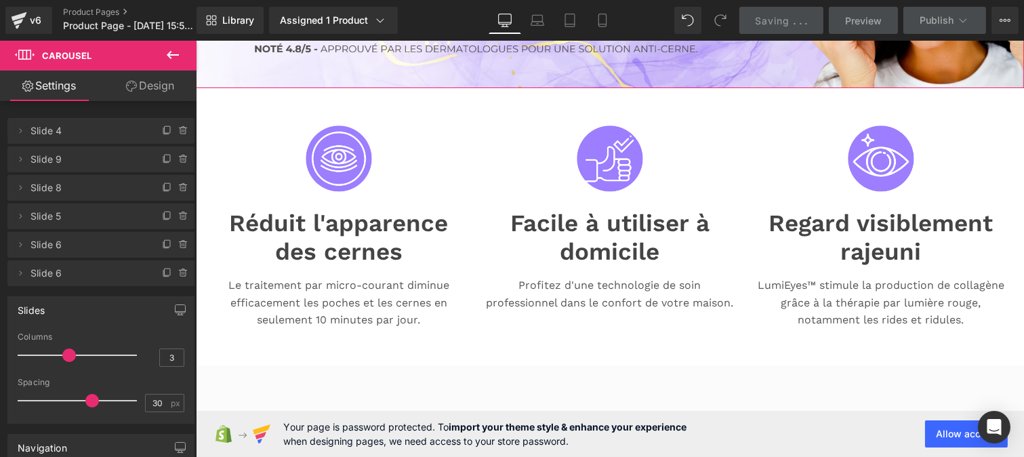
scroll to position [207, 0]
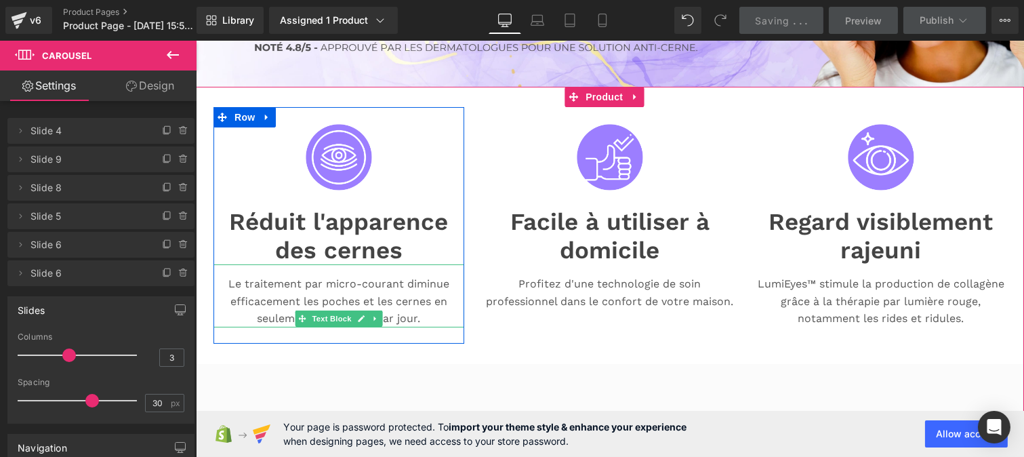
click at [355, 290] on p "Le traitement par micro-courant diminue efficacement les poches et les cernes e…" at bounding box center [338, 301] width 251 height 52
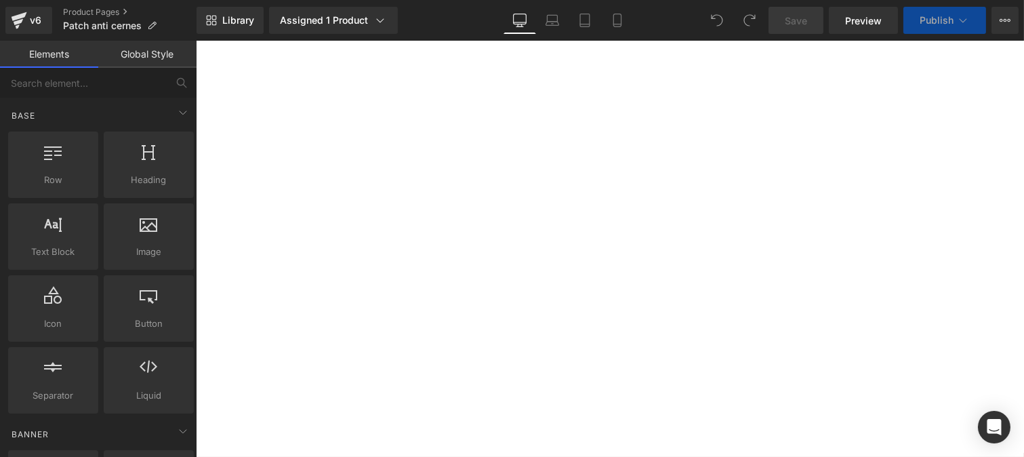
scroll to position [28, 0]
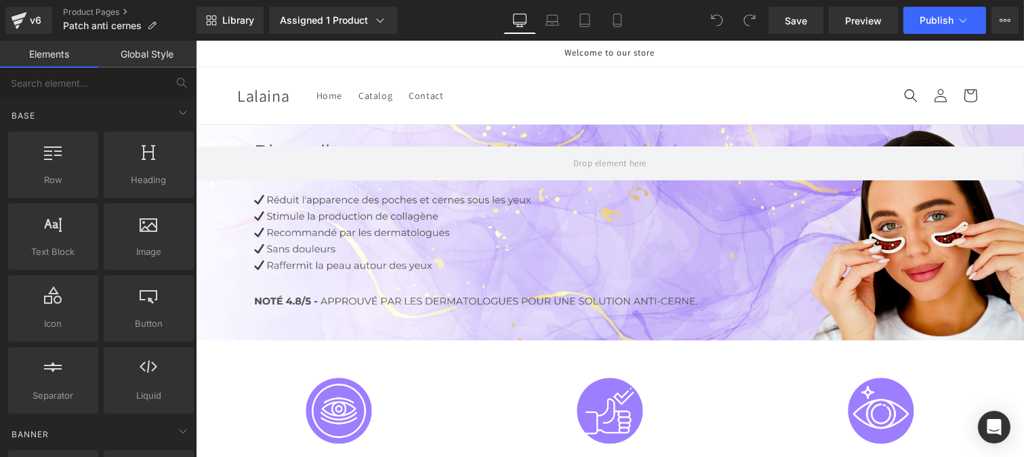
click at [133, 60] on link "Global Style" at bounding box center [147, 54] width 98 height 27
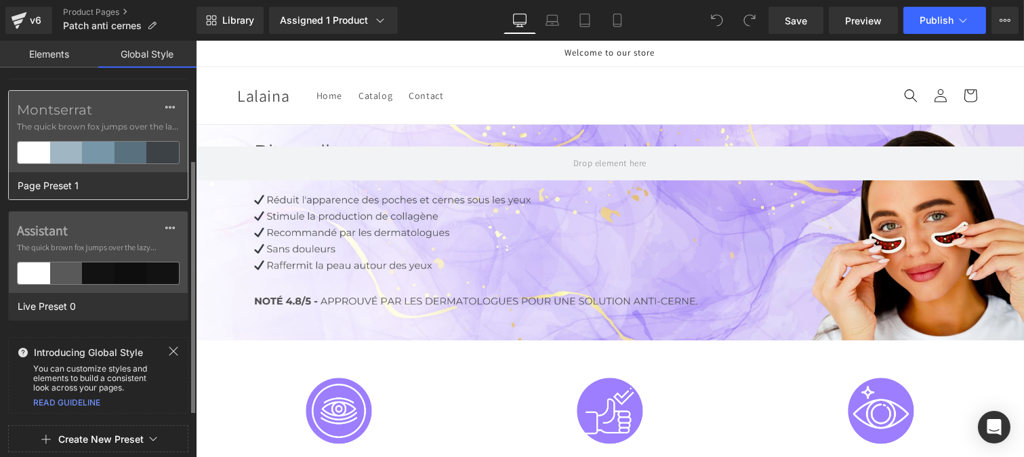
scroll to position [0, 0]
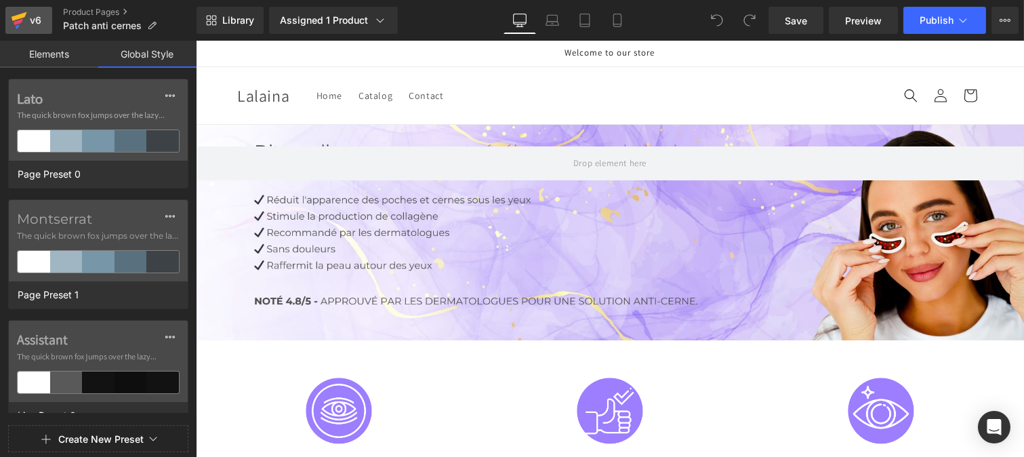
click at [28, 20] on div "v6" at bounding box center [35, 21] width 17 height 18
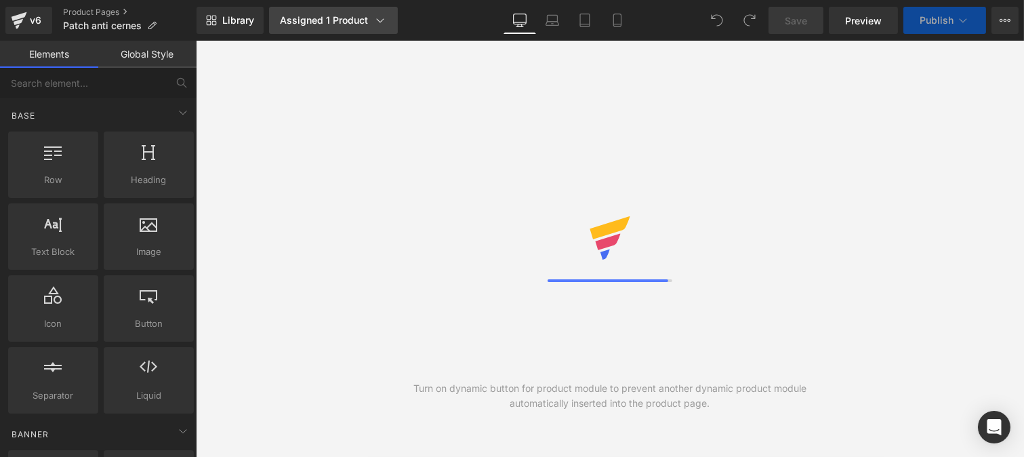
click at [380, 16] on icon at bounding box center [381, 21] width 14 height 14
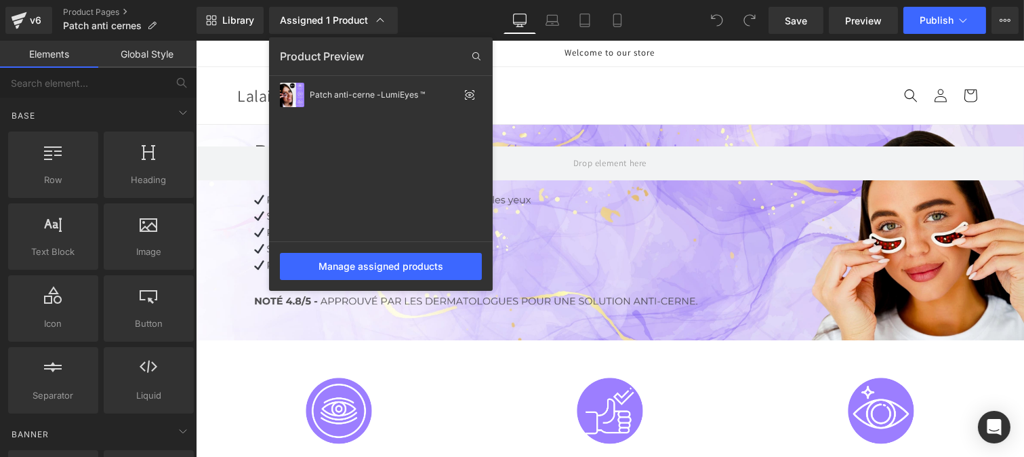
click at [458, 384] on div at bounding box center [610, 249] width 828 height 416
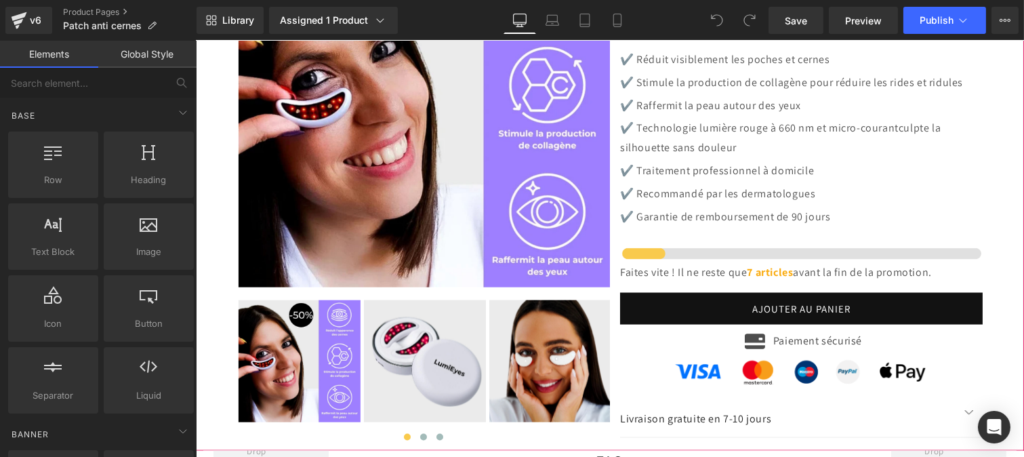
scroll to position [3959, 0]
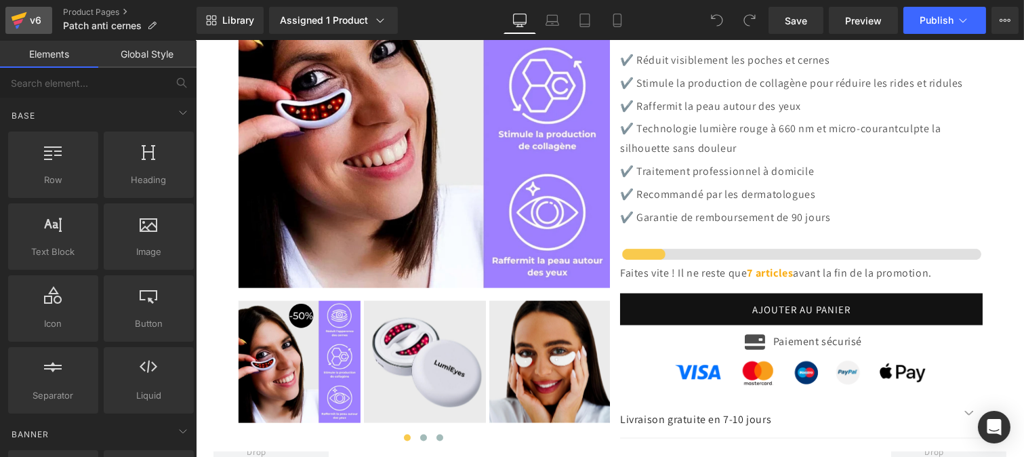
click at [24, 12] on icon at bounding box center [20, 16] width 16 height 9
